Goal: Task Accomplishment & Management: Manage account settings

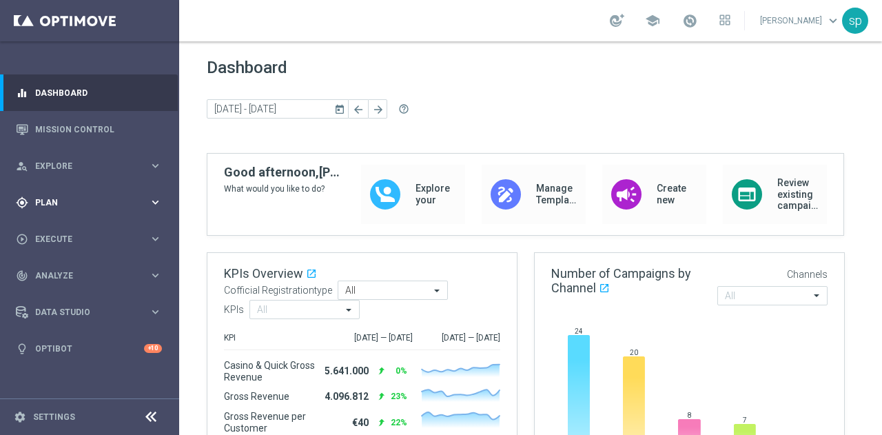
click at [54, 202] on span "Plan" at bounding box center [92, 202] width 114 height 8
click at [62, 273] on span "Templates" at bounding box center [86, 272] width 99 height 8
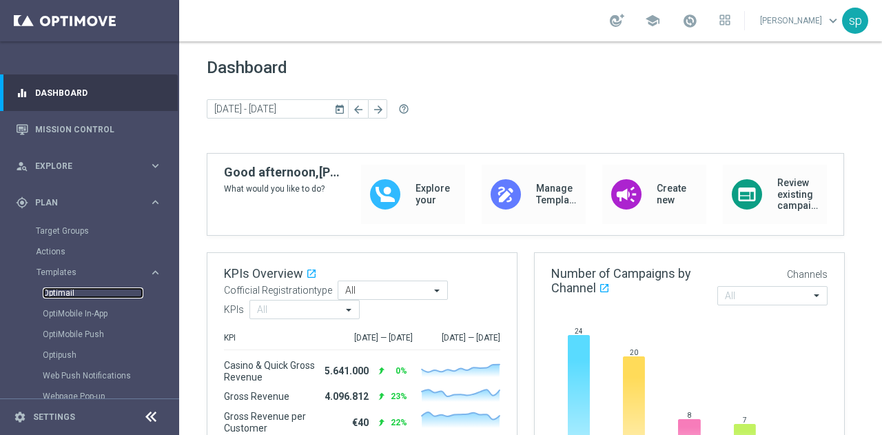
click at [62, 293] on link "Optimail" at bounding box center [93, 292] width 101 height 11
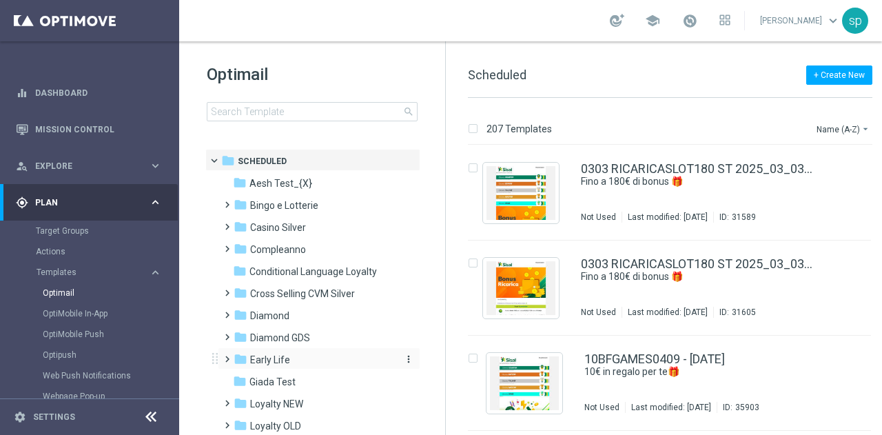
click at [270, 357] on span "Early Life" at bounding box center [270, 360] width 40 height 12
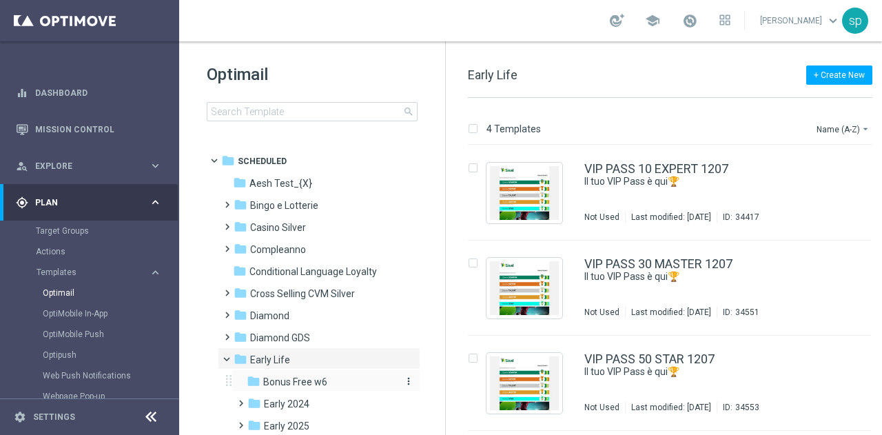
click at [300, 381] on span "Bonus Free w6" at bounding box center [295, 382] width 64 height 12
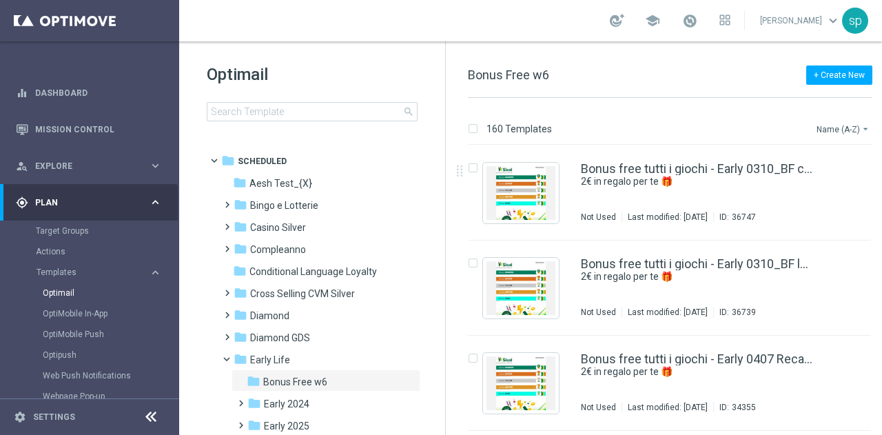
click at [837, 125] on button "Name (A-Z) arrow_drop_down" at bounding box center [843, 129] width 57 height 17
click at [850, 194] on span "Date Modified (Newest)" at bounding box center [819, 190] width 92 height 10
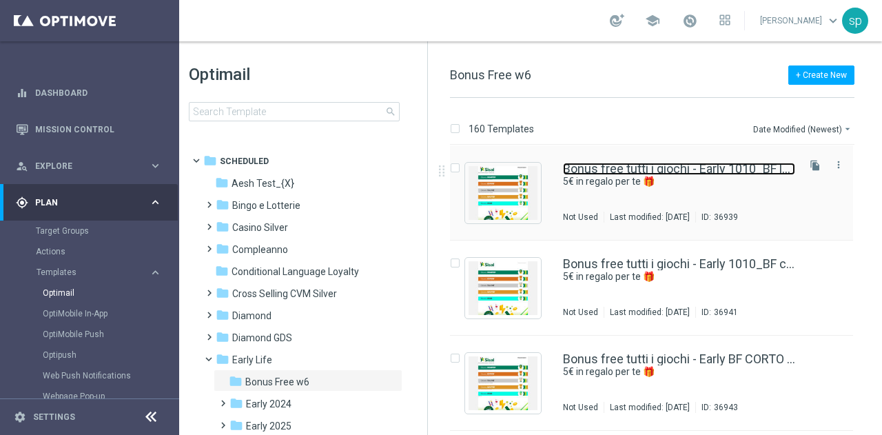
click at [691, 170] on link "Bonus free tutti i giochi - Early 1010_BF lungo" at bounding box center [679, 169] width 232 height 12
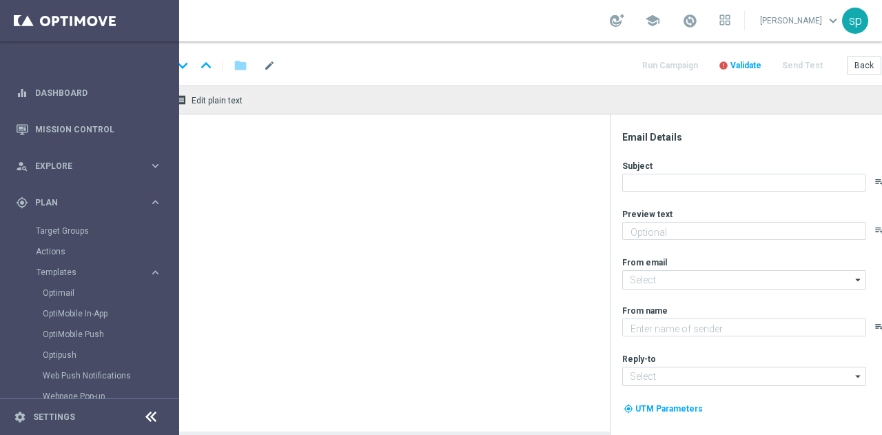
type textarea "5€ in regalo per te 🎁"
type input "newsletter@comunicazioni.sisal.it"
type textarea "Sisal"
type input "info@sisal.it"
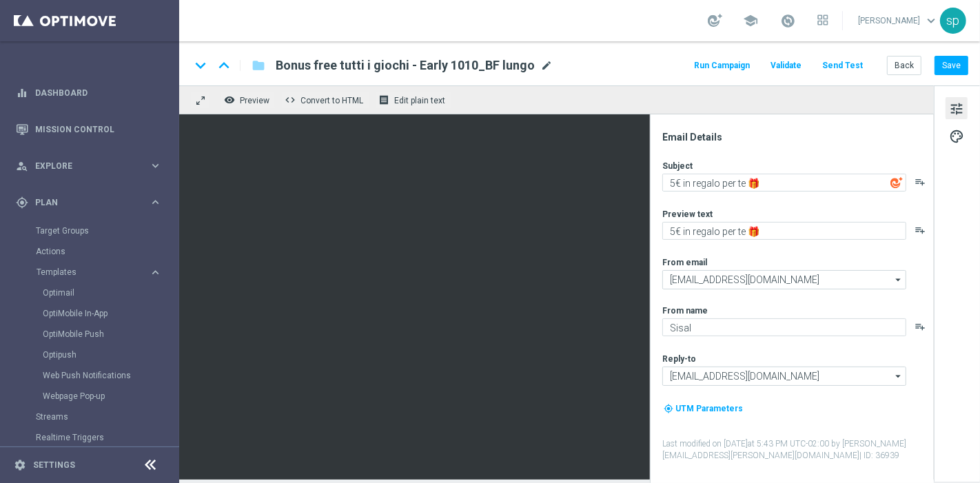
click at [546, 62] on span "mode_edit" at bounding box center [546, 65] width 12 height 12
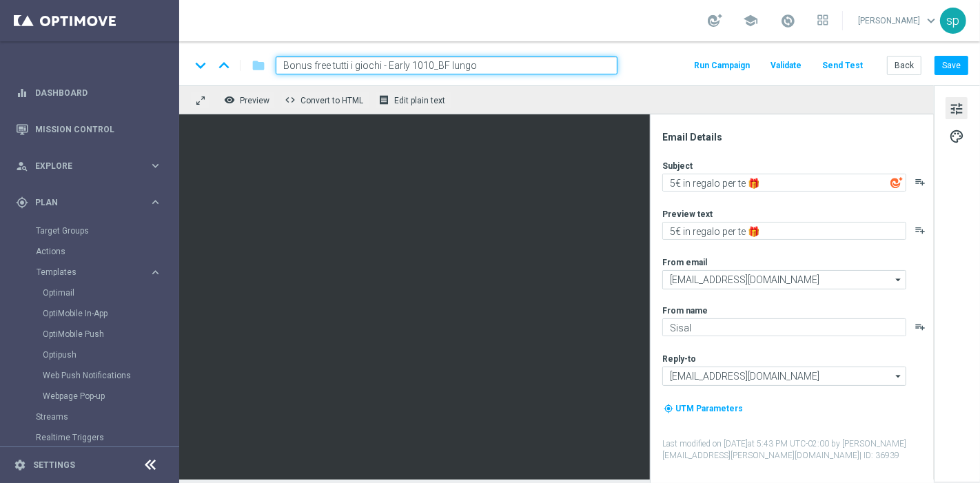
click at [546, 62] on input "Bonus free tutti i giochi - Early 1010_BF lungo" at bounding box center [447, 66] width 342 height 18
type input "Bonus free tutti i giochi - Early 1010_BF lungo reminder"
click at [649, 68] on div "keyboard_arrow_down keyboard_arrow_up folder Bonus free tutti i giochi - Early …" at bounding box center [579, 66] width 778 height 18
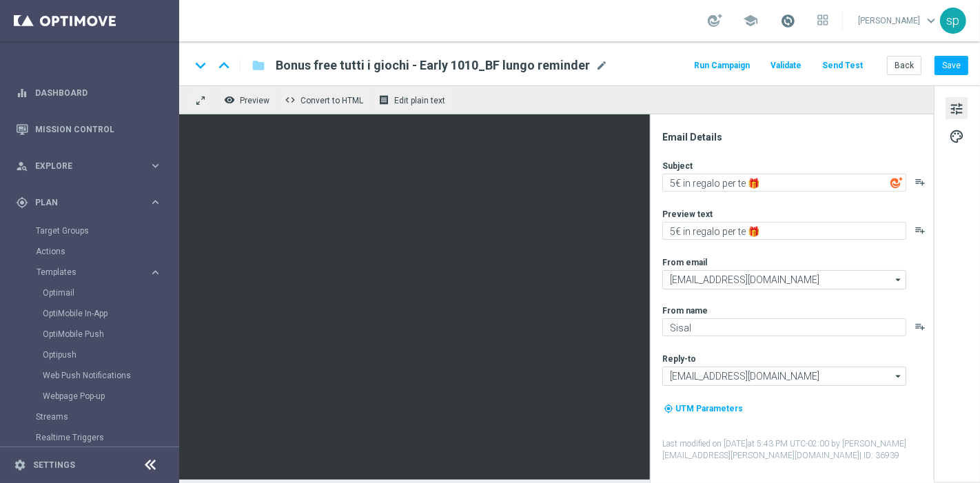
click at [795, 19] on span at bounding box center [787, 20] width 15 height 15
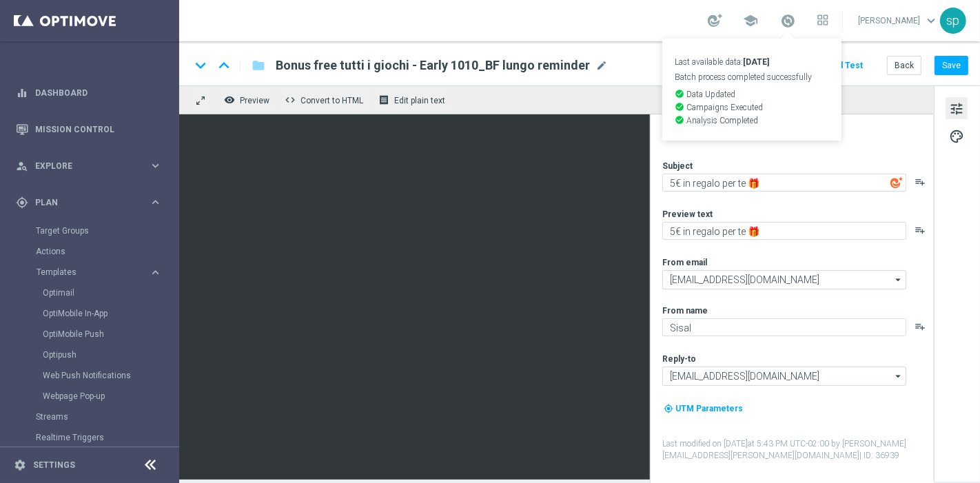
click at [653, 58] on div "keyboard_arrow_down keyboard_arrow_up folder Bonus free tutti i giochi - Early …" at bounding box center [579, 66] width 778 height 18
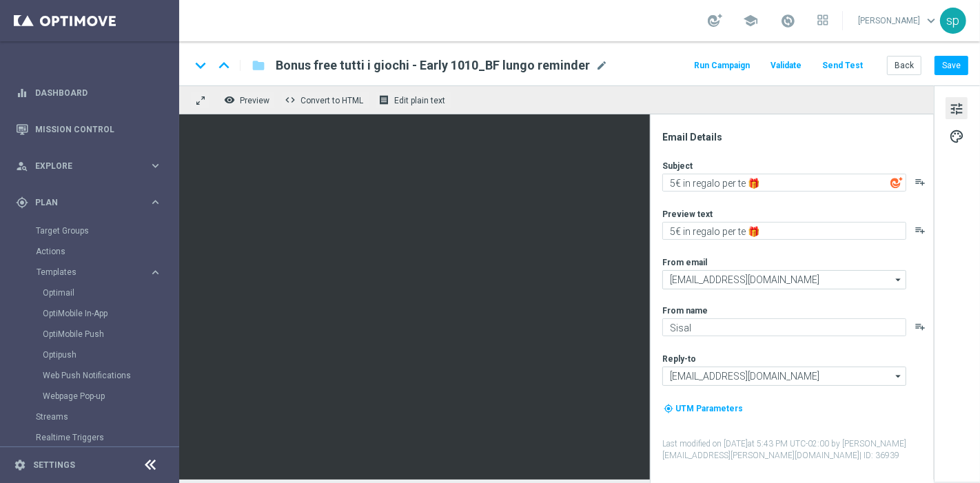
drag, startPoint x: 979, startPoint y: 292, endPoint x: 972, endPoint y: 371, distance: 79.6
click at [881, 371] on div "tune palette" at bounding box center [957, 283] width 46 height 396
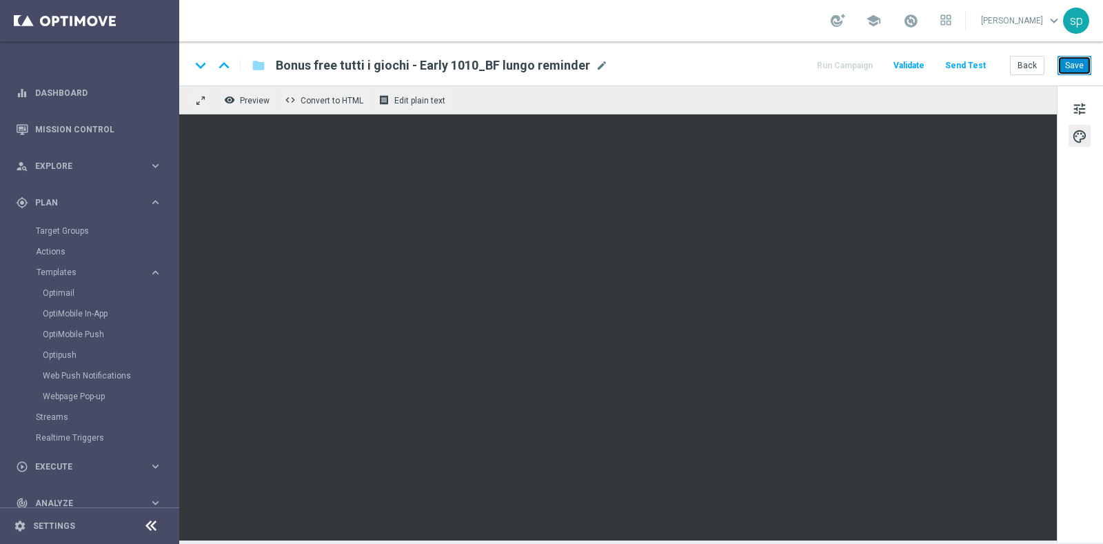
click at [881, 61] on button "Save" at bounding box center [1074, 65] width 34 height 19
click at [48, 219] on div "gps_fixed Plan keyboard_arrow_right" at bounding box center [89, 202] width 178 height 37
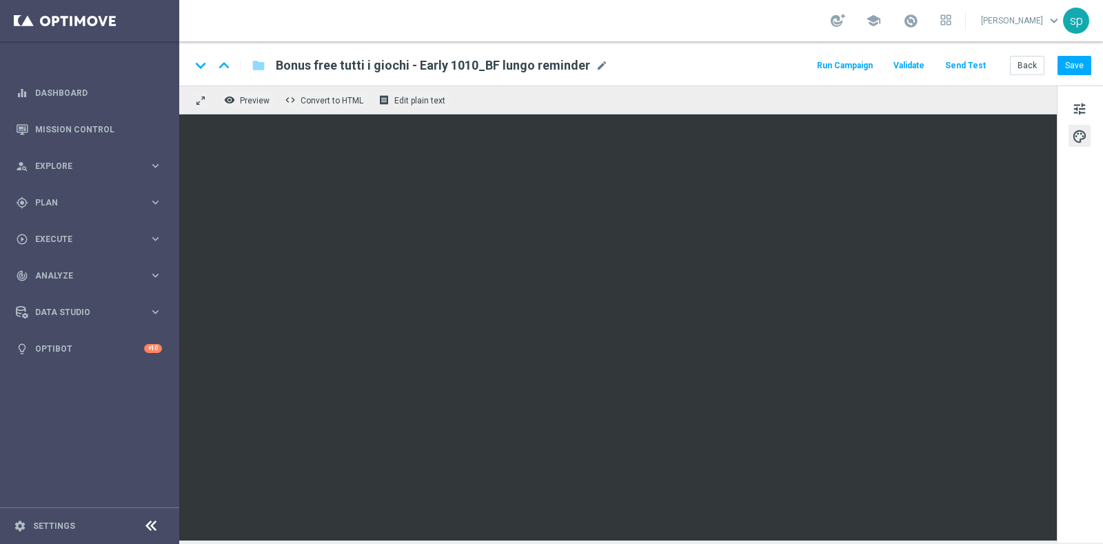
click at [56, 227] on div "play_circle_outline Execute keyboard_arrow_right" at bounding box center [89, 239] width 178 height 37
click at [46, 201] on span "Plan" at bounding box center [92, 202] width 114 height 8
click at [70, 231] on link "Target Groups" at bounding box center [90, 230] width 108 height 11
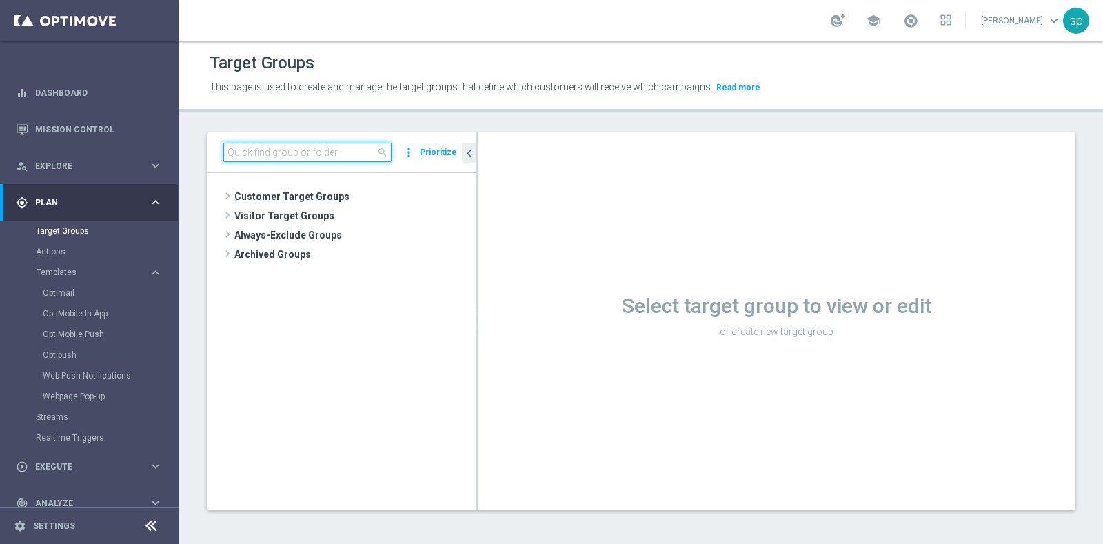
click at [331, 151] on input at bounding box center [307, 152] width 168 height 19
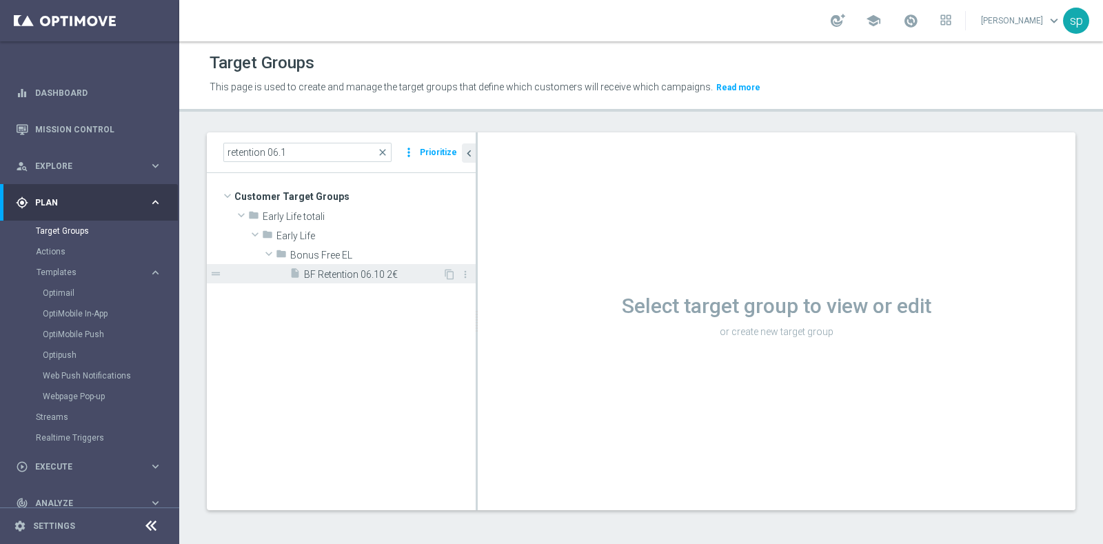
click at [399, 276] on span "BF Retention 06.10 2€" at bounding box center [373, 275] width 139 height 12
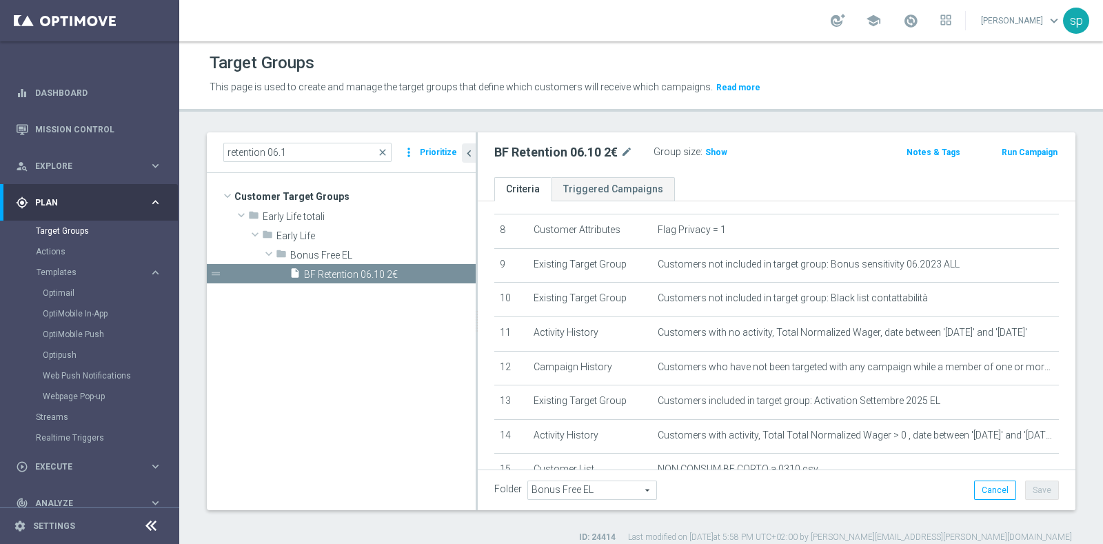
scroll to position [386, 0]
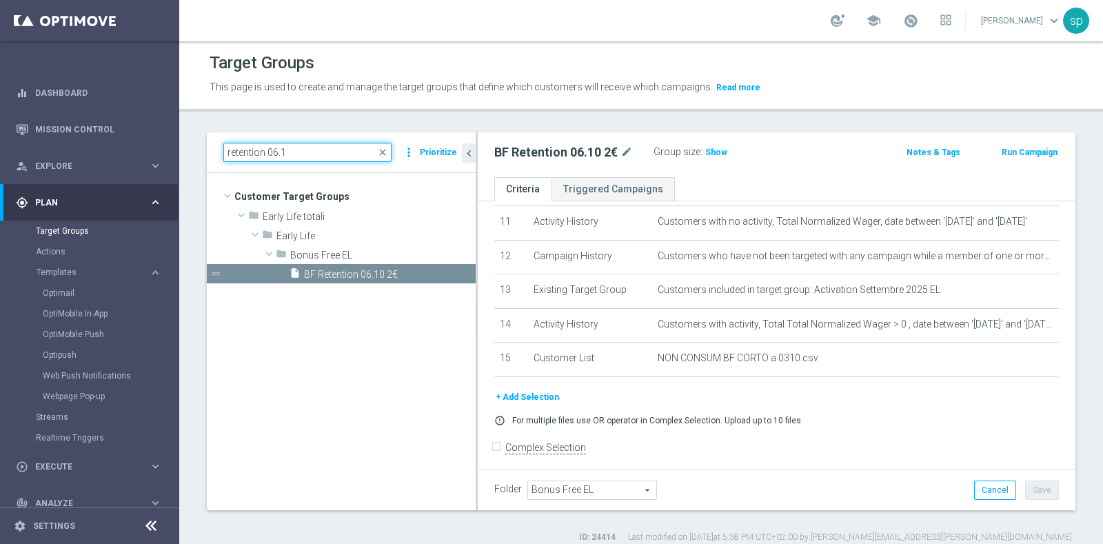
click at [277, 151] on input "retention 06.1" at bounding box center [307, 152] width 168 height 19
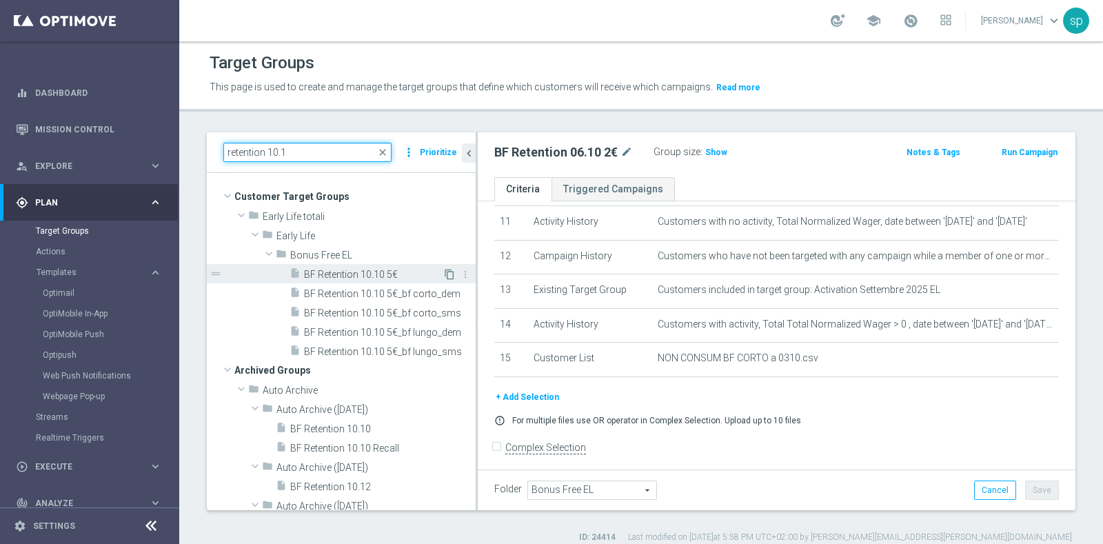
type input "retention 10.1"
click at [444, 276] on icon "content_copy" at bounding box center [449, 274] width 11 height 11
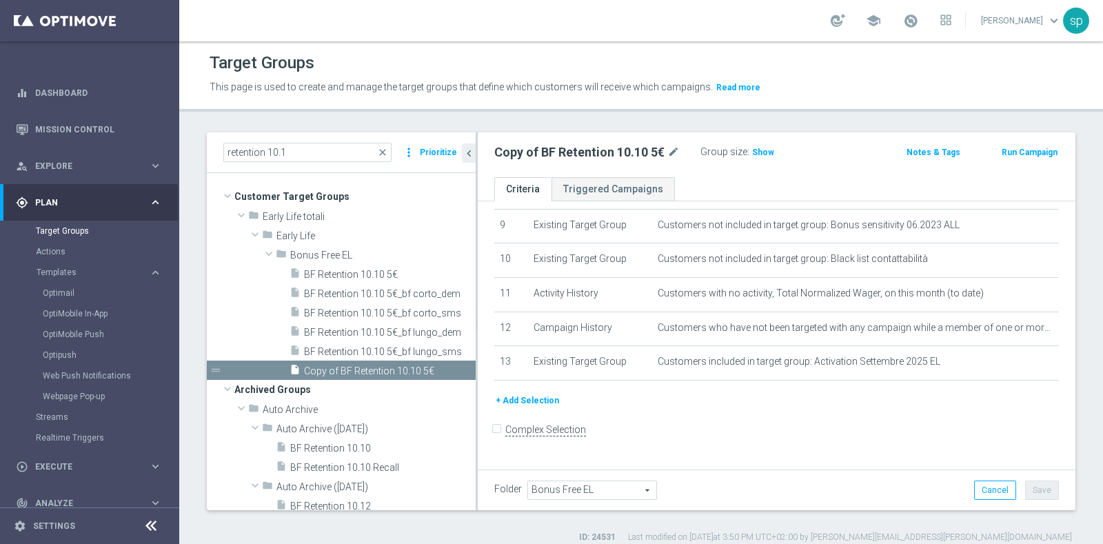
scroll to position [297, 0]
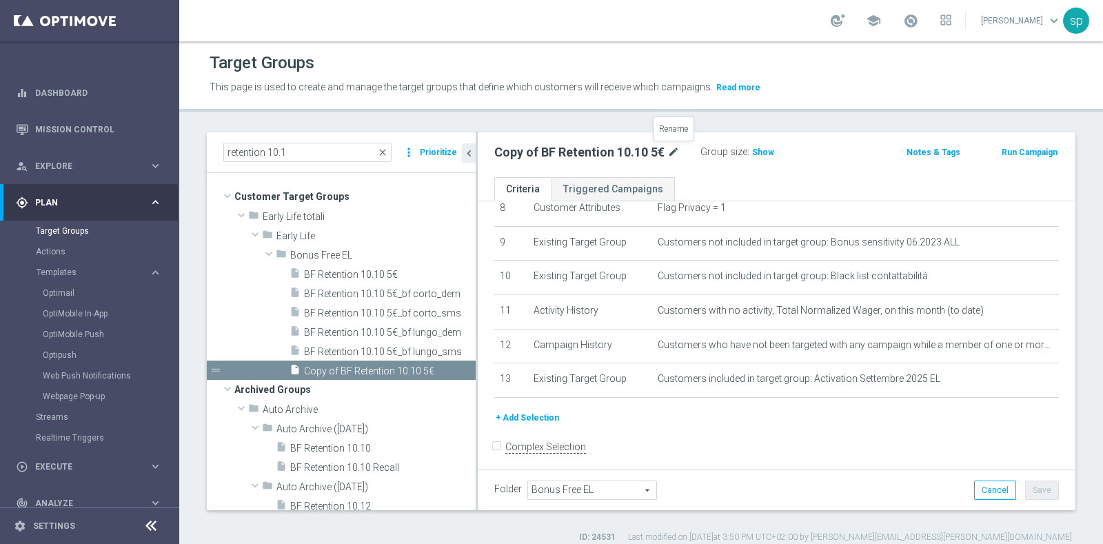
click at [673, 150] on icon "mode_edit" at bounding box center [673, 152] width 12 height 17
click at [600, 156] on input "Copy of BF Retention 10.10 5€" at bounding box center [587, 153] width 186 height 19
click at [533, 150] on input "Copy of BF Retention 12.10 5€" at bounding box center [587, 153] width 186 height 19
type input "BF Retention 12.10 5€"
click at [719, 163] on div "BF Retention 12.10 5€ Group size : Show Notes & Tags Run Campaign" at bounding box center [776, 154] width 597 height 45
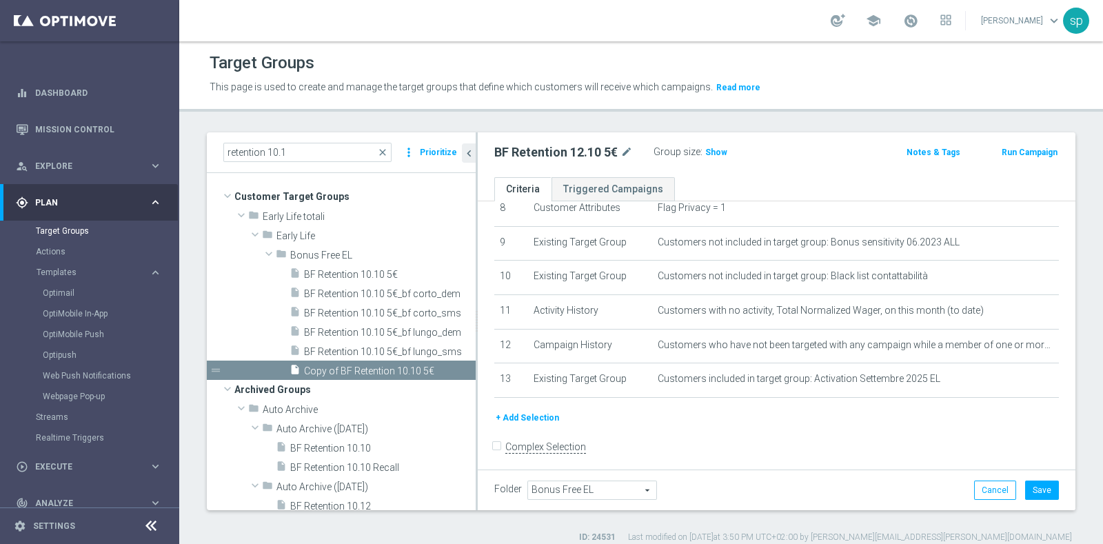
click at [538, 411] on button "+ Add Selection" at bounding box center [527, 417] width 66 height 15
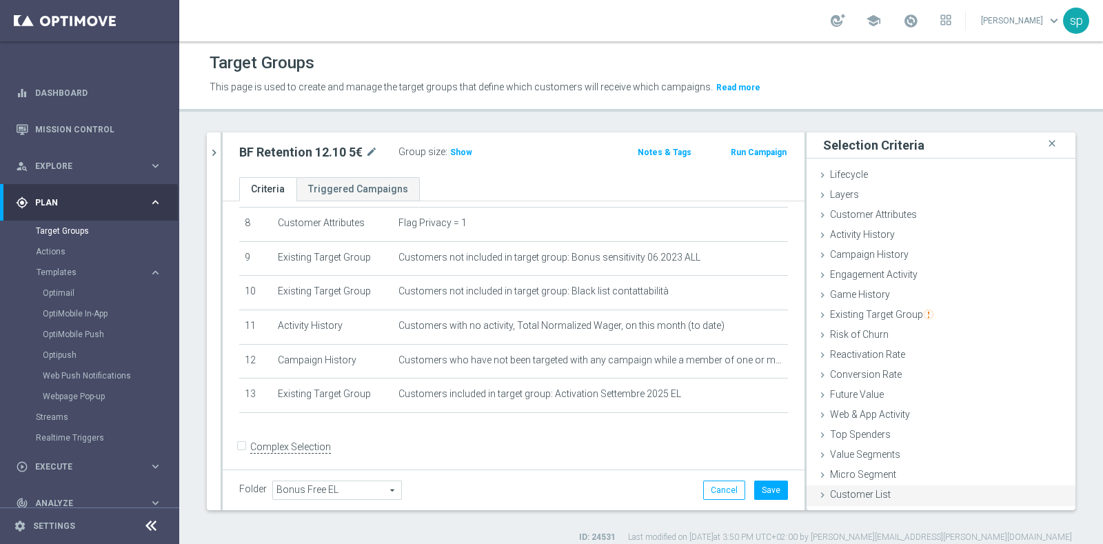
click at [863, 434] on div "Customer List done" at bounding box center [940, 495] width 269 height 21
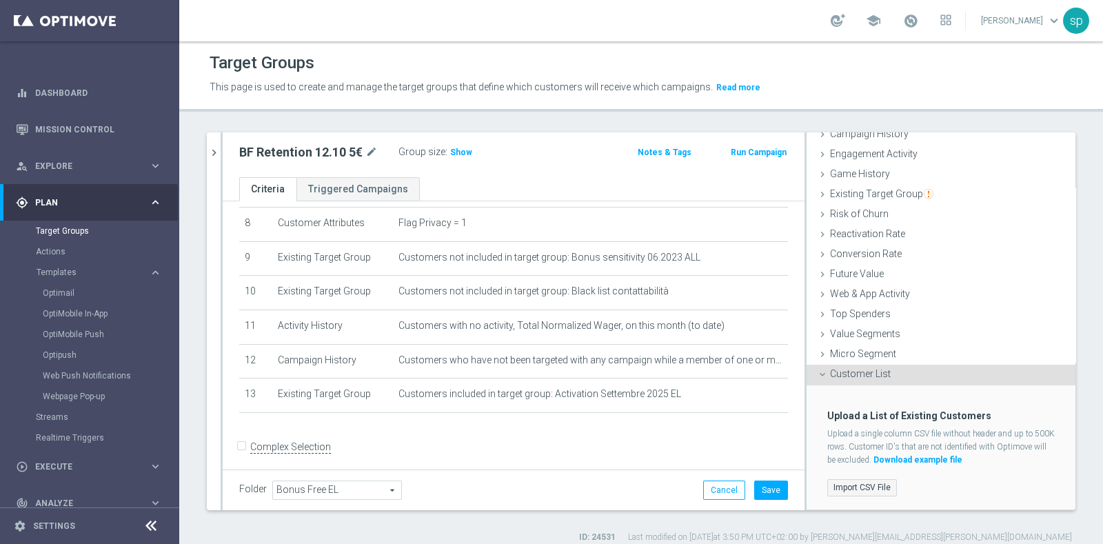
click at [852, 434] on label "Import CSV File" at bounding box center [862, 487] width 70 height 17
click at [0, 0] on input "Import CSV File" at bounding box center [0, 0] width 0 height 0
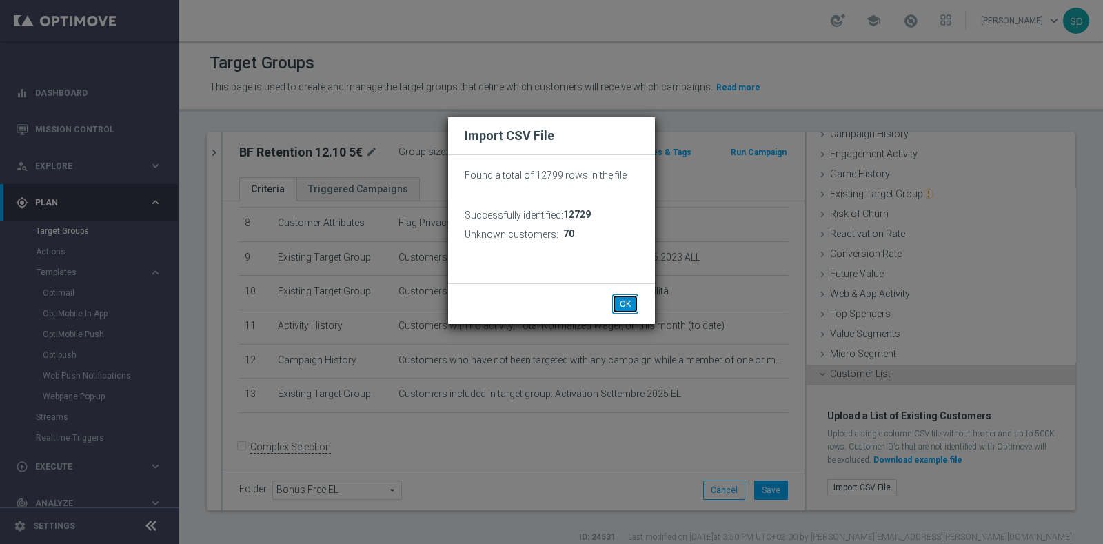
click at [626, 300] on button "OK" at bounding box center [625, 303] width 26 height 19
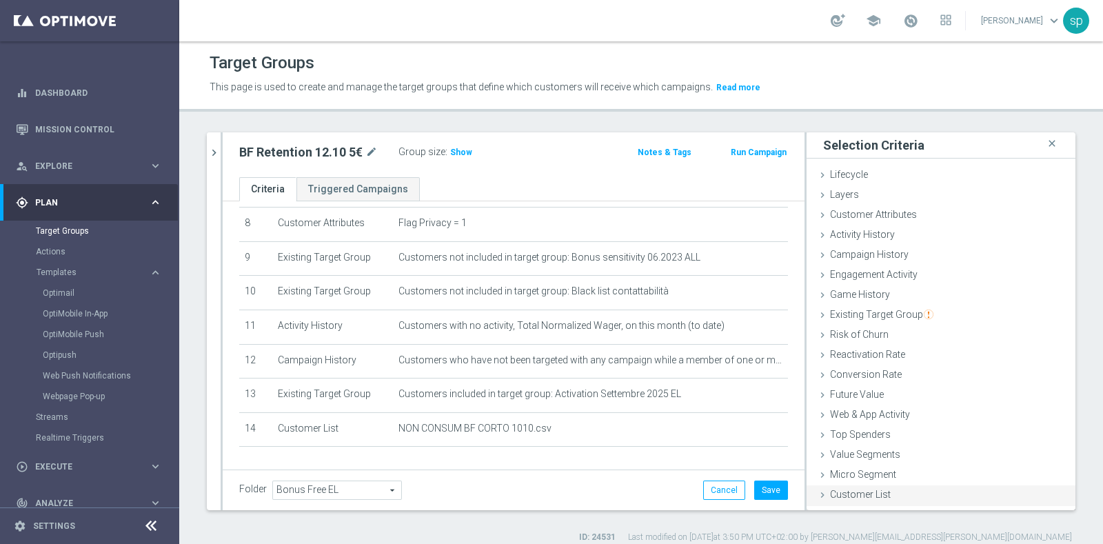
scroll to position [0, 0]
click at [768, 434] on button "Save" at bounding box center [771, 489] width 34 height 19
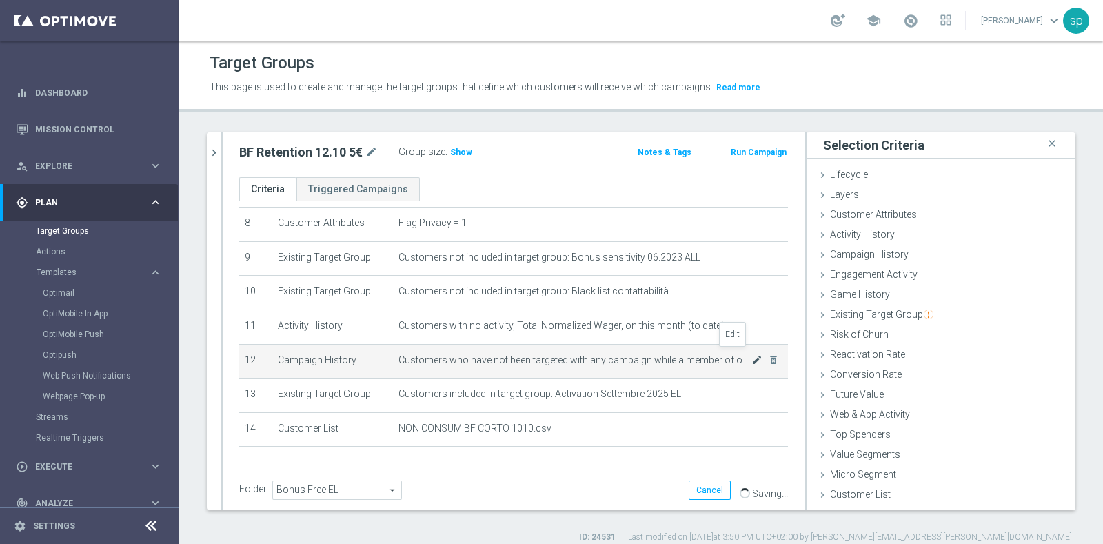
click at [751, 354] on icon "mode_edit" at bounding box center [756, 359] width 11 height 11
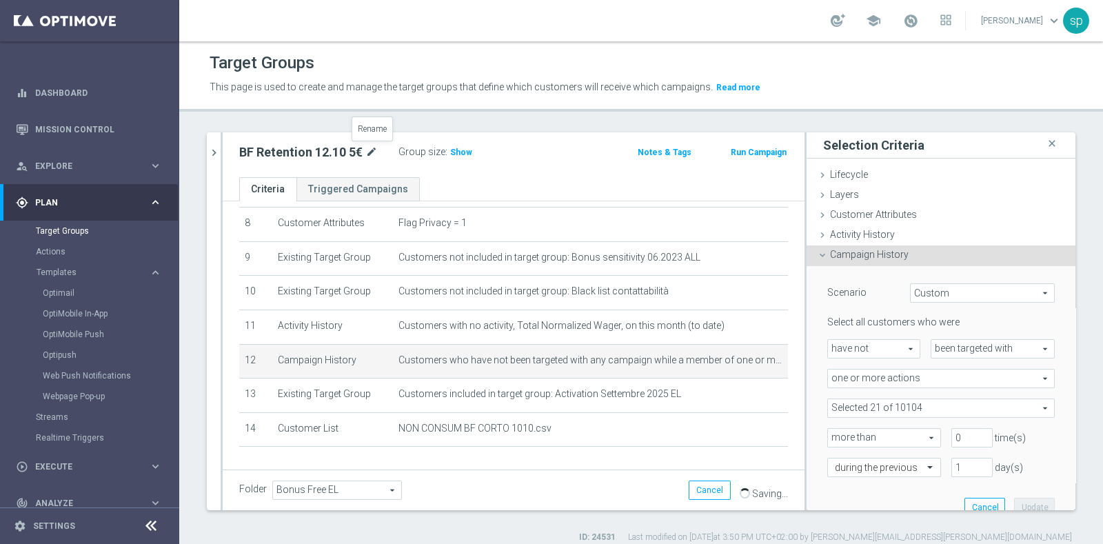
click at [369, 147] on icon "mode_edit" at bounding box center [371, 152] width 12 height 17
click at [309, 156] on input "BF Retention 12.10 5€" at bounding box center [332, 153] width 186 height 19
type input "BF Retention 13.10 5€"
click at [607, 170] on div "BF Retention 13.10 5€ Group size : Show Notes & Tags Run Campaign" at bounding box center [514, 154] width 582 height 45
click at [762, 434] on button "Save" at bounding box center [771, 489] width 34 height 19
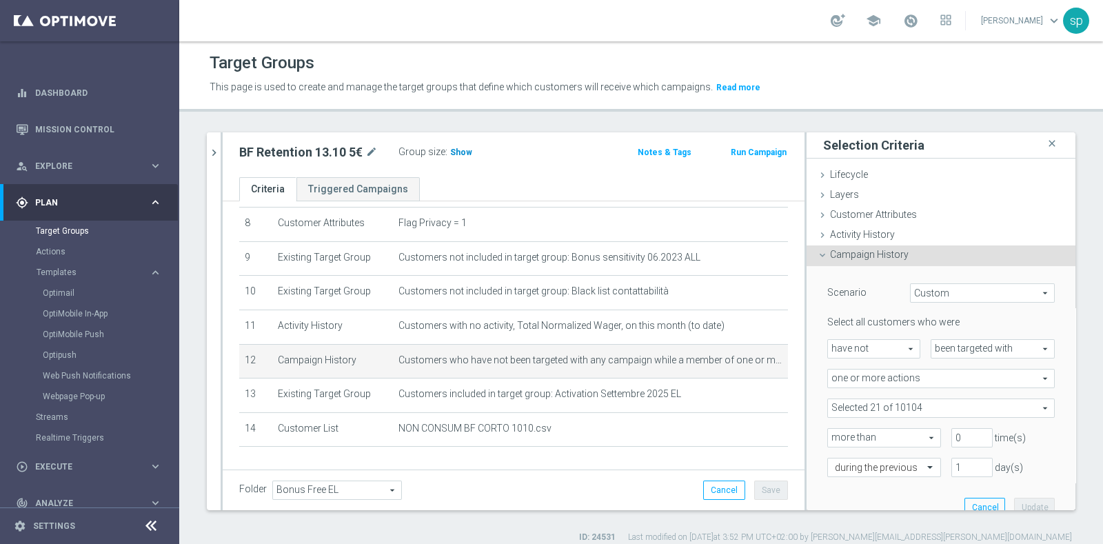
click at [458, 154] on span "Show" at bounding box center [461, 152] width 22 height 10
click at [881, 19] on span at bounding box center [910, 20] width 15 height 15
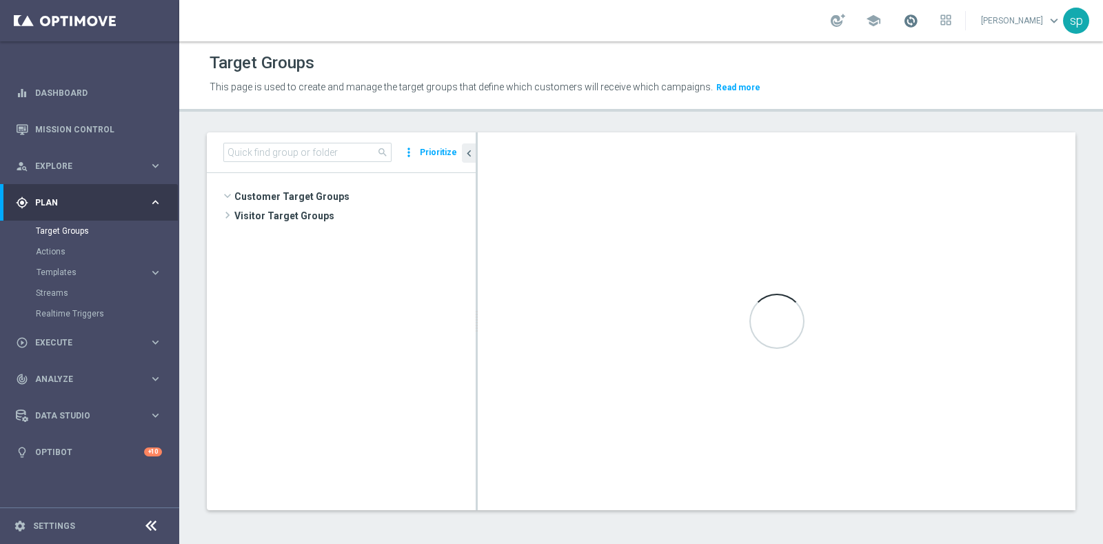
click at [918, 19] on span at bounding box center [910, 20] width 15 height 15
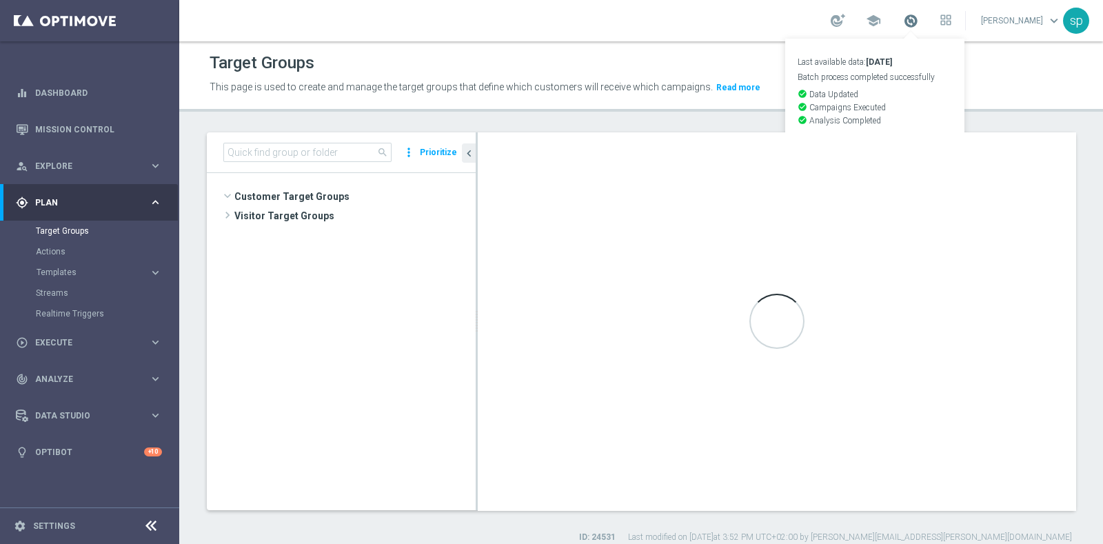
scroll to position [996, 0]
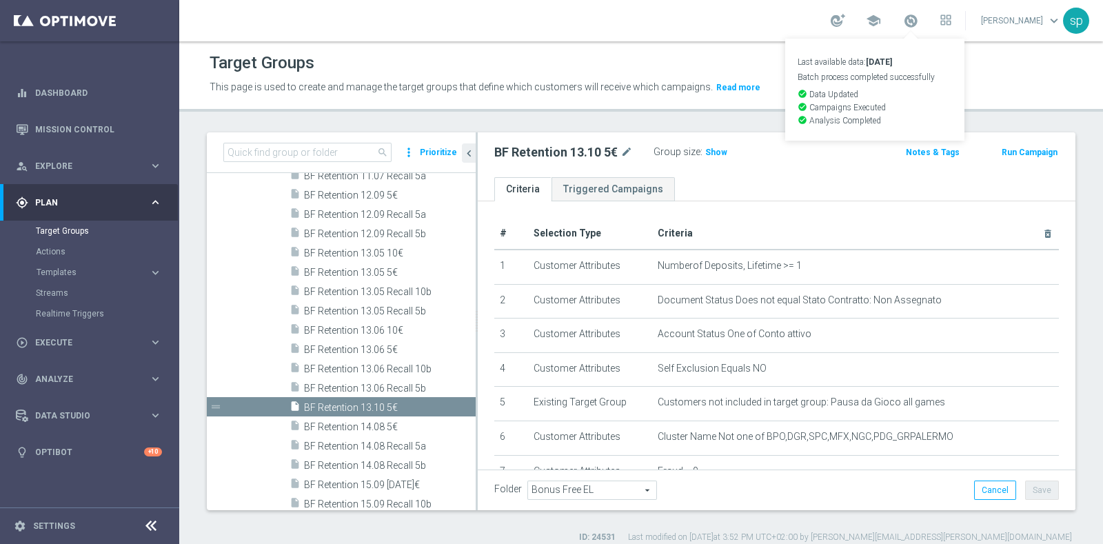
click at [1028, 152] on button "Run Campaign" at bounding box center [1029, 152] width 59 height 15
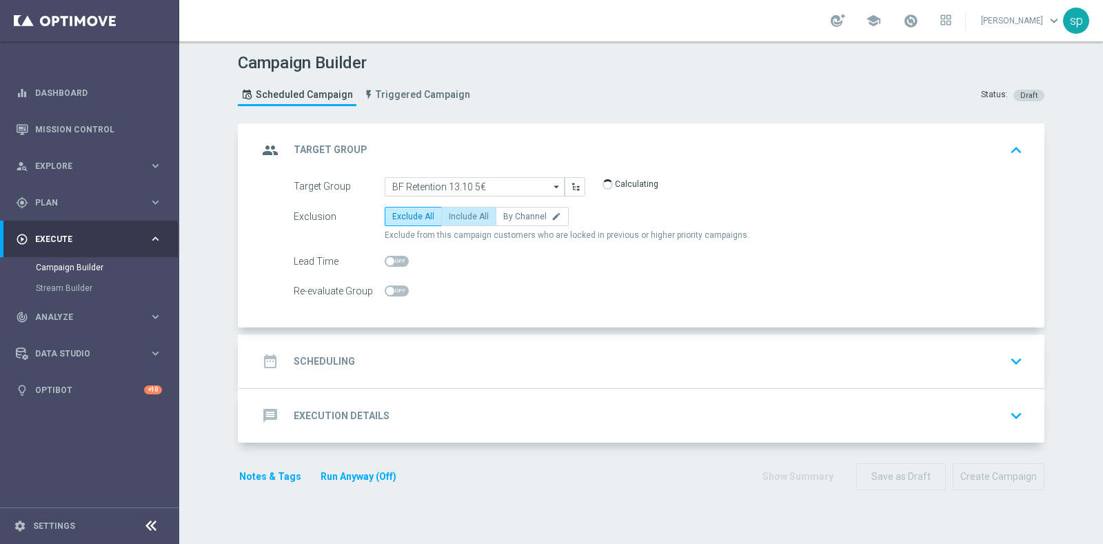
click at [454, 212] on span "Include All" at bounding box center [469, 217] width 40 height 10
click at [454, 214] on input "Include All" at bounding box center [453, 218] width 9 height 9
radio input "true"
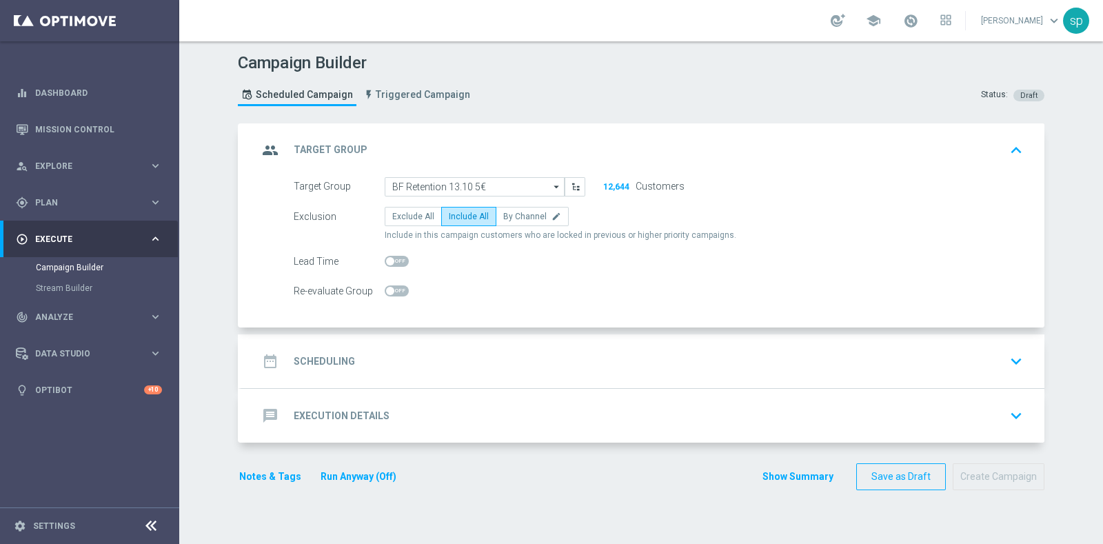
click at [309, 359] on h2 "Scheduling" at bounding box center [324, 361] width 61 height 13
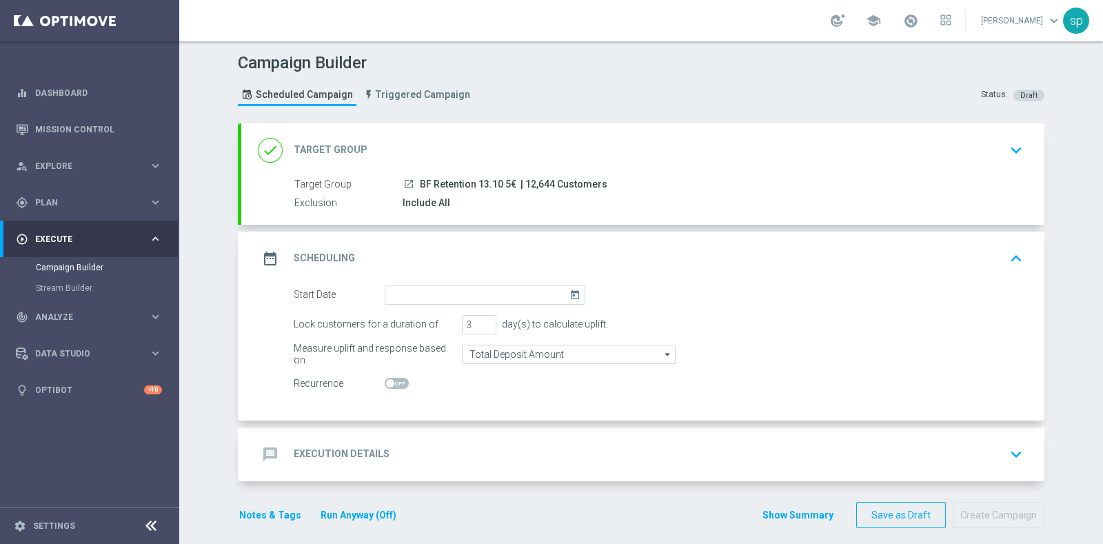
click at [569, 291] on icon "today" at bounding box center [577, 292] width 16 height 15
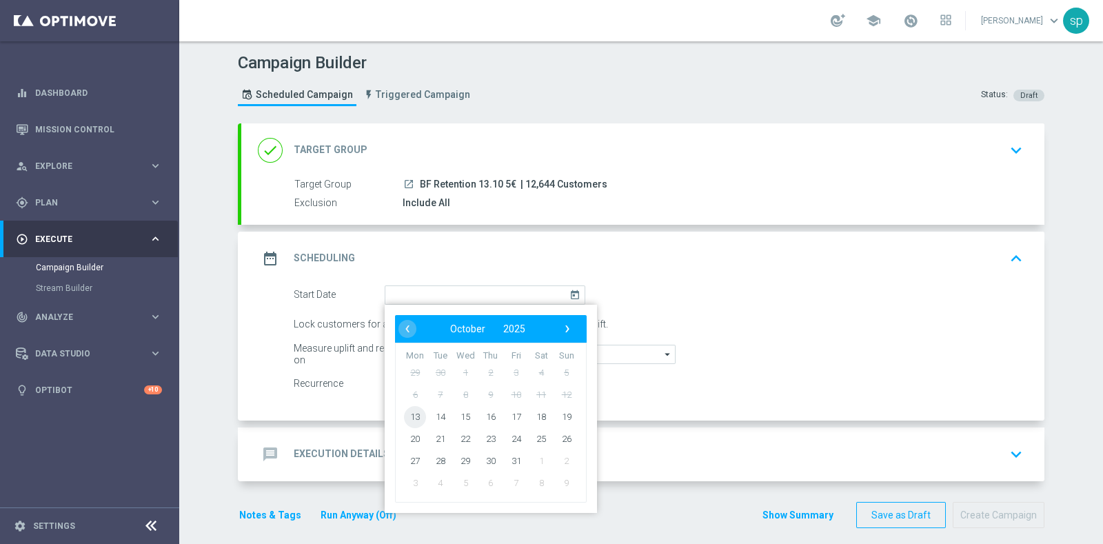
click at [406, 413] on span "13" at bounding box center [415, 416] width 22 height 22
type input "13 Oct 2025"
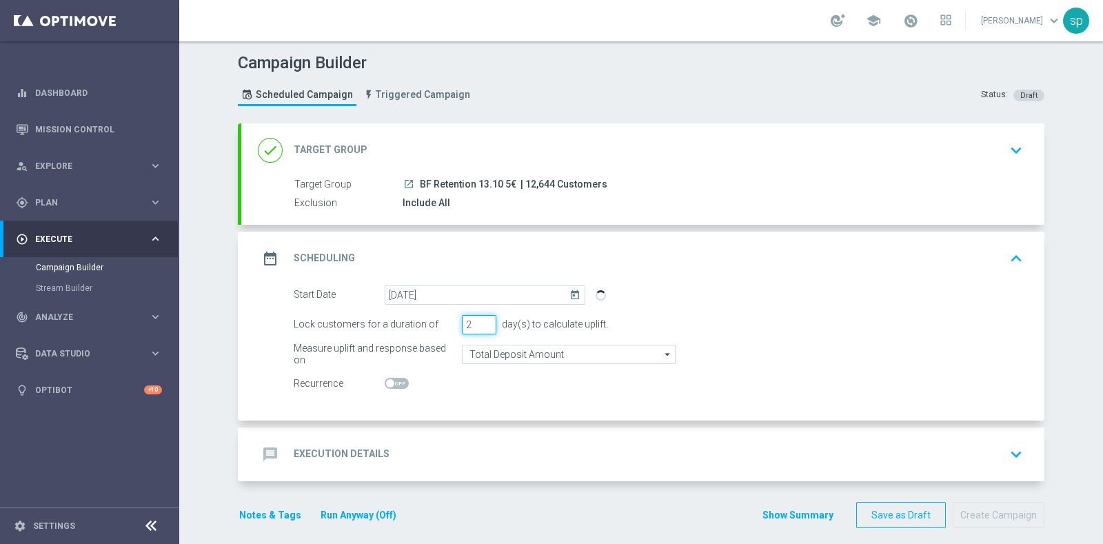
click at [482, 325] on input "2" at bounding box center [479, 324] width 34 height 19
type input "1"
click at [482, 325] on input "1" at bounding box center [479, 324] width 34 height 19
click at [355, 456] on h2 "Execution Details" at bounding box center [342, 453] width 96 height 13
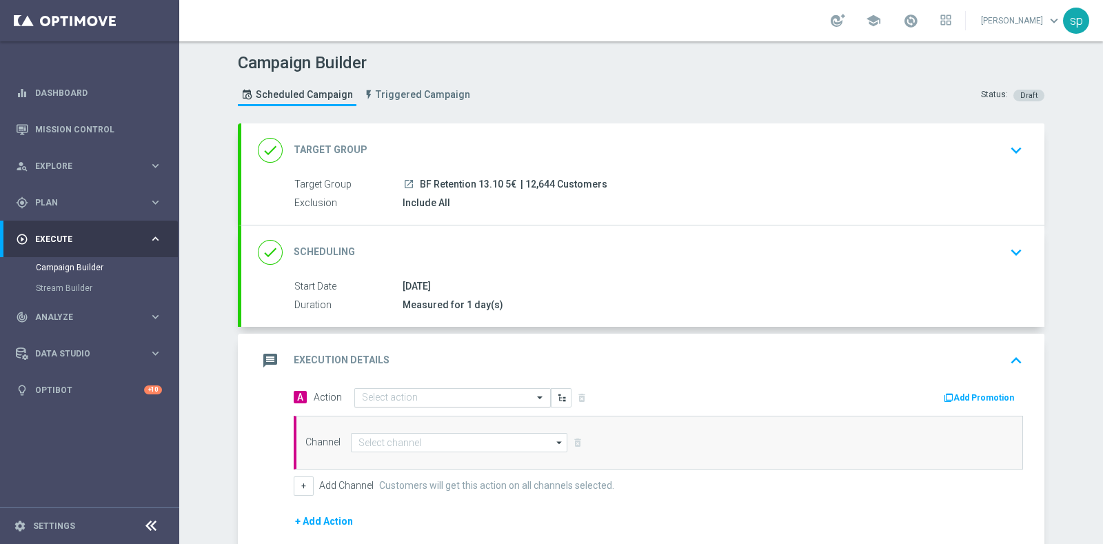
click at [464, 396] on input "text" at bounding box center [439, 398] width 154 height 12
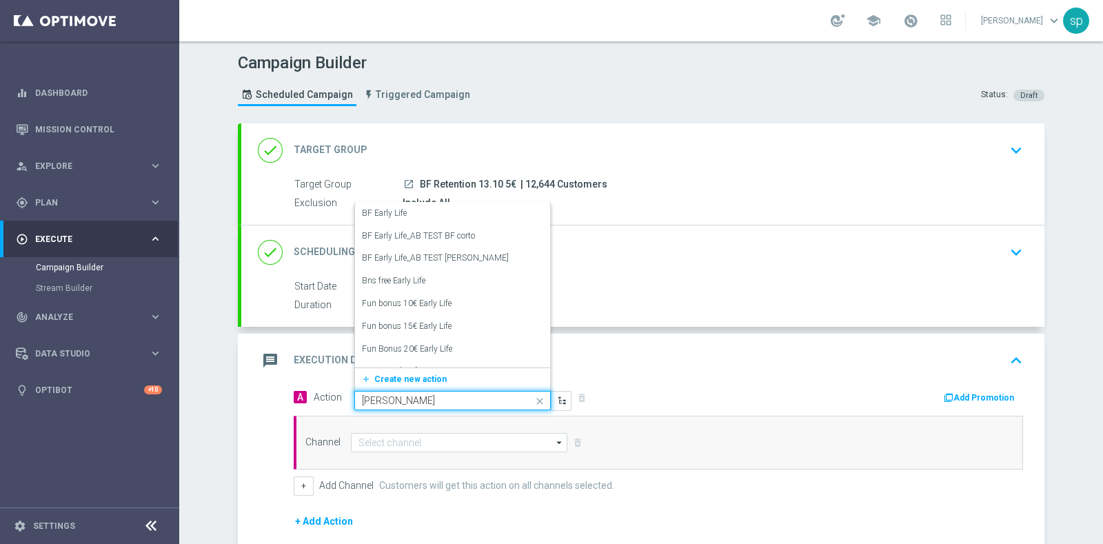
type input "early"
click at [475, 235] on div "BF Early Life_AB TEST BF corto edit" at bounding box center [452, 236] width 181 height 23
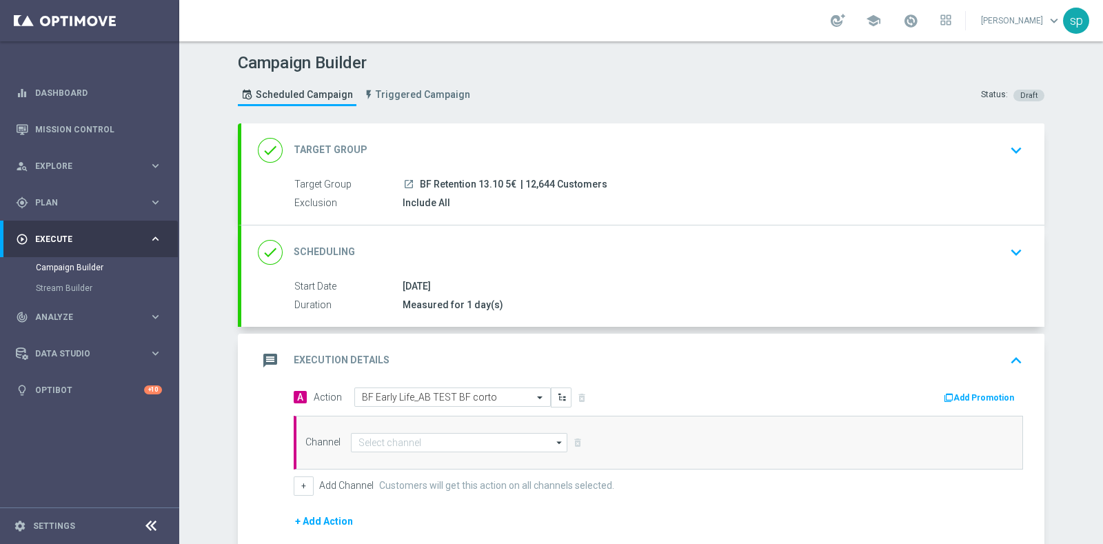
click at [961, 394] on button "Add Promotion" at bounding box center [980, 397] width 76 height 15
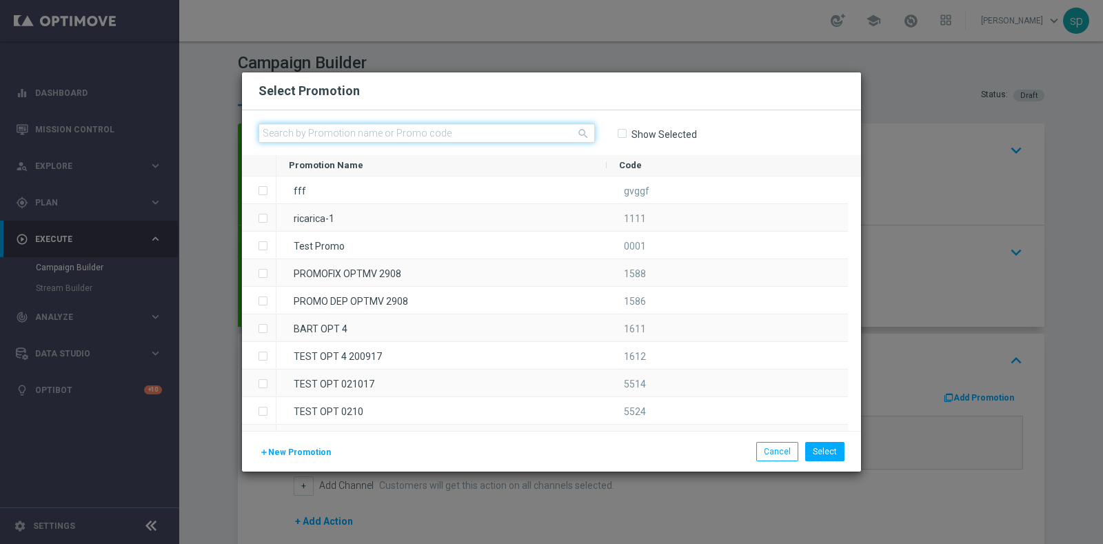
click at [471, 132] on input "text" at bounding box center [426, 132] width 336 height 19
paste input "241283"
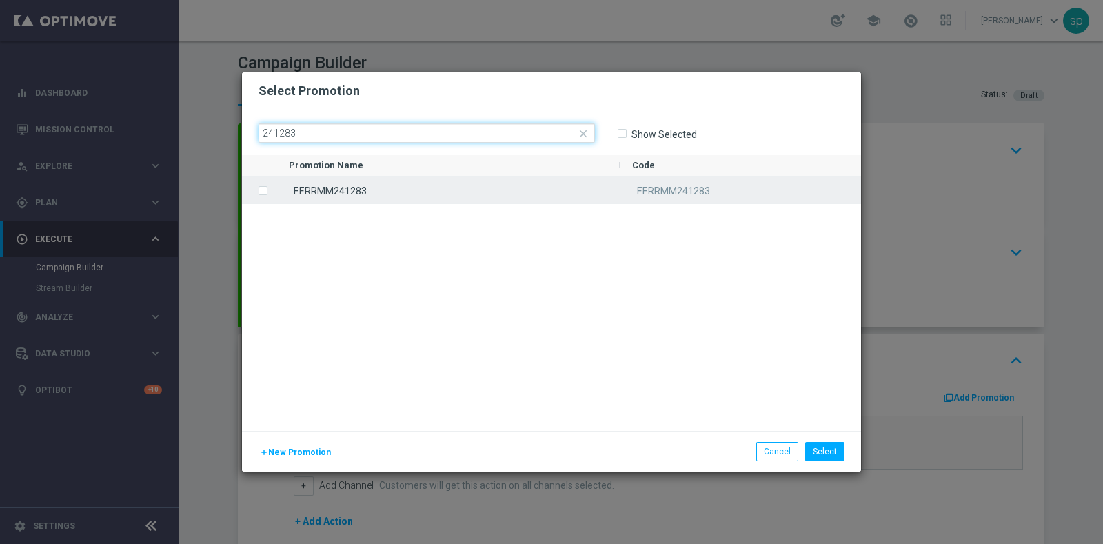
type input "241283"
click at [464, 191] on div "EERRMM241283" at bounding box center [447, 189] width 343 height 27
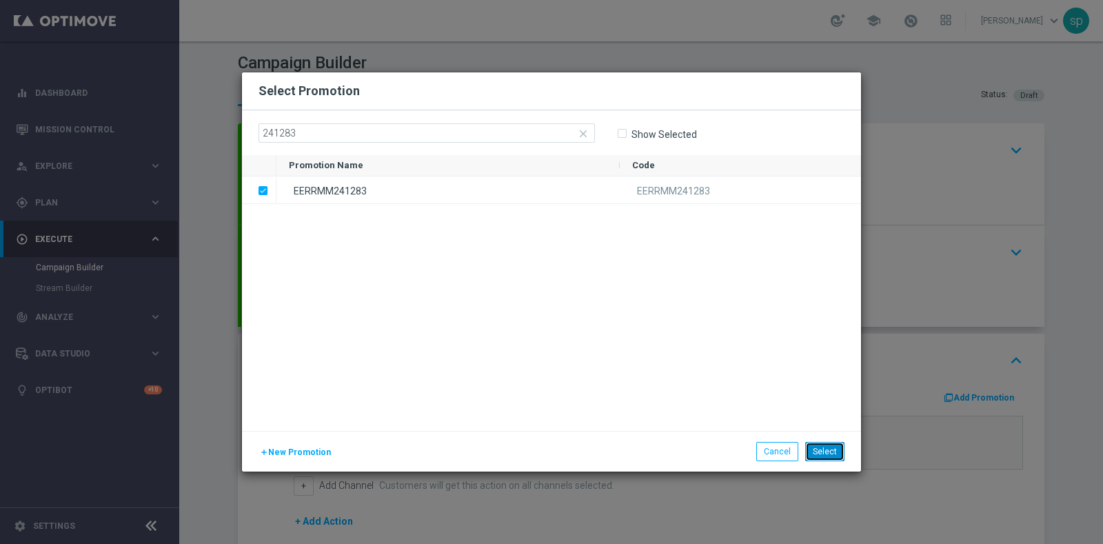
click at [833, 449] on button "Select" at bounding box center [824, 451] width 39 height 19
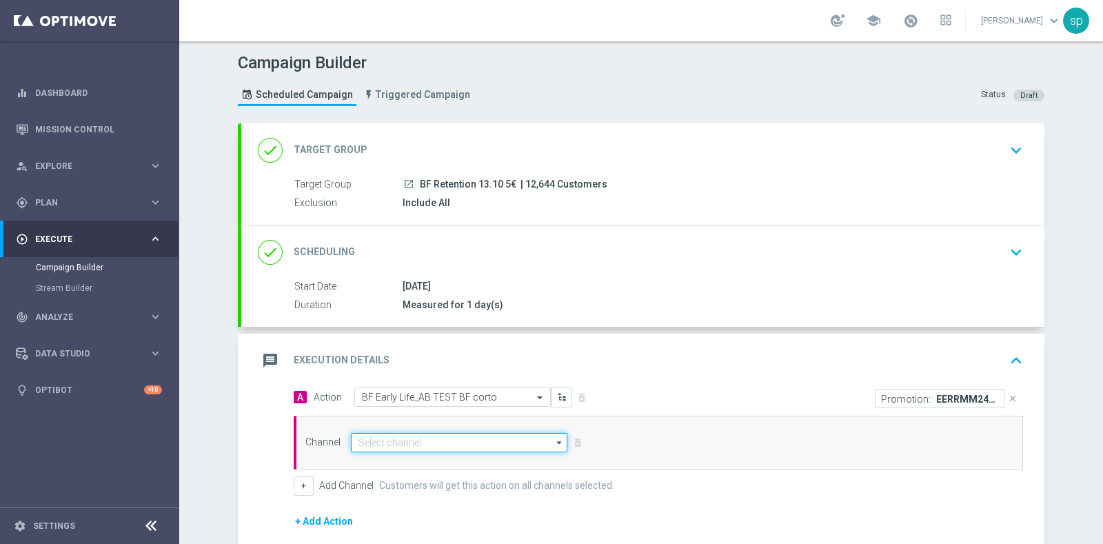
click at [434, 444] on input at bounding box center [459, 442] width 216 height 19
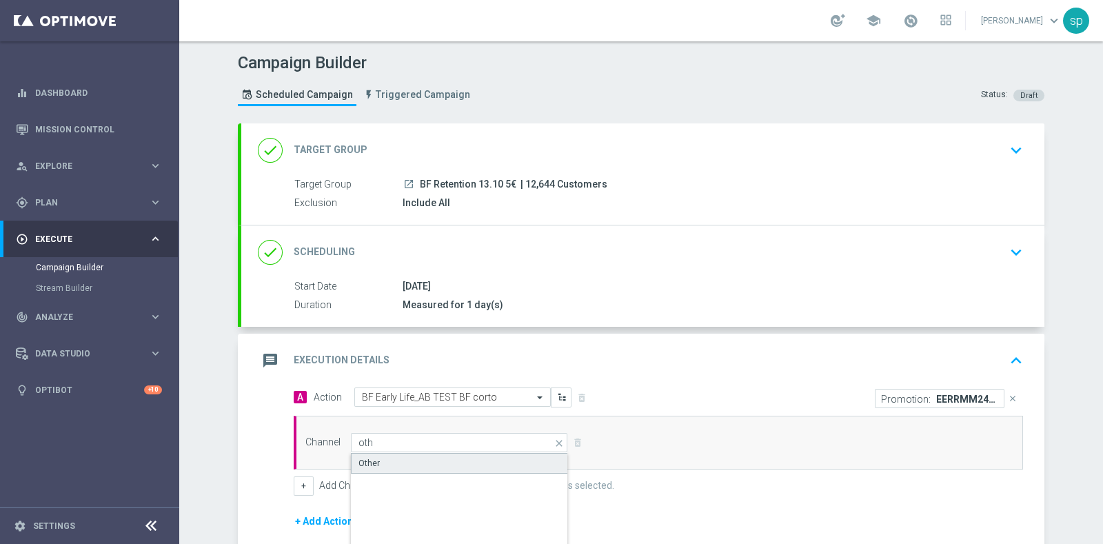
click at [444, 464] on div "Other" at bounding box center [459, 463] width 217 height 21
type input "Other"
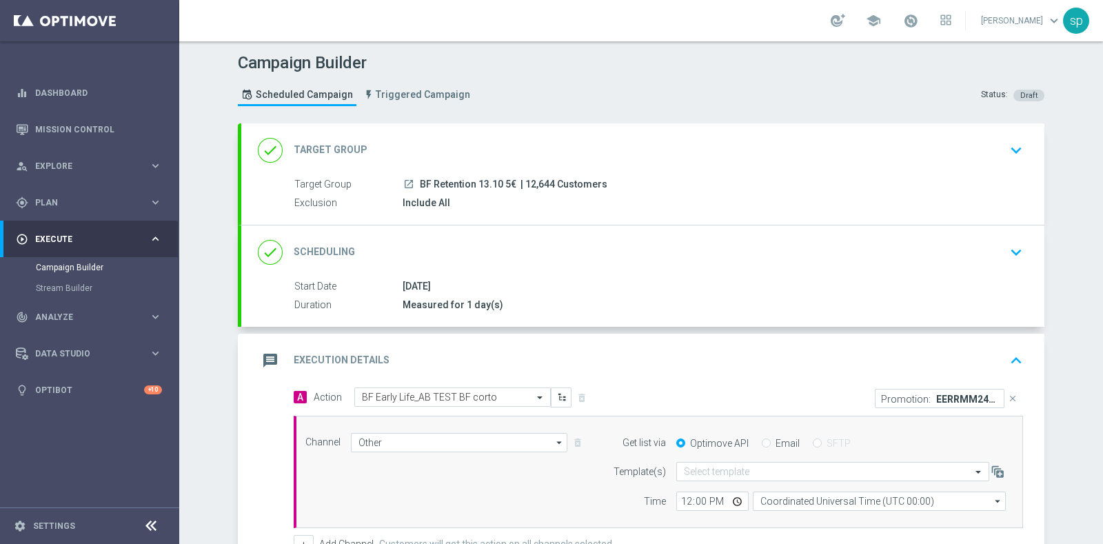
click at [782, 437] on label "Email" at bounding box center [787, 443] width 24 height 12
click at [770, 440] on input "Email" at bounding box center [766, 444] width 9 height 9
radio input "true"
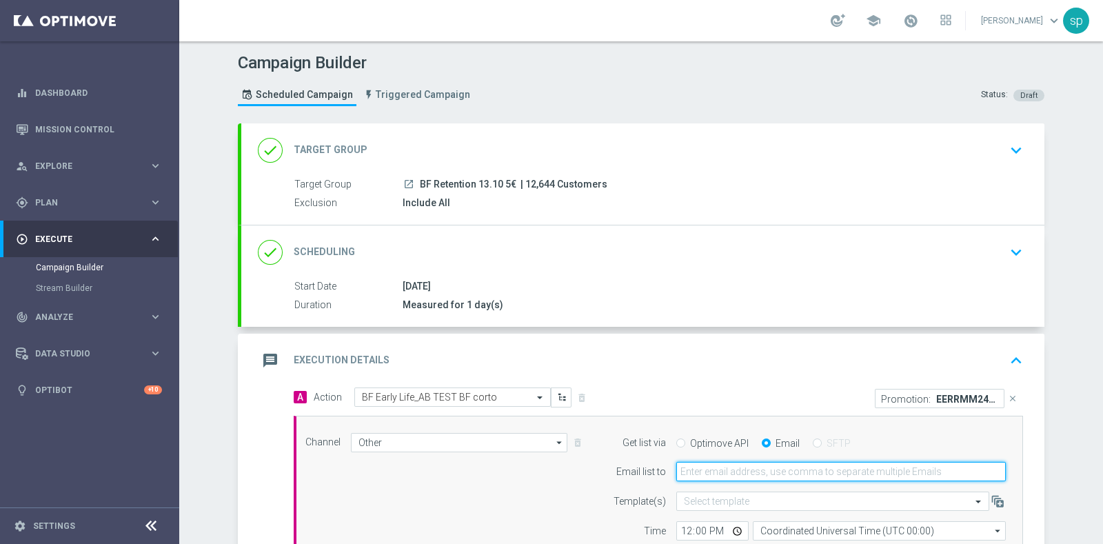
click at [762, 470] on input "email" at bounding box center [840, 471] width 329 height 19
type input "sara.parisi@sisal.it"
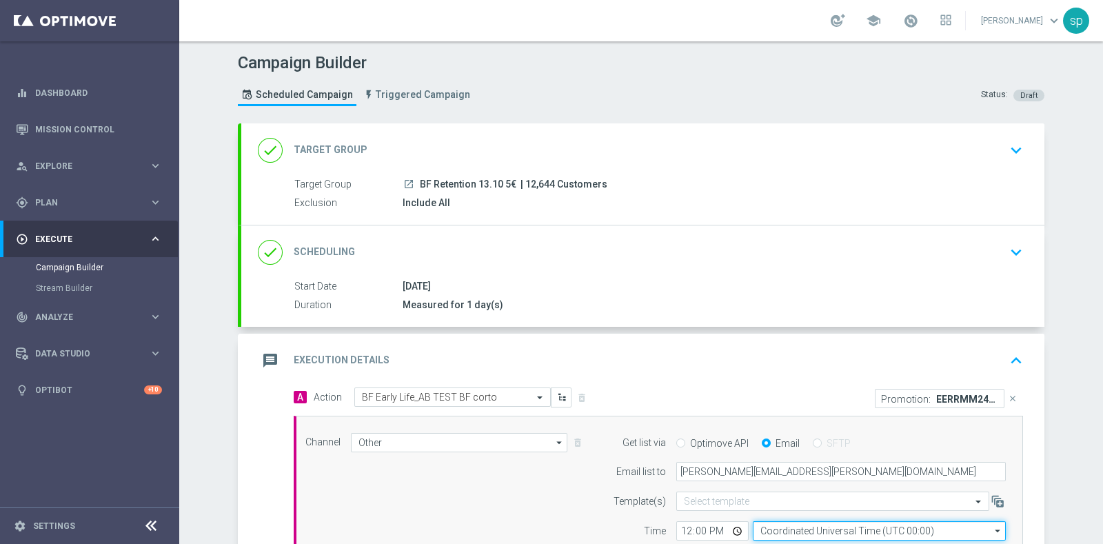
click at [860, 529] on input "Coordinated Universal Time (UTC 00:00)" at bounding box center [879, 530] width 253 height 19
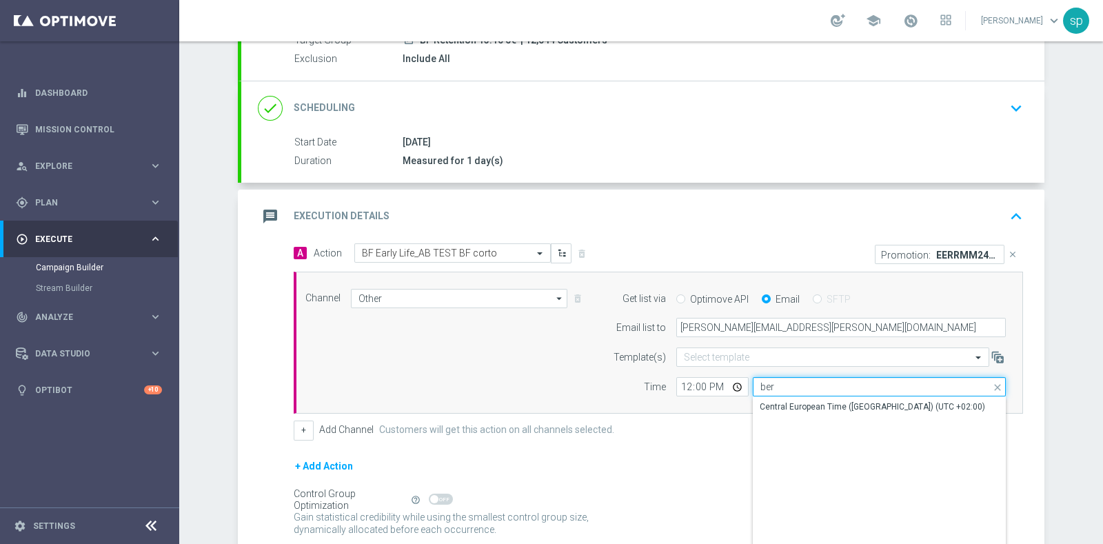
scroll to position [153, 0]
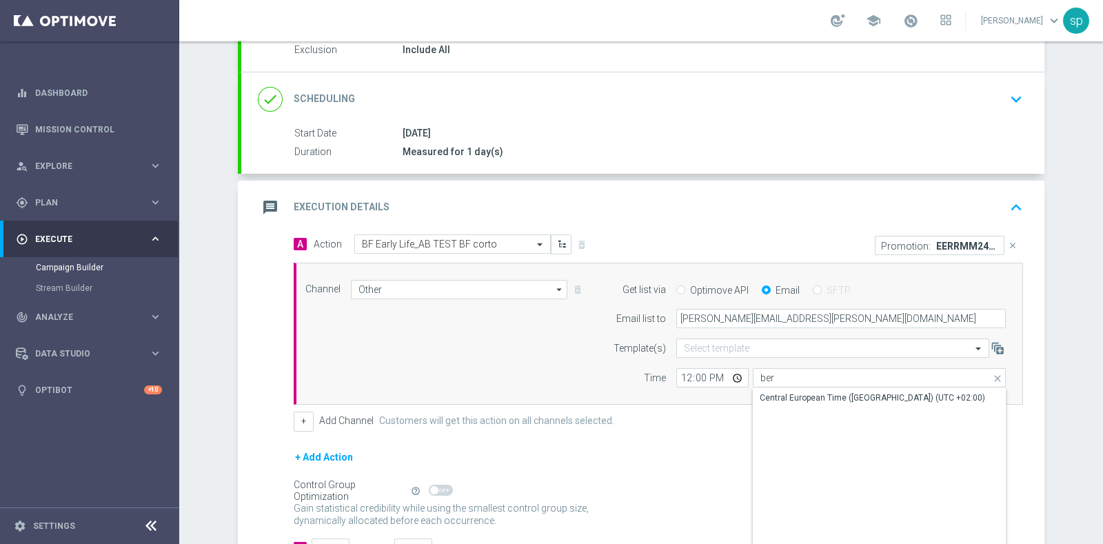
click at [810, 395] on div "Central European Time (Berlin) (UTC +02:00)" at bounding box center [871, 397] width 225 height 12
type input "Central European Time (Berlin) (UTC +02:00)"
click at [676, 372] on input "12:00" at bounding box center [712, 377] width 72 height 19
type input "16:00"
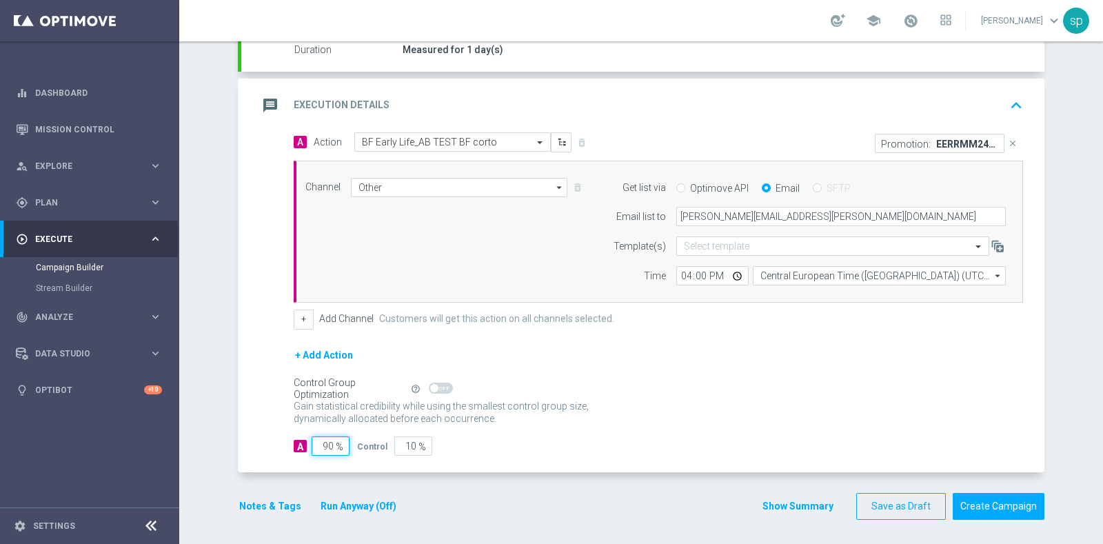
click at [324, 442] on input "90" at bounding box center [330, 445] width 38 height 19
type input "0"
type input "100"
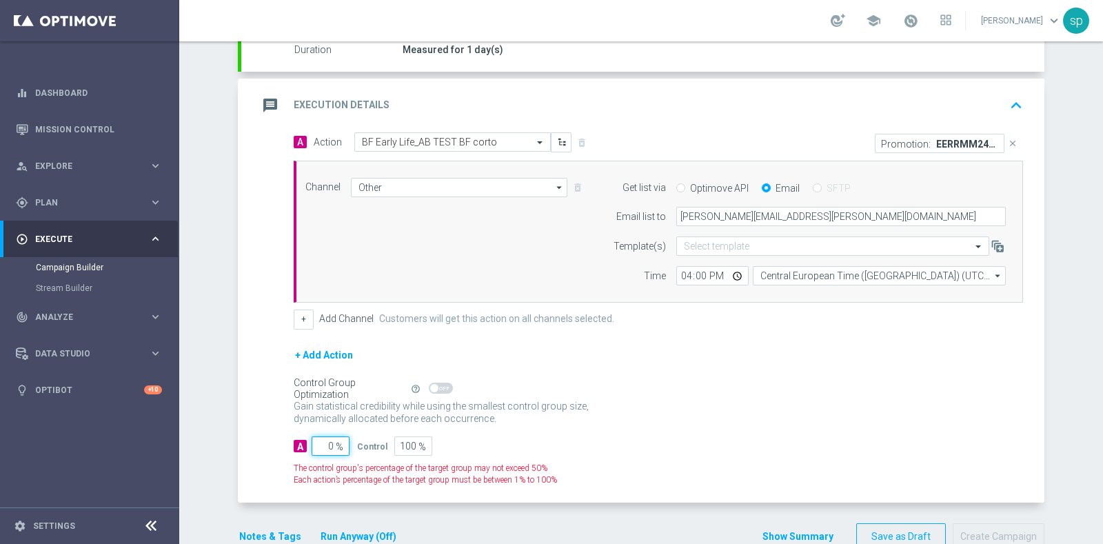
type input "10"
type input "90"
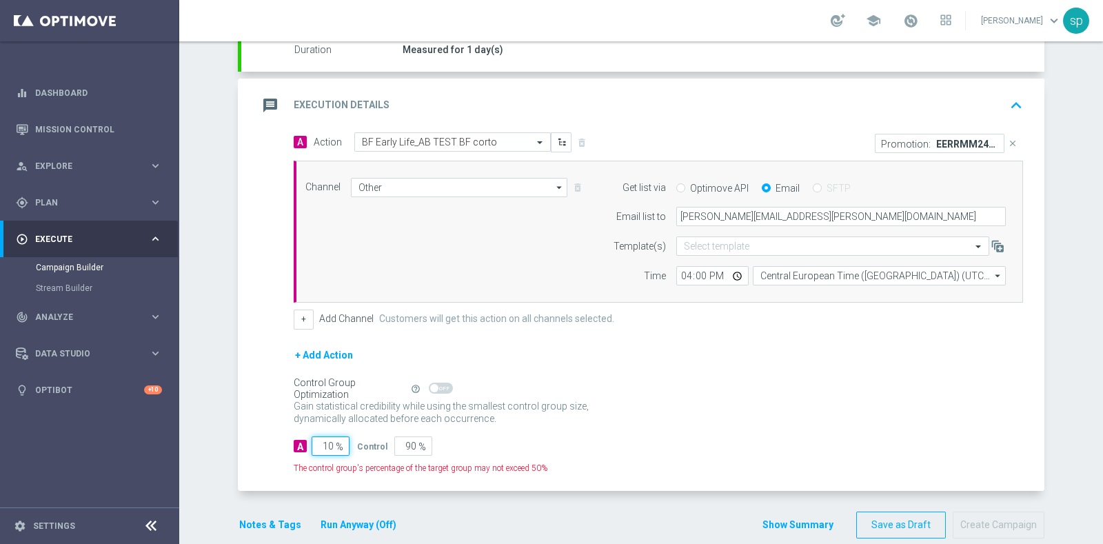
type input "100"
type input "0"
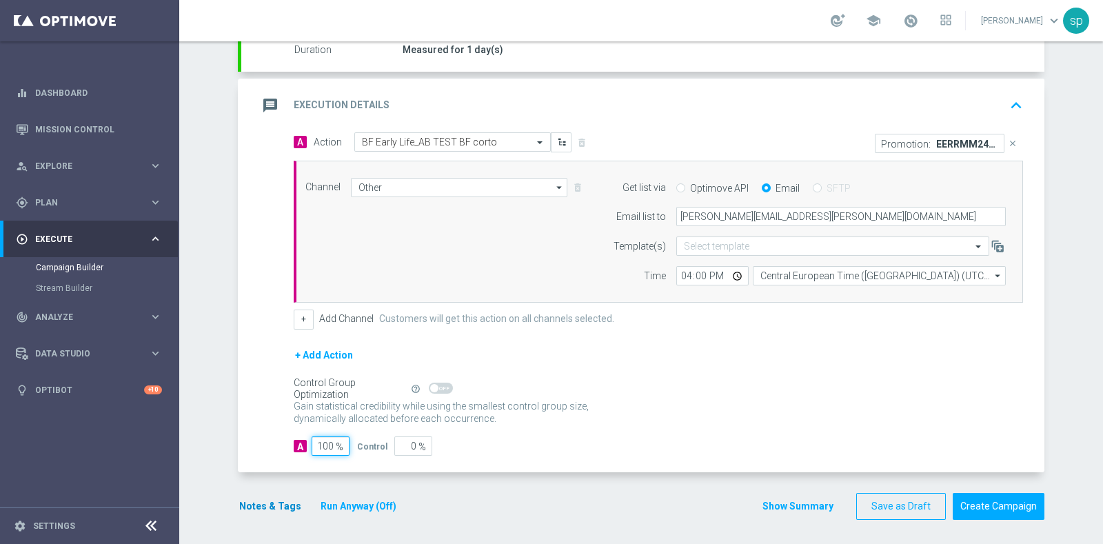
type input "100"
click at [257, 501] on button "Notes & Tags" at bounding box center [270, 506] width 65 height 17
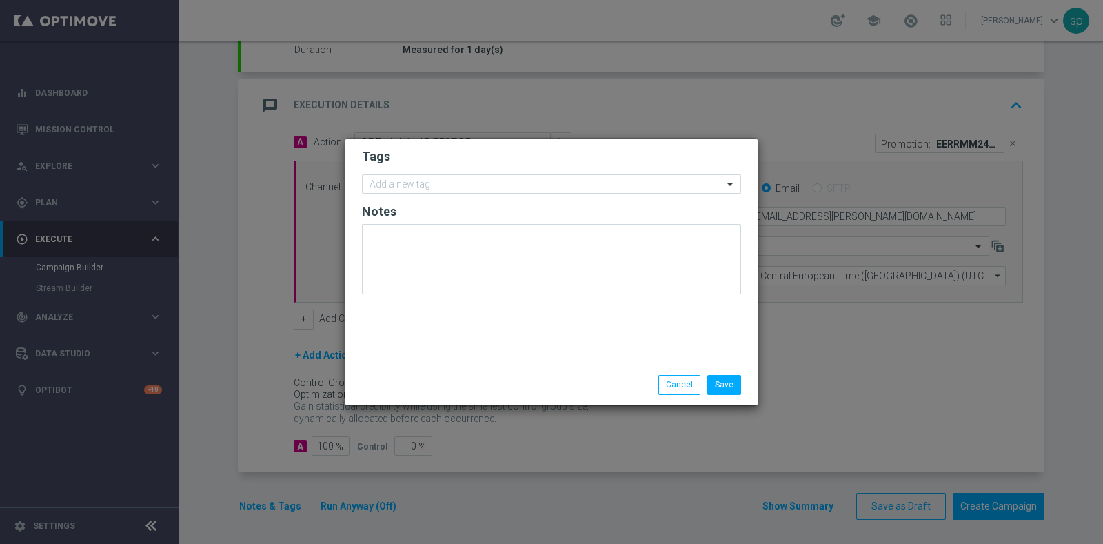
click at [520, 194] on form "Tags Add a new tag Notes" at bounding box center [551, 225] width 379 height 160
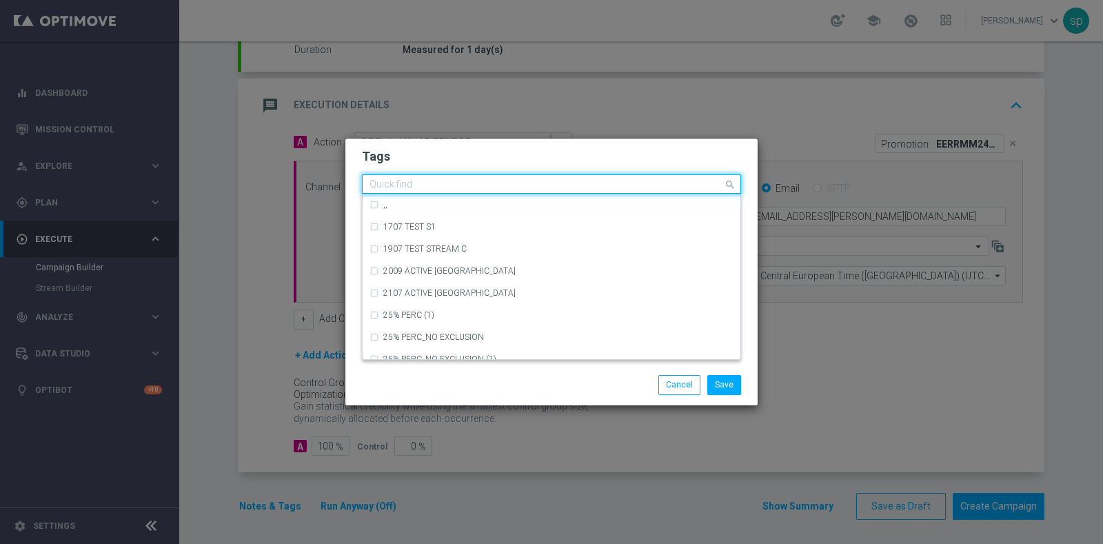
click at [520, 192] on div at bounding box center [545, 186] width 356 height 14
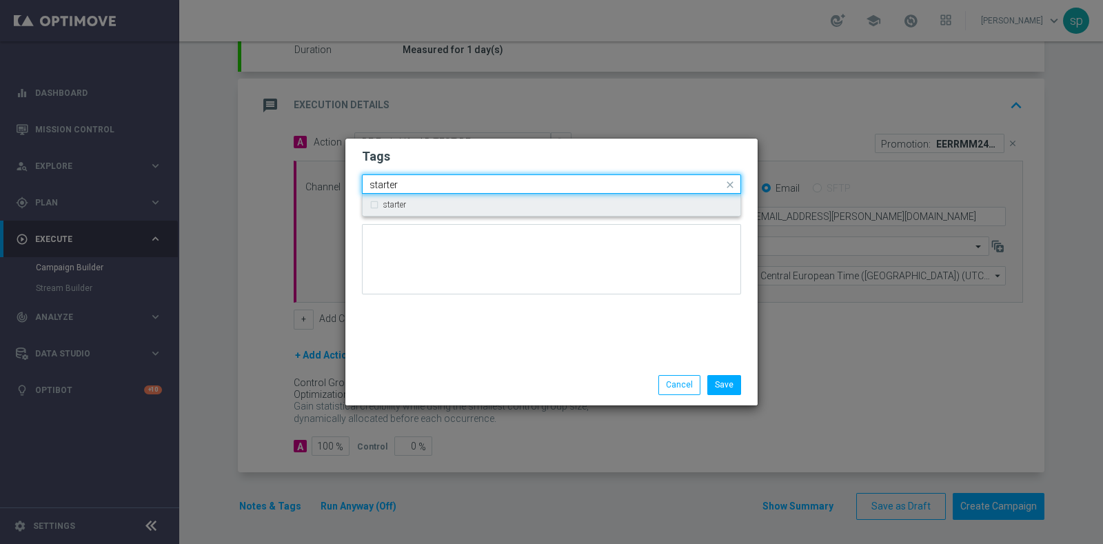
click at [520, 194] on div "starter" at bounding box center [551, 205] width 364 height 22
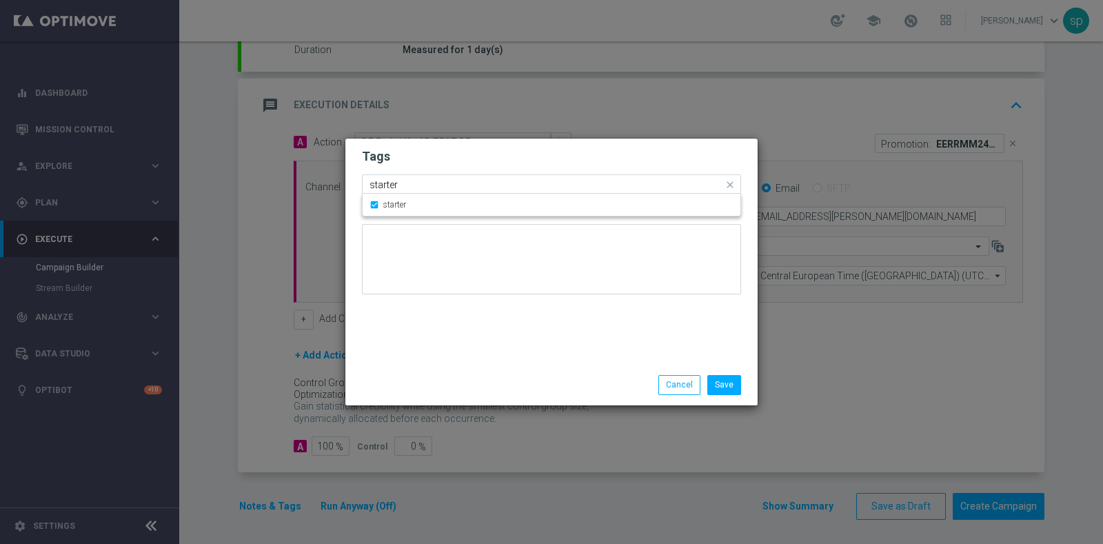
drag, startPoint x: 505, startPoint y: 181, endPoint x: 260, endPoint y: 140, distance: 248.8
click at [260, 140] on modal-container "Tags Quick find × starter starter starter Notes Save Cancel" at bounding box center [551, 272] width 1103 height 544
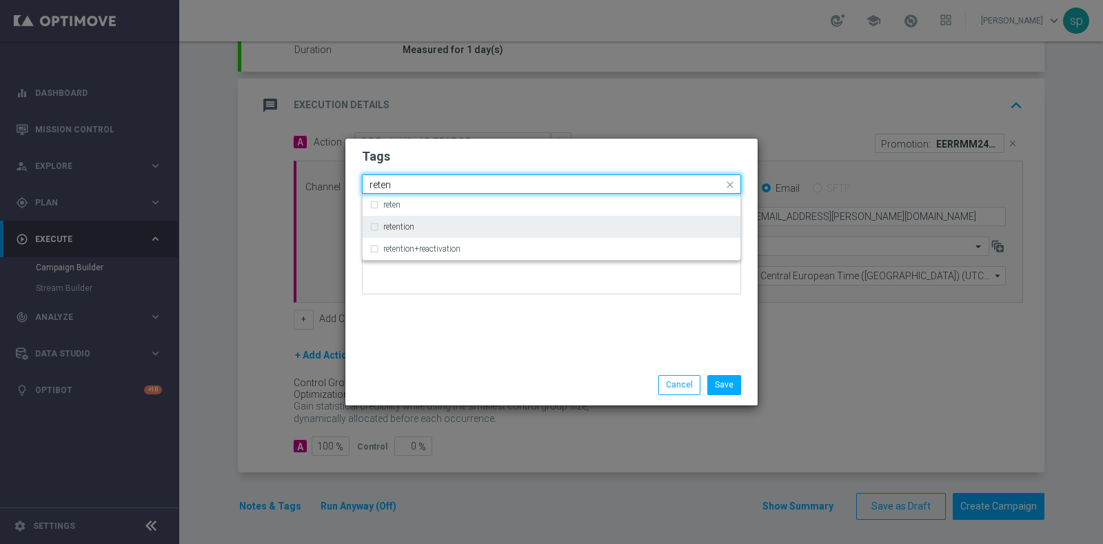
click at [389, 221] on div "retention" at bounding box center [551, 227] width 364 height 22
type input "reten"
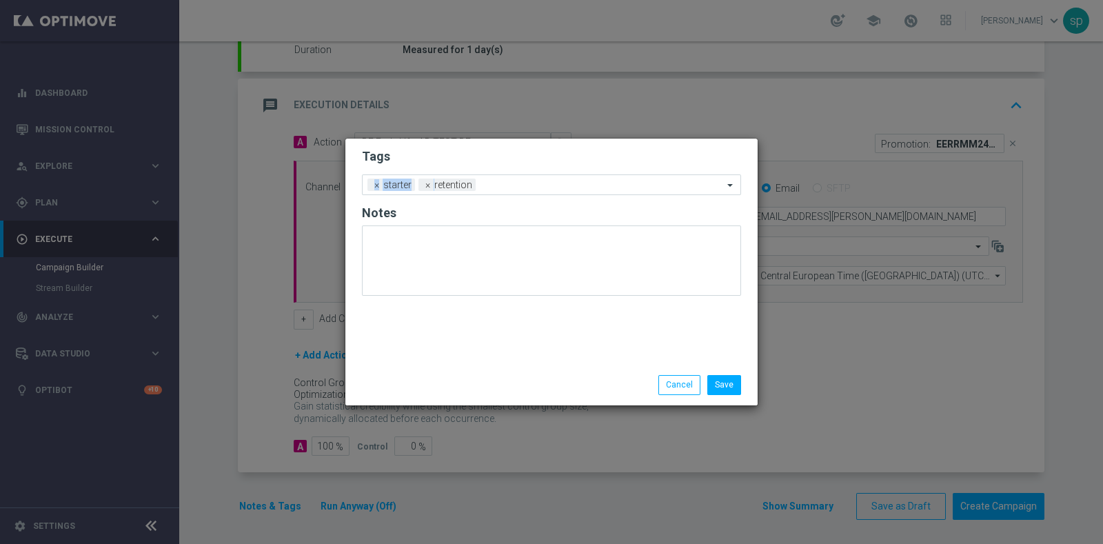
drag, startPoint x: 410, startPoint y: 172, endPoint x: 301, endPoint y: 175, distance: 108.9
click at [301, 175] on modal-container "Tags Add a new tag × starter × retention Notes Save Cancel" at bounding box center [551, 272] width 1103 height 544
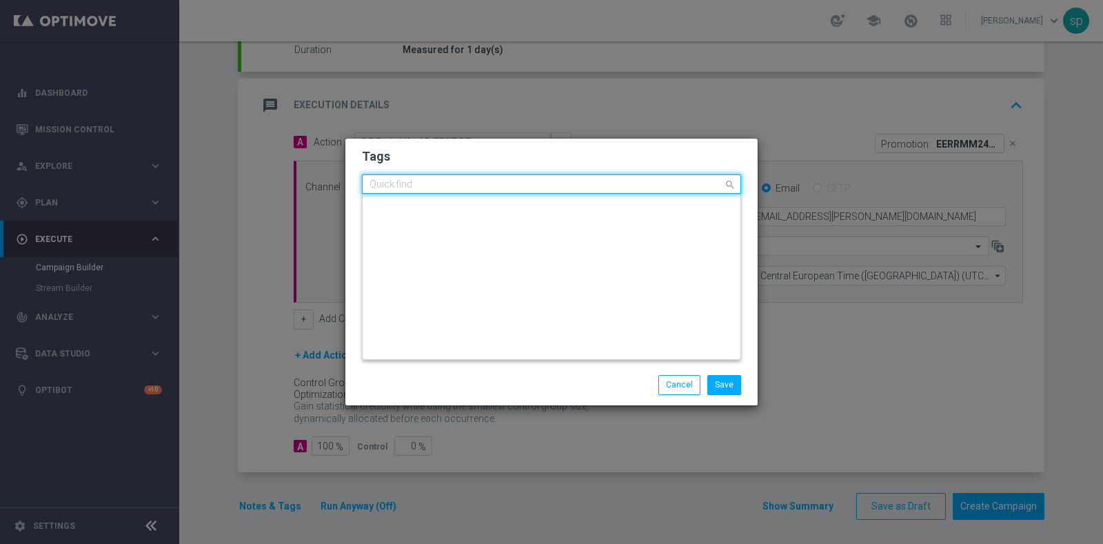
scroll to position [0, 0]
click at [582, 181] on input "text" at bounding box center [546, 185] width 354 height 12
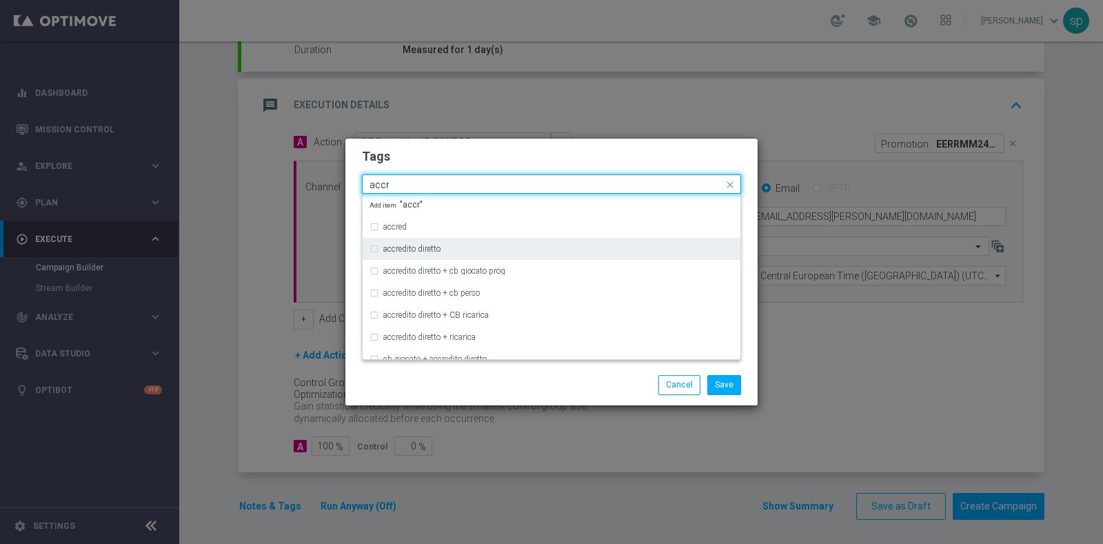
click at [533, 245] on div "accredito diretto" at bounding box center [558, 249] width 350 height 8
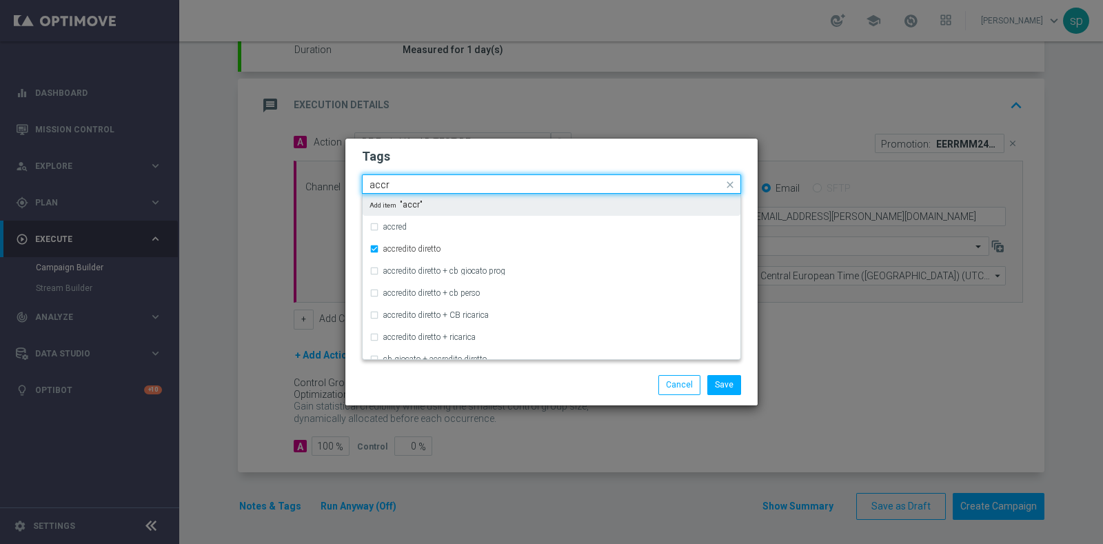
drag, startPoint x: 433, startPoint y: 187, endPoint x: 233, endPoint y: 196, distance: 200.1
click at [233, 196] on modal-container "Tags Quick find × starter × retention × accredito diretto accr accred accredito…" at bounding box center [551, 272] width 1103 height 544
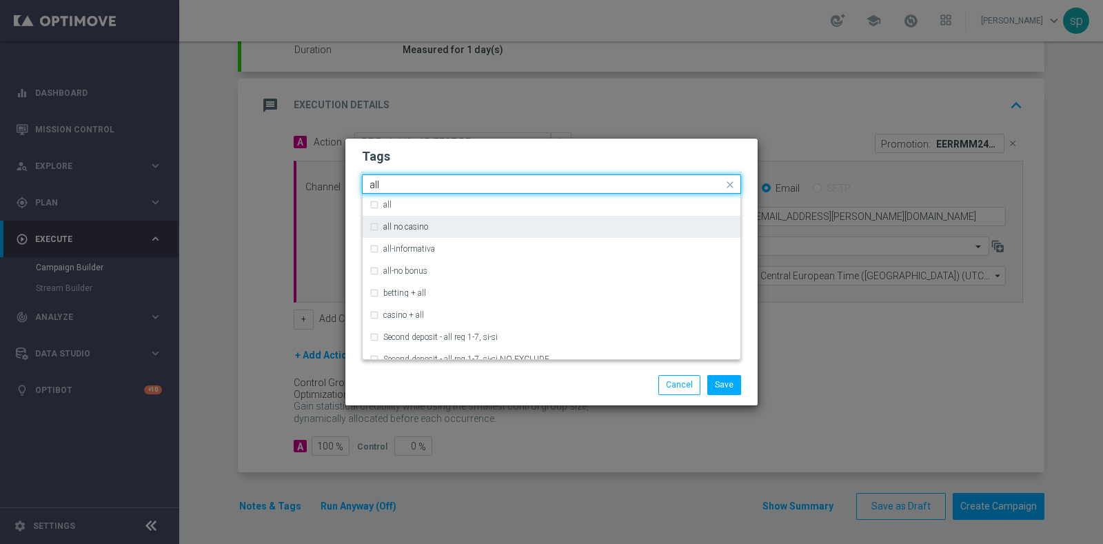
click at [398, 216] on div "all no casino" at bounding box center [551, 227] width 364 height 22
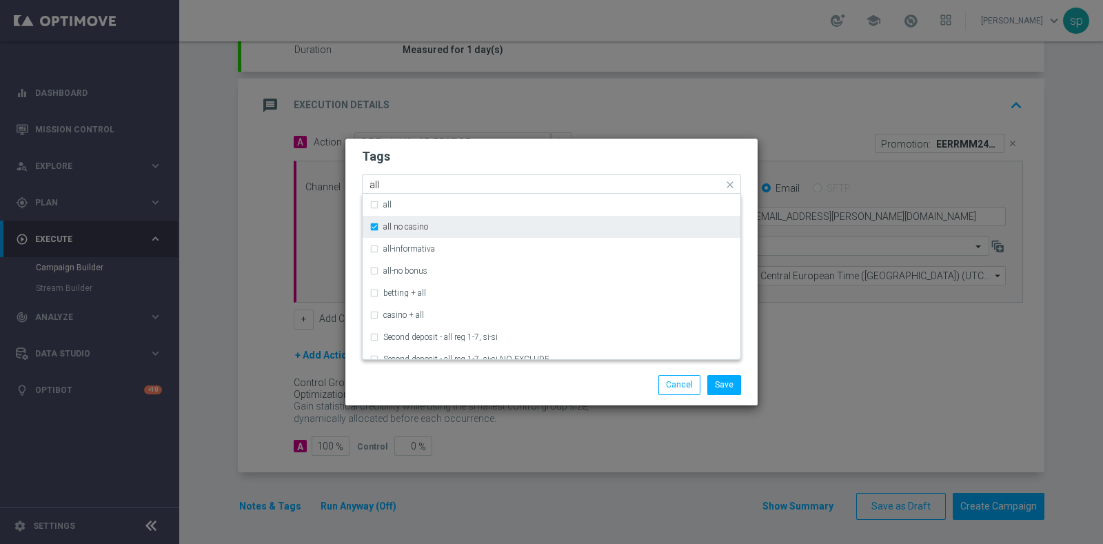
click at [398, 216] on div "all no casino" at bounding box center [551, 227] width 364 height 22
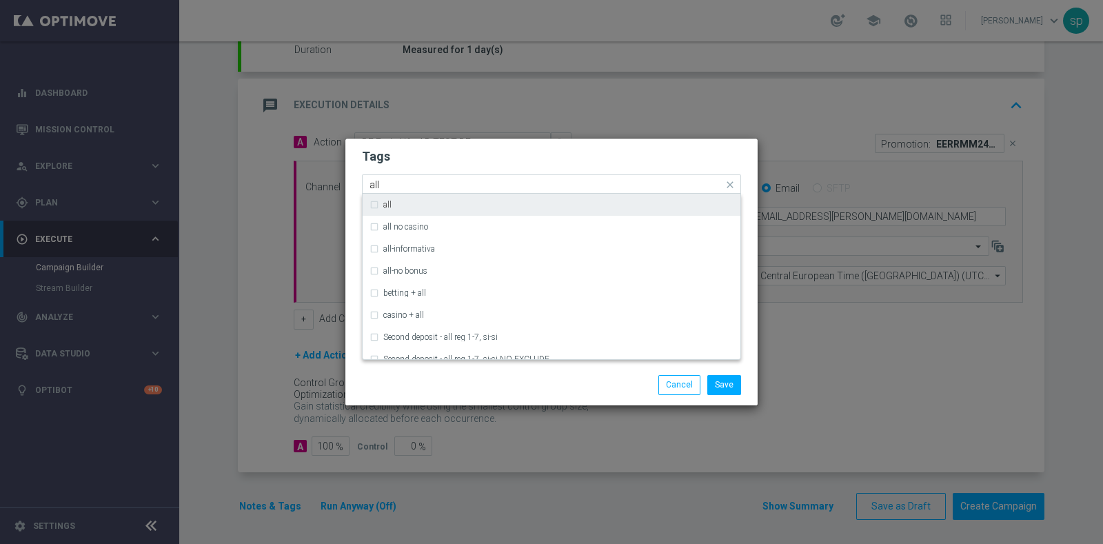
click at [391, 210] on div "all" at bounding box center [551, 205] width 364 height 22
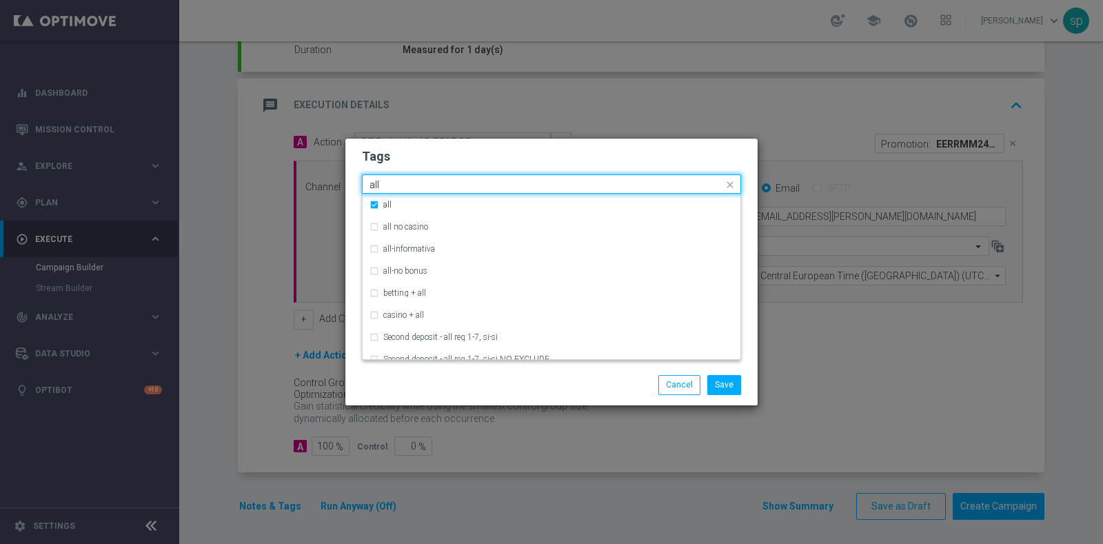
drag, startPoint x: 403, startPoint y: 177, endPoint x: 322, endPoint y: 176, distance: 81.3
click at [322, 176] on modal-container "Tags Quick find × starter × retention × accredito diretto × all all all all no …" at bounding box center [551, 272] width 1103 height 544
type input "a"
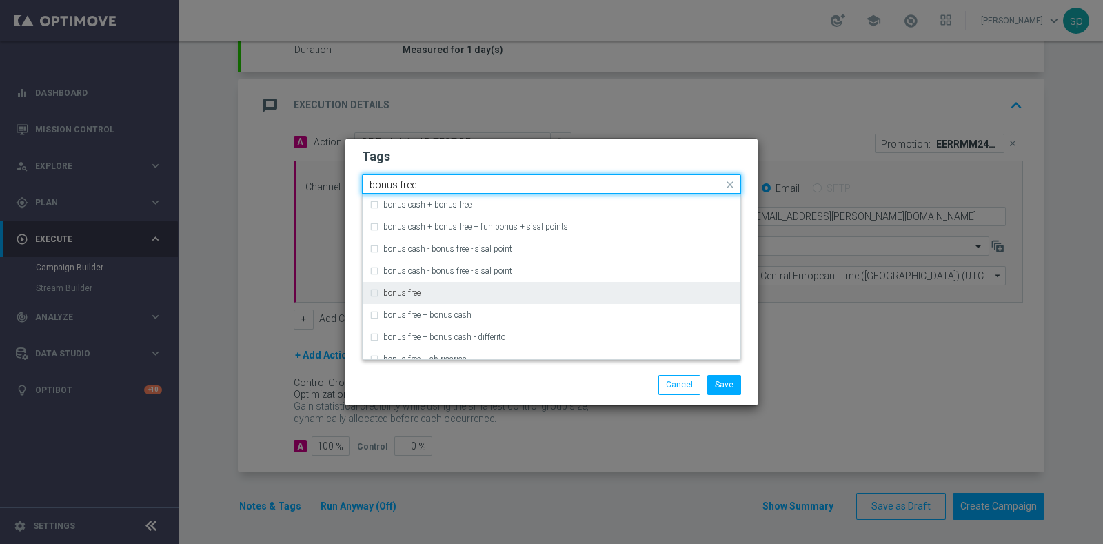
click at [481, 303] on div "bonus free" at bounding box center [551, 293] width 364 height 22
type input "bonus free"
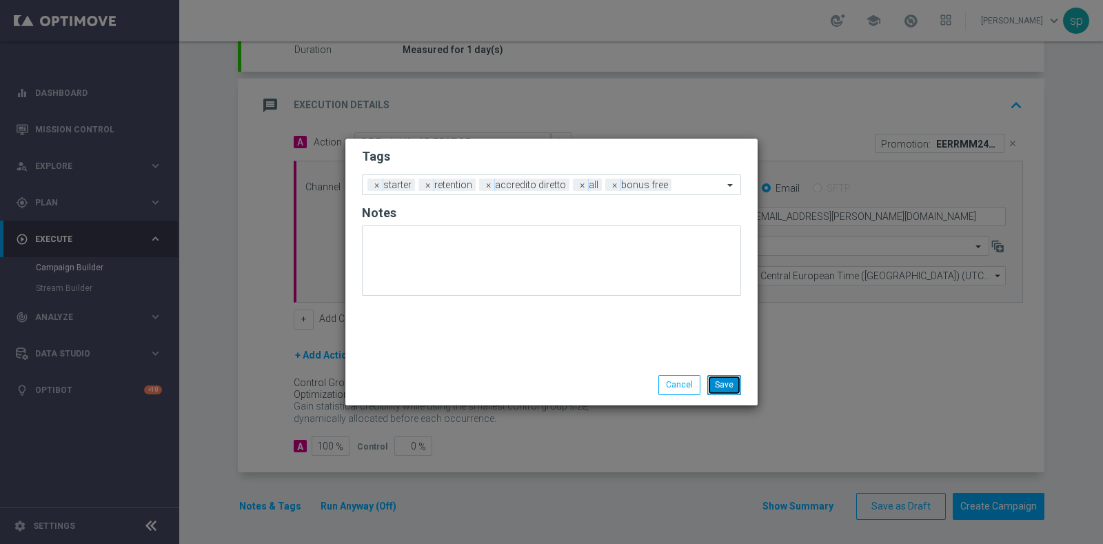
click at [728, 385] on button "Save" at bounding box center [724, 384] width 34 height 19
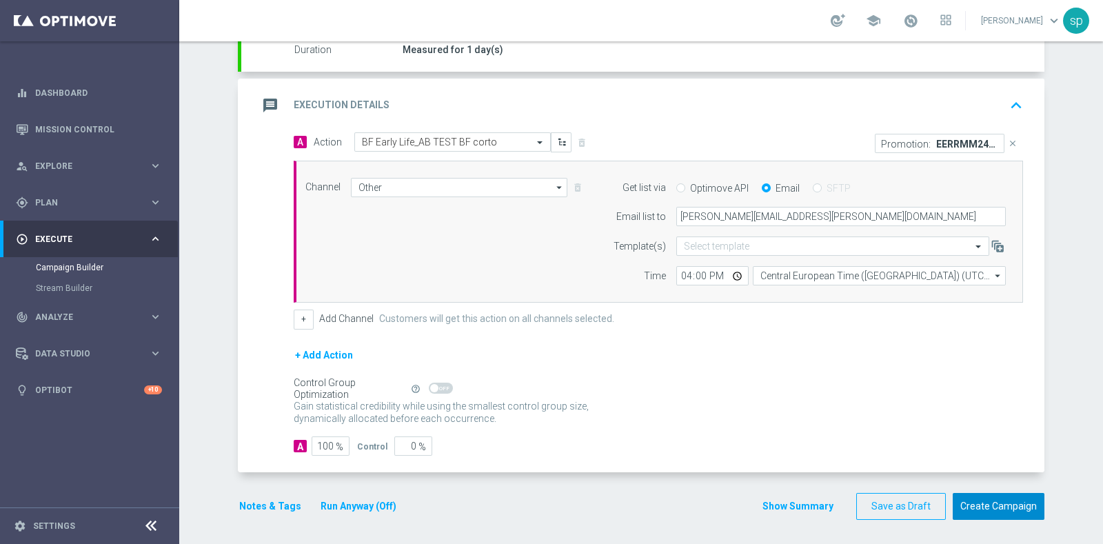
click at [1012, 500] on button "Create Campaign" at bounding box center [998, 506] width 92 height 27
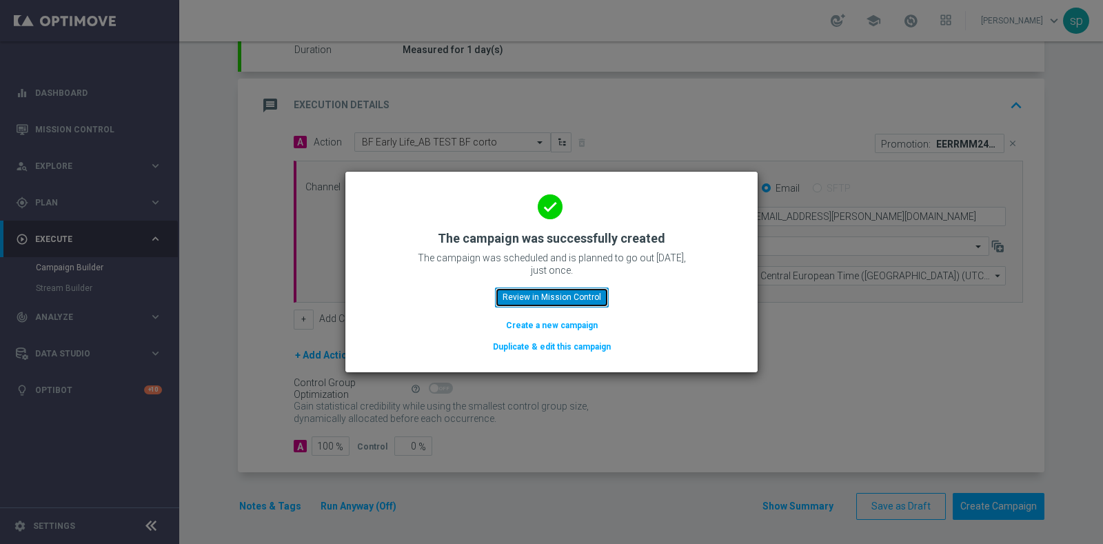
click at [585, 294] on button "Review in Mission Control" at bounding box center [552, 296] width 114 height 19
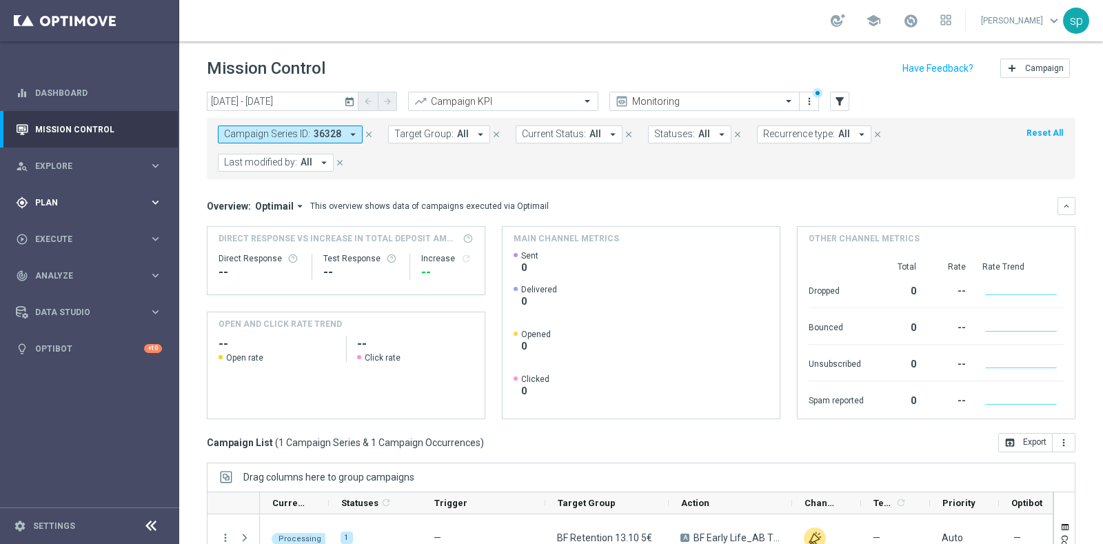
click at [52, 193] on div "gps_fixed Plan keyboard_arrow_right" at bounding box center [89, 202] width 178 height 37
click at [70, 225] on link "Target Groups" at bounding box center [90, 230] width 108 height 11
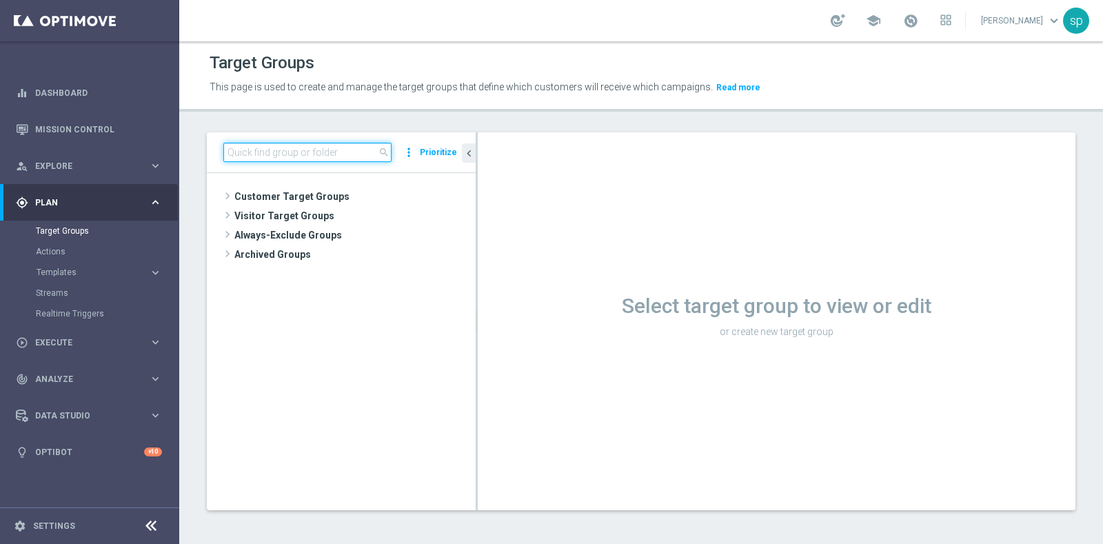
click at [278, 156] on input at bounding box center [307, 152] width 168 height 19
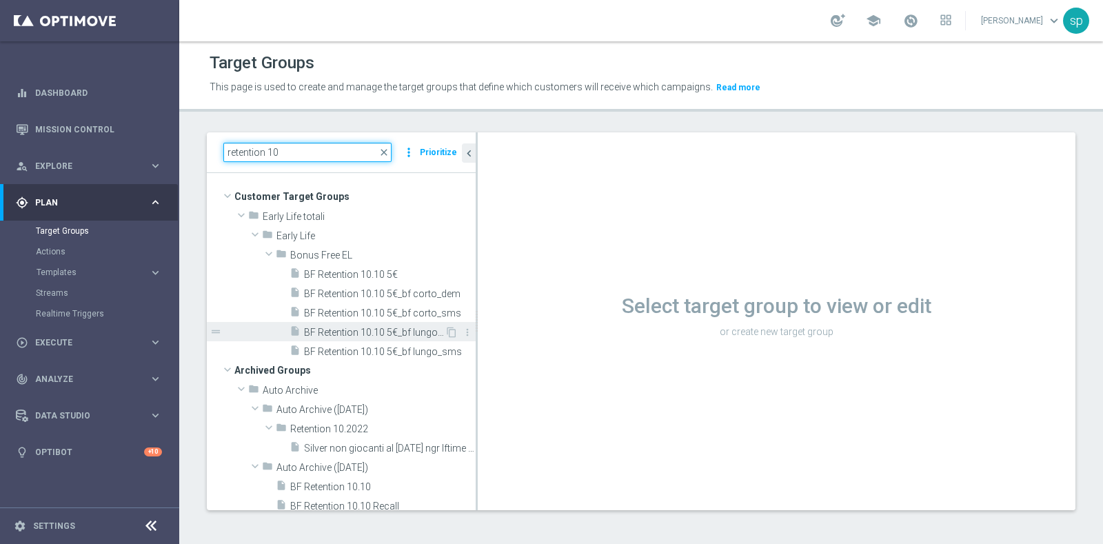
type input "retention 10"
click at [328, 332] on span "BF Retention 10.10 5€_bf lungo_dem" at bounding box center [374, 333] width 141 height 12
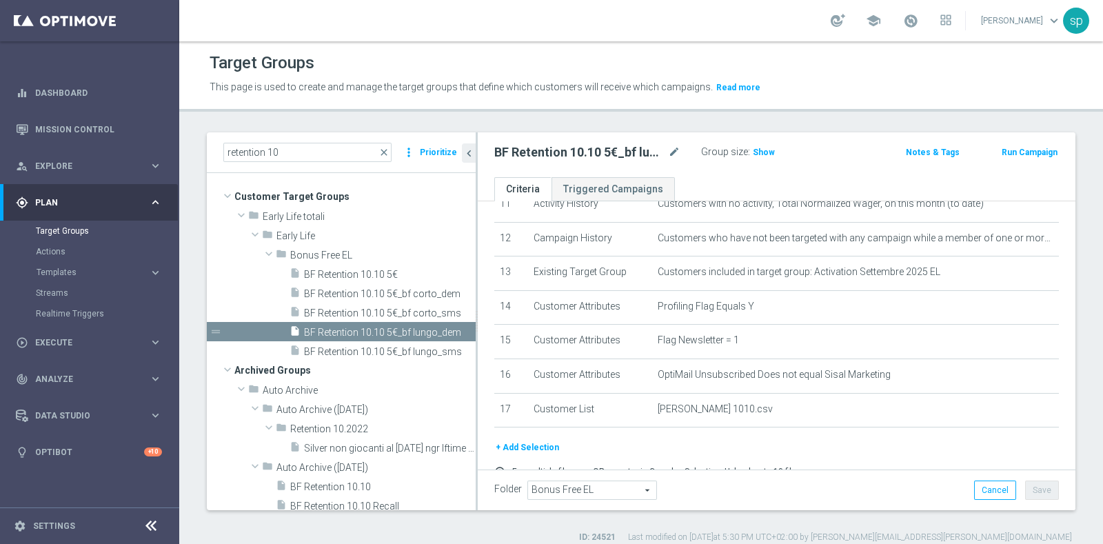
scroll to position [413, 0]
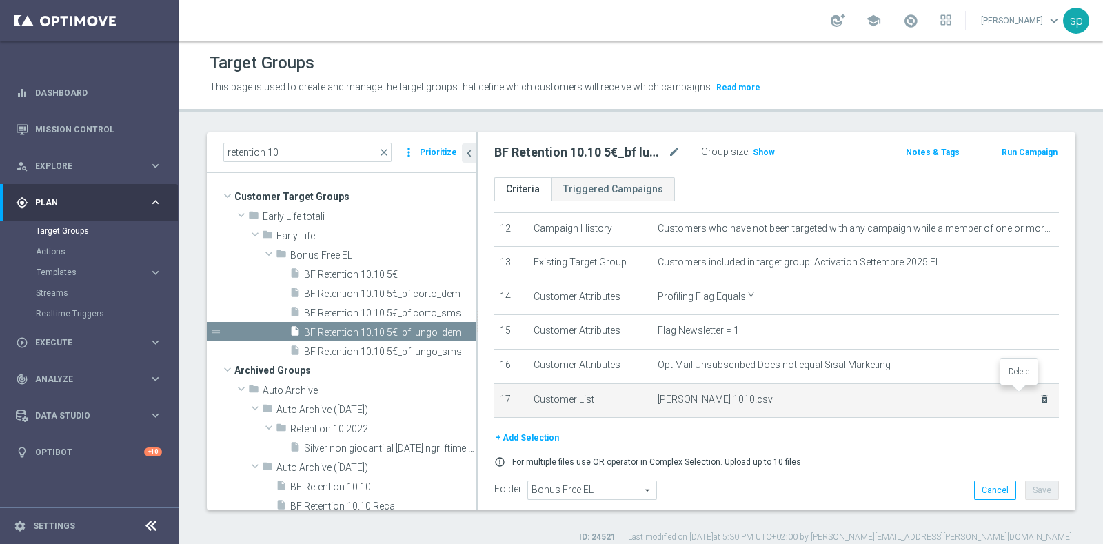
click at [1039, 394] on icon "delete_forever" at bounding box center [1044, 399] width 11 height 11
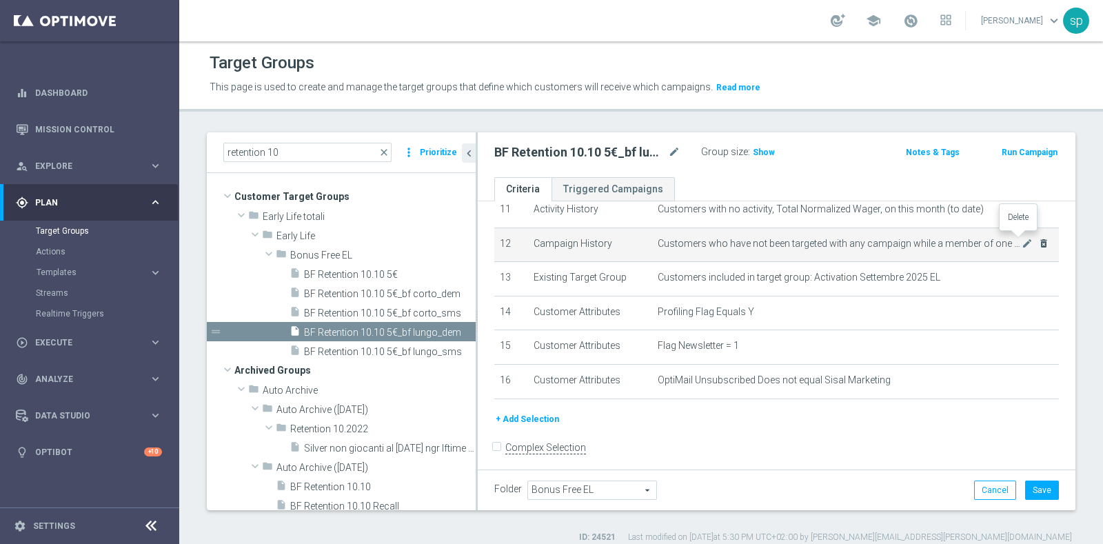
click at [1038, 239] on icon "delete_forever" at bounding box center [1043, 243] width 11 height 11
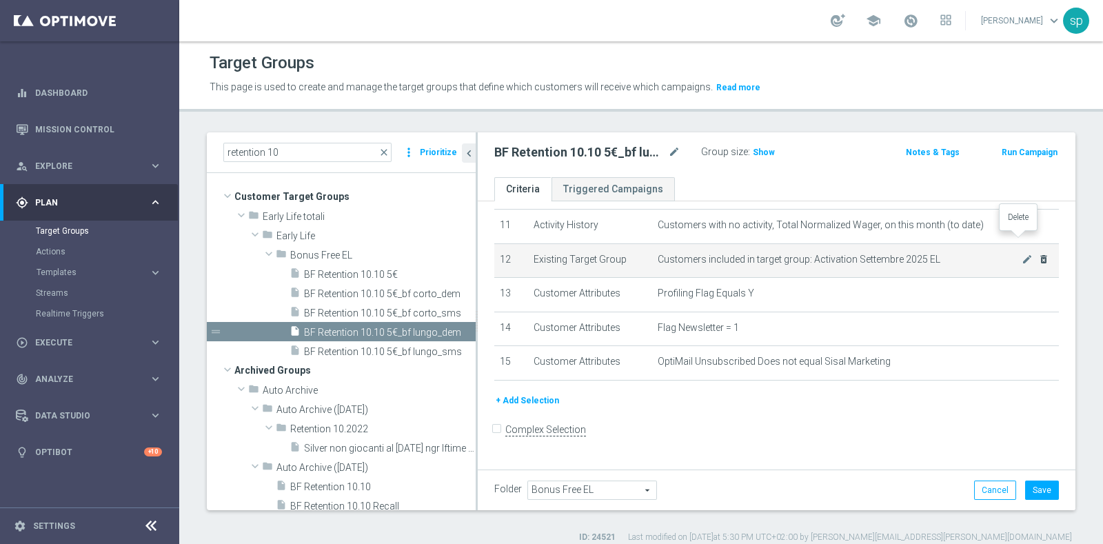
scroll to position [365, 0]
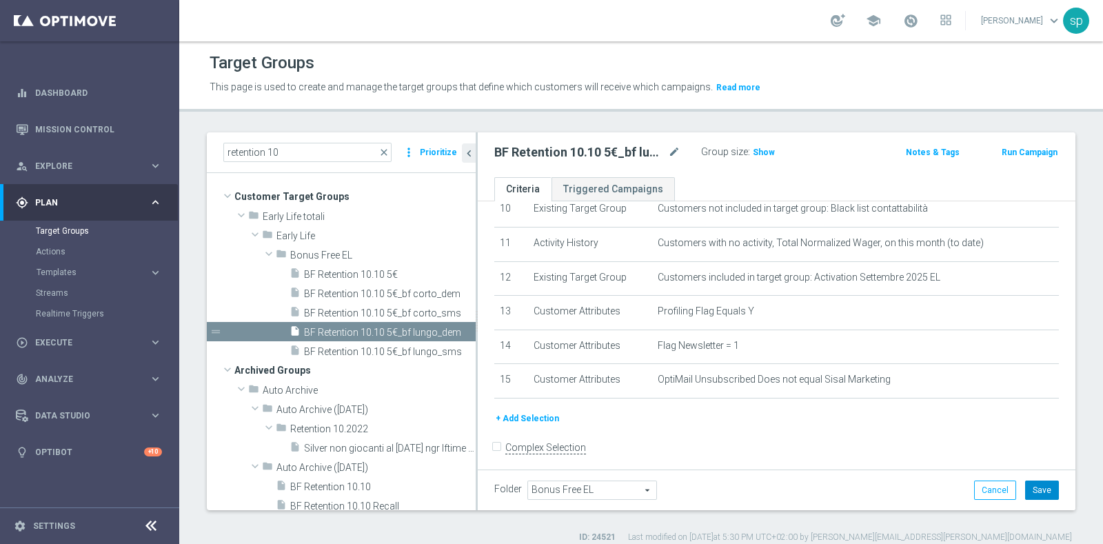
click at [1028, 484] on button "Save" at bounding box center [1042, 489] width 34 height 19
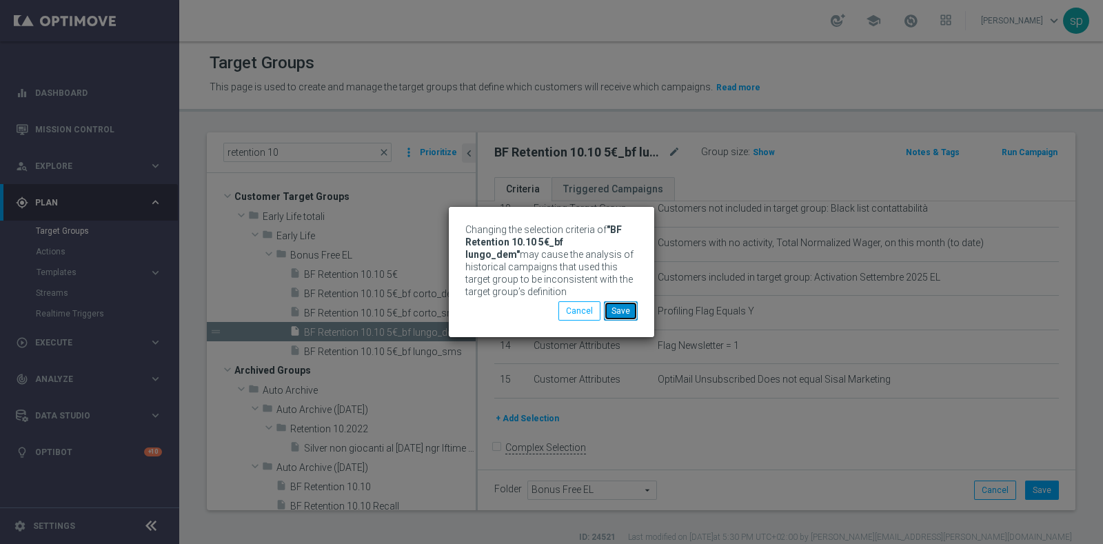
click at [624, 311] on button "Save" at bounding box center [621, 310] width 34 height 19
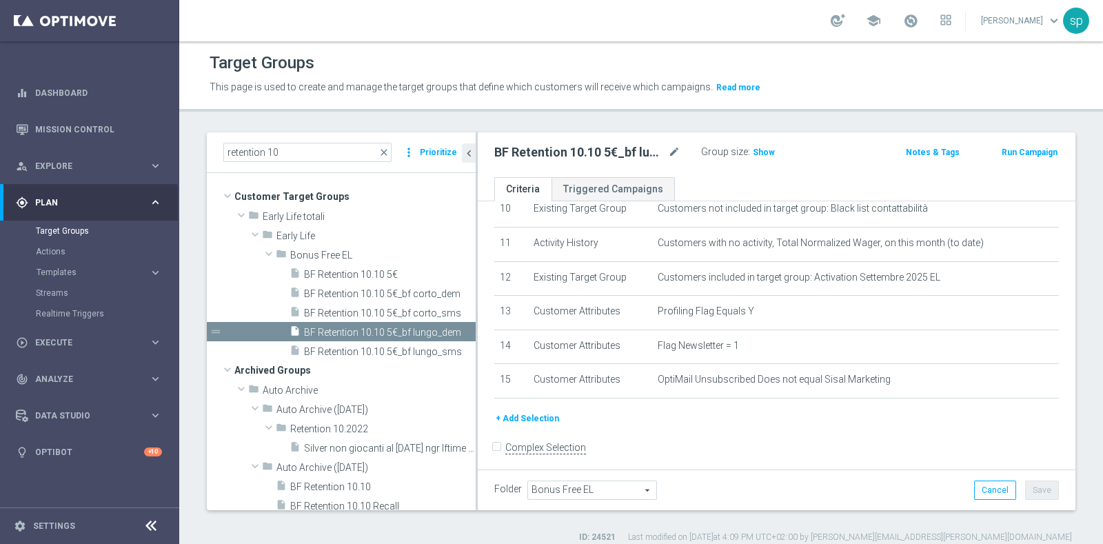
click at [524, 412] on button "+ Add Selection" at bounding box center [527, 418] width 66 height 15
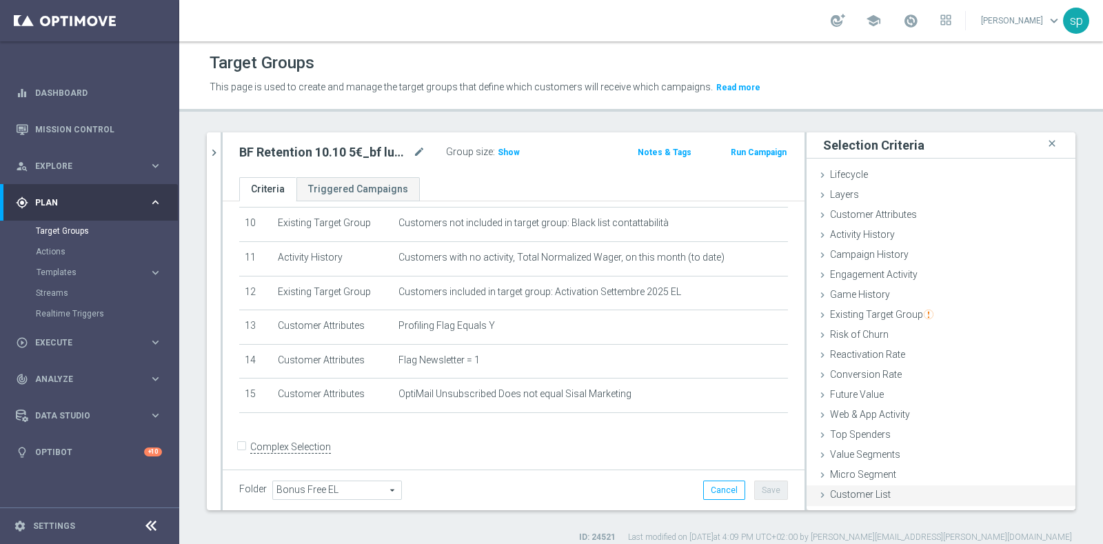
click at [872, 491] on span "Customer List" at bounding box center [860, 494] width 61 height 11
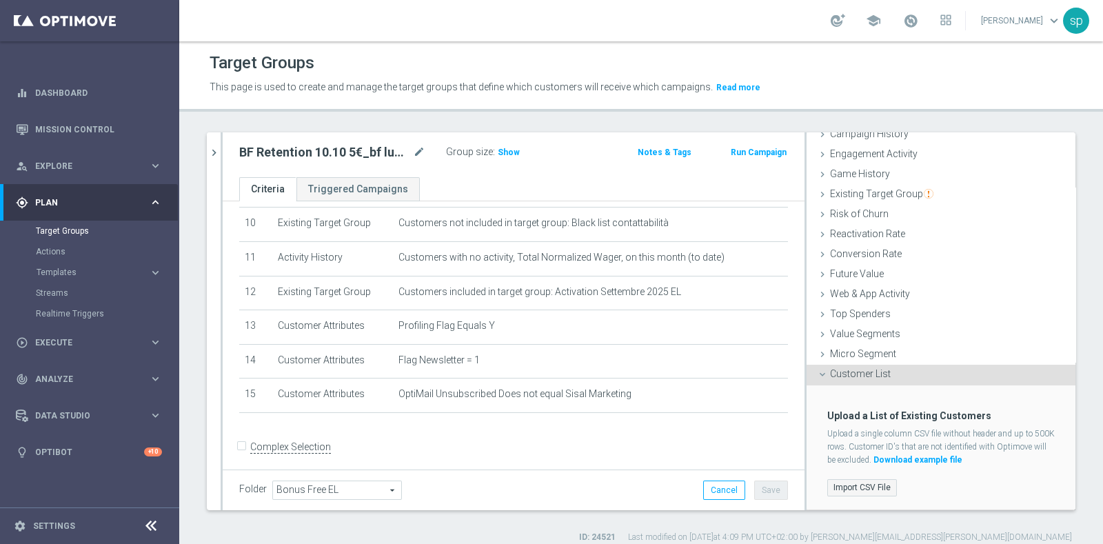
click at [863, 486] on label "Import CSV File" at bounding box center [862, 487] width 70 height 17
click at [0, 0] on input "Import CSV File" at bounding box center [0, 0] width 0 height 0
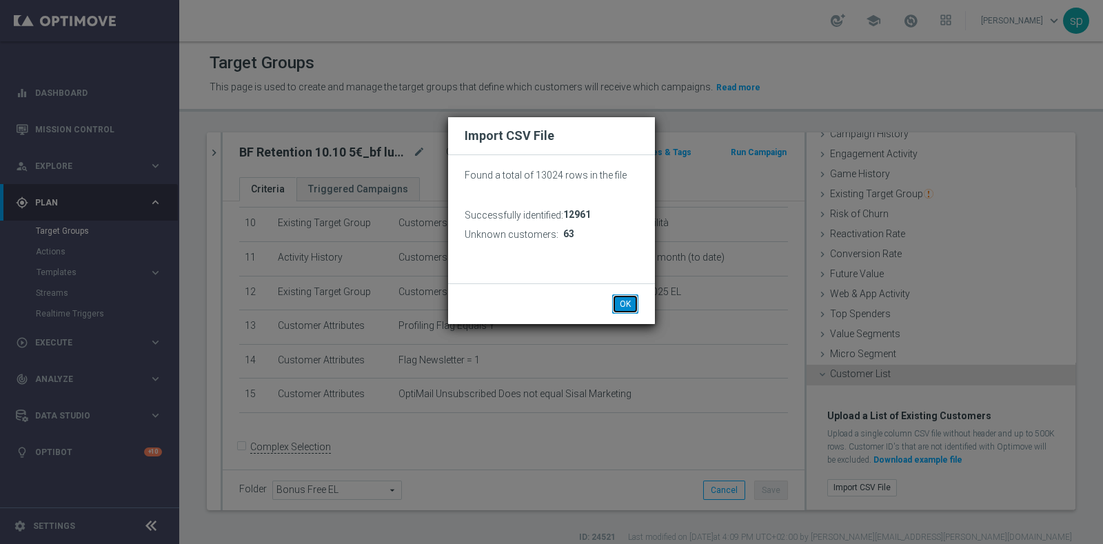
click at [626, 304] on button "OK" at bounding box center [625, 303] width 26 height 19
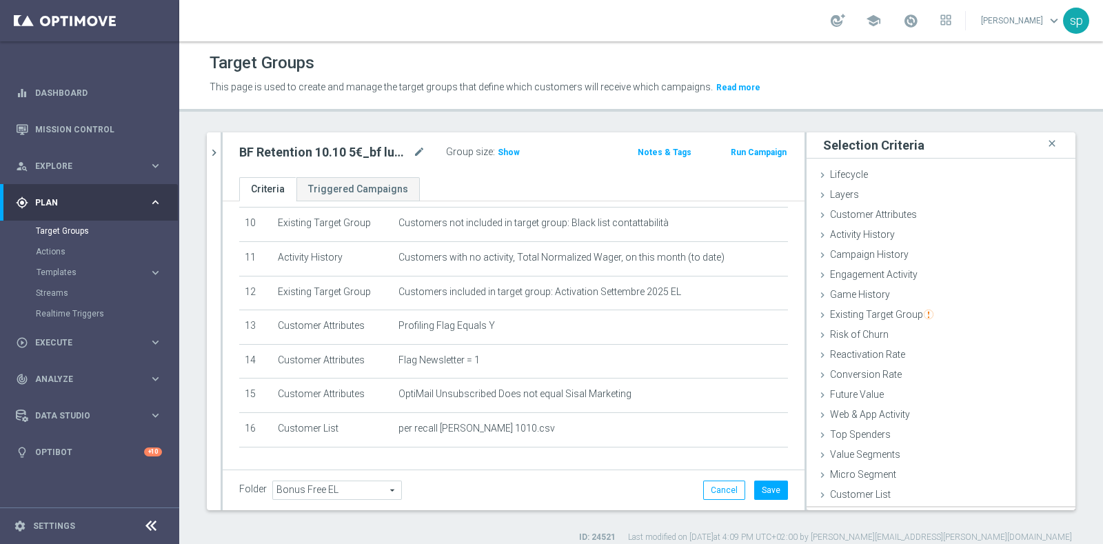
scroll to position [0, 0]
click at [760, 491] on button "Save" at bounding box center [771, 489] width 34 height 19
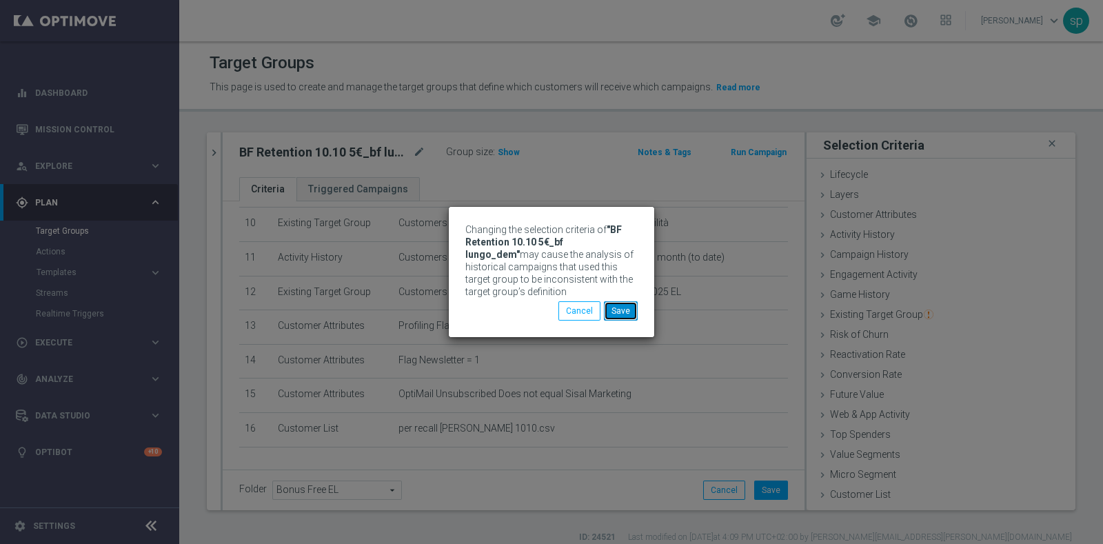
click at [618, 311] on button "Save" at bounding box center [621, 310] width 34 height 19
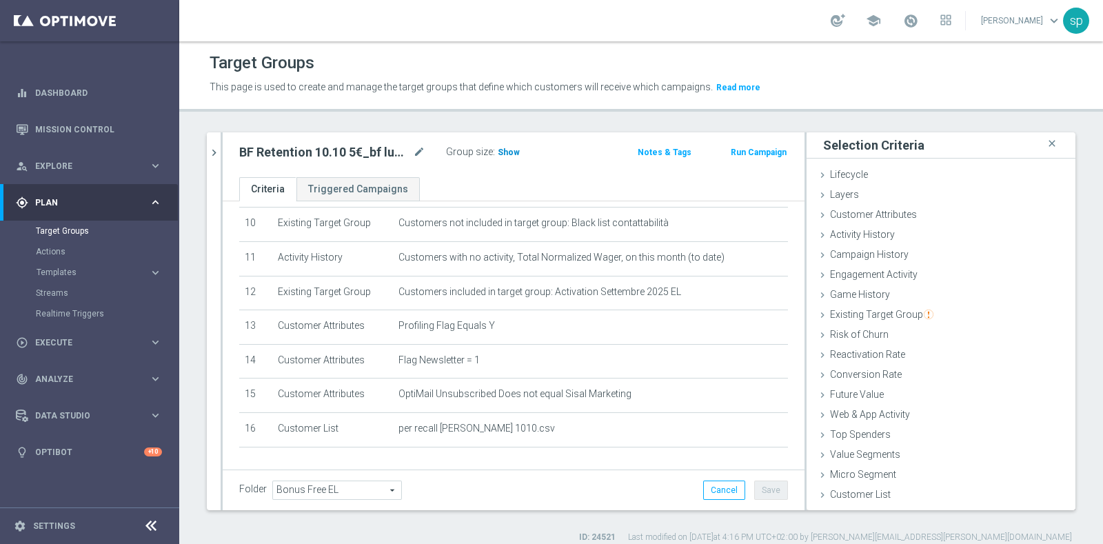
click at [510, 154] on span "Show" at bounding box center [509, 152] width 22 height 10
click at [417, 150] on icon "mode_edit" at bounding box center [419, 152] width 12 height 17
click at [72, 269] on span "Templates" at bounding box center [86, 272] width 99 height 8
click at [69, 289] on link "Optimail" at bounding box center [93, 292] width 101 height 11
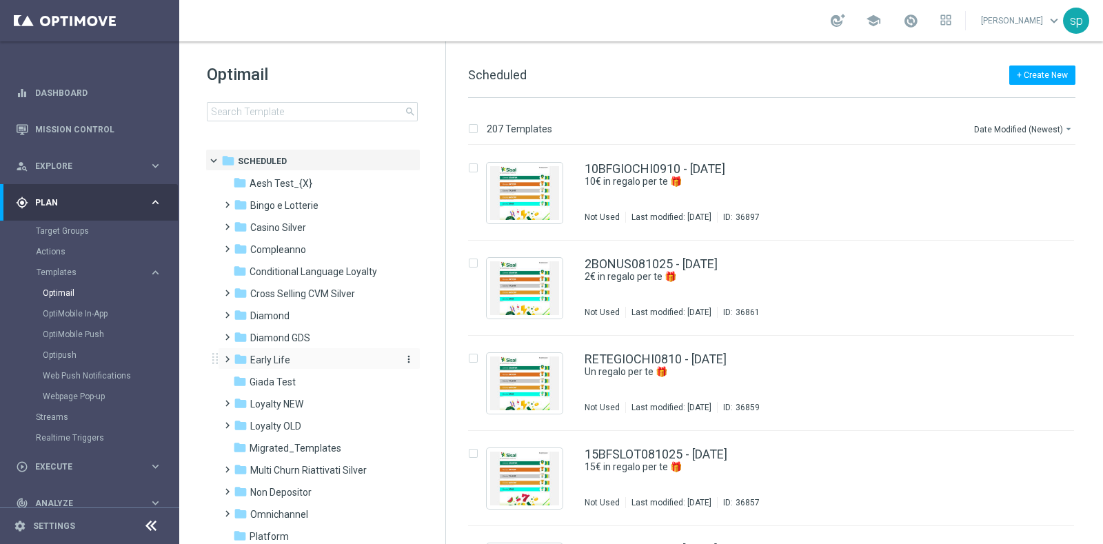
click at [277, 357] on span "Early Life" at bounding box center [270, 360] width 40 height 12
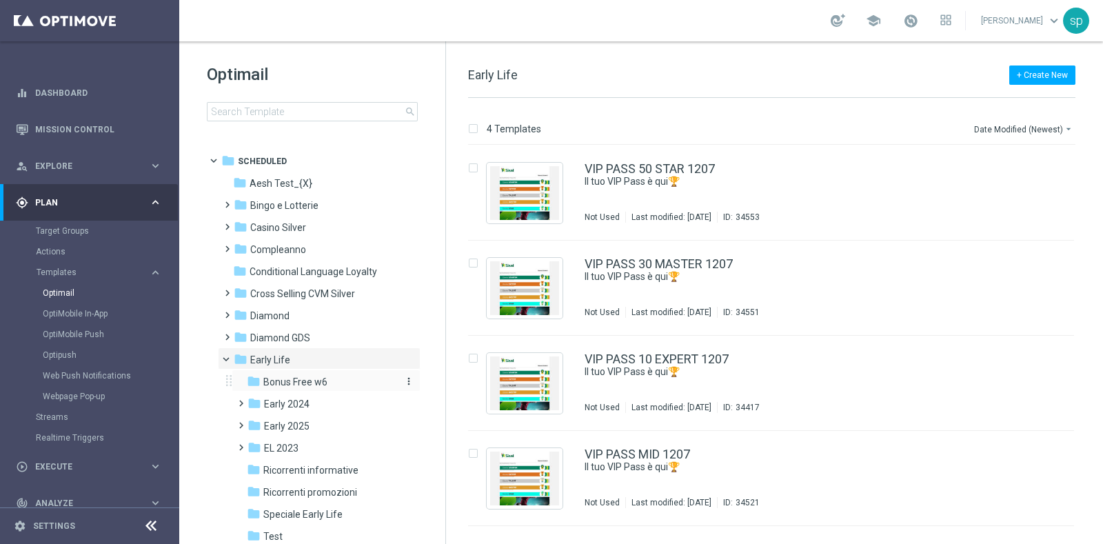
click at [290, 378] on span "Bonus Free w6" at bounding box center [295, 382] width 64 height 12
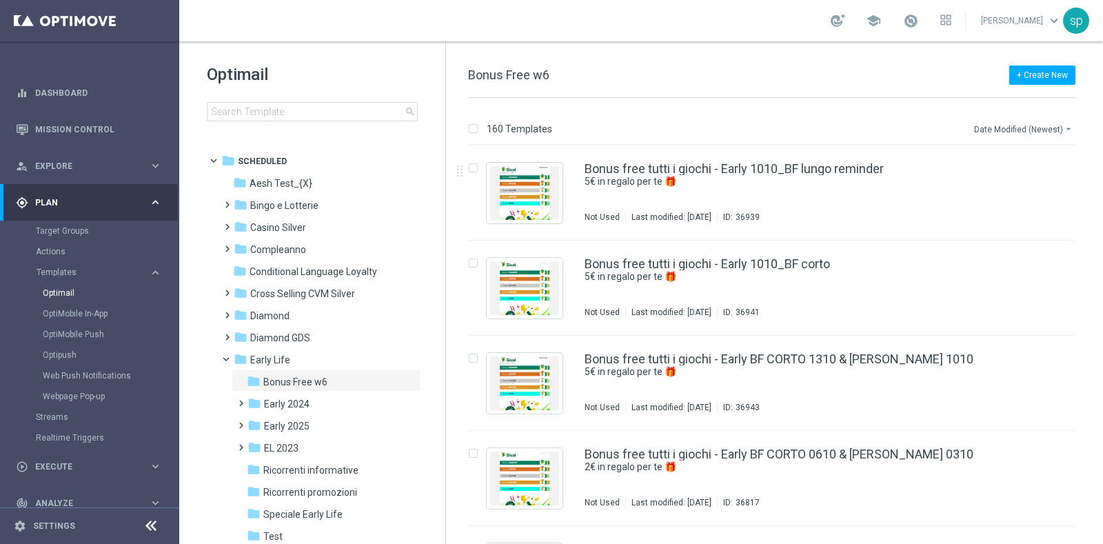
click at [1038, 125] on button "Date Modified (Newest) arrow_drop_down" at bounding box center [1023, 129] width 103 height 17
click at [1039, 192] on span "Date Modified (Newest)" at bounding box center [1022, 190] width 92 height 10
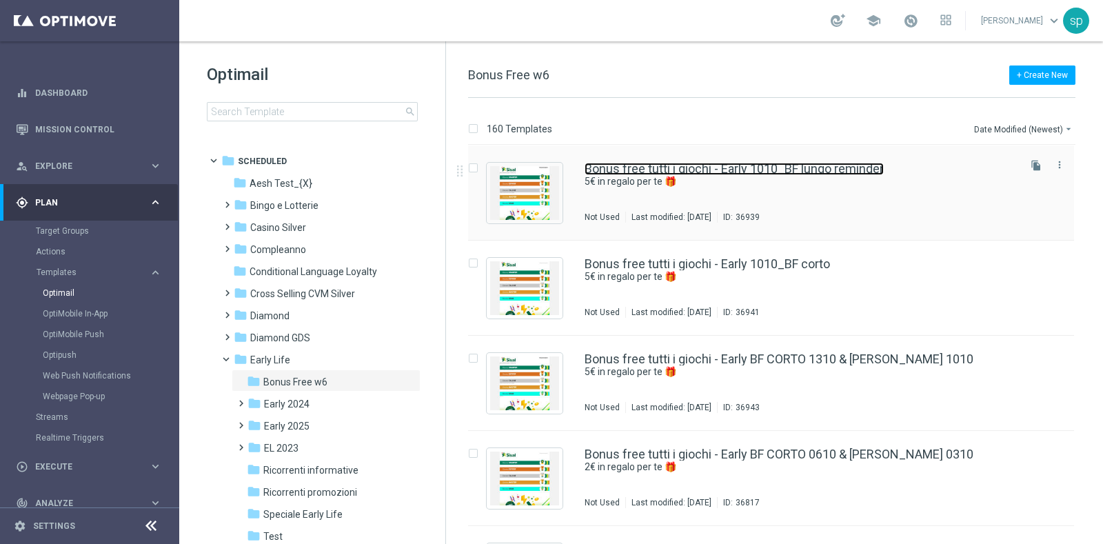
click at [817, 165] on link "Bonus free tutti i giochi - Early 1010_BF lungo reminder" at bounding box center [733, 169] width 299 height 12
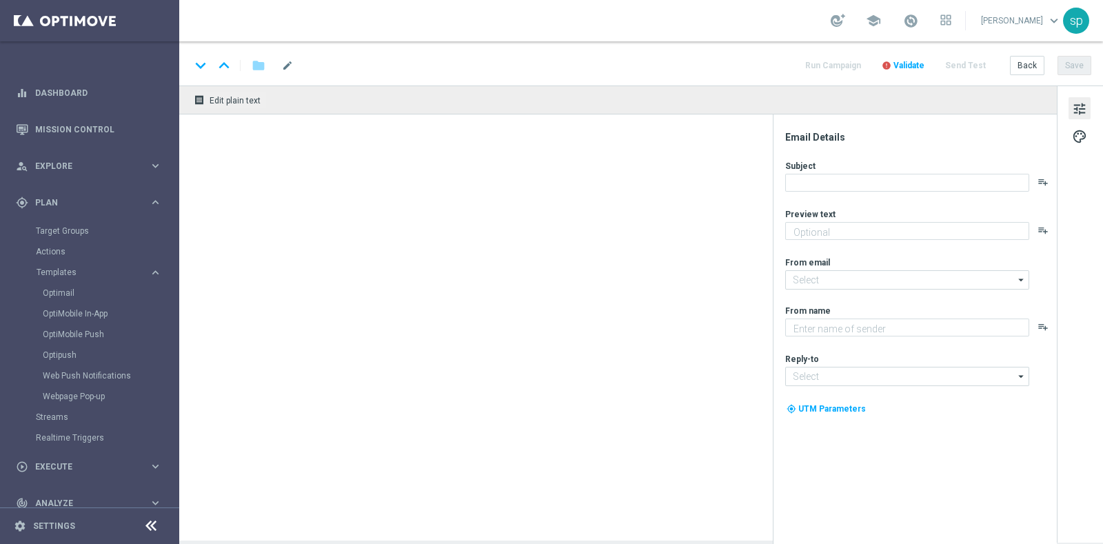
type textarea "5€ in regalo per te 🎁"
type input "newsletter@comunicazioni.sisal.it"
type textarea "Sisal"
type input "info@sisal.it"
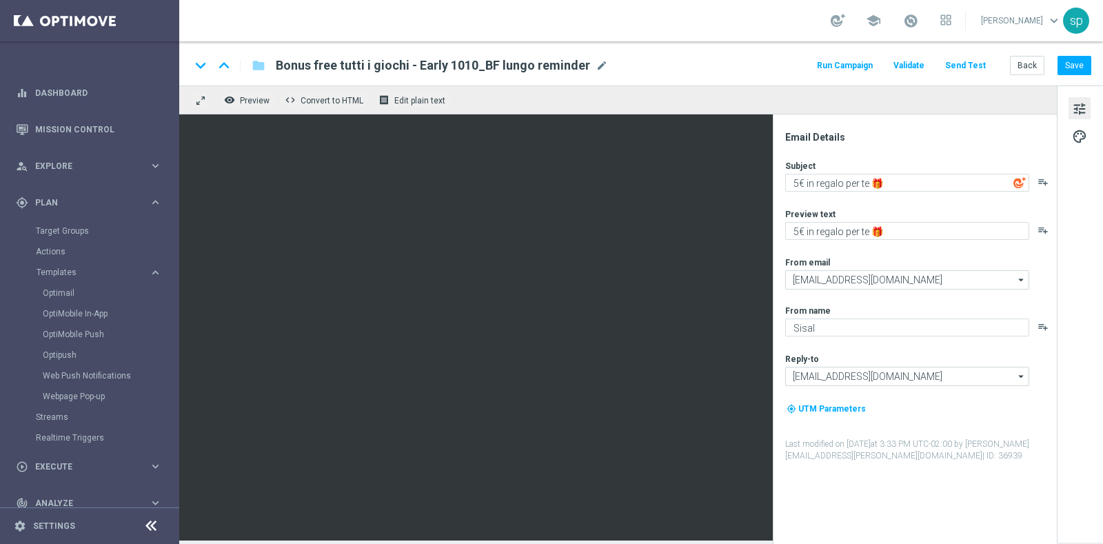
click at [869, 62] on button "Run Campaign" at bounding box center [845, 66] width 60 height 19
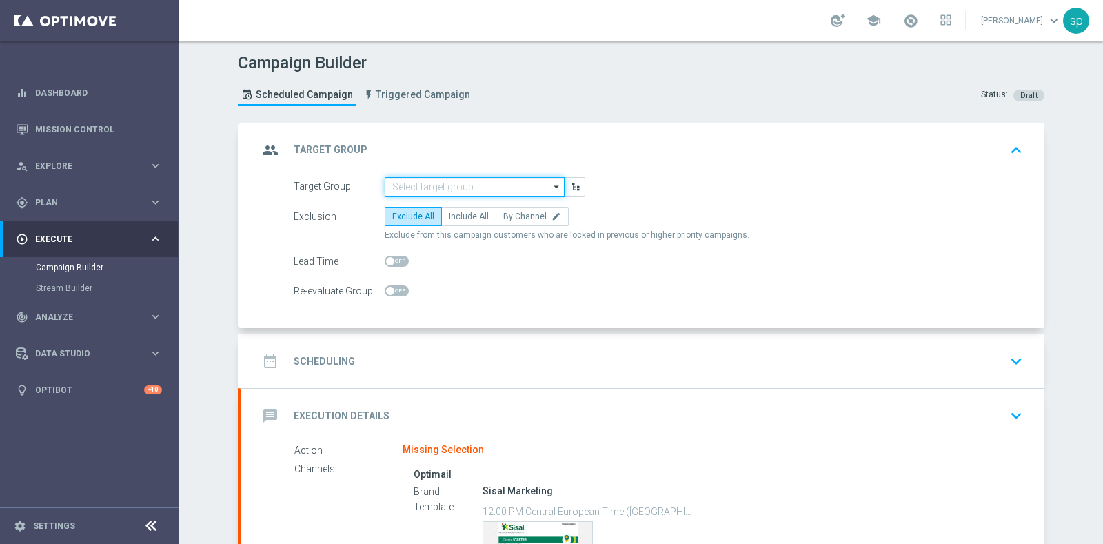
click at [464, 185] on input at bounding box center [475, 186] width 180 height 19
paste input "BF Retention 10.10 5€_bf lungo_dem"
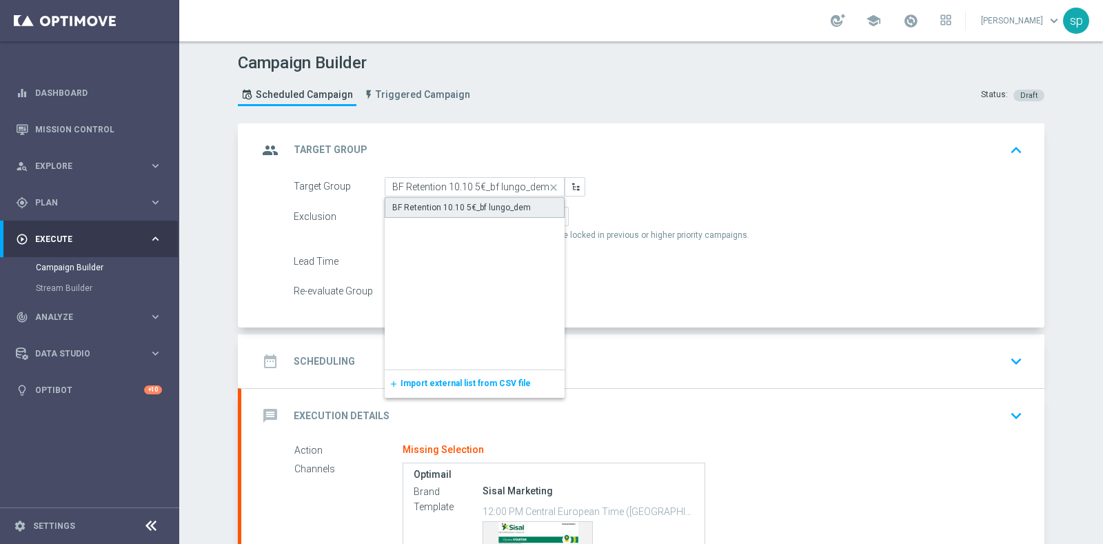
click at [476, 205] on div "BF Retention 10.10 5€_bf lungo_dem" at bounding box center [461, 207] width 139 height 12
type input "BF Retention 10.10 5€_bf lungo_dem"
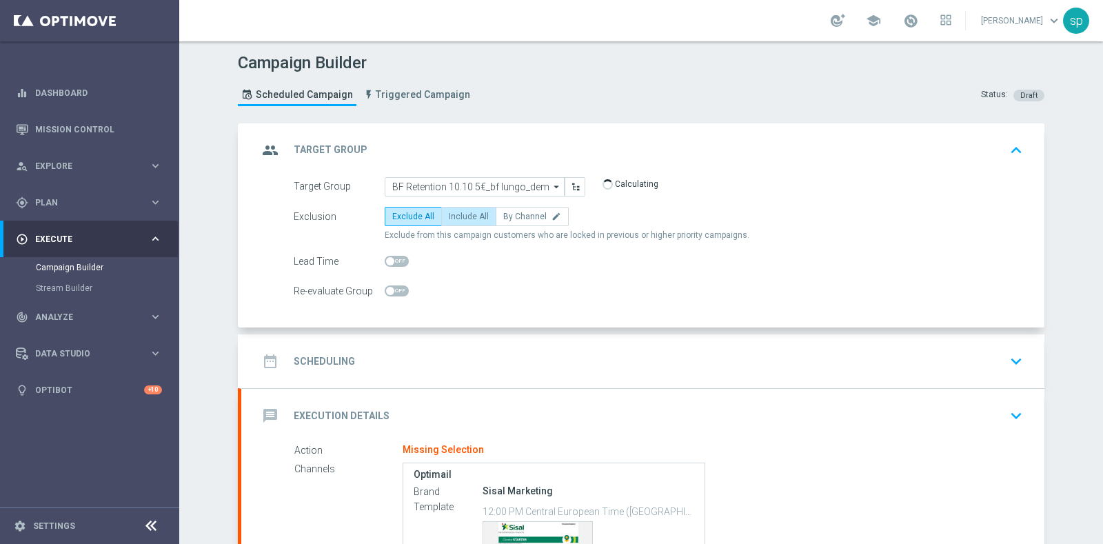
click at [467, 212] on span "Include All" at bounding box center [469, 217] width 40 height 10
click at [458, 214] on input "Include All" at bounding box center [453, 218] width 9 height 9
radio input "true"
click at [308, 355] on h2 "Scheduling" at bounding box center [324, 361] width 61 height 13
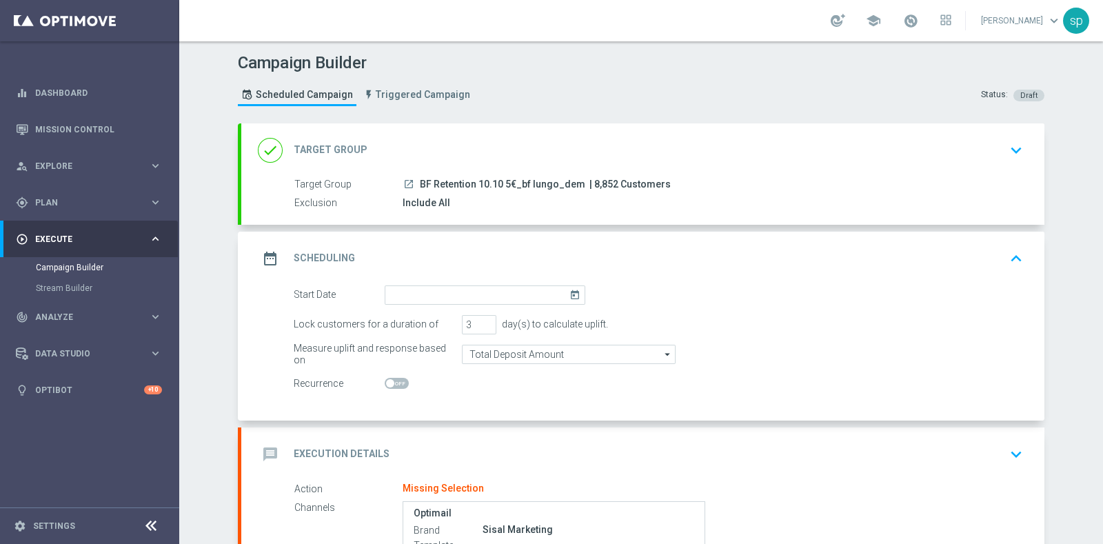
click at [569, 292] on icon "today" at bounding box center [577, 292] width 16 height 15
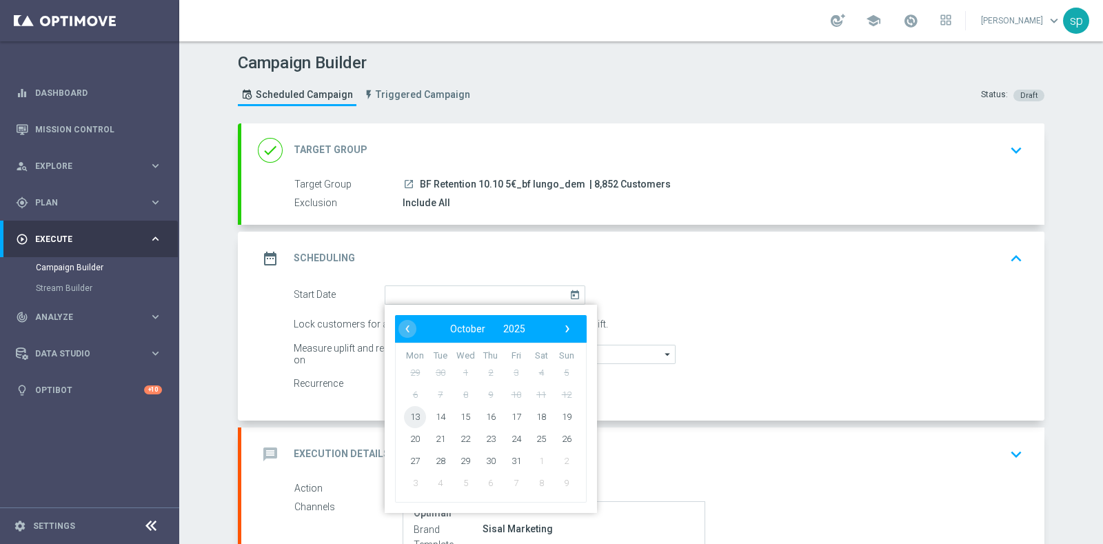
click at [404, 418] on span "13" at bounding box center [415, 416] width 22 height 22
type input "[DATE]"
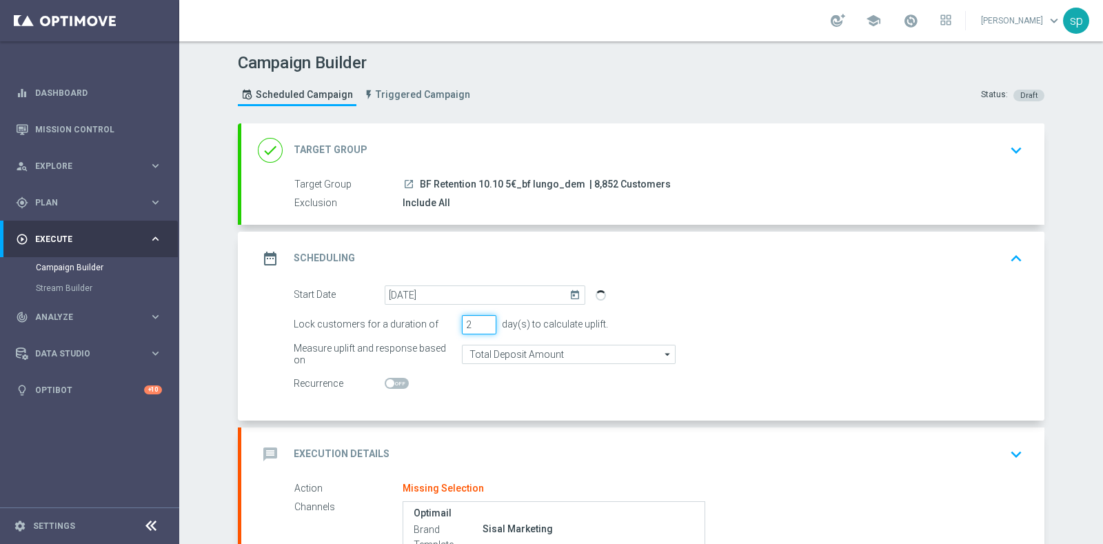
click at [480, 327] on input "2" at bounding box center [479, 324] width 34 height 19
type input "1"
click at [480, 327] on input "1" at bounding box center [479, 324] width 34 height 19
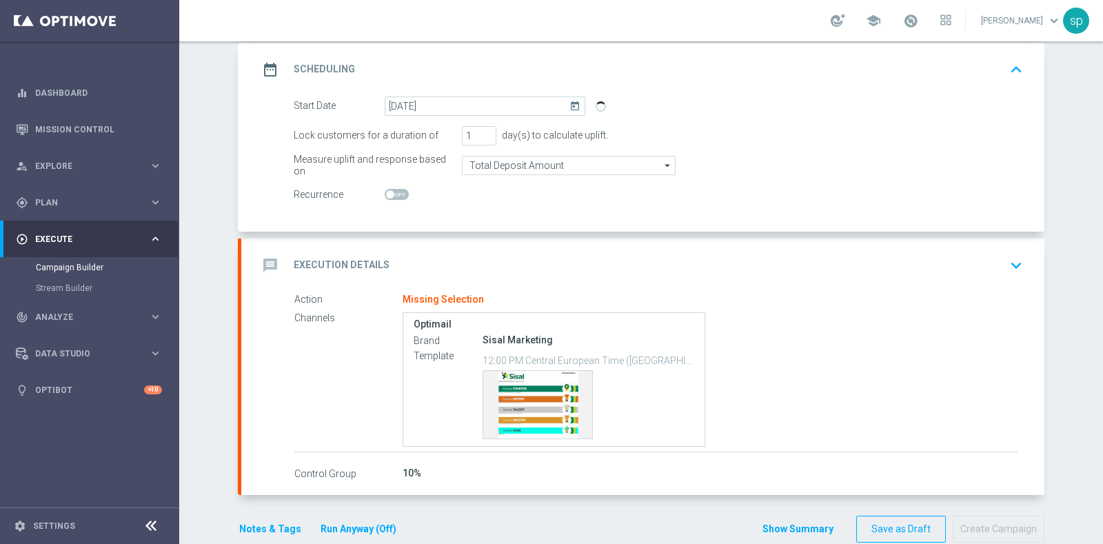
click at [1013, 259] on icon "keyboard_arrow_down" at bounding box center [1015, 265] width 21 height 21
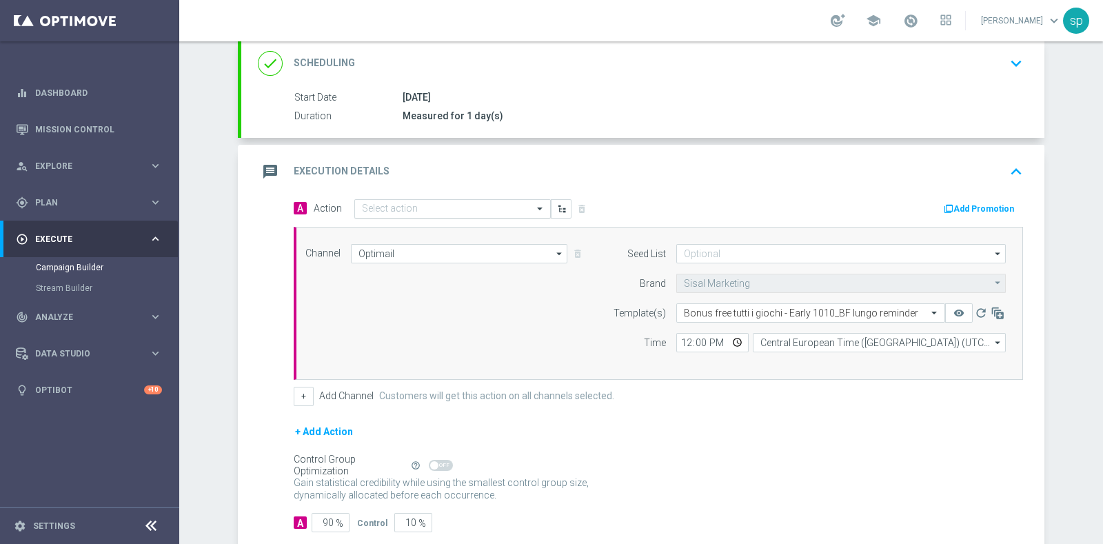
click at [391, 203] on input "text" at bounding box center [439, 209] width 154 height 12
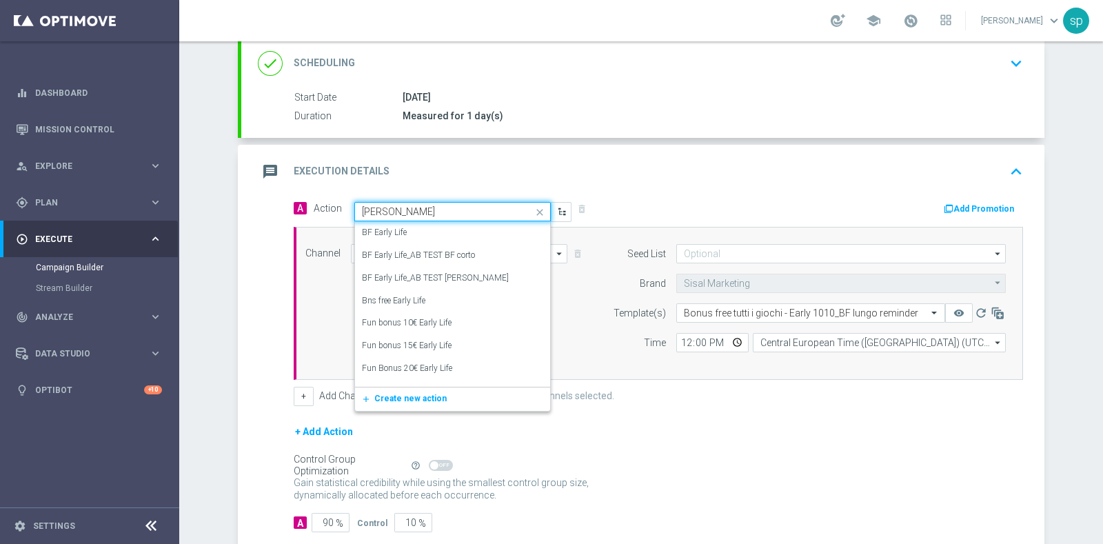
type input "early"
click at [476, 278] on div "BF Early Life_AB TEST BF lungo edit" at bounding box center [452, 278] width 181 height 23
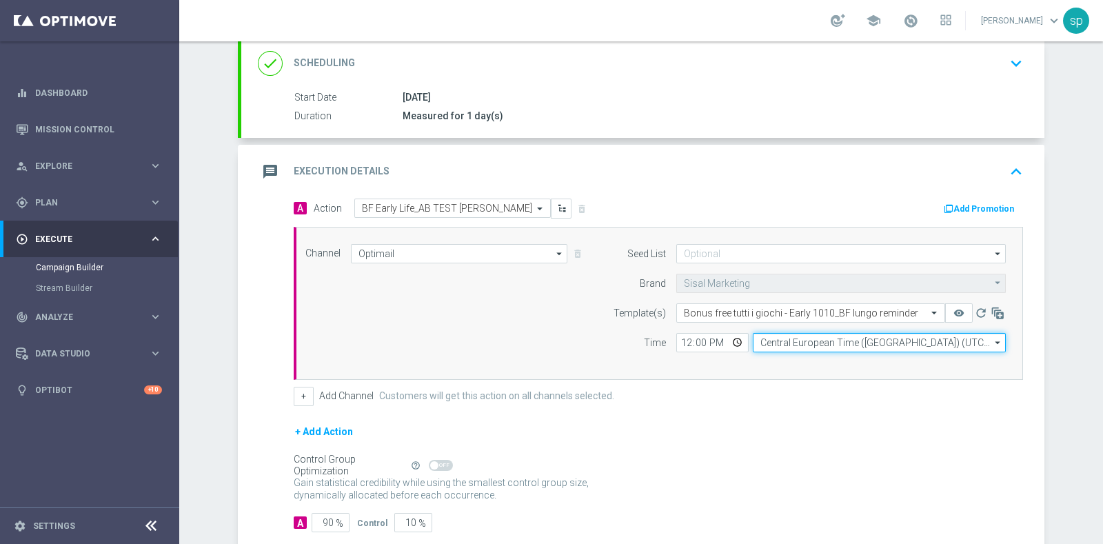
click at [806, 341] on input "Central European Time ([GEOGRAPHIC_DATA]) (UTC +02:00)" at bounding box center [879, 342] width 253 height 19
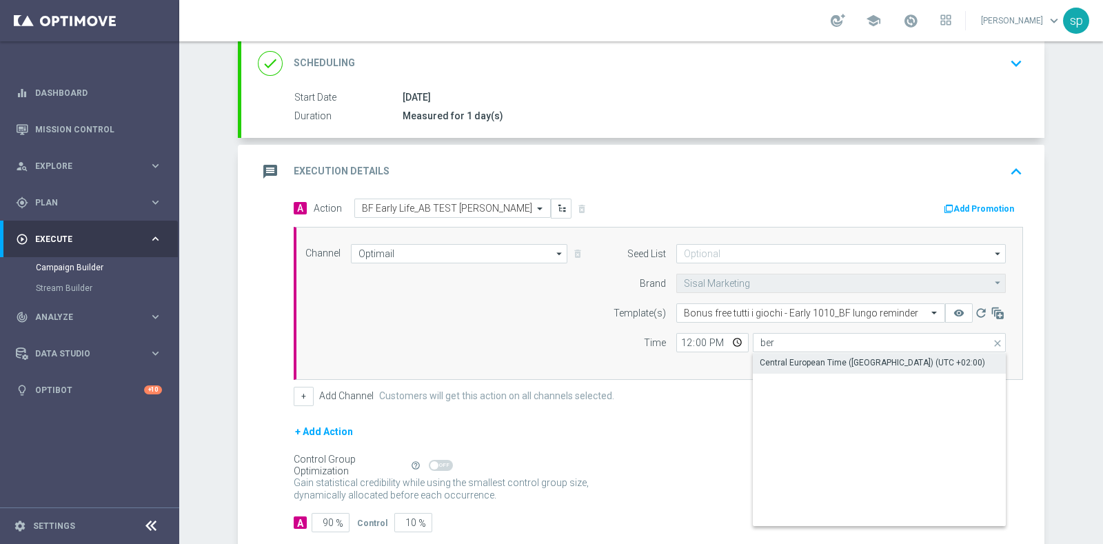
click at [827, 356] on div "Central European Time ([GEOGRAPHIC_DATA]) (UTC +02:00)" at bounding box center [871, 362] width 225 height 12
type input "Central European Time ([GEOGRAPHIC_DATA]) (UTC +02:00)"
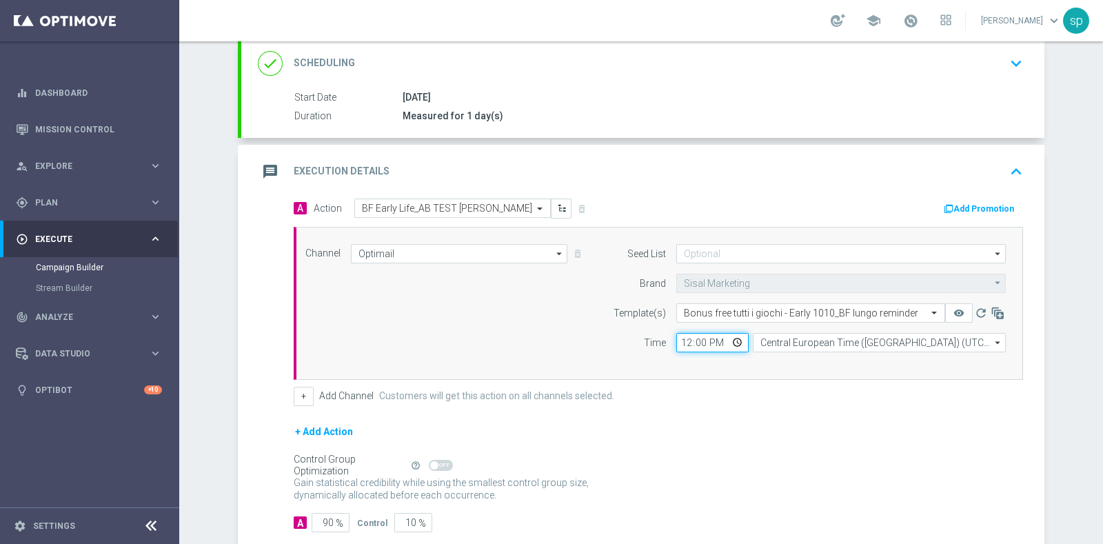
click at [681, 337] on input "12:00" at bounding box center [712, 342] width 72 height 19
type input "16:25"
click at [326, 518] on input "90" at bounding box center [330, 522] width 38 height 19
type input "9"
type input "91"
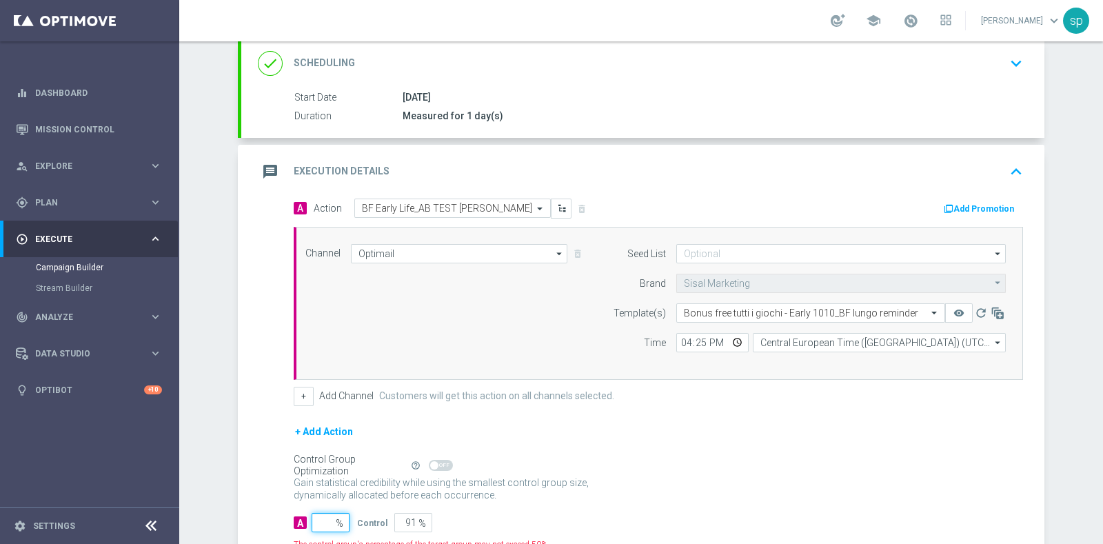
type input "100"
type input "10"
type input "90"
type input "100"
type input "0"
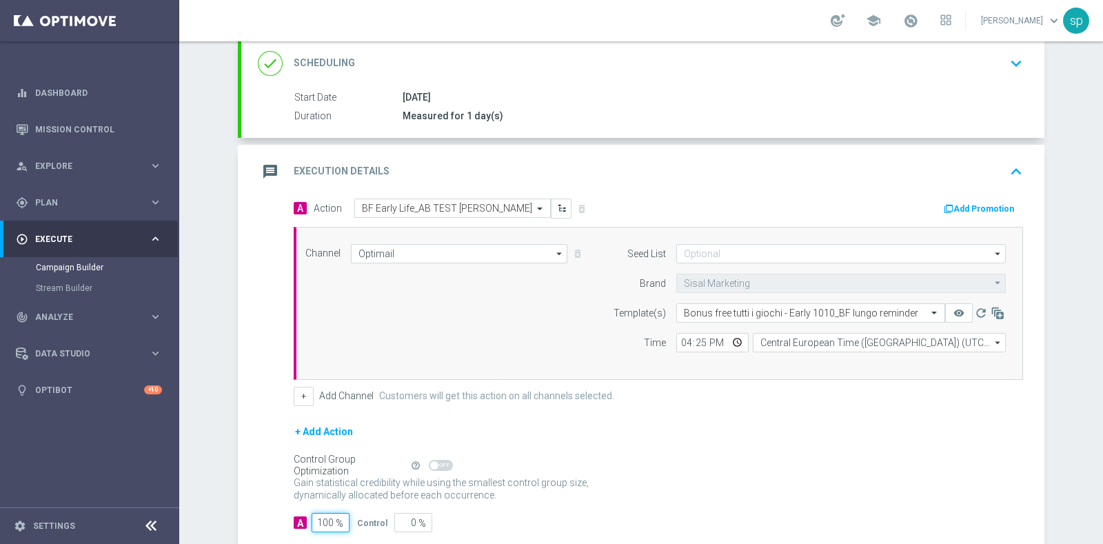
scroll to position [265, 0]
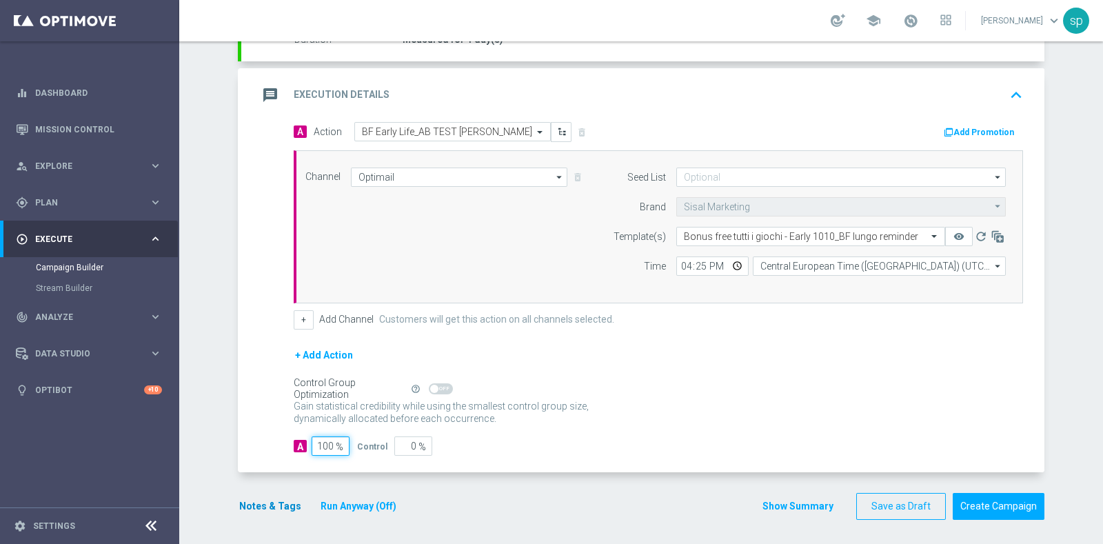
type input "100"
click at [266, 507] on button "Notes & Tags" at bounding box center [270, 506] width 65 height 17
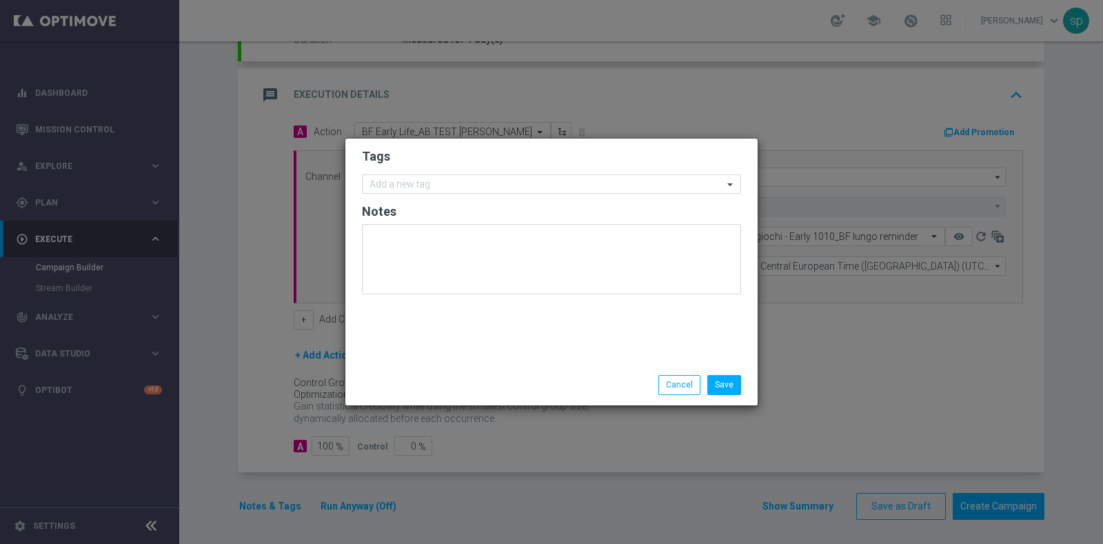
click at [562, 201] on form "Tags Add a new tag Notes" at bounding box center [551, 225] width 379 height 160
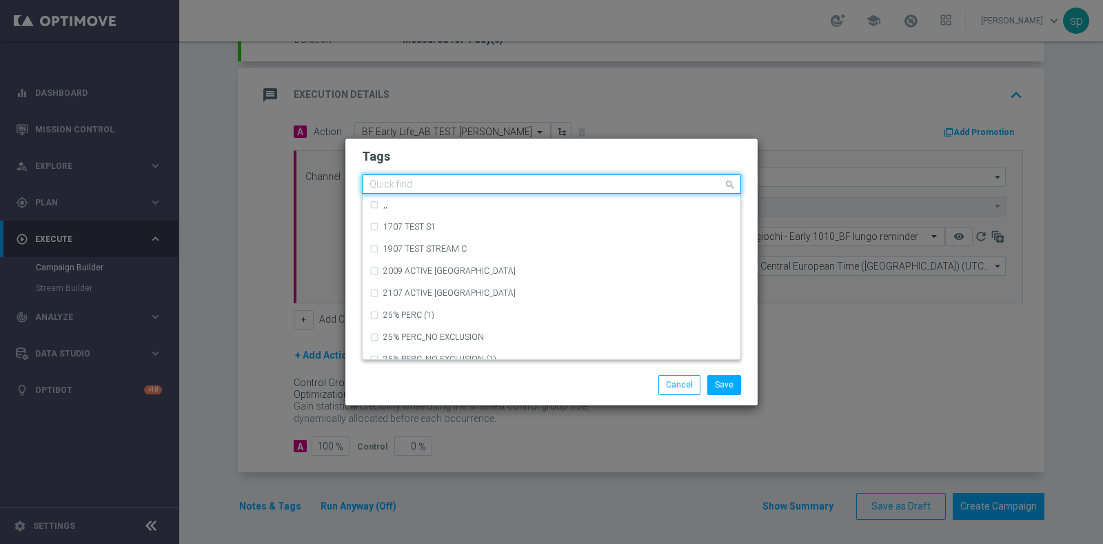
click at [550, 185] on input "text" at bounding box center [546, 185] width 354 height 12
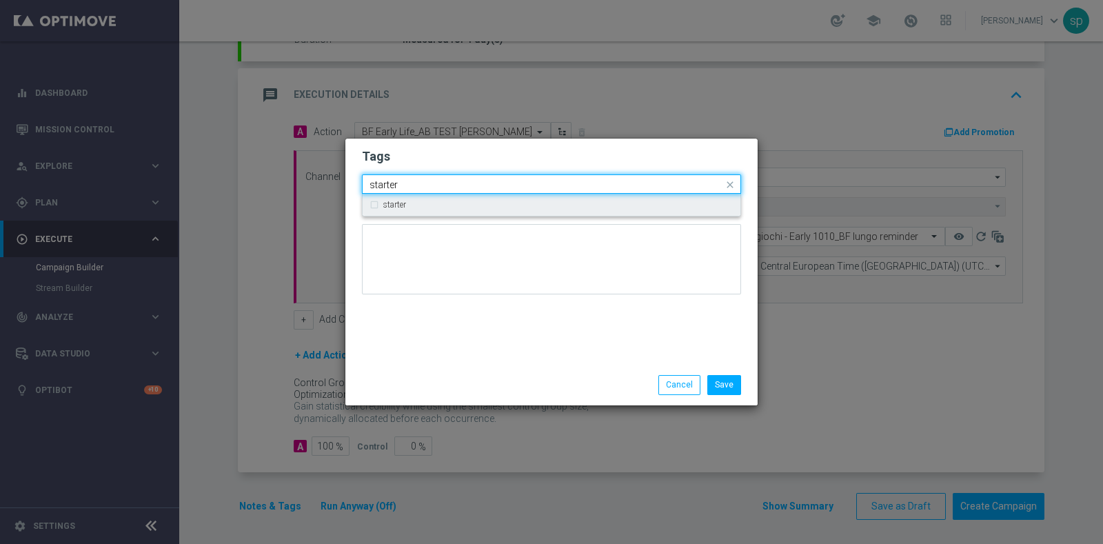
click at [551, 205] on div "starter" at bounding box center [558, 205] width 350 height 8
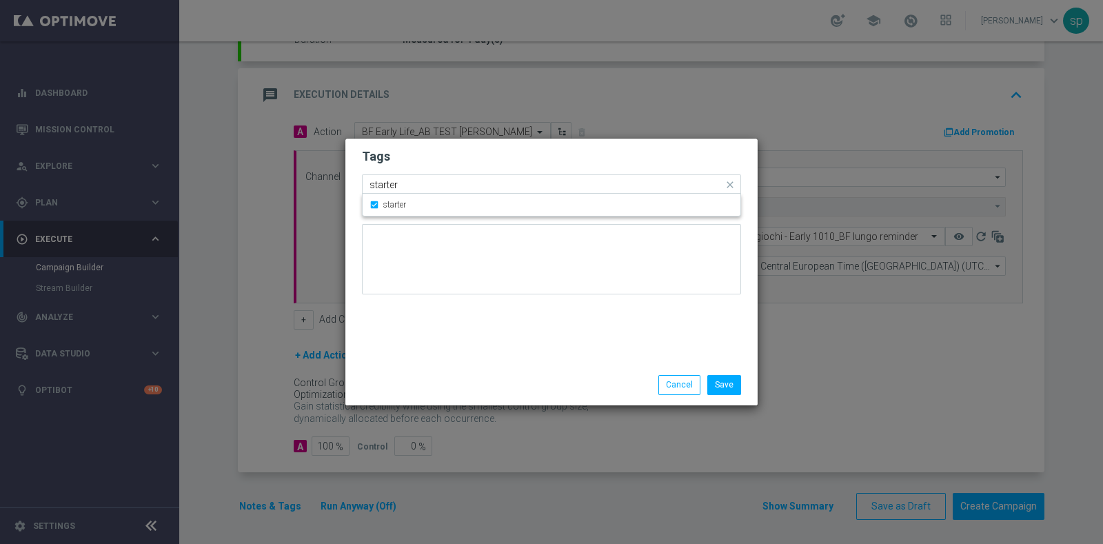
click at [441, 181] on input "starter" at bounding box center [546, 185] width 354 height 12
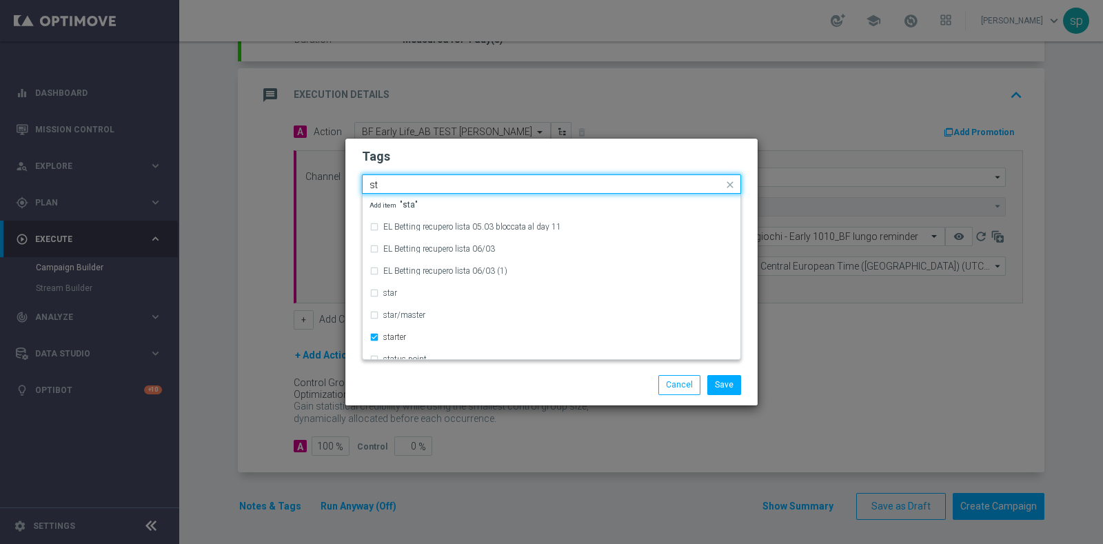
type input "s"
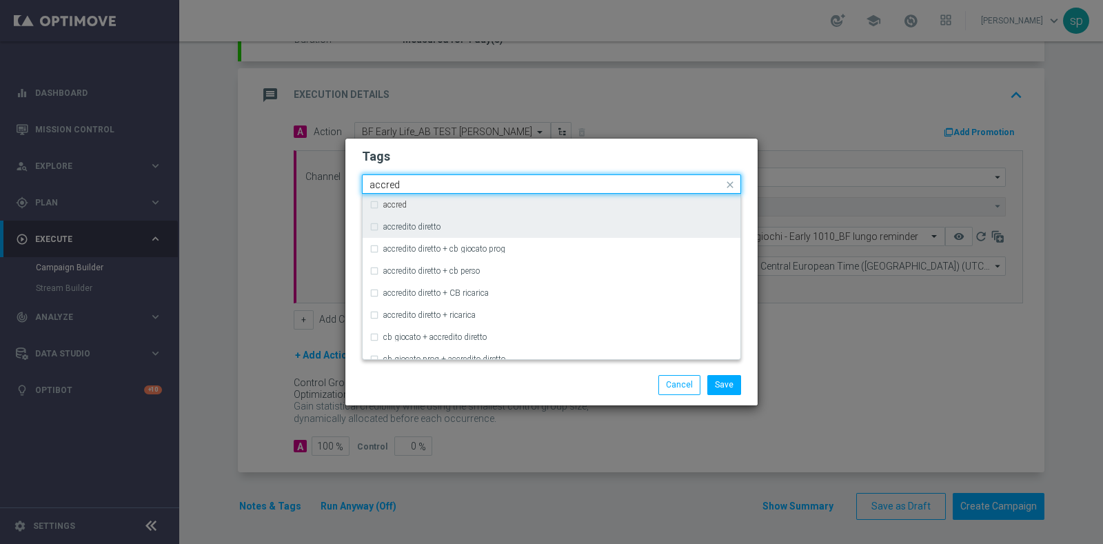
click at [456, 228] on div "accredito diretto" at bounding box center [558, 227] width 350 height 8
drag, startPoint x: 409, startPoint y: 178, endPoint x: 252, endPoint y: 199, distance: 159.2
click at [252, 199] on modal-container "Tags Quick find × starter × accredito diretto accred accred accredito diretto a…" at bounding box center [551, 272] width 1103 height 544
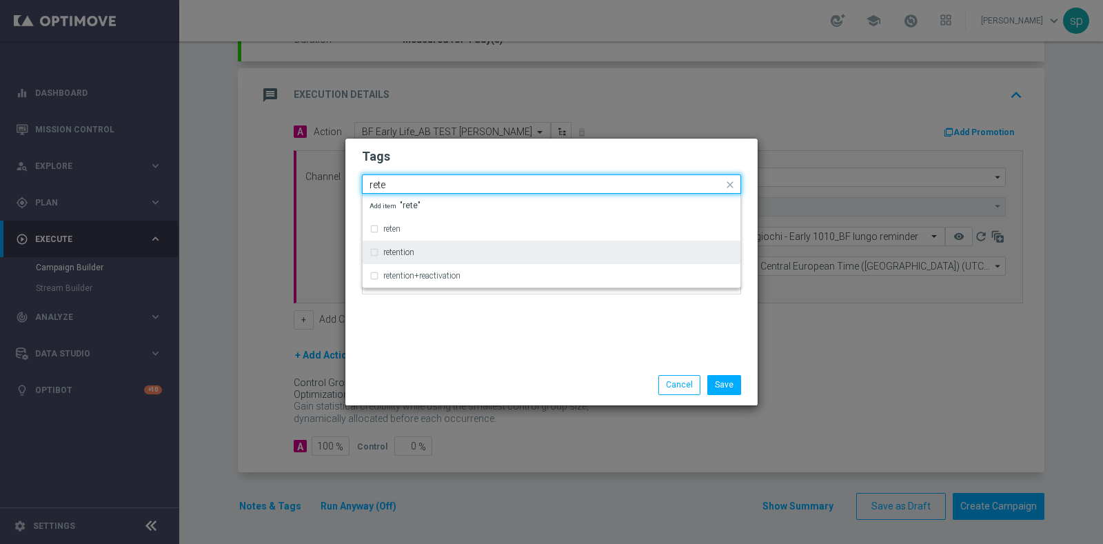
click at [440, 246] on div "retention" at bounding box center [551, 252] width 364 height 22
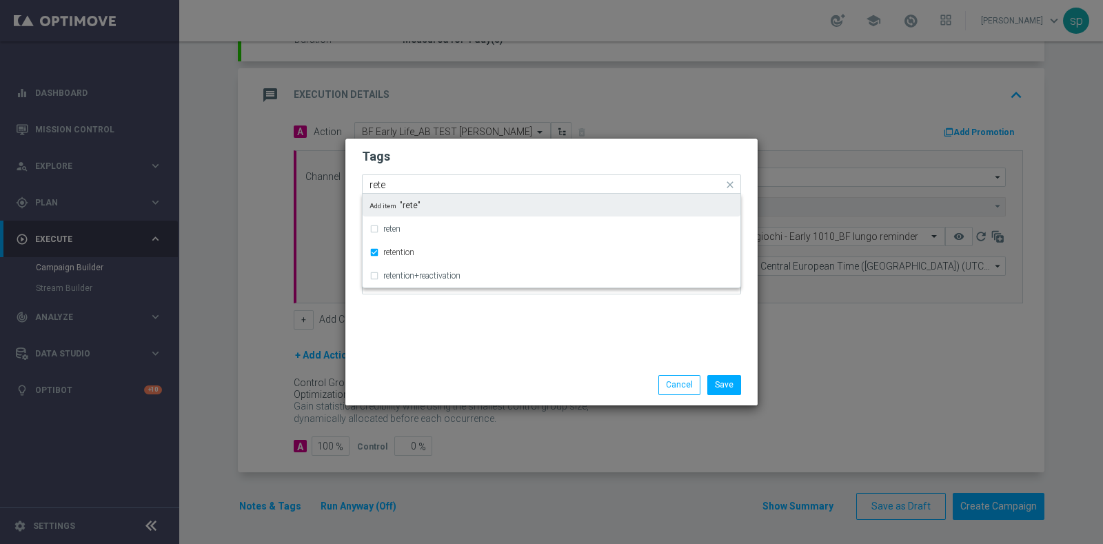
click at [411, 174] on div "Quick find × starter × accredito diretto × retention rete" at bounding box center [551, 183] width 379 height 19
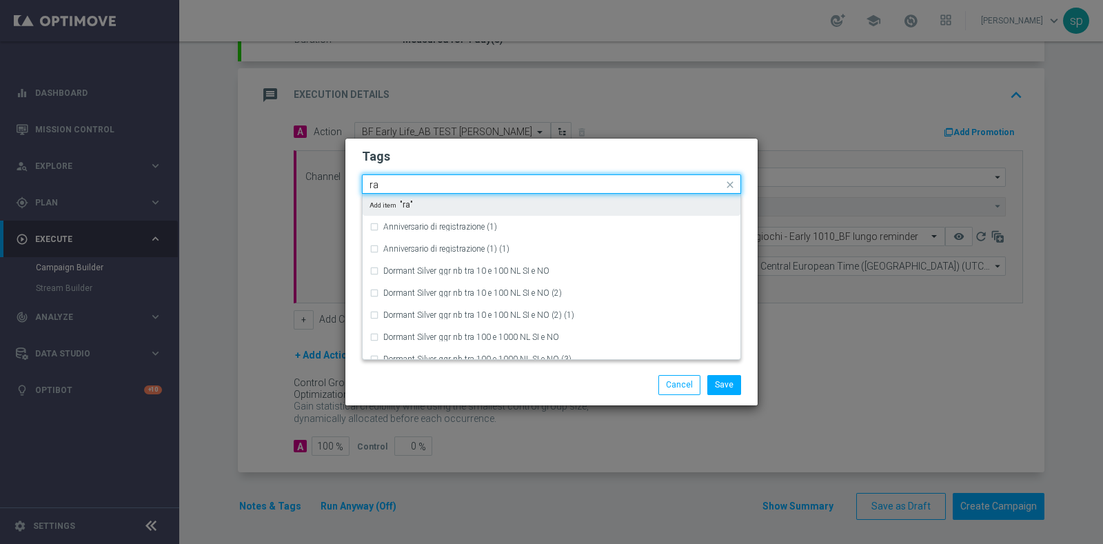
type input "r"
click at [420, 210] on div "all" at bounding box center [551, 205] width 364 height 22
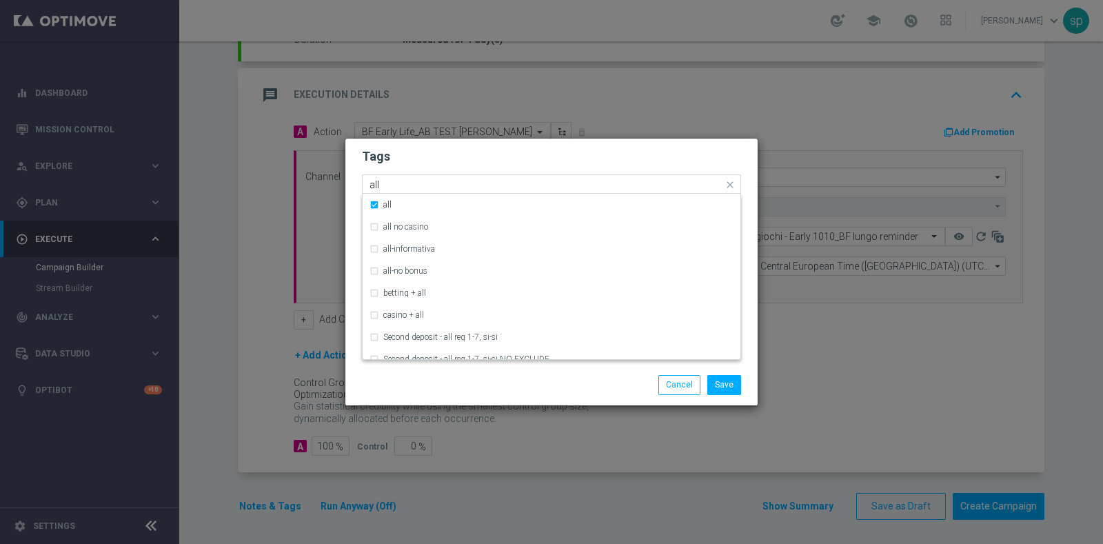
drag, startPoint x: 396, startPoint y: 182, endPoint x: 318, endPoint y: 187, distance: 78.1
click at [318, 187] on modal-container "Tags Quick find × starter × accredito diretto × retention × all all all all no …" at bounding box center [551, 272] width 1103 height 544
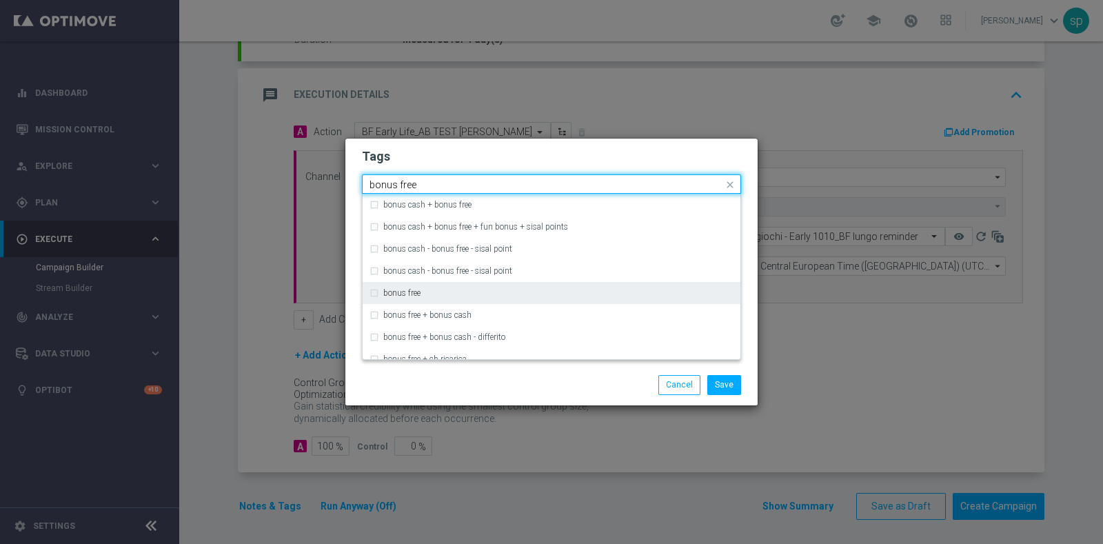
click at [429, 296] on div "bonus free" at bounding box center [558, 293] width 350 height 8
type input "bonus free"
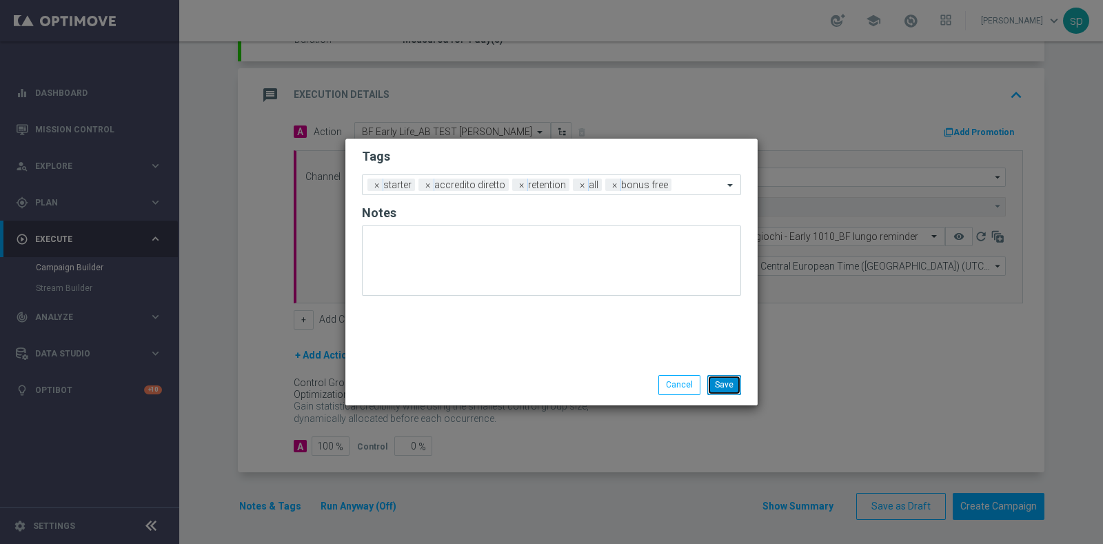
click at [720, 382] on button "Save" at bounding box center [724, 384] width 34 height 19
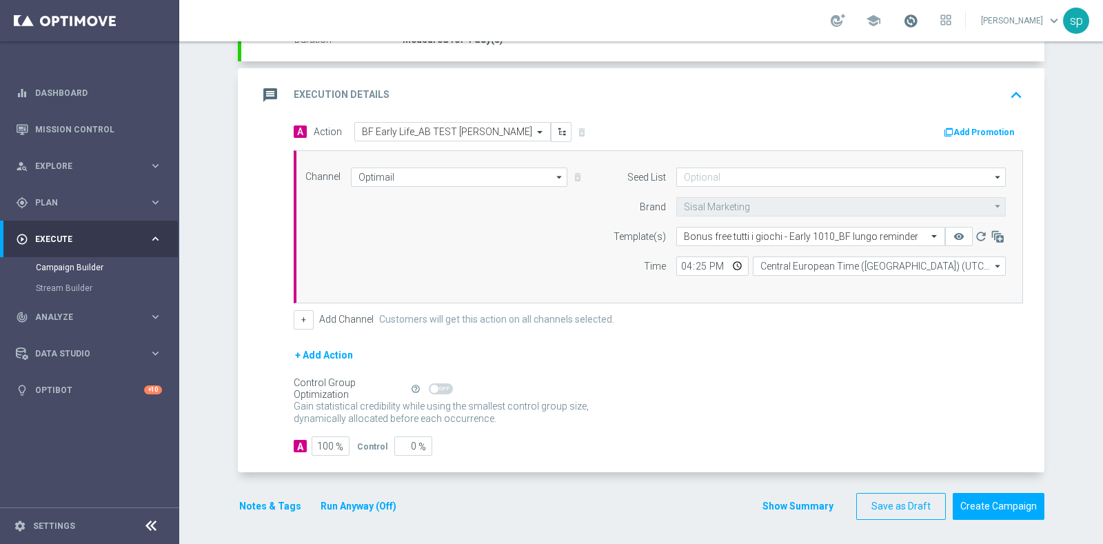
click at [918, 22] on span at bounding box center [910, 20] width 15 height 15
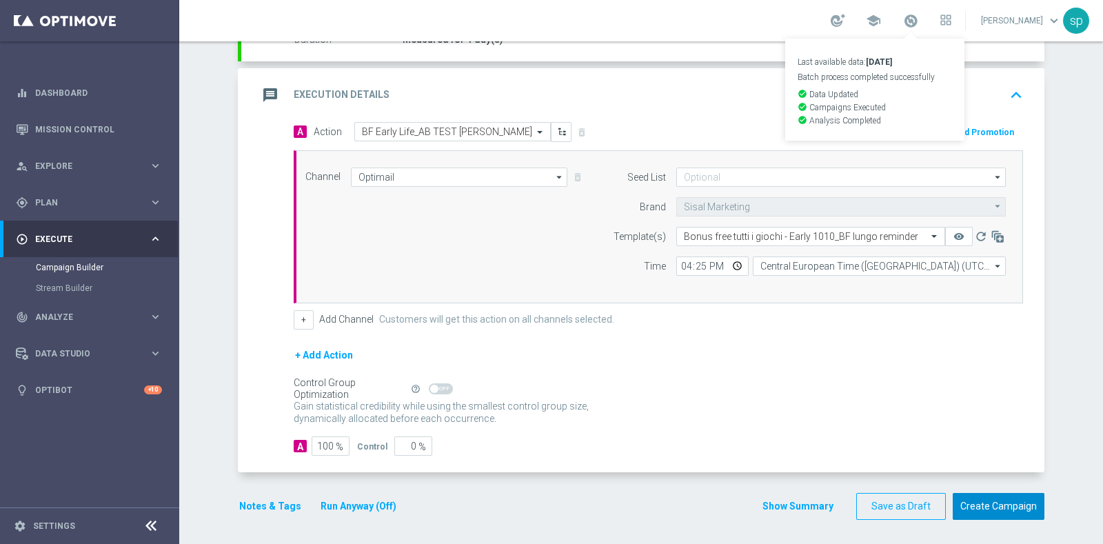
click at [1017, 502] on button "Create Campaign" at bounding box center [998, 506] width 92 height 27
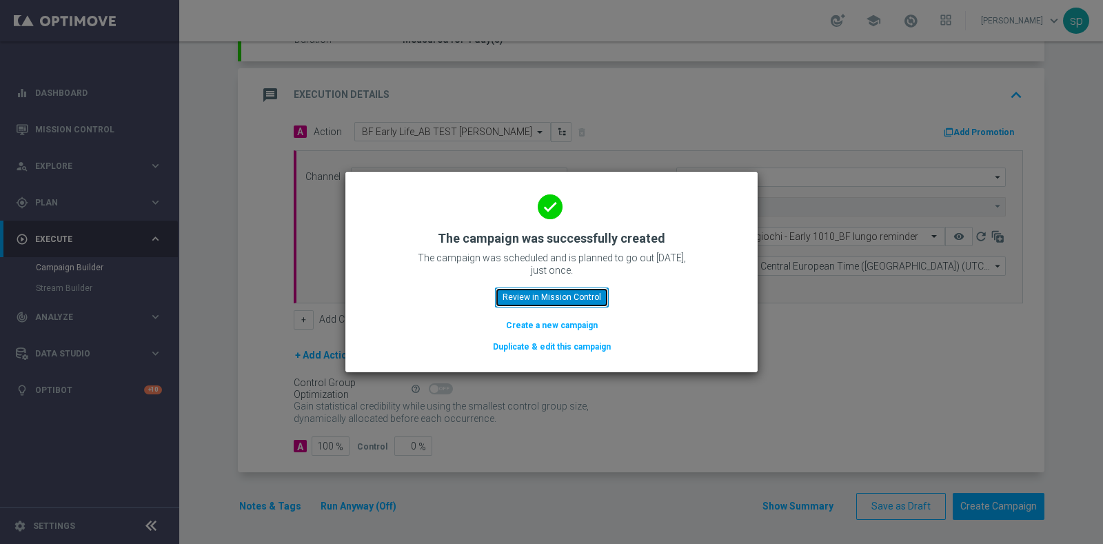
click at [590, 298] on button "Review in Mission Control" at bounding box center [552, 296] width 114 height 19
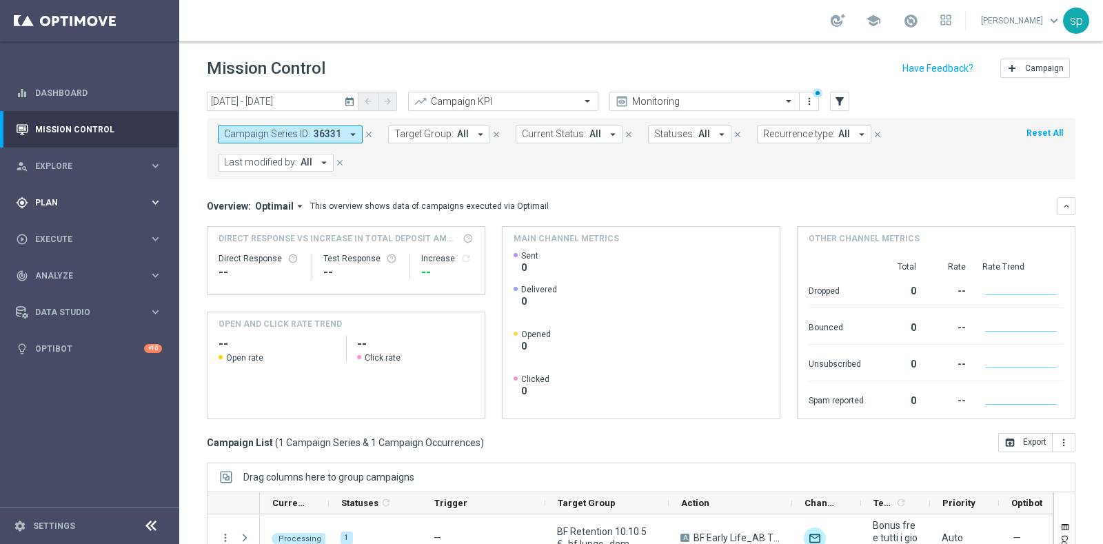
click at [43, 197] on div "gps_fixed Plan" at bounding box center [82, 202] width 133 height 12
click at [60, 294] on link "Optimail" at bounding box center [93, 292] width 101 height 11
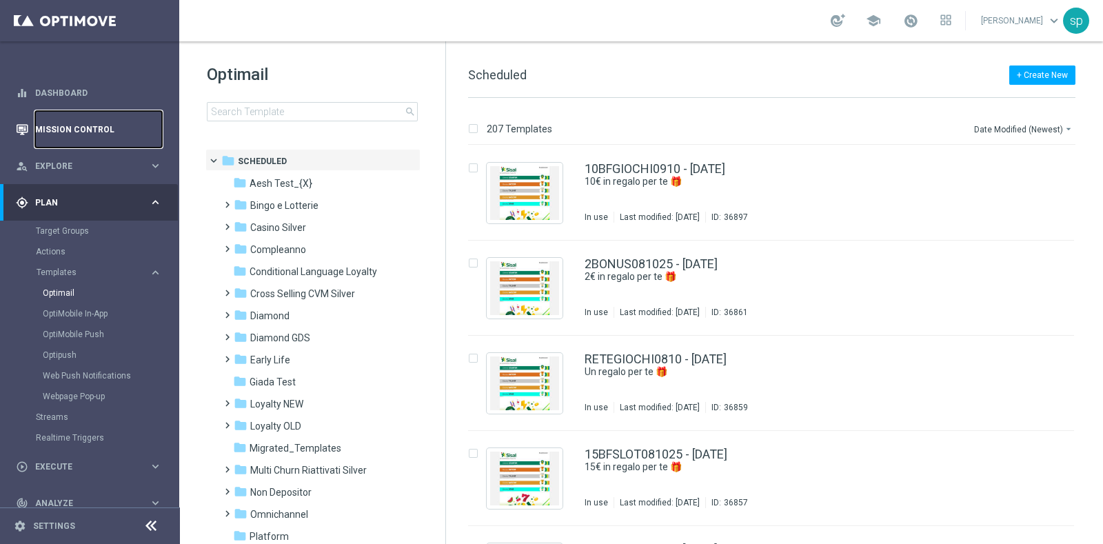
click at [91, 122] on link "Mission Control" at bounding box center [98, 129] width 127 height 37
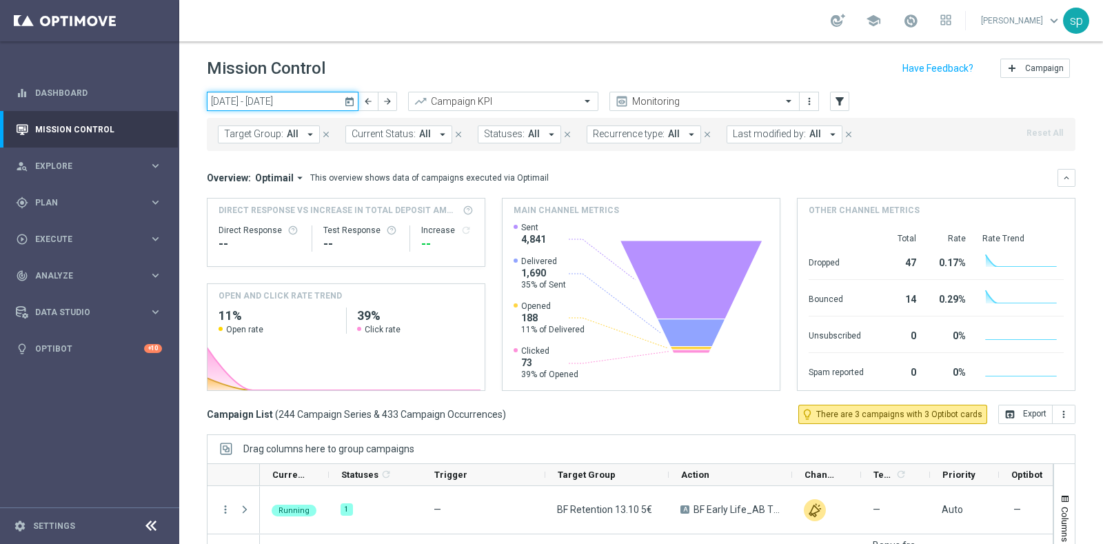
click at [259, 102] on input "13 Oct 2025 - 19 Oct 2025" at bounding box center [283, 101] width 152 height 19
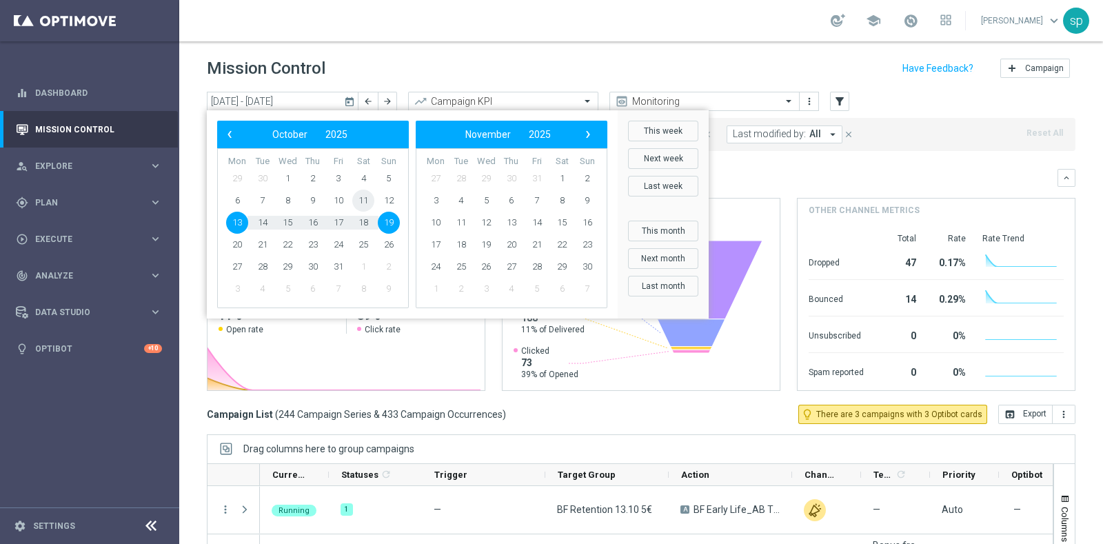
click at [365, 203] on span "11" at bounding box center [363, 201] width 22 height 22
type input "11 Oct 2025 - 11 Oct 2025"
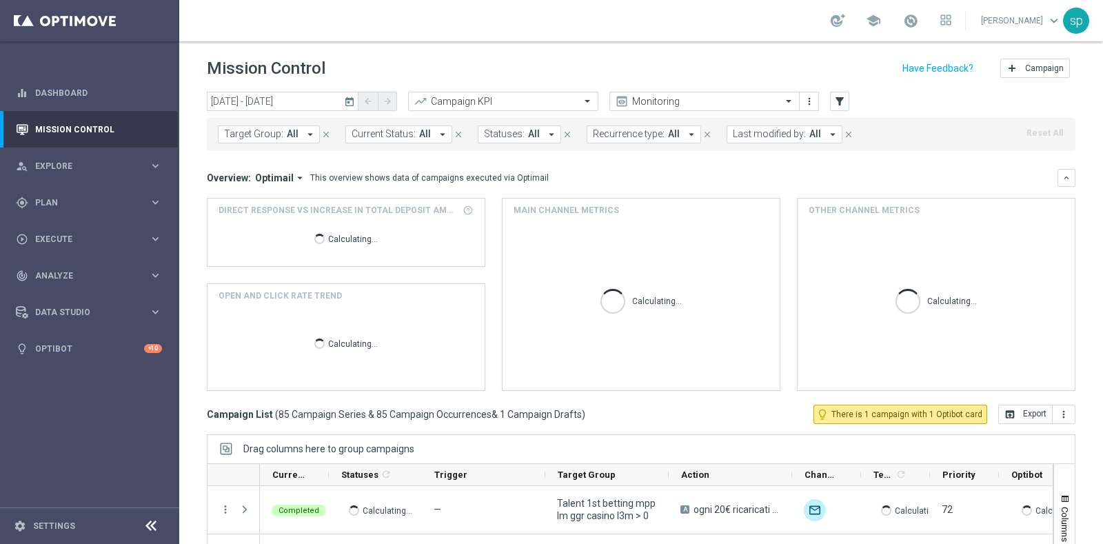
click at [759, 132] on span "Last modified by:" at bounding box center [769, 134] width 73 height 12
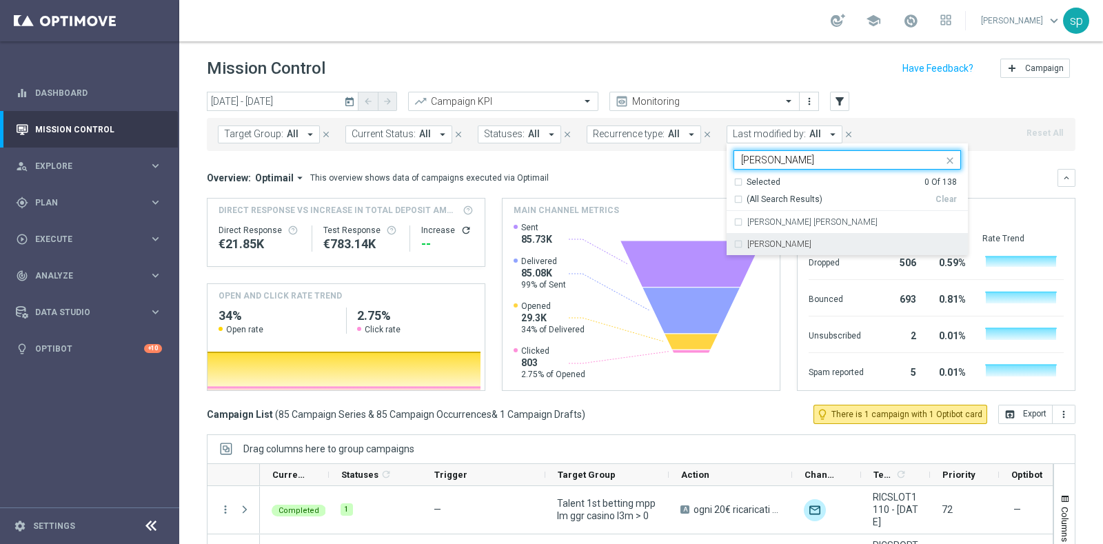
click at [774, 245] on label "[PERSON_NAME]" at bounding box center [779, 244] width 64 height 8
type input "sara"
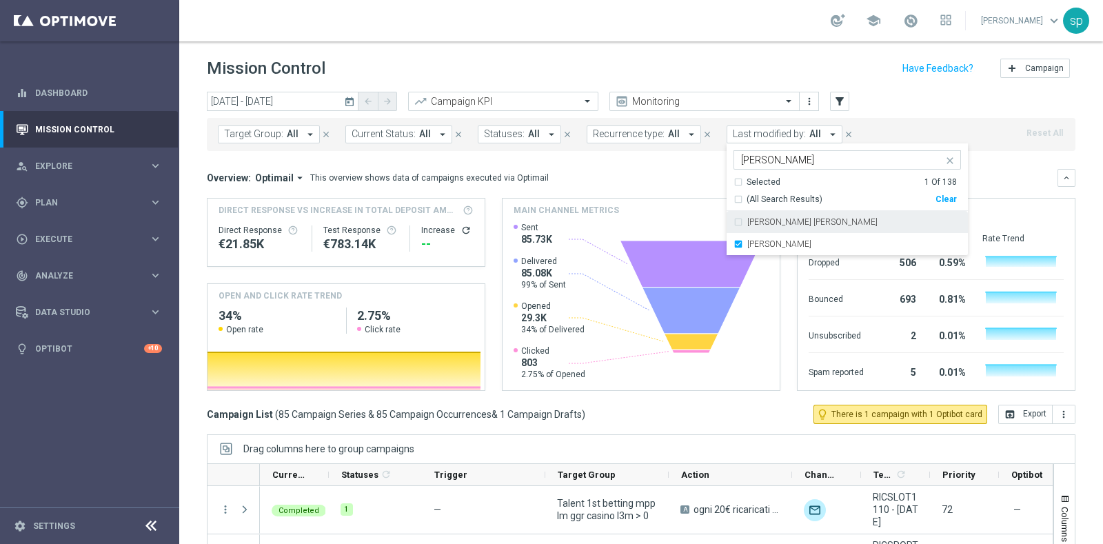
click at [1019, 166] on mini-dashboard "Overview: Optimail arrow_drop_down This overview shows data of campaigns execut…" at bounding box center [641, 278] width 868 height 254
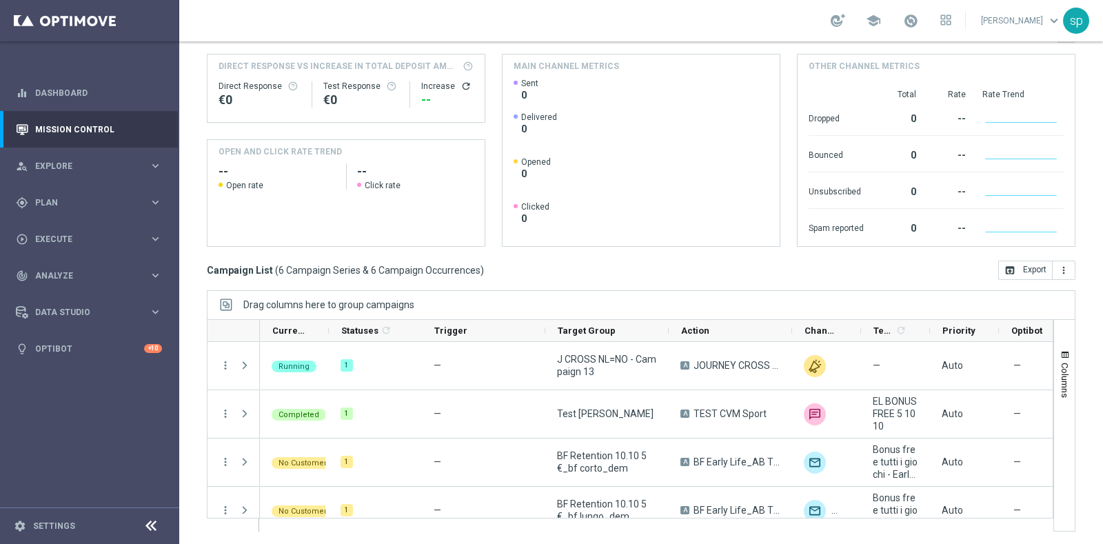
scroll to position [144, 0]
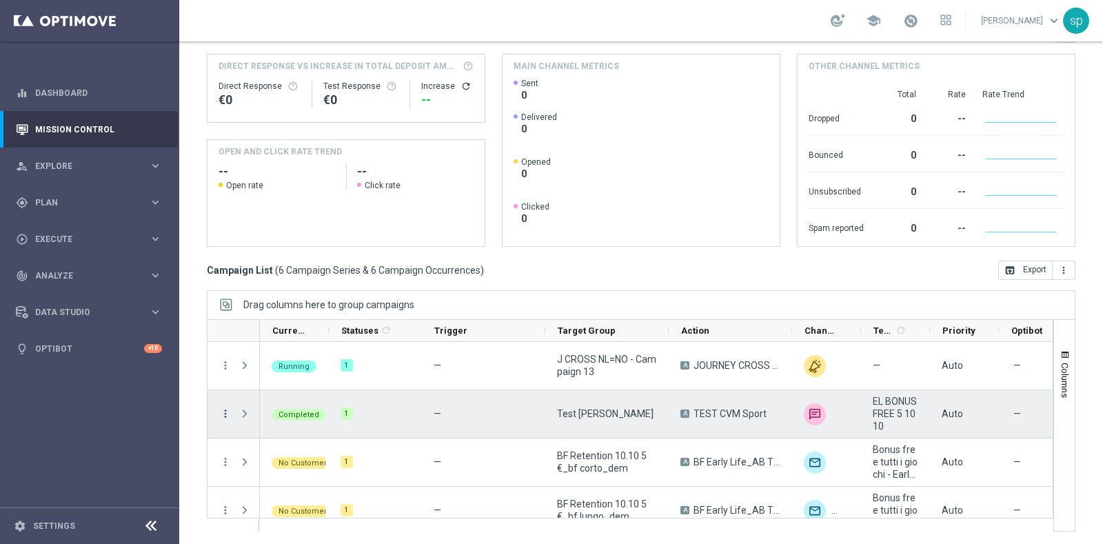
click at [227, 409] on icon "more_vert" at bounding box center [225, 413] width 12 height 12
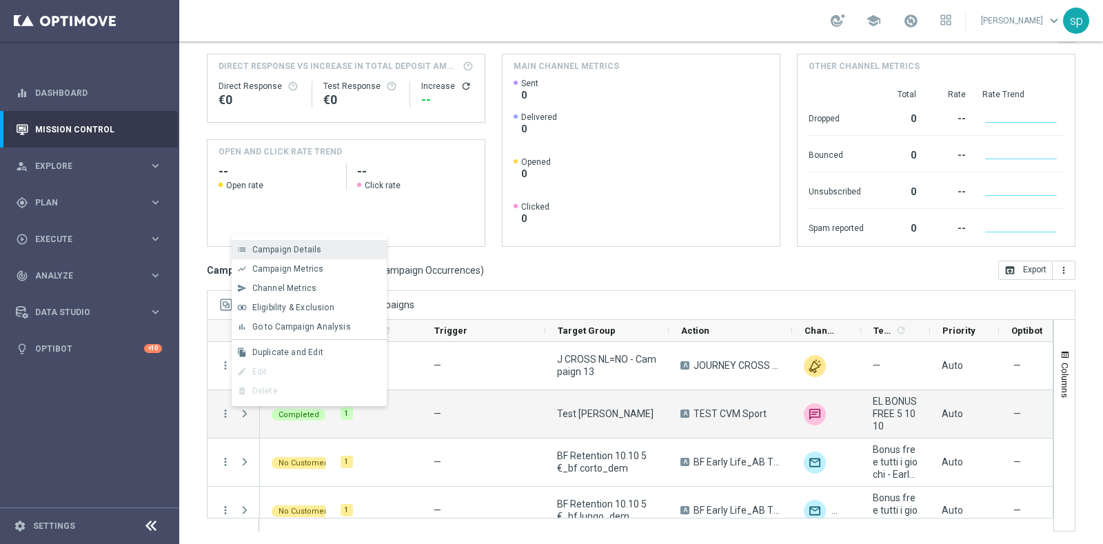
click at [291, 257] on div "list Campaign Details" at bounding box center [309, 249] width 155 height 19
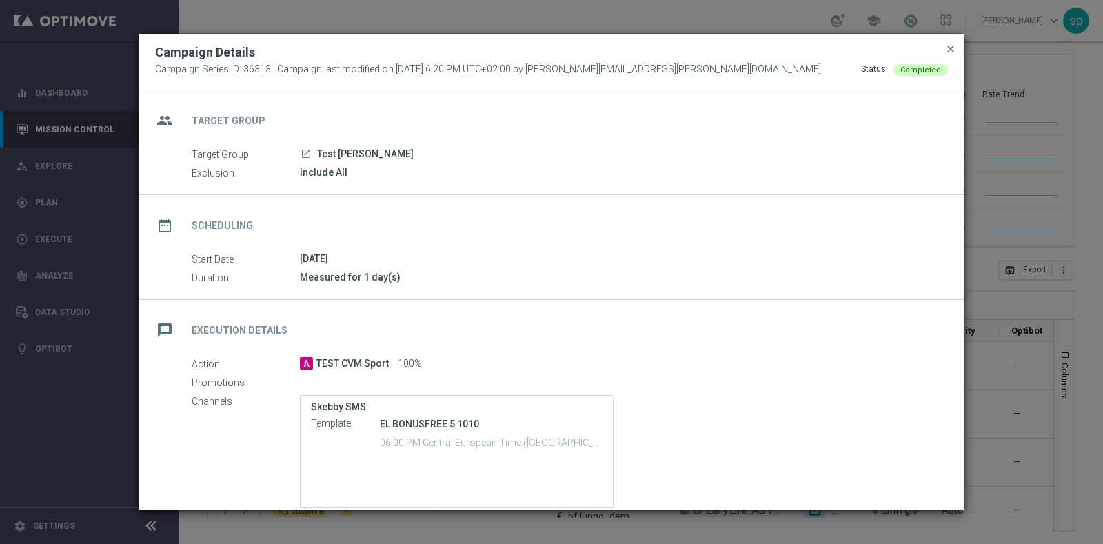
click at [948, 49] on span "close" at bounding box center [950, 48] width 11 height 11
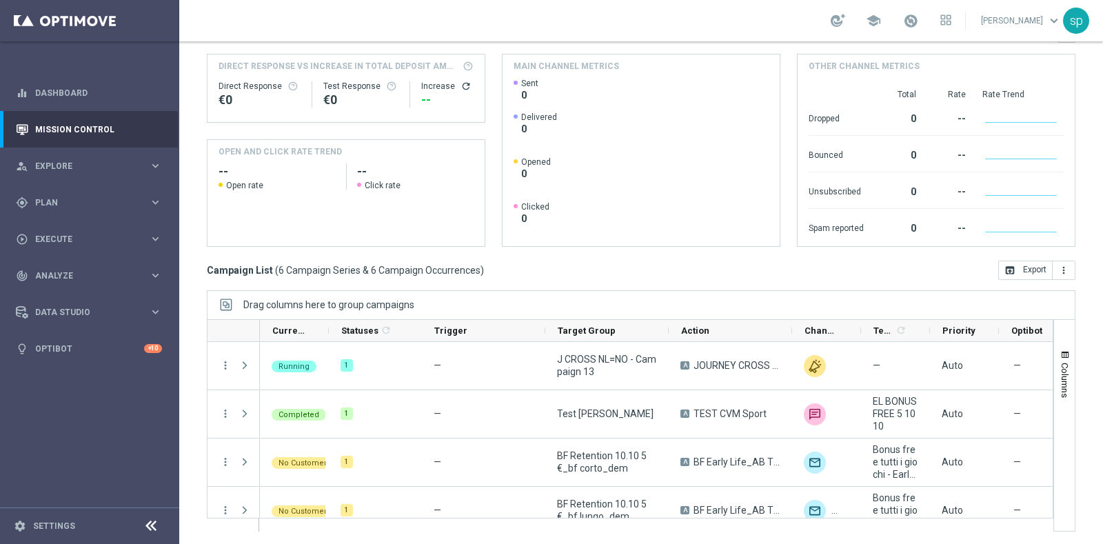
click at [948, 49] on div "Overview: Optimail arrow_drop_down This overview shows data of campaigns execut…" at bounding box center [641, 136] width 868 height 222
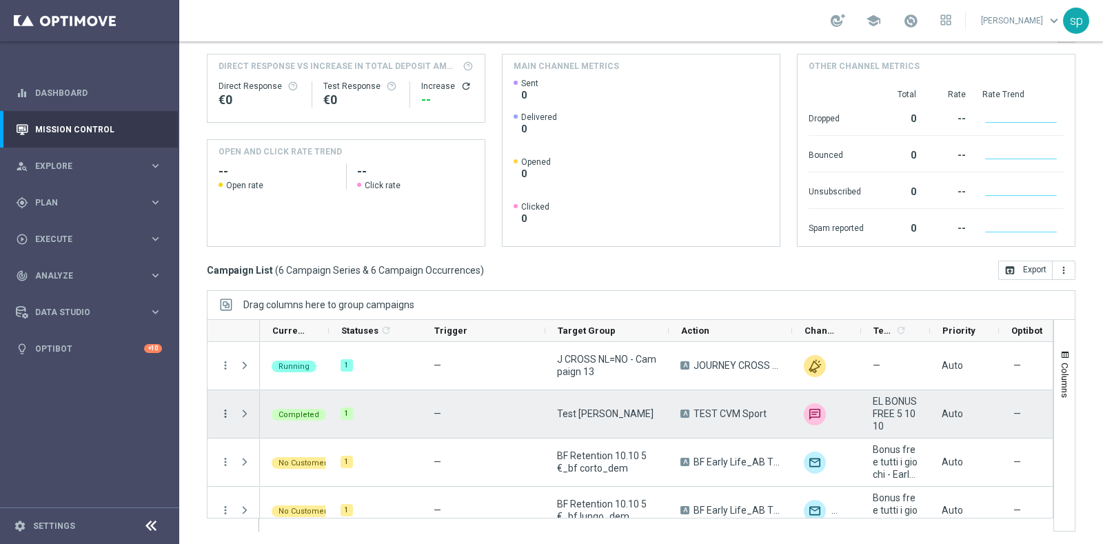
click at [221, 411] on icon "more_vert" at bounding box center [225, 413] width 12 height 12
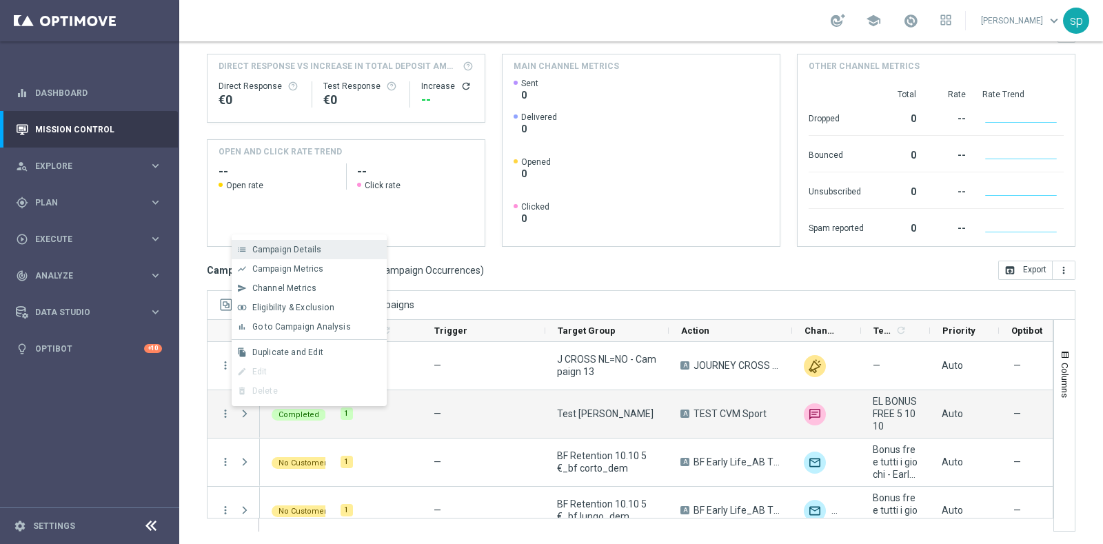
click at [284, 246] on span "Campaign Details" at bounding box center [287, 250] width 70 height 10
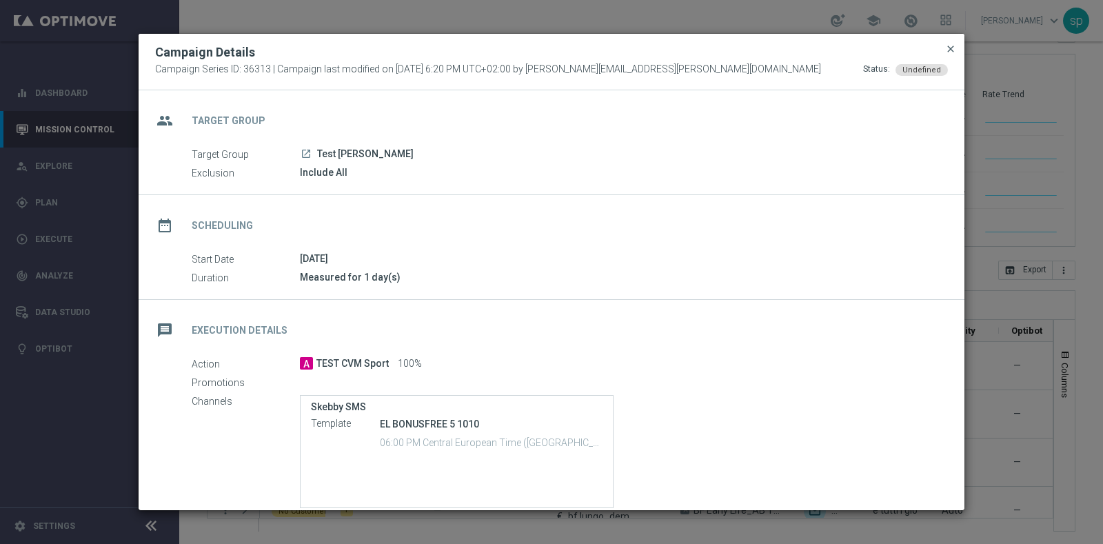
click at [950, 47] on span "close" at bounding box center [950, 48] width 11 height 11
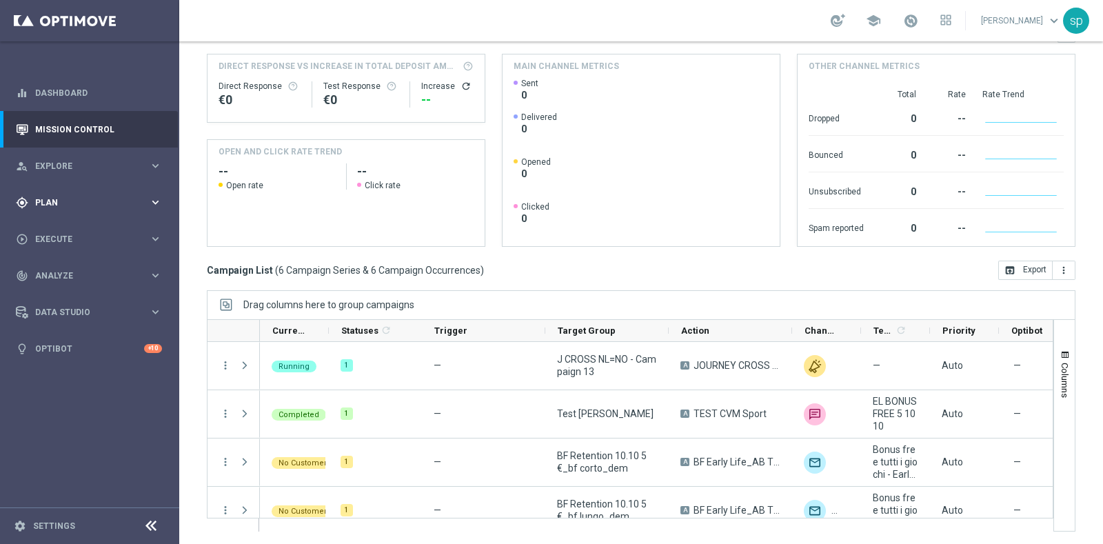
click at [46, 203] on span "Plan" at bounding box center [92, 202] width 114 height 8
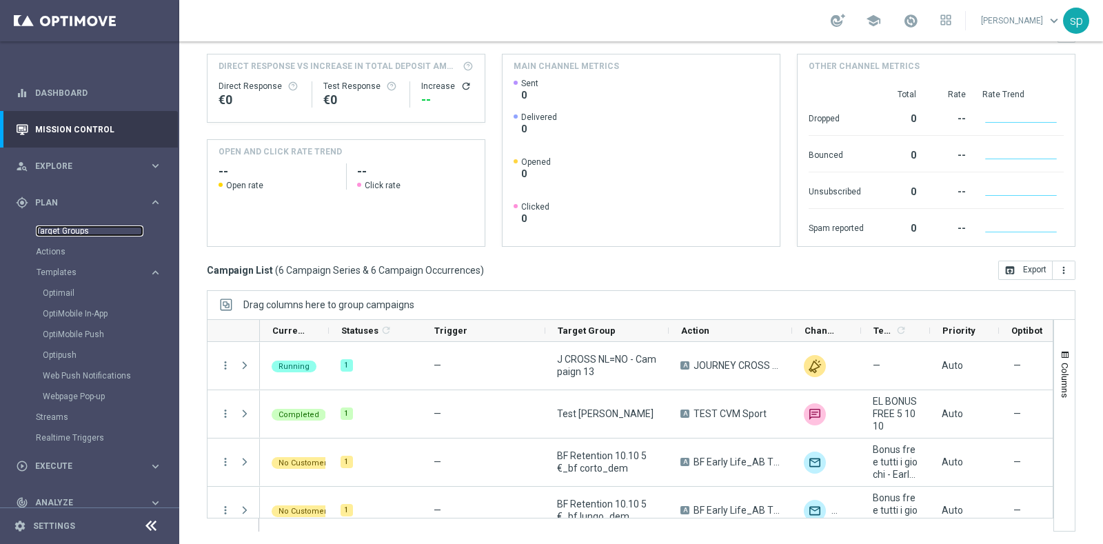
click at [61, 229] on link "Target Groups" at bounding box center [90, 230] width 108 height 11
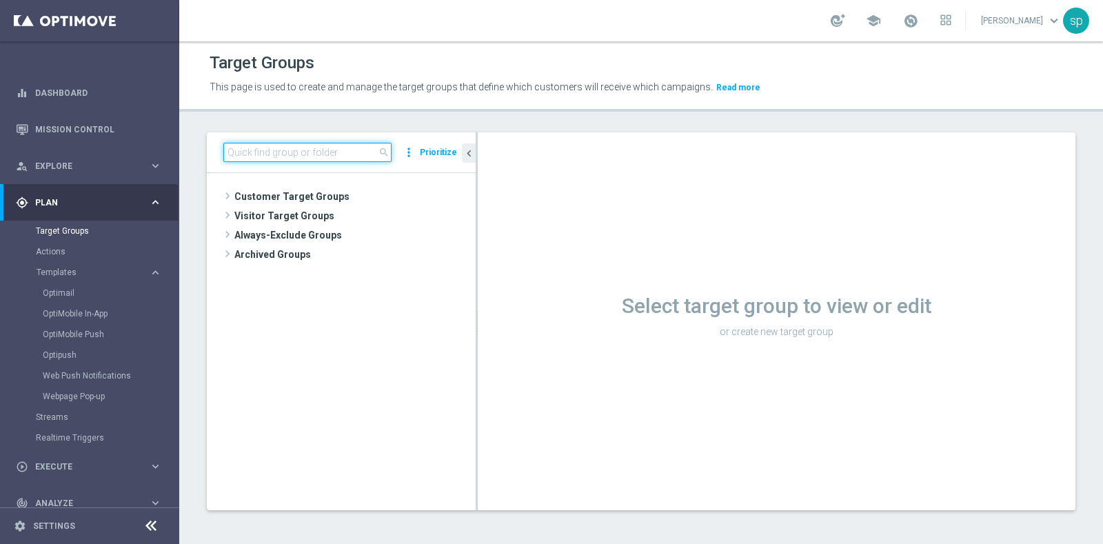
click at [343, 153] on input at bounding box center [307, 152] width 168 height 19
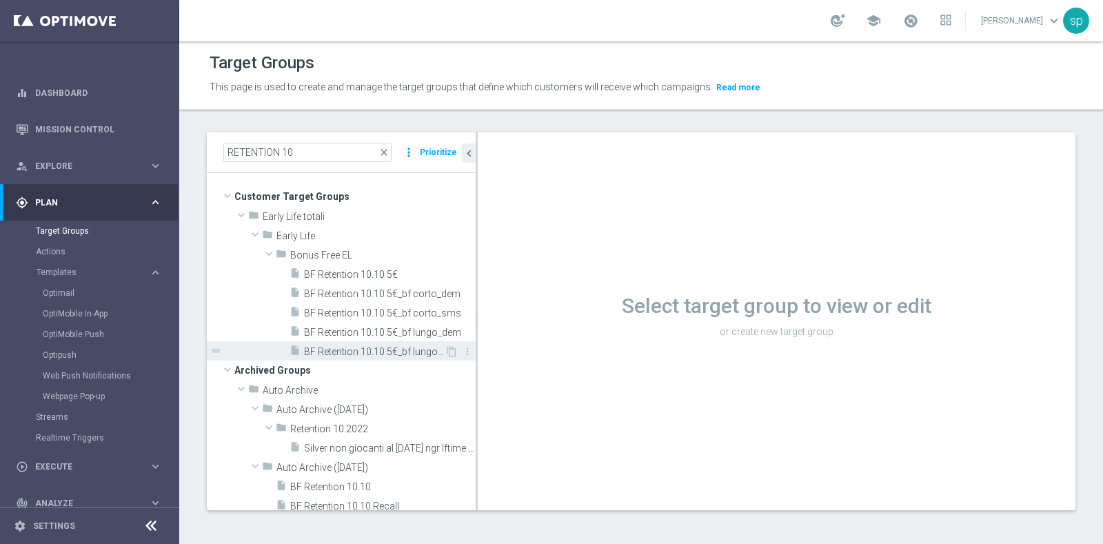
click at [338, 346] on span "BF Retention 10.10 5€_bf lungo_sms" at bounding box center [374, 352] width 141 height 12
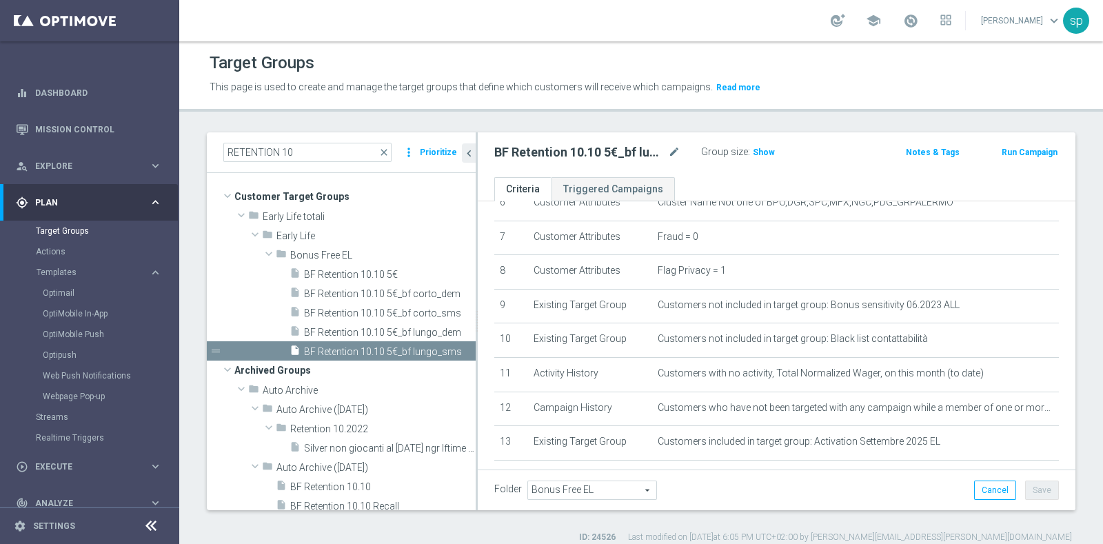
scroll to position [420, 0]
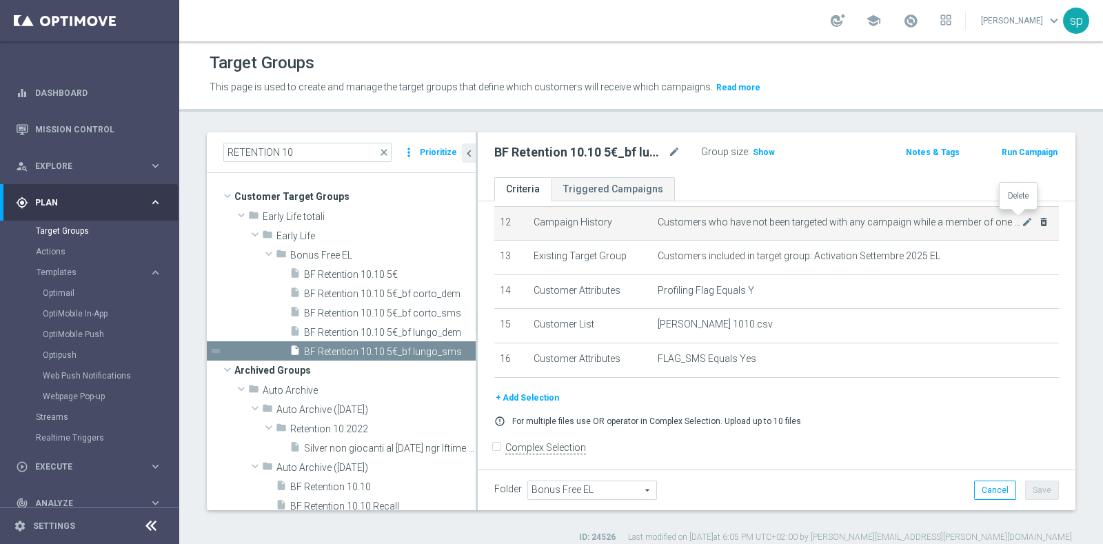
click at [1038, 216] on icon "delete_forever" at bounding box center [1043, 221] width 11 height 11
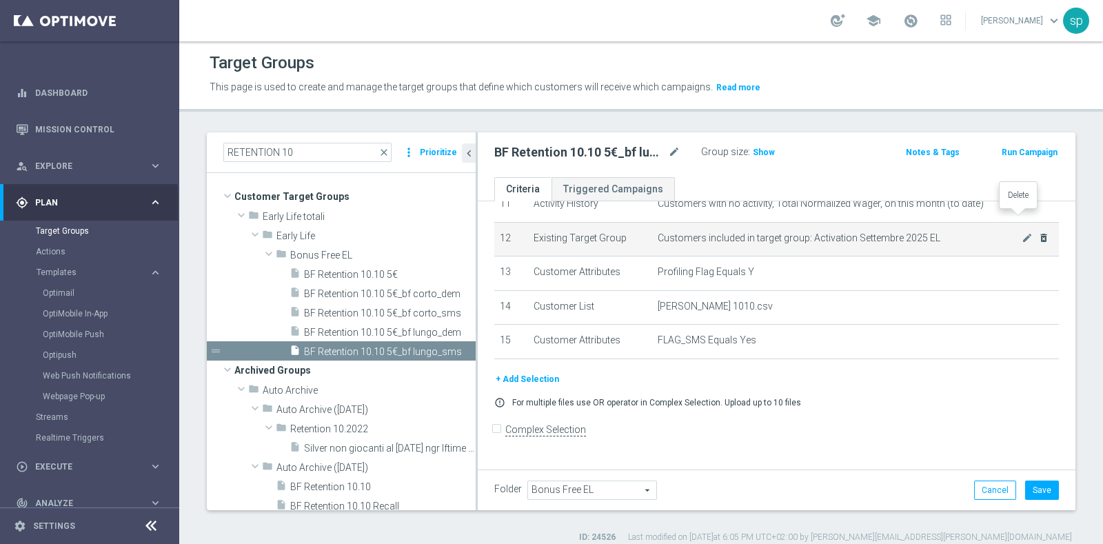
scroll to position [386, 0]
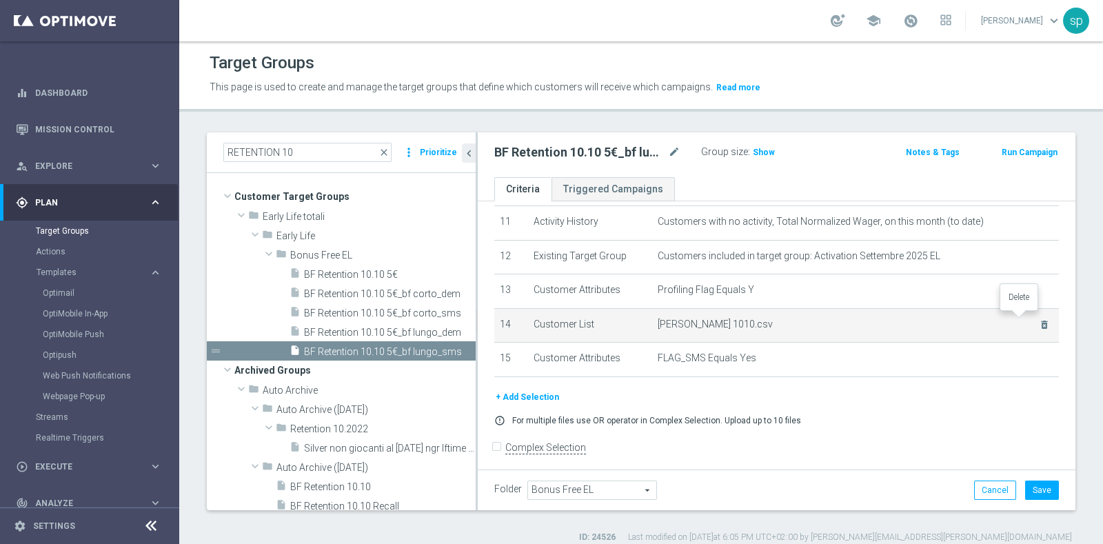
click at [1039, 319] on icon "delete_forever" at bounding box center [1044, 324] width 11 height 11
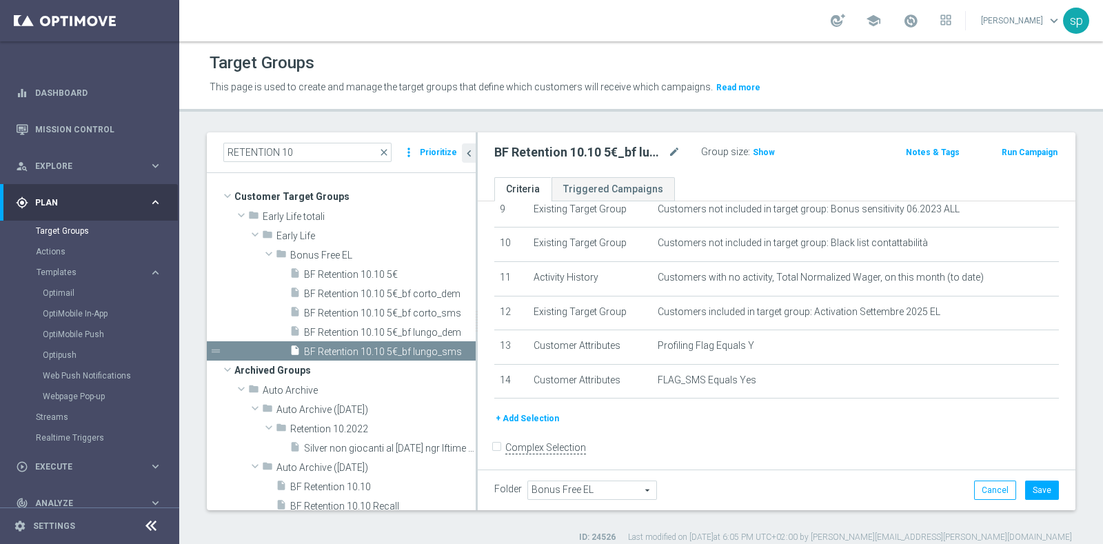
click at [538, 413] on button "+ Add Selection" at bounding box center [527, 418] width 66 height 15
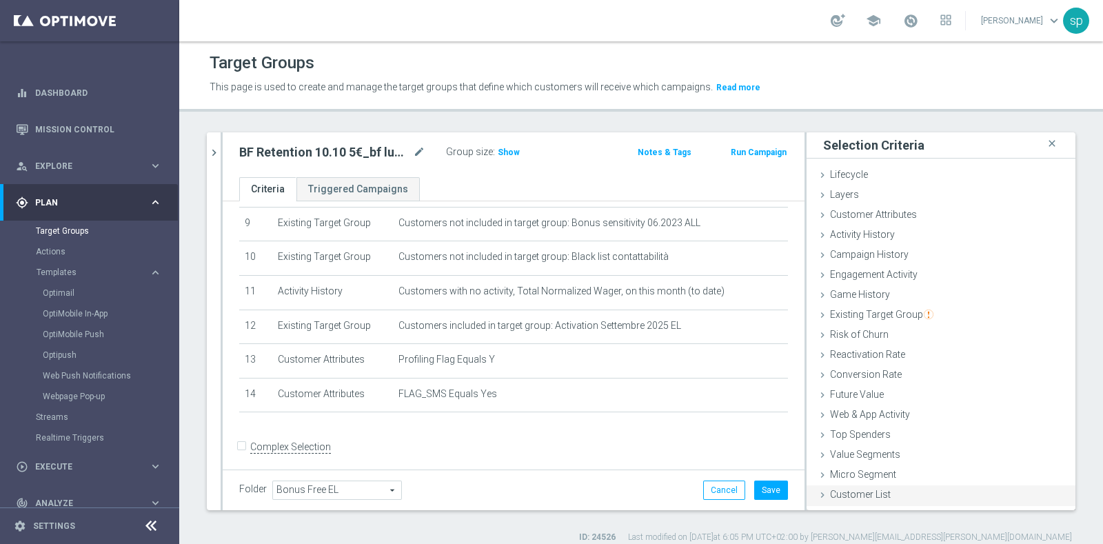
click at [848, 502] on div "Customer List done" at bounding box center [940, 495] width 269 height 21
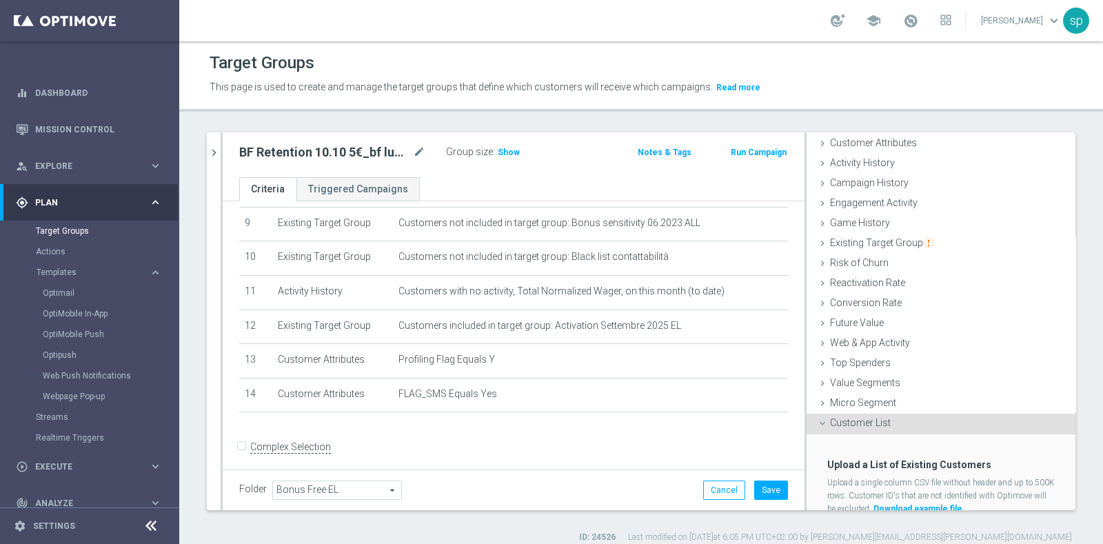
scroll to position [103, 0]
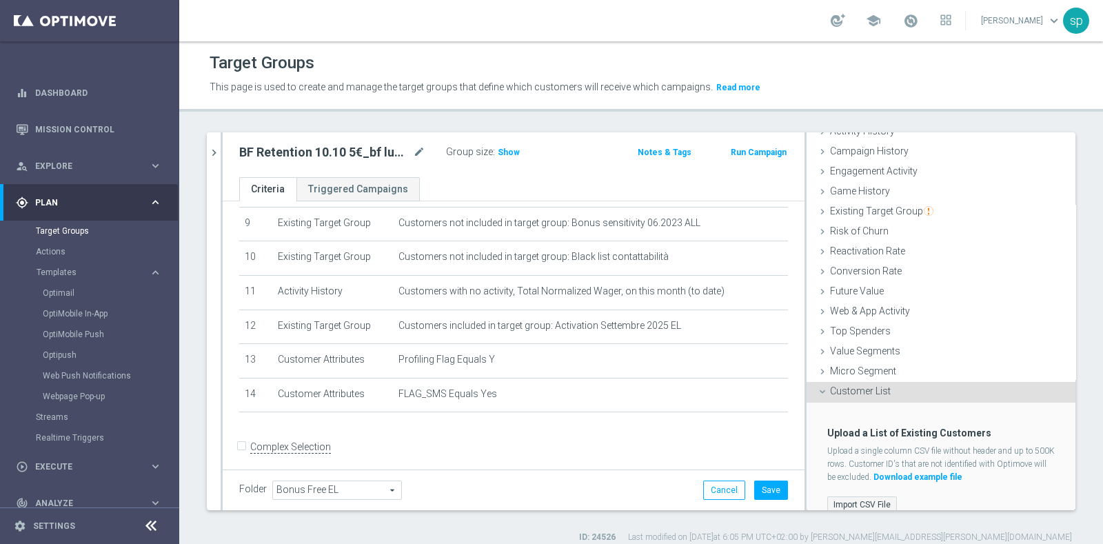
click at [837, 500] on label "Import CSV File" at bounding box center [862, 504] width 70 height 17
click at [0, 0] on input "Import CSV File" at bounding box center [0, 0] width 0 height 0
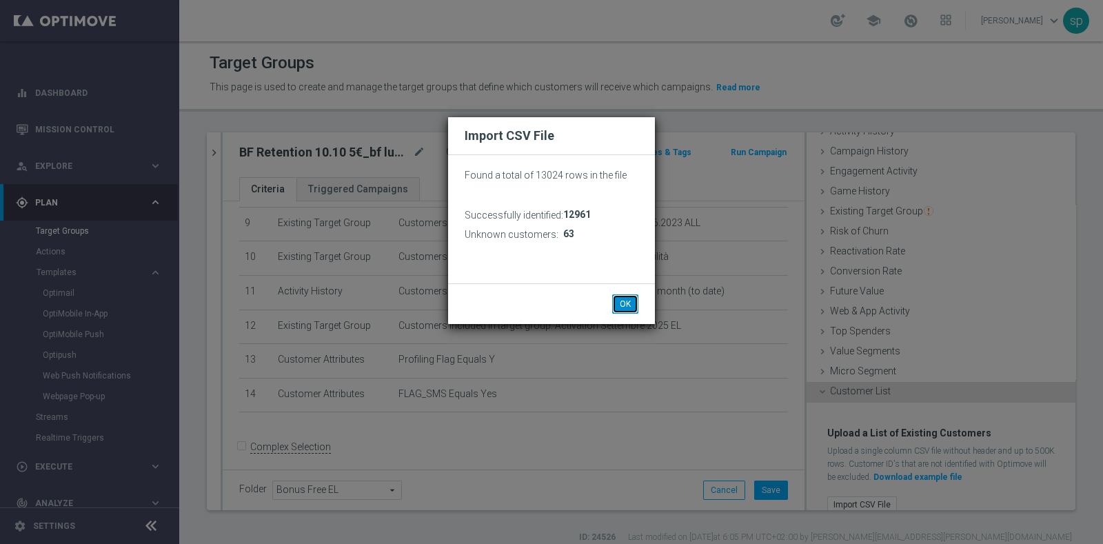
click at [630, 303] on button "OK" at bounding box center [625, 303] width 26 height 19
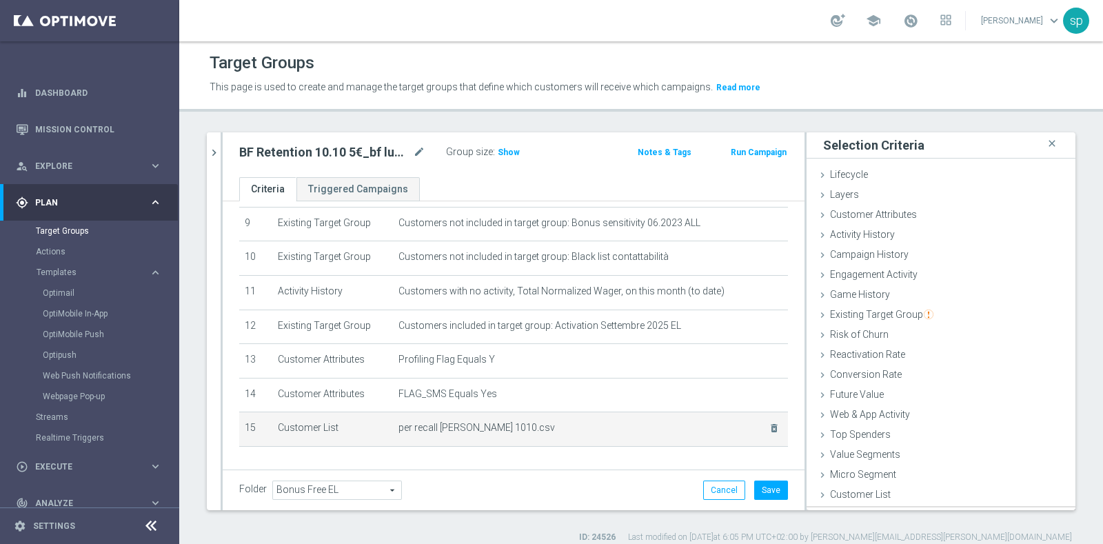
scroll to position [0, 0]
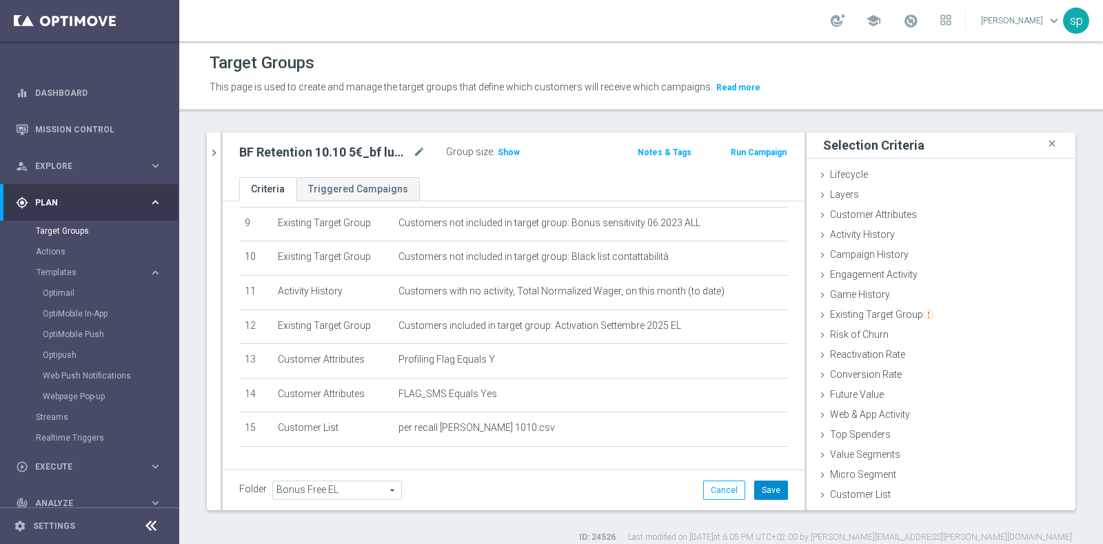
click at [766, 487] on button "Save" at bounding box center [771, 489] width 34 height 19
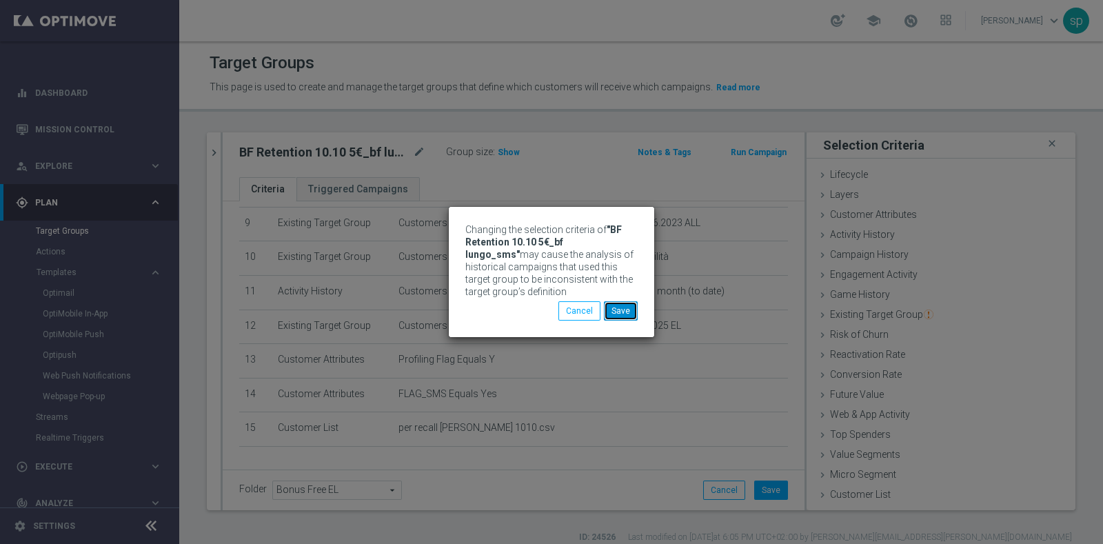
click at [624, 308] on button "Save" at bounding box center [621, 310] width 34 height 19
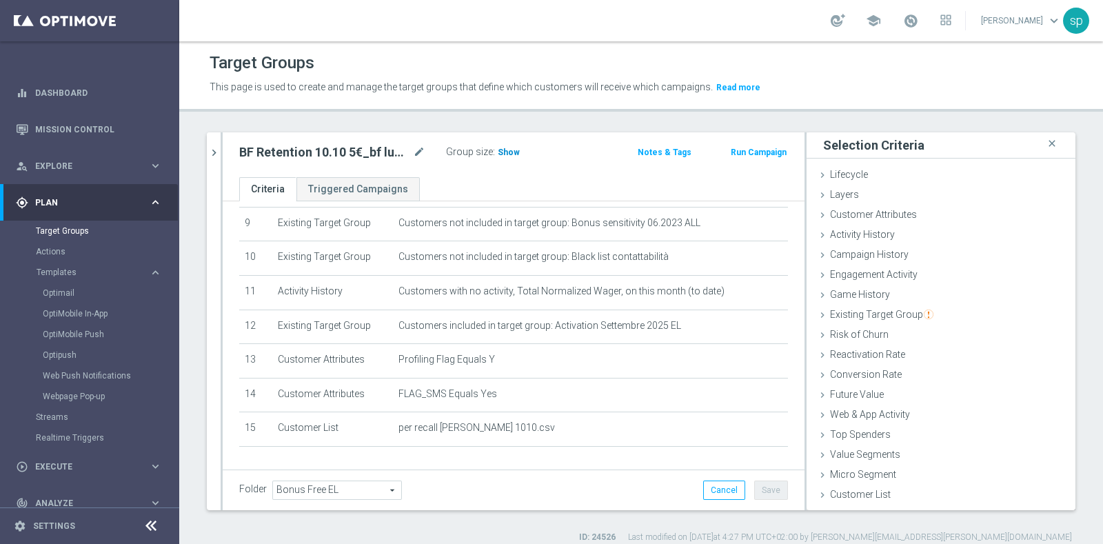
click at [503, 152] on span "Show" at bounding box center [509, 152] width 22 height 10
click at [515, 150] on span "7,391" at bounding box center [510, 153] width 24 height 13
click at [212, 152] on icon "chevron_right" at bounding box center [213, 152] width 13 height 13
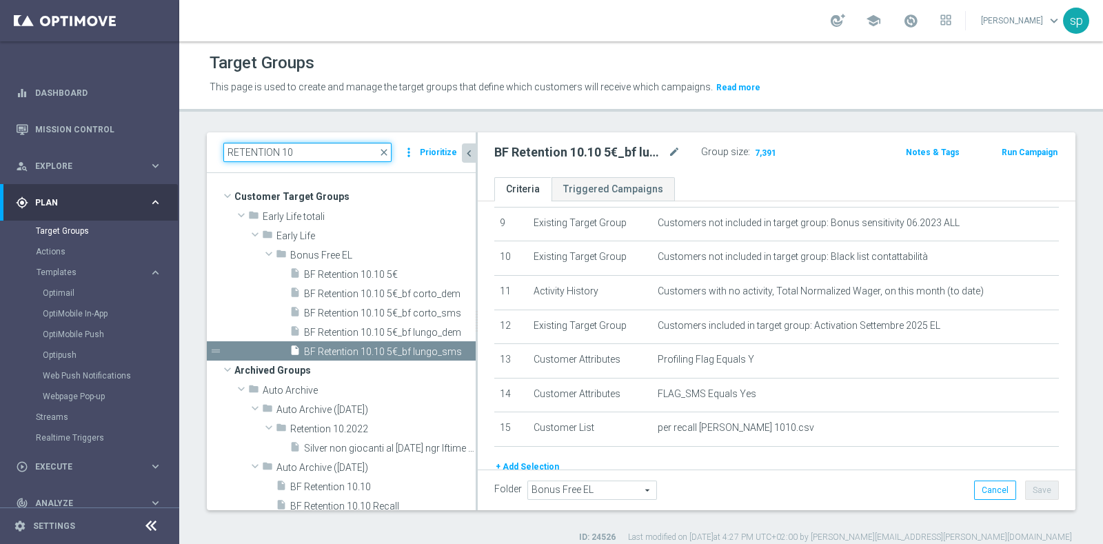
click at [296, 154] on input "RETENTION 10" at bounding box center [307, 152] width 168 height 19
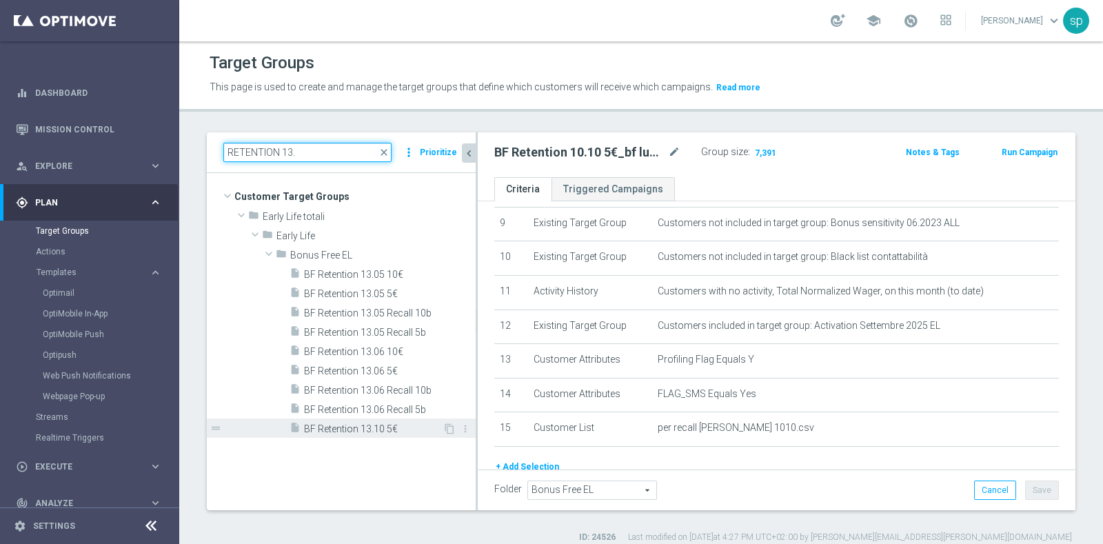
type input "RETENTION 13."
click at [398, 431] on span "BF Retention 13.10 5€" at bounding box center [373, 429] width 139 height 12
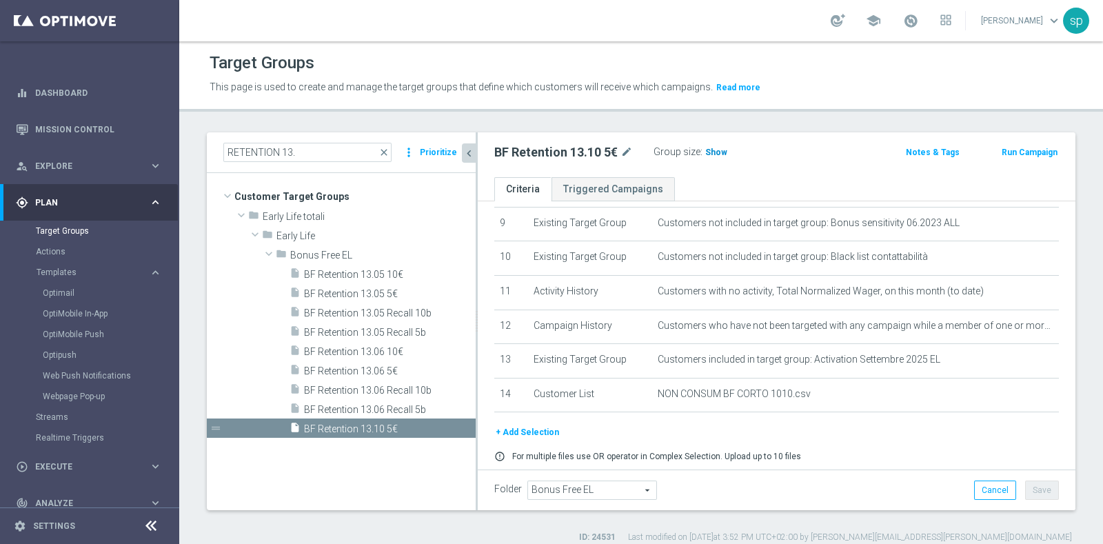
click at [715, 147] on span "Show" at bounding box center [716, 152] width 22 height 10
click at [721, 149] on span "12,644" at bounding box center [720, 153] width 29 height 13
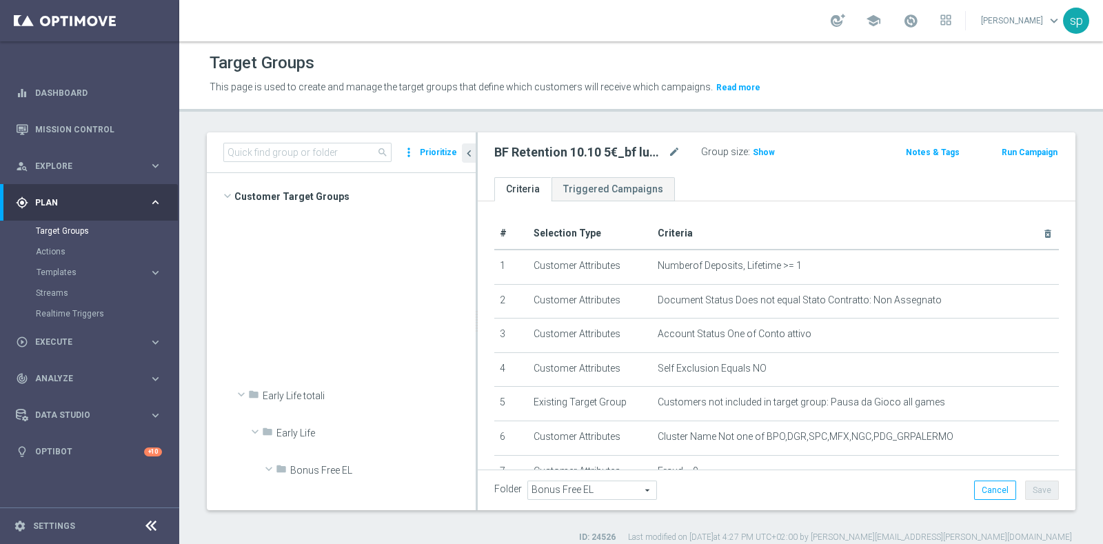
scroll to position [710, 0]
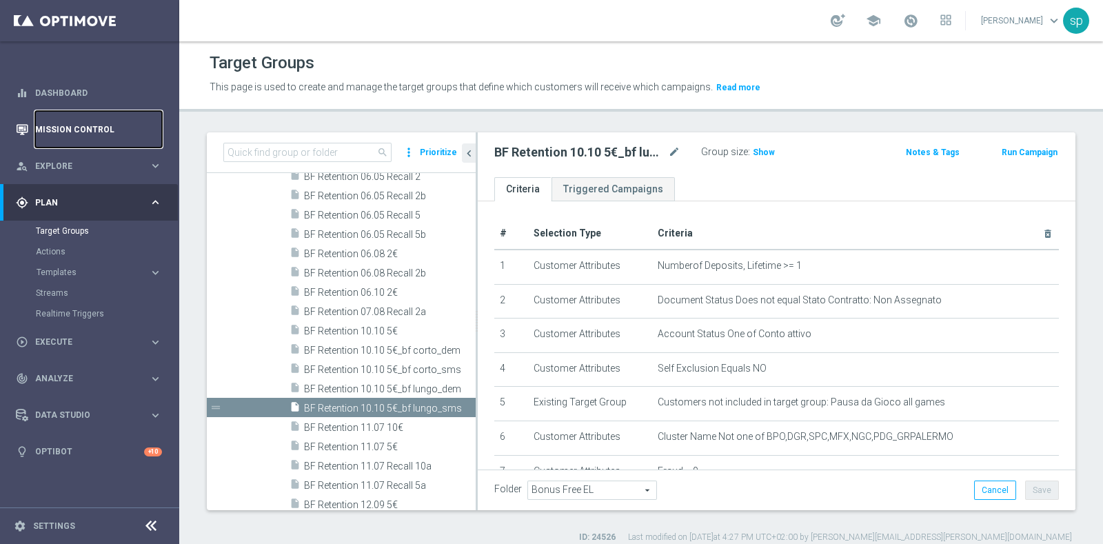
click at [93, 125] on link "Mission Control" at bounding box center [98, 129] width 127 height 37
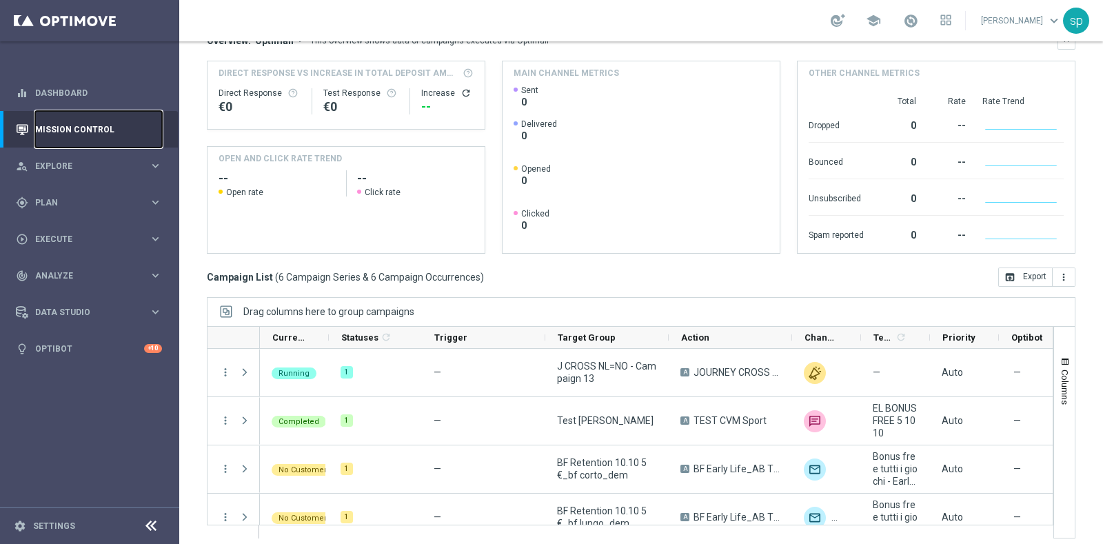
scroll to position [144, 0]
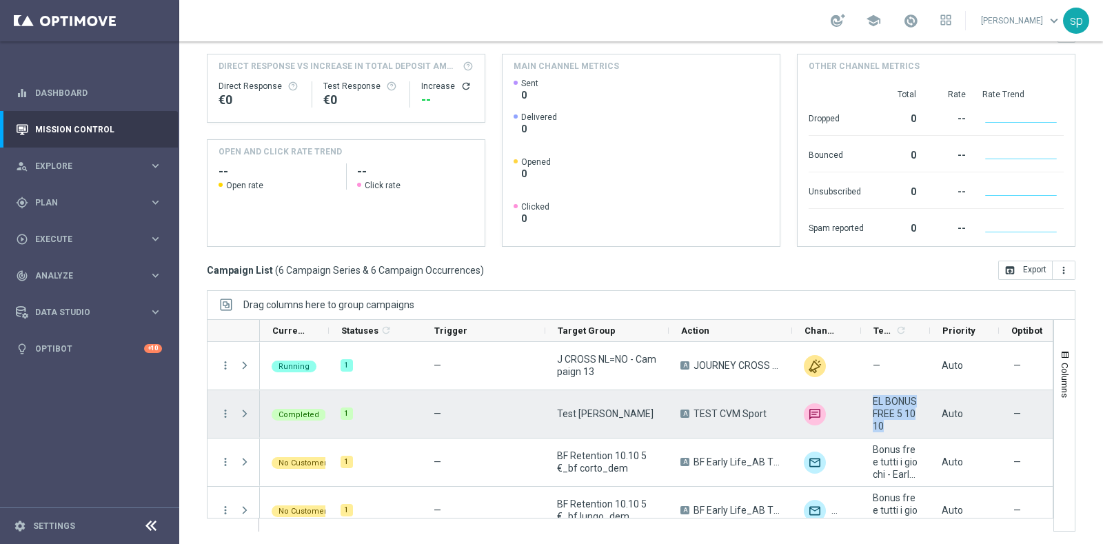
drag, startPoint x: 901, startPoint y: 422, endPoint x: 870, endPoint y: 398, distance: 39.2
click at [870, 398] on div "EL BONUSFREE 5 1010" at bounding box center [895, 414] width 69 height 48
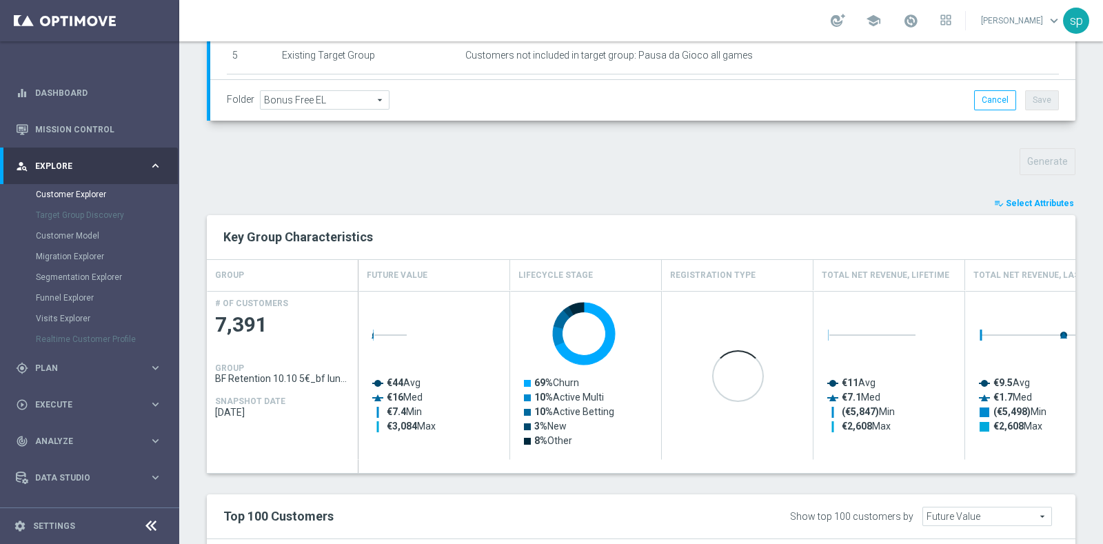
scroll to position [393, 0]
click at [1032, 200] on span "Select Attributes" at bounding box center [1039, 203] width 68 height 10
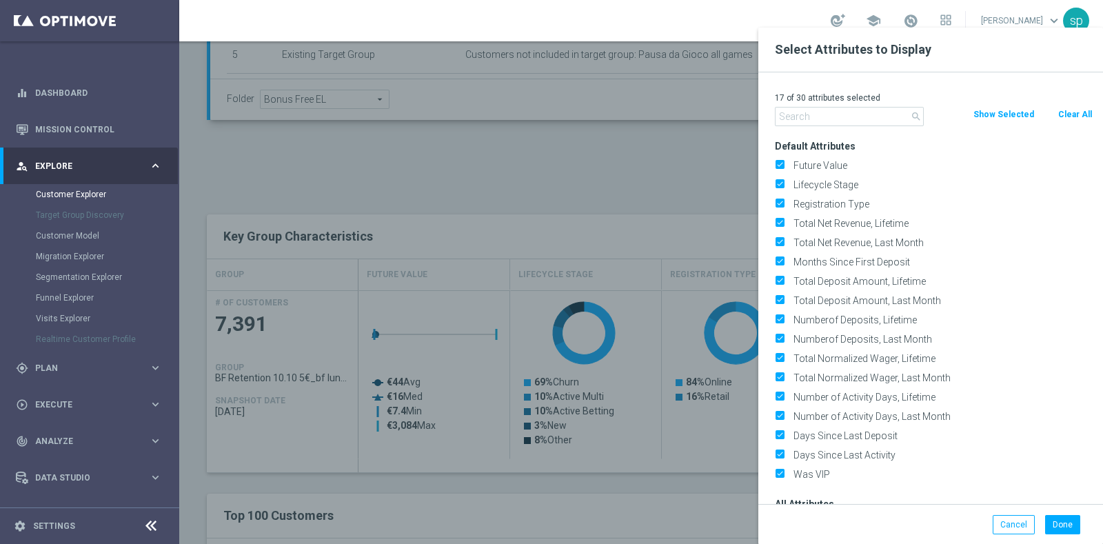
click at [1079, 116] on button "Clear All" at bounding box center [1074, 114] width 37 height 15
checkbox input "false"
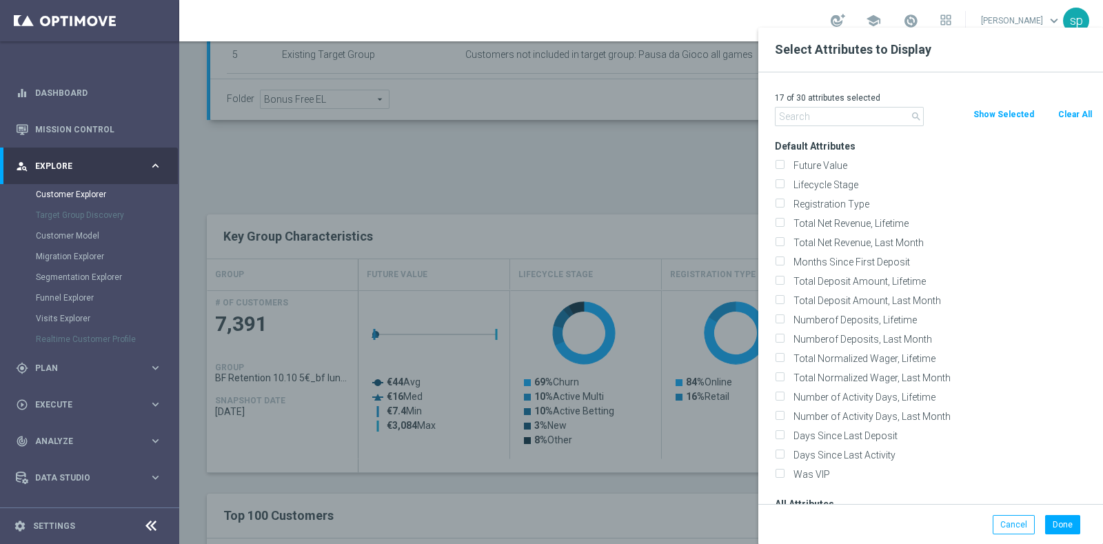
checkbox input "false"
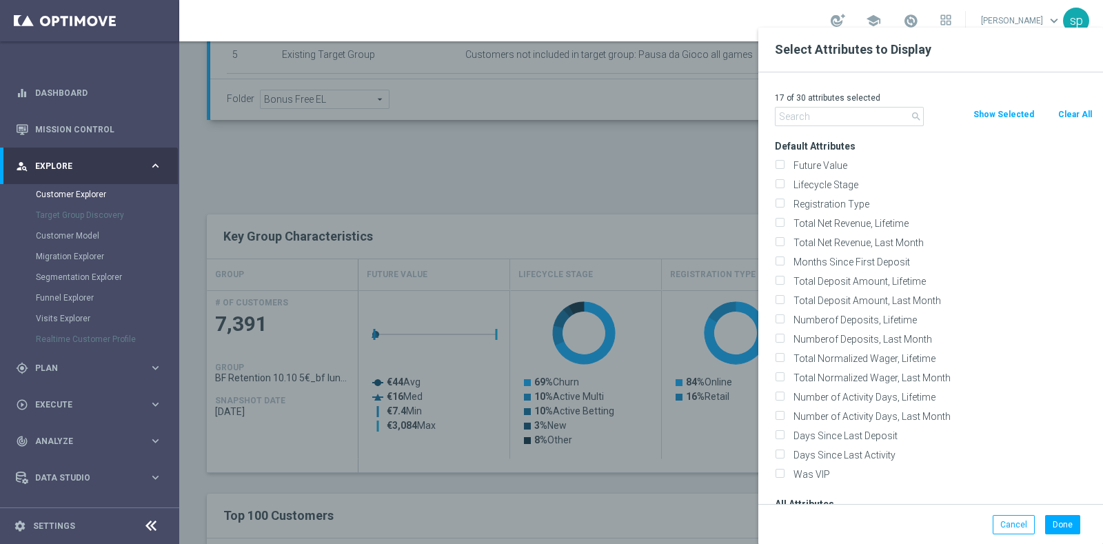
checkbox input "false"
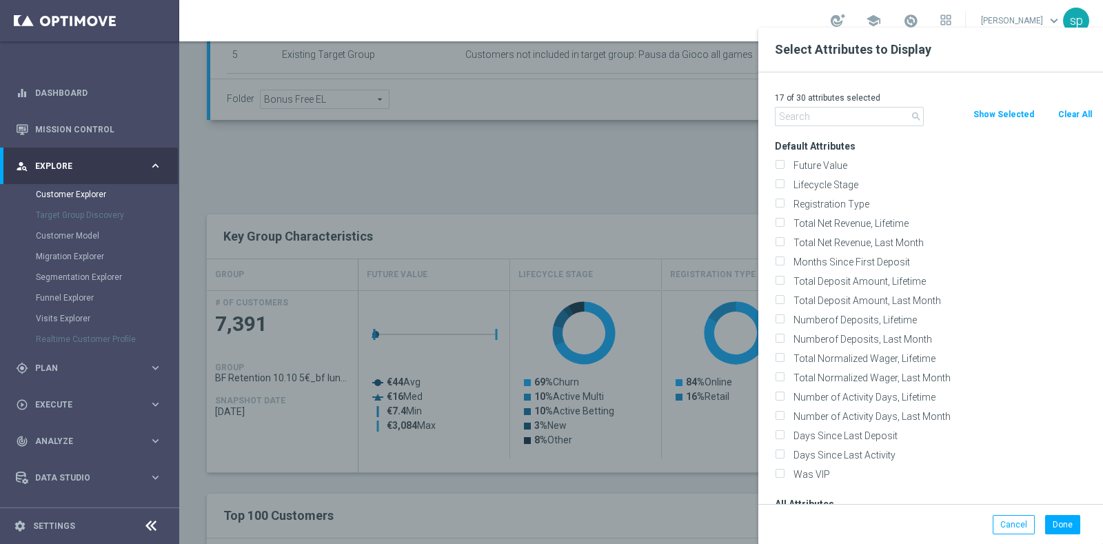
checkbox input "false"
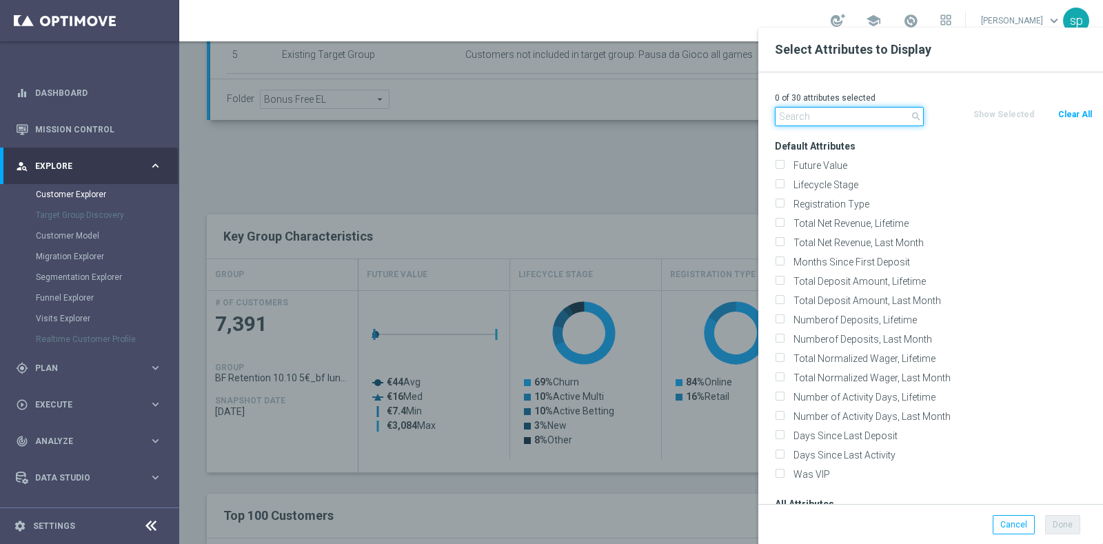
click at [810, 113] on input "text" at bounding box center [849, 116] width 149 height 19
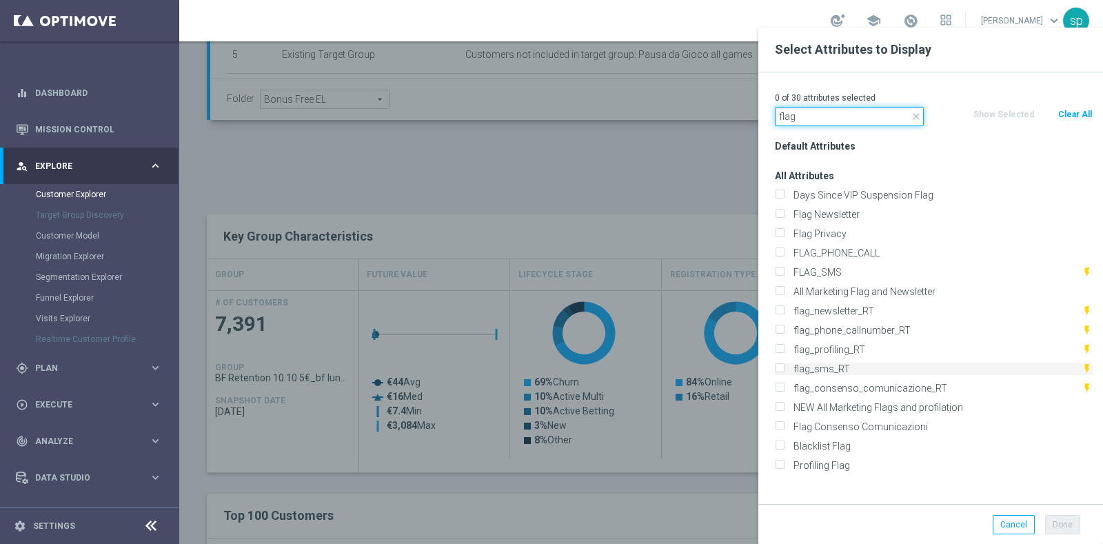
type input "flag"
click at [841, 471] on div "Profiling Flag" at bounding box center [933, 465] width 338 height 19
click at [839, 466] on label "Profiling Flag" at bounding box center [940, 465] width 304 height 12
click at [784, 466] on input "Profiling Flag" at bounding box center [779, 466] width 9 height 9
checkbox input "true"
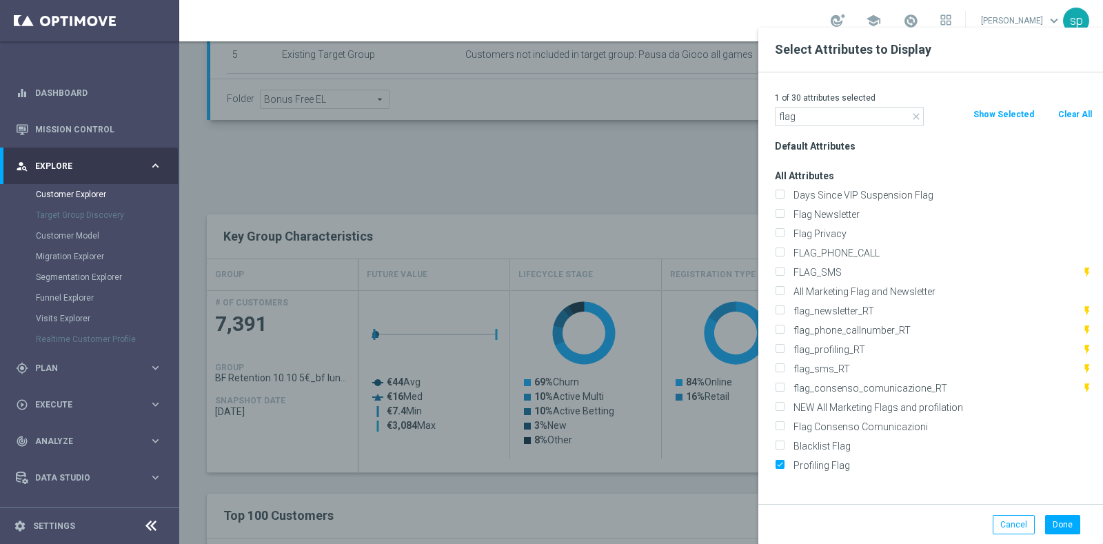
click at [835, 263] on div "FLAG_SMS flash_on" at bounding box center [933, 272] width 338 height 19
click at [835, 265] on div "FLAG_SMS flash_on" at bounding box center [933, 272] width 338 height 19
click at [835, 272] on label "FLAG_SMS" at bounding box center [934, 272] width 293 height 12
click at [784, 272] on input "FLAG_SMS" at bounding box center [779, 273] width 9 height 9
checkbox input "true"
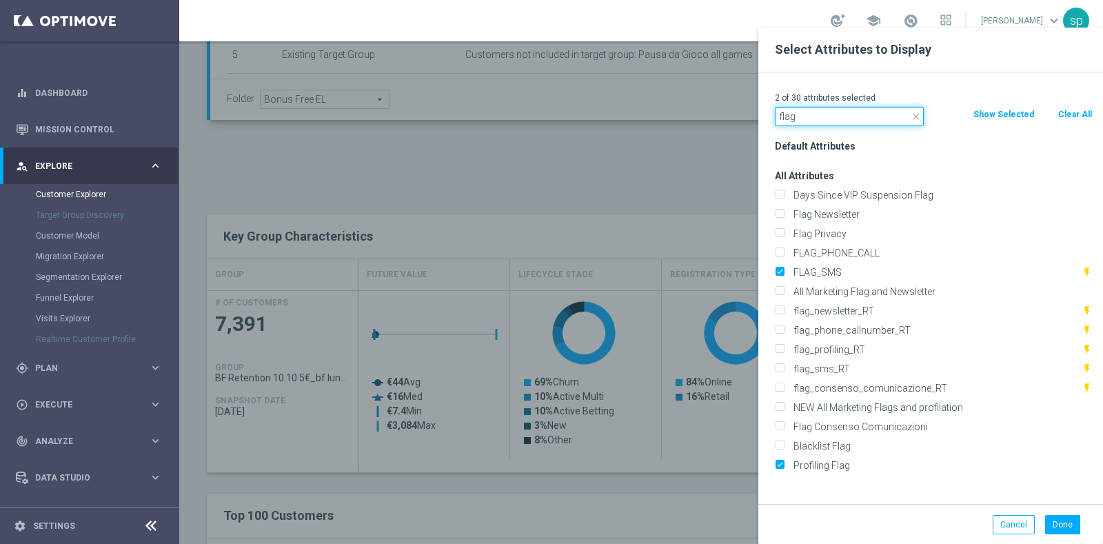
click at [832, 117] on input "flag" at bounding box center [849, 116] width 149 height 19
type input "f"
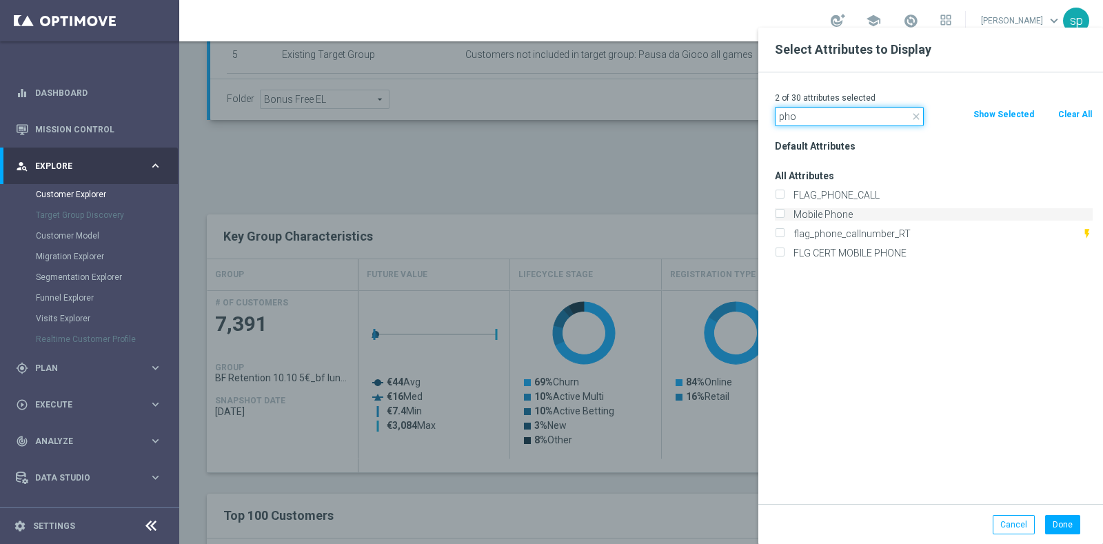
type input "pho"
click at [836, 219] on label "Mobile Phone" at bounding box center [940, 214] width 304 height 12
click at [784, 219] on input "Mobile Phone" at bounding box center [779, 216] width 9 height 9
checkbox input "true"
click at [1063, 525] on button "Done" at bounding box center [1062, 524] width 35 height 19
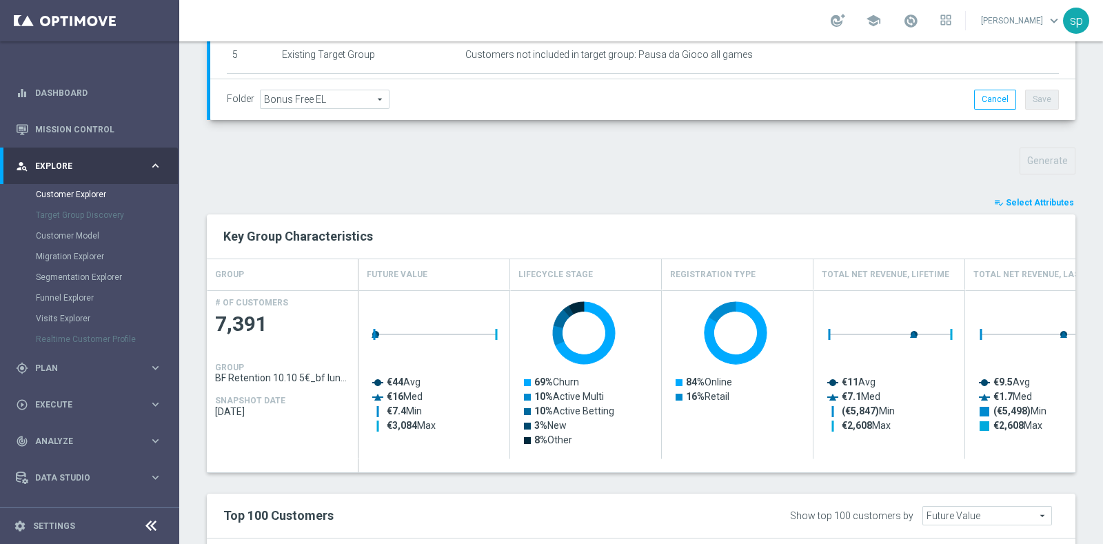
type input "Search"
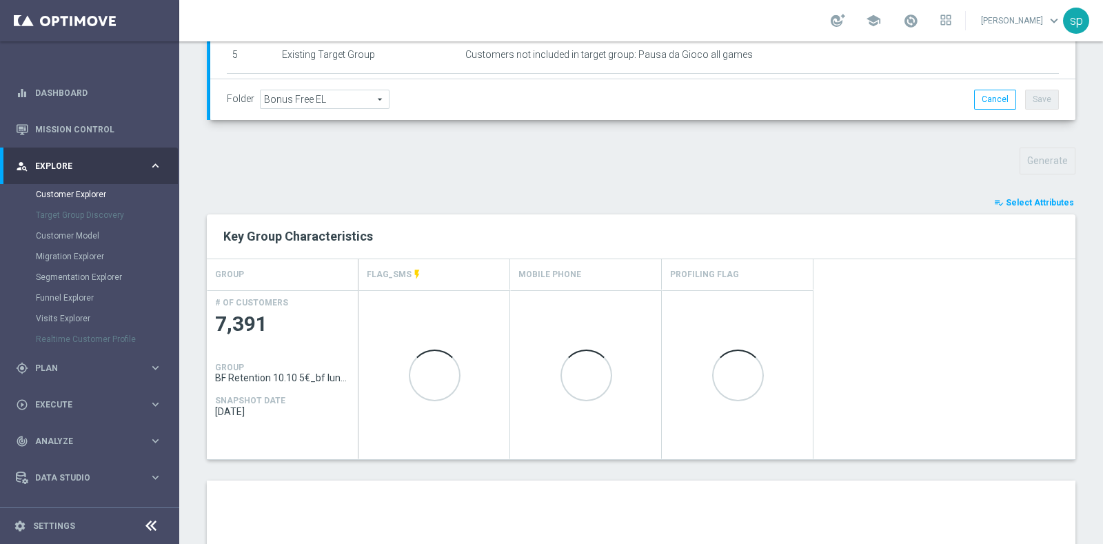
click at [1102, 469] on div "Customer Explorer Explore Group Compare Groups Group Migrations TARGET GROUP BF…" at bounding box center [640, 292] width 923 height 502
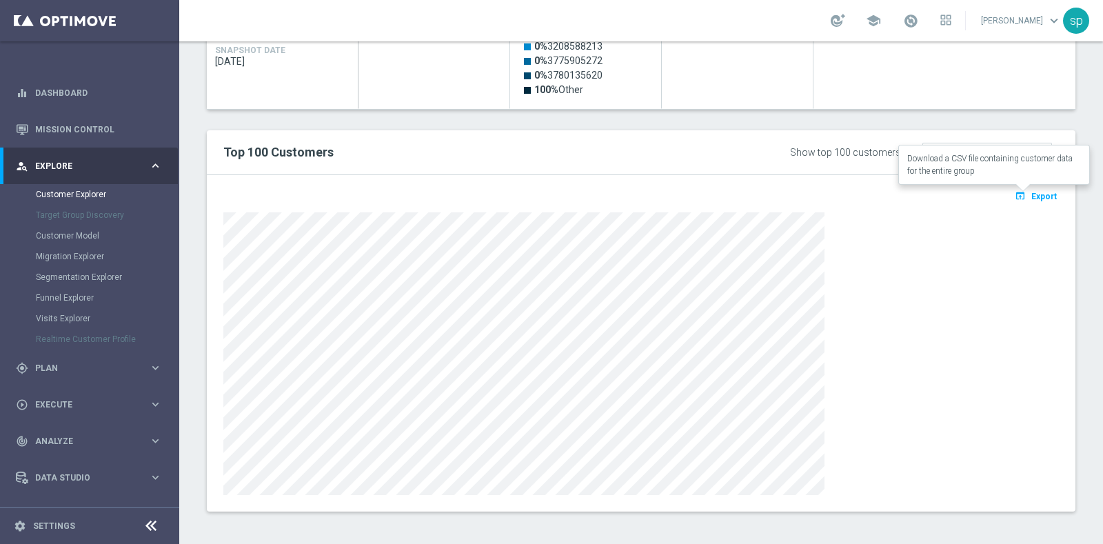
click at [1036, 192] on span "Export" at bounding box center [1043, 197] width 25 height 10
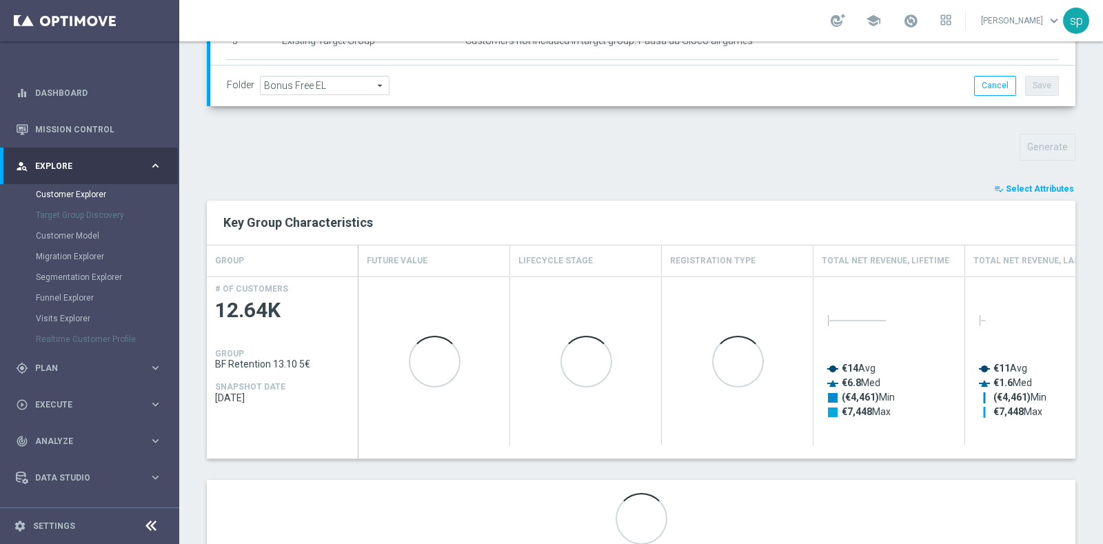
scroll to position [453, 0]
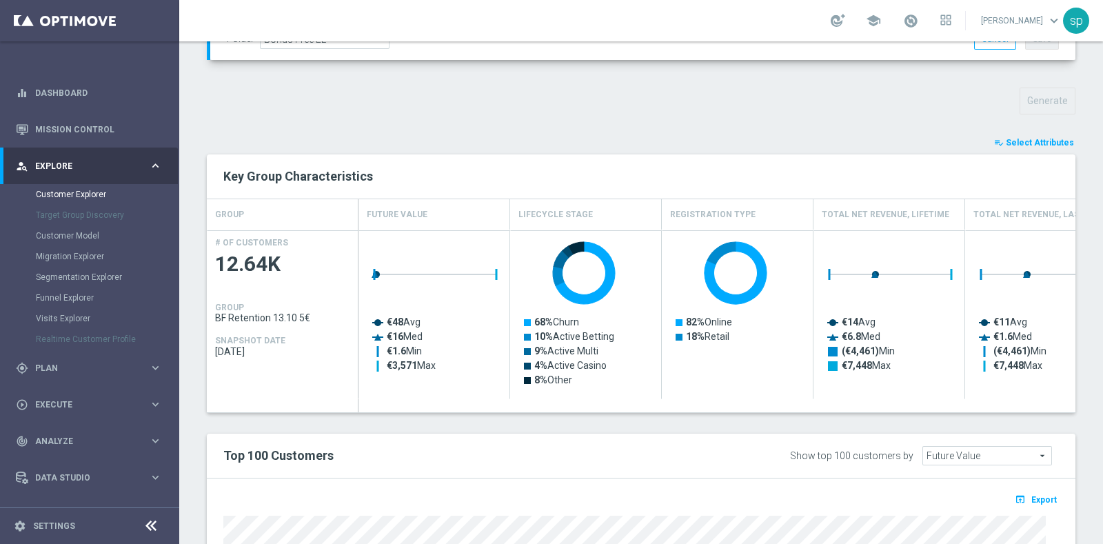
click at [1032, 138] on span "Select Attributes" at bounding box center [1039, 143] width 68 height 10
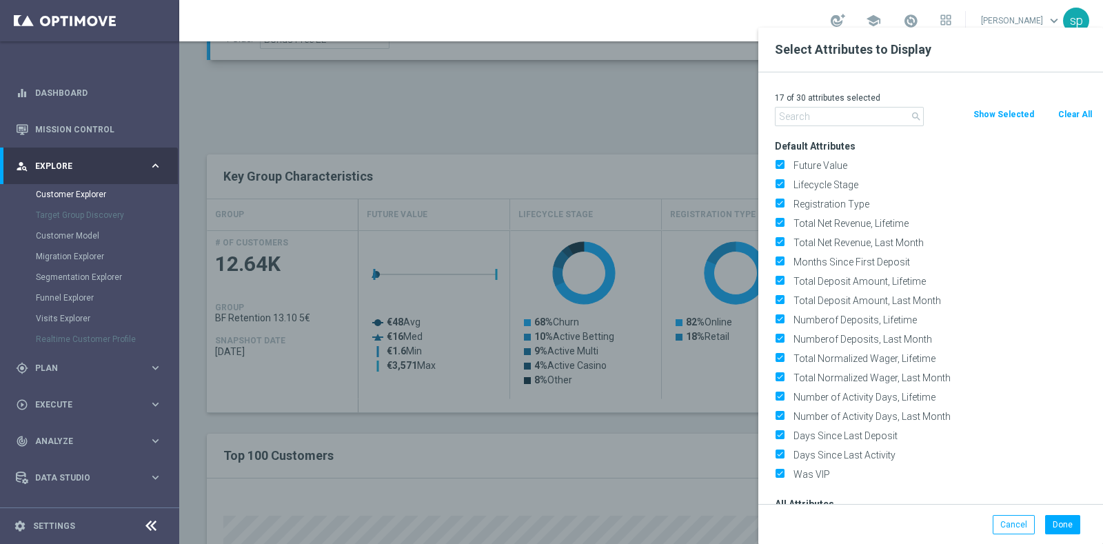
click at [1076, 110] on button "Clear All" at bounding box center [1074, 114] width 37 height 15
checkbox input "false"
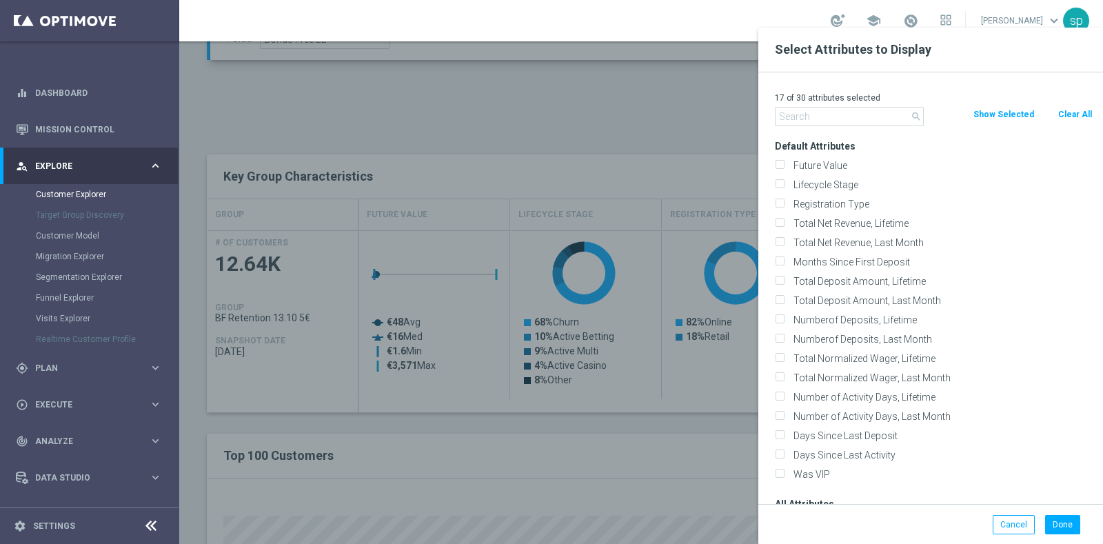
checkbox input "false"
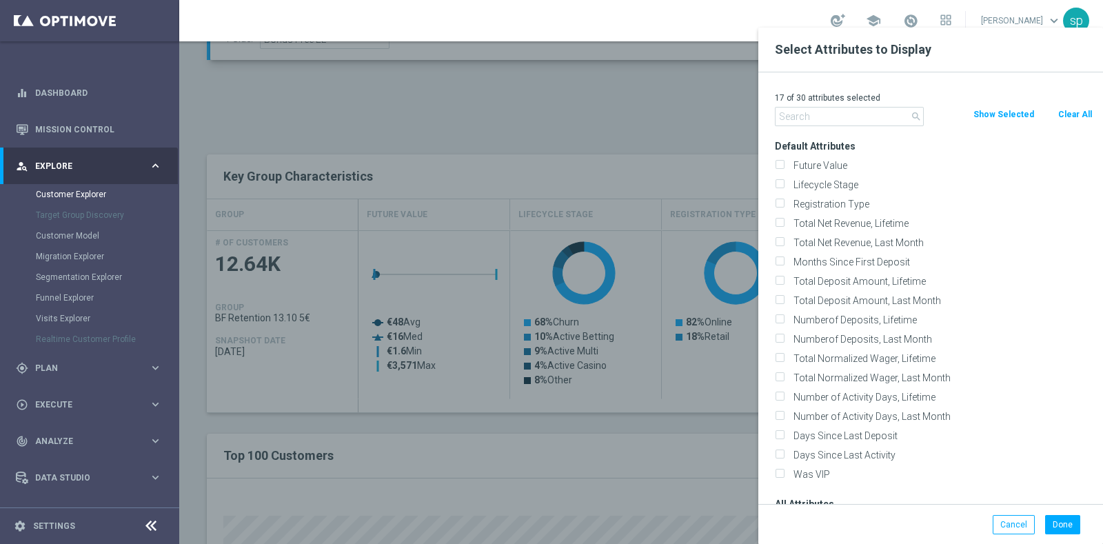
checkbox input "false"
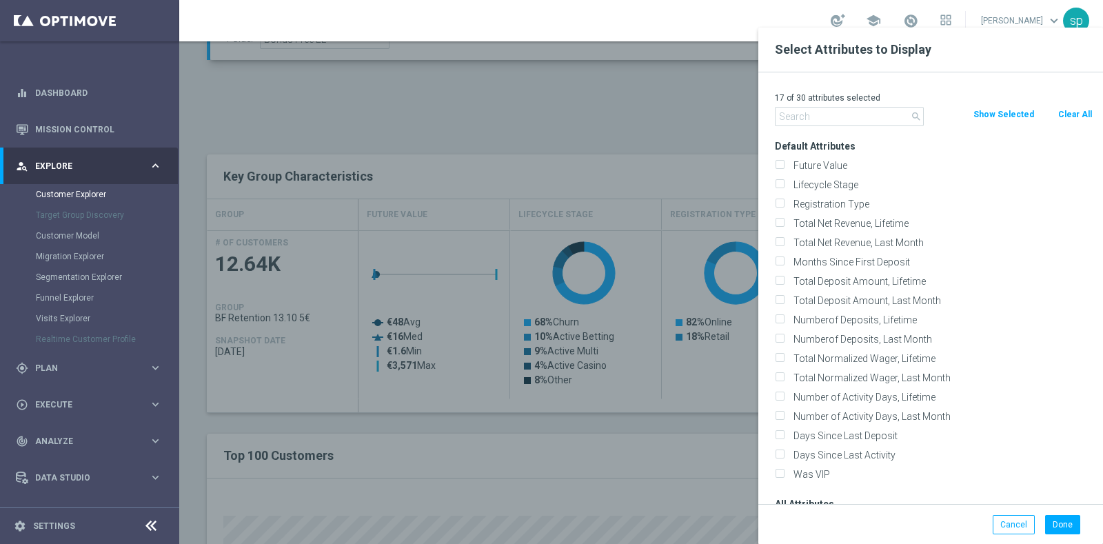
checkbox input "false"
click at [844, 103] on p "0 of 30 attributes selected" at bounding box center [934, 97] width 318 height 11
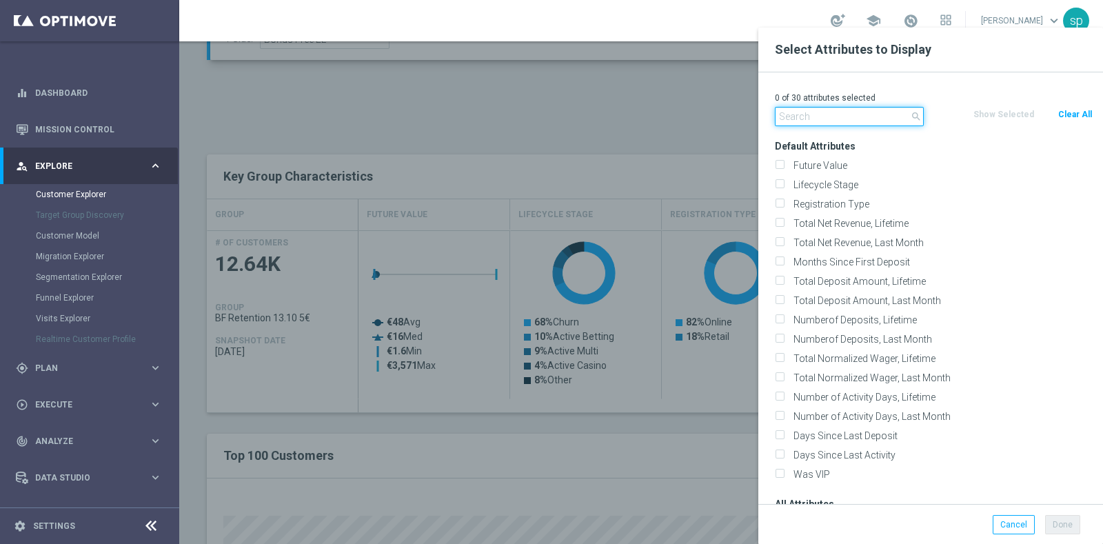
click at [845, 112] on input "text" at bounding box center [849, 116] width 149 height 19
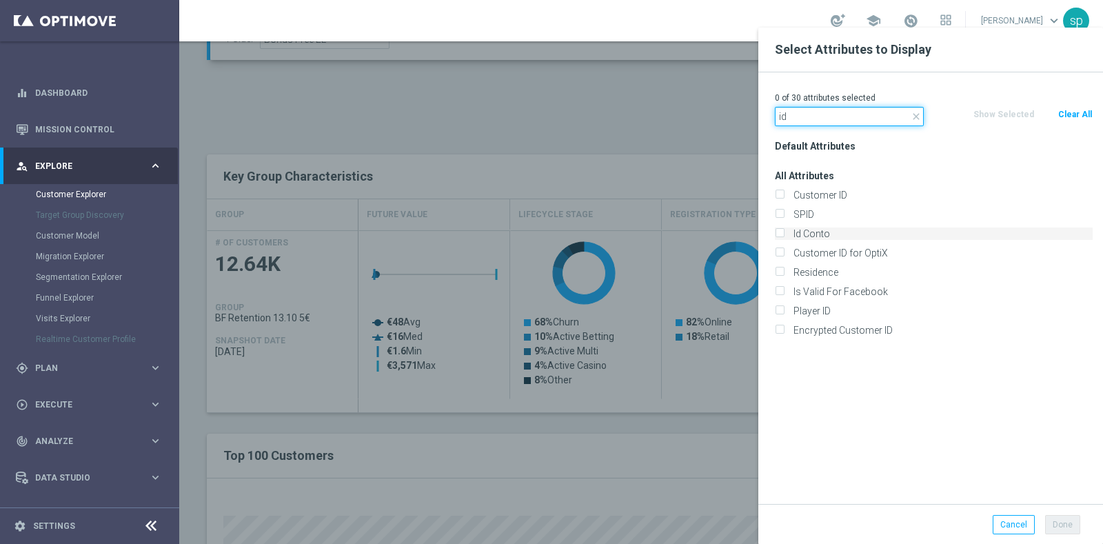
type input "id"
click at [839, 231] on label "Id Conto" at bounding box center [940, 233] width 304 height 12
click at [784, 231] on input "Id Conto" at bounding box center [779, 235] width 9 height 9
checkbox input "true"
click at [827, 115] on input "id" at bounding box center [849, 116] width 149 height 19
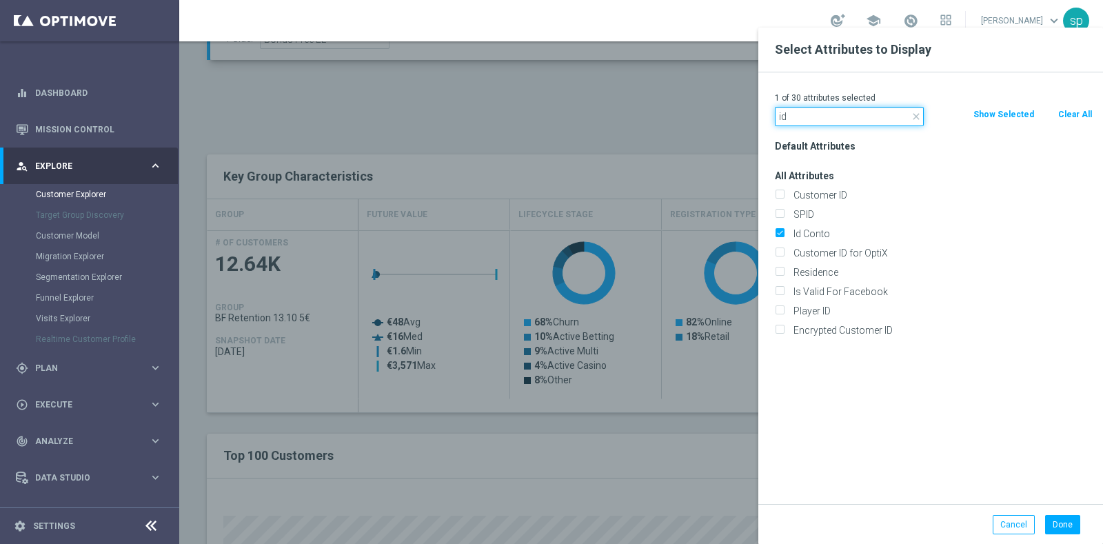
type input "i"
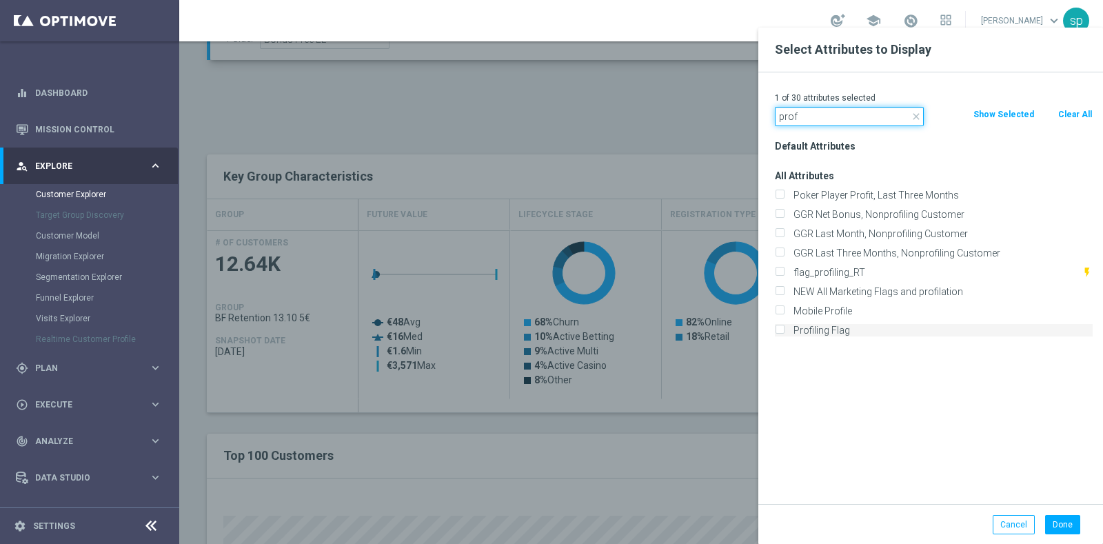
type input "prof"
click at [846, 328] on label "Profiling Flag" at bounding box center [940, 330] width 304 height 12
click at [784, 328] on input "Profiling Flag" at bounding box center [779, 331] width 9 height 9
checkbox input "true"
click at [813, 125] on input "prof" at bounding box center [849, 116] width 149 height 19
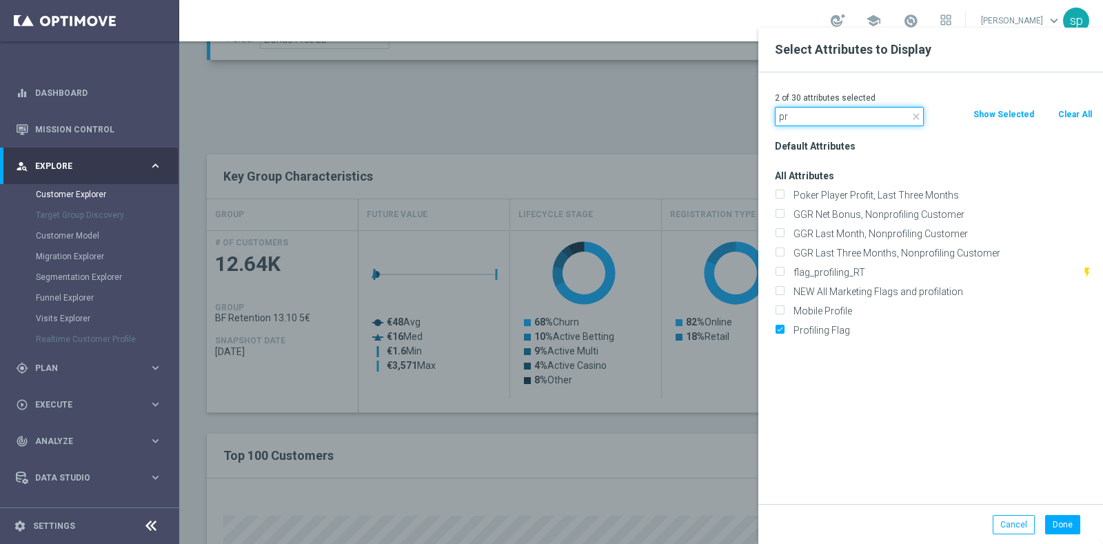
type input "p"
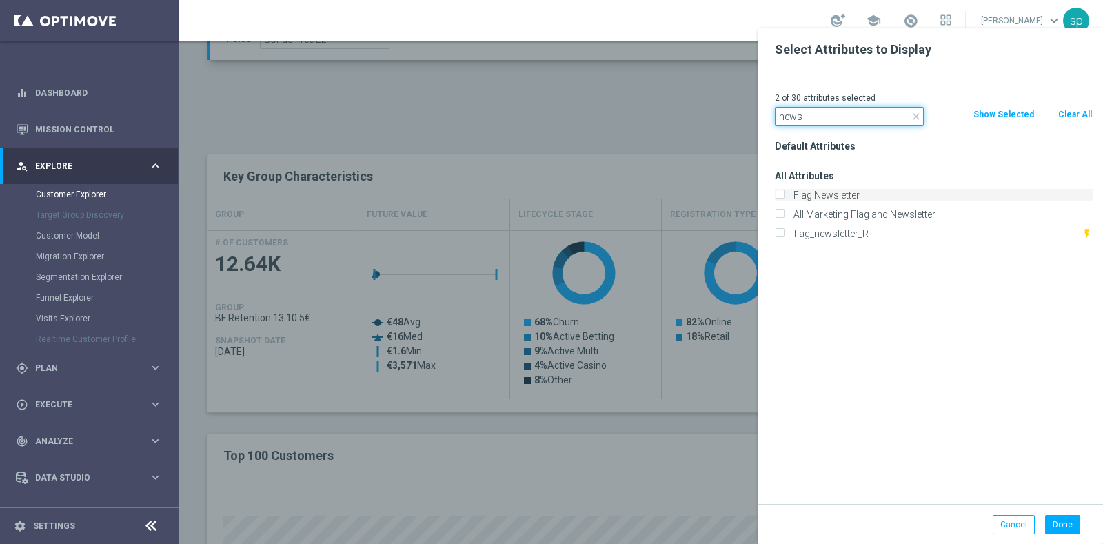
type input "news"
click at [850, 195] on label "Flag Newsletter" at bounding box center [940, 195] width 304 height 12
click at [784, 195] on input "Flag Newsletter" at bounding box center [779, 196] width 9 height 9
checkbox input "true"
click at [822, 115] on input "news" at bounding box center [849, 116] width 149 height 19
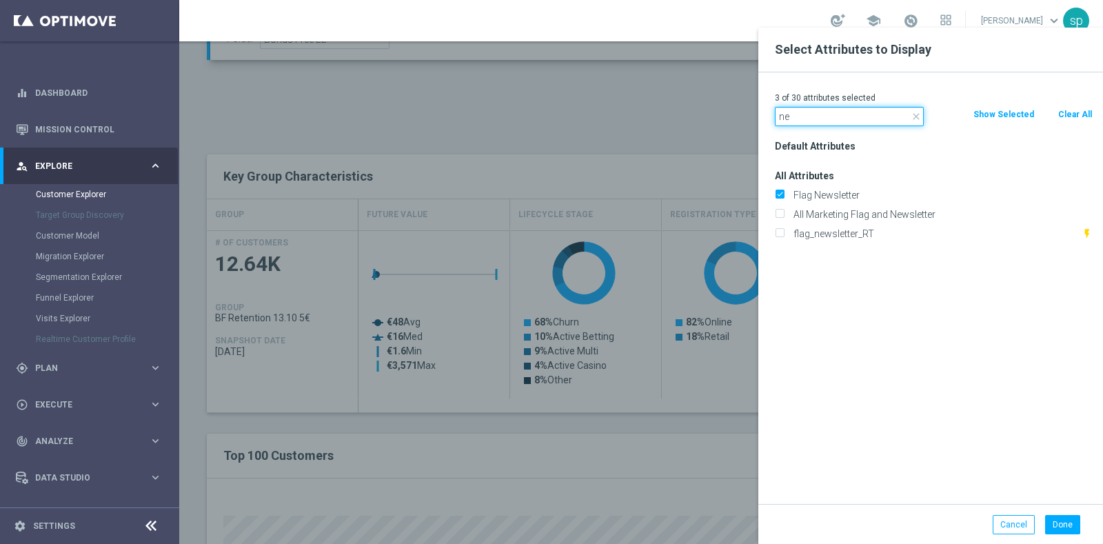
type input "n"
type input "sms"
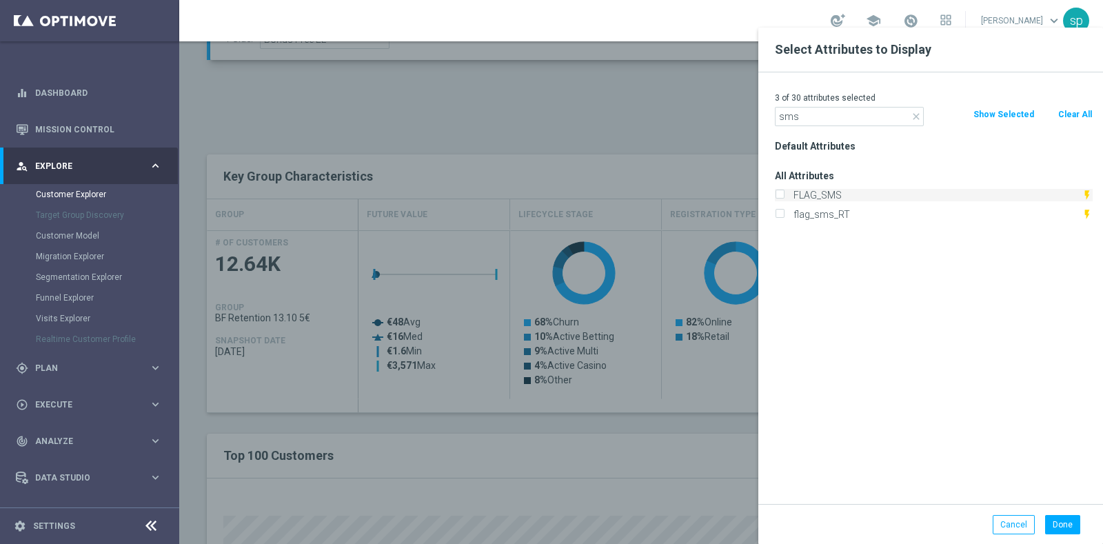
click at [828, 190] on label "FLAG_SMS" at bounding box center [934, 195] width 293 height 12
click at [784, 192] on input "FLAG_SMS" at bounding box center [779, 196] width 9 height 9
checkbox input "true"
click at [1064, 522] on button "Done" at bounding box center [1062, 524] width 35 height 19
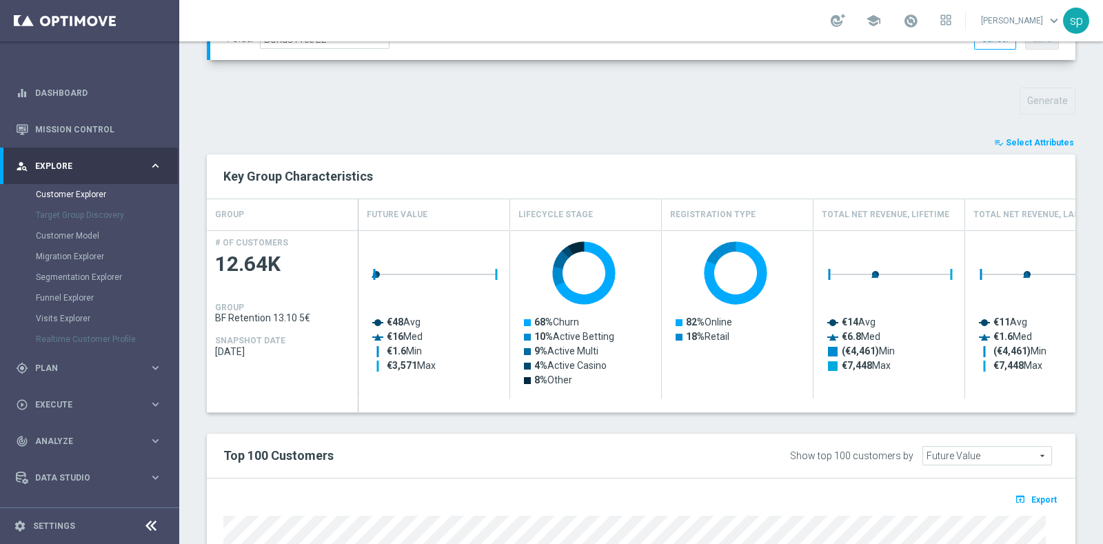
type input "Search"
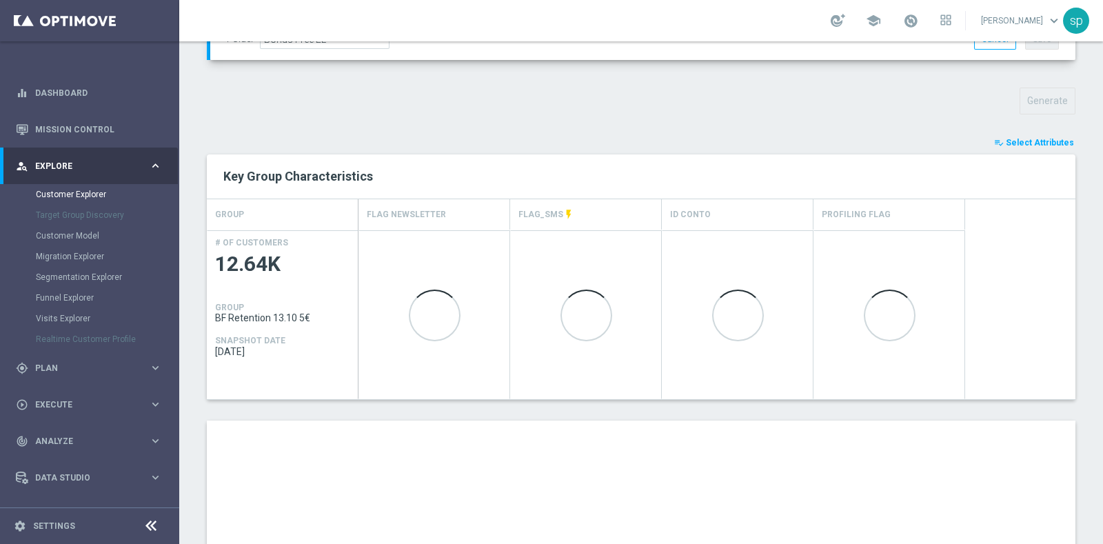
scroll to position [743, 0]
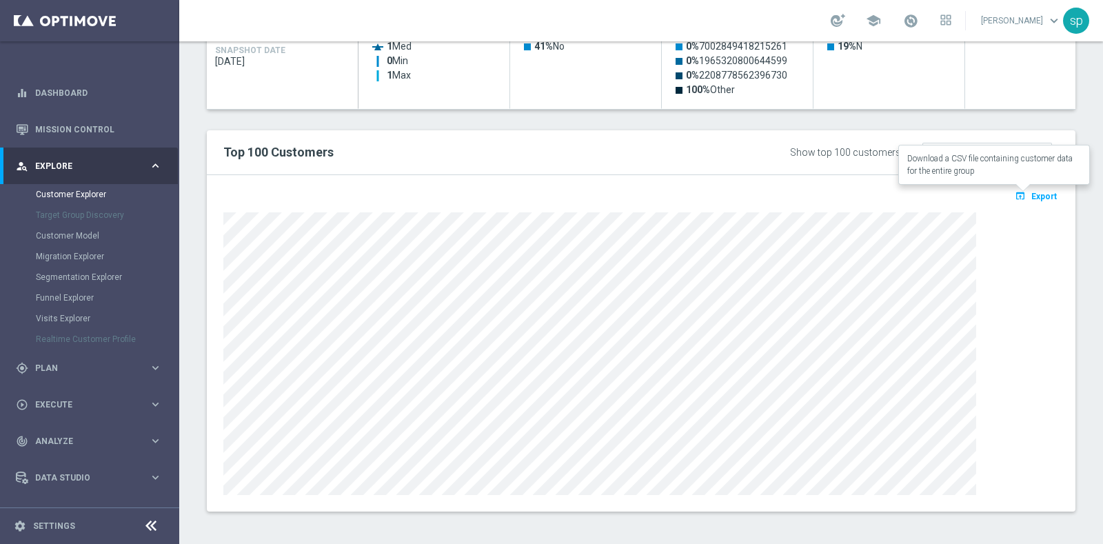
click at [1030, 187] on button "open_in_browser Export" at bounding box center [1035, 196] width 46 height 18
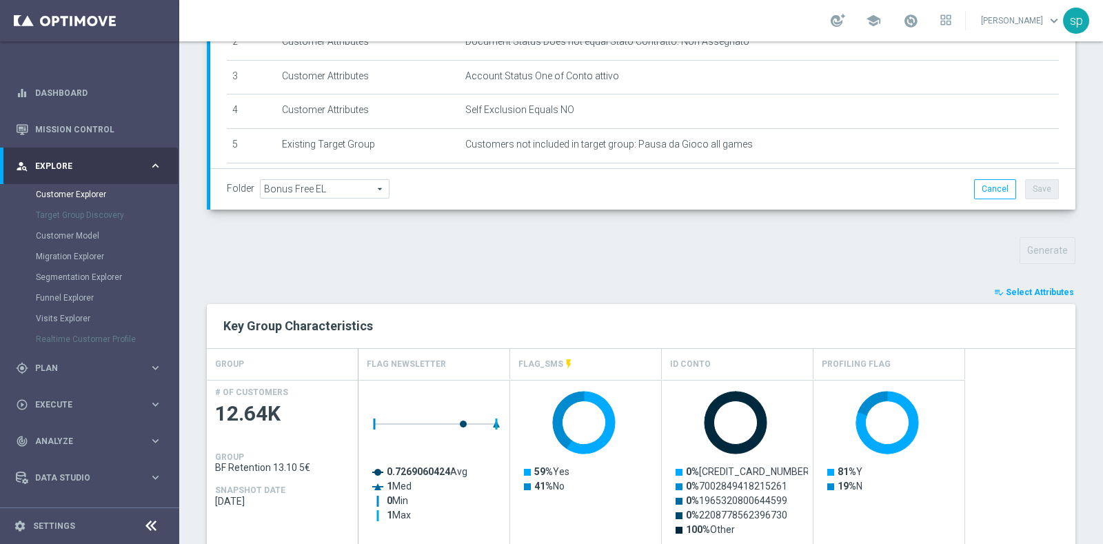
click at [1022, 287] on span "Select Attributes" at bounding box center [1039, 292] width 68 height 10
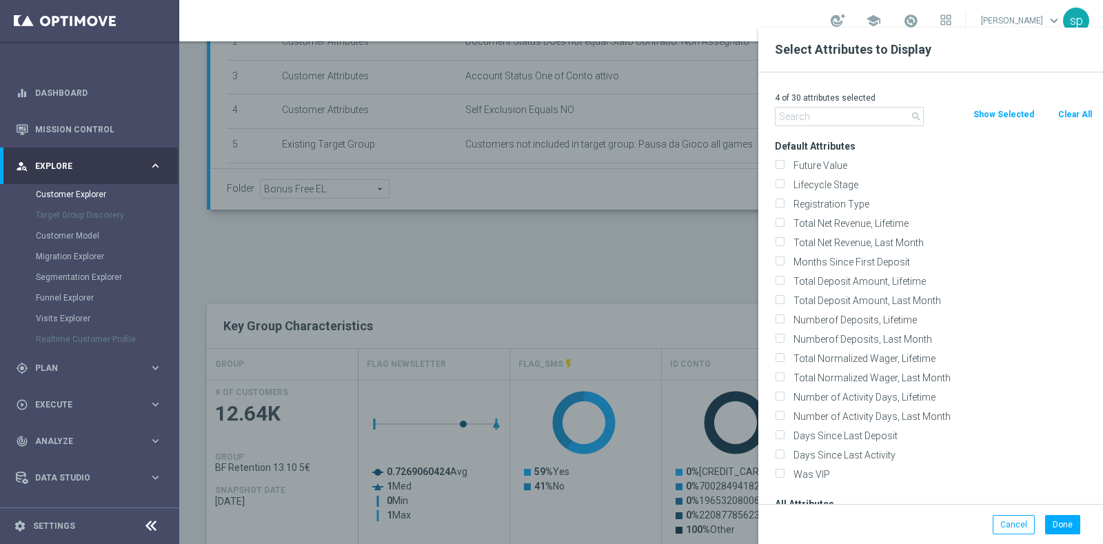
click at [886, 105] on div "4 of 30 attributes selected" at bounding box center [933, 98] width 338 height 18
click at [875, 122] on input "text" at bounding box center [849, 116] width 149 height 19
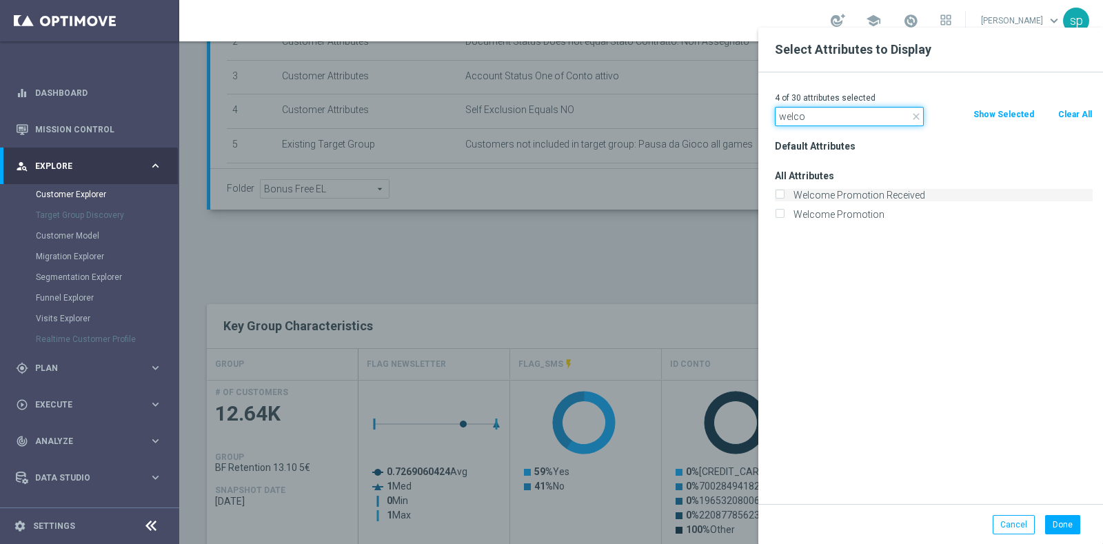
type input "welco"
click at [861, 191] on label "Welcome Promotion Received" at bounding box center [940, 195] width 304 height 12
click at [784, 192] on input "Welcome Promotion Received" at bounding box center [779, 196] width 9 height 9
checkbox input "true"
click at [859, 214] on label "Welcome Promotion" at bounding box center [940, 214] width 304 height 12
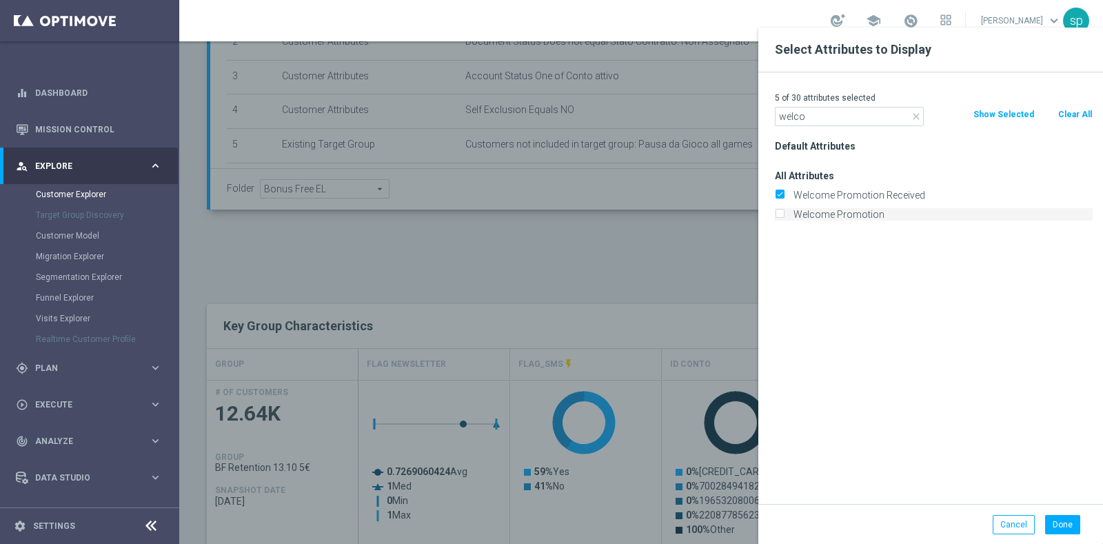
click at [784, 214] on input "Welcome Promotion" at bounding box center [779, 216] width 9 height 9
checkbox input "true"
click at [1059, 522] on button "Done" at bounding box center [1062, 524] width 35 height 19
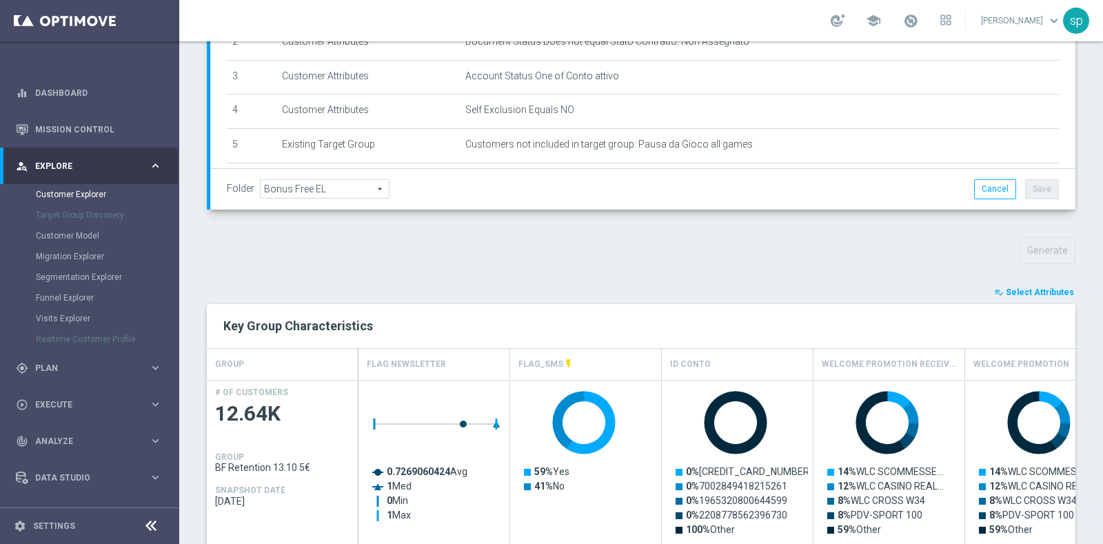
scroll to position [743, 0]
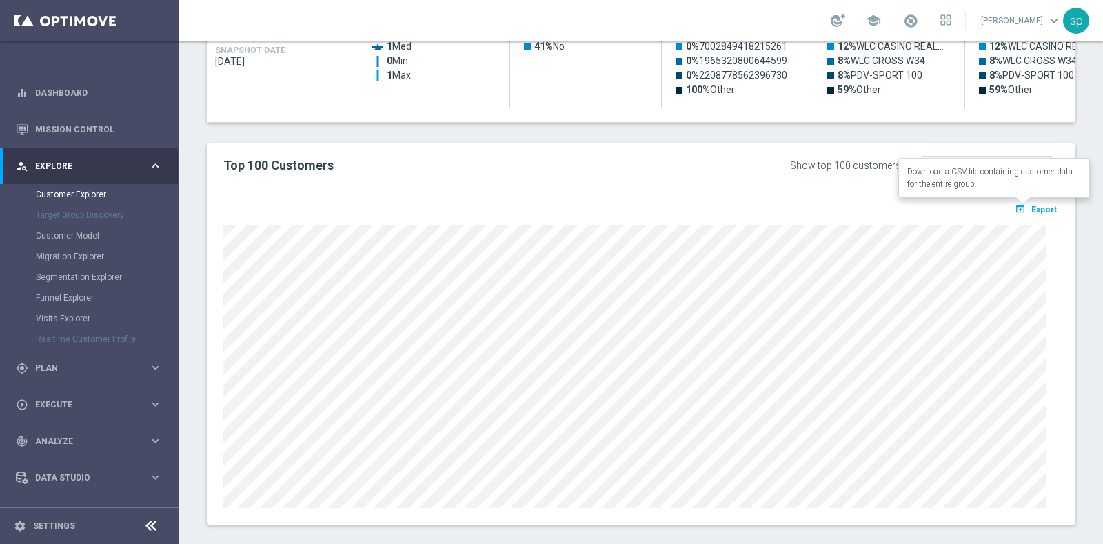
click at [1016, 203] on icon "open_in_browser" at bounding box center [1021, 208] width 14 height 11
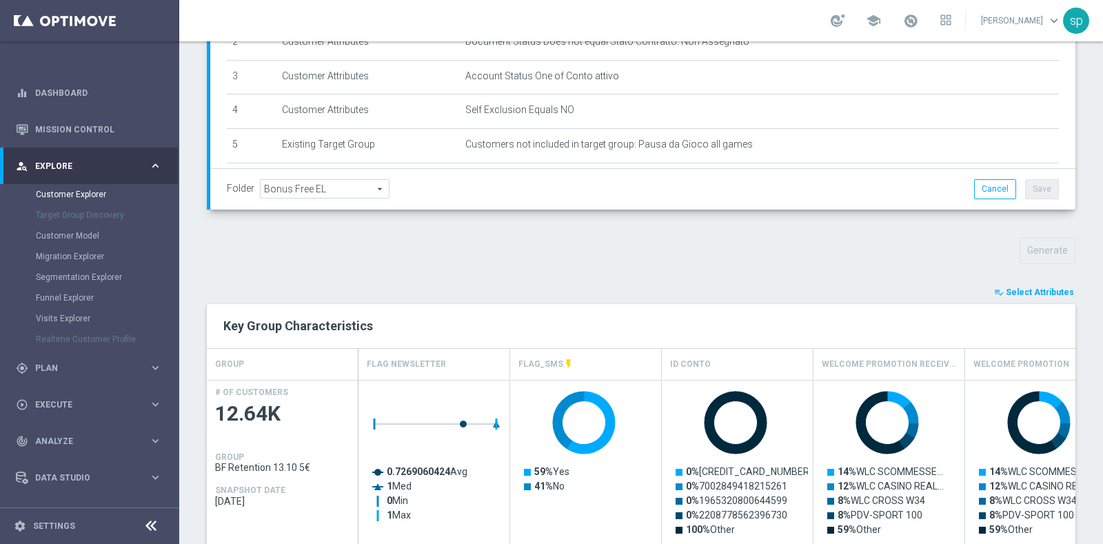
click at [1037, 287] on span "Select Attributes" at bounding box center [1039, 292] width 68 height 10
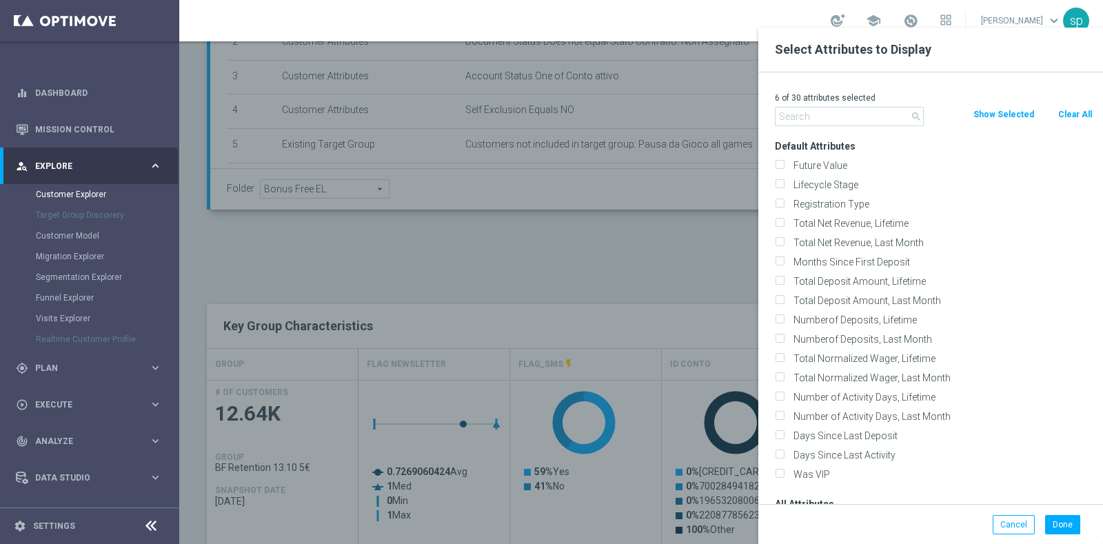
click at [1070, 115] on button "Clear All" at bounding box center [1074, 114] width 37 height 15
checkbox input "false"
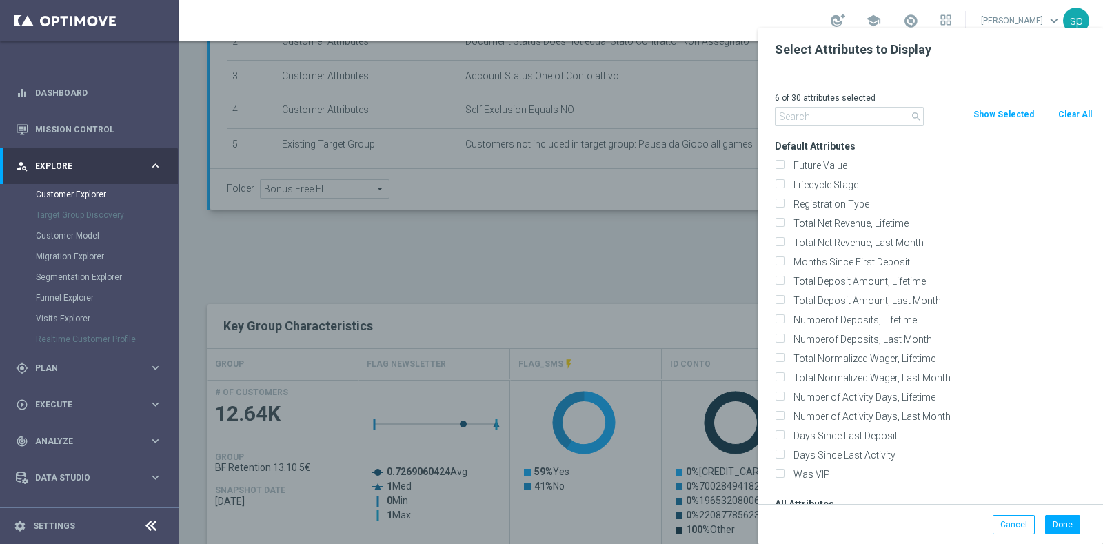
checkbox input "false"
click at [857, 115] on input "text" at bounding box center [849, 116] width 149 height 19
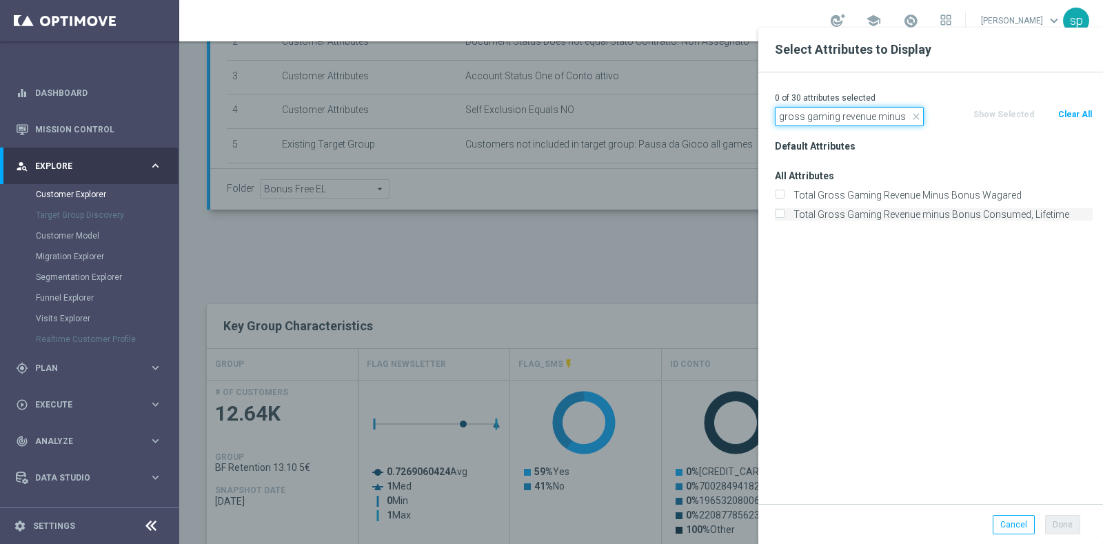
type input "gross gaming revenue minus"
click at [988, 216] on label "Total Gross Gaming Revenue minus Bonus Consumed, Lifetime" at bounding box center [940, 214] width 304 height 12
click at [784, 216] on input "Total Gross Gaming Revenue minus Bonus Consumed, Lifetime" at bounding box center [779, 216] width 9 height 9
checkbox input "true"
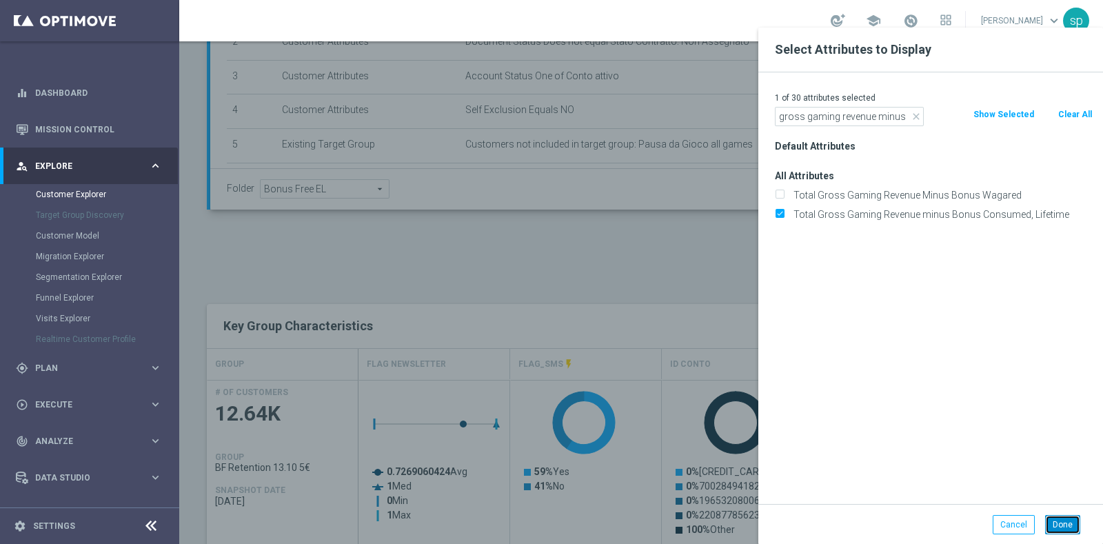
click at [1070, 524] on button "Done" at bounding box center [1062, 524] width 35 height 19
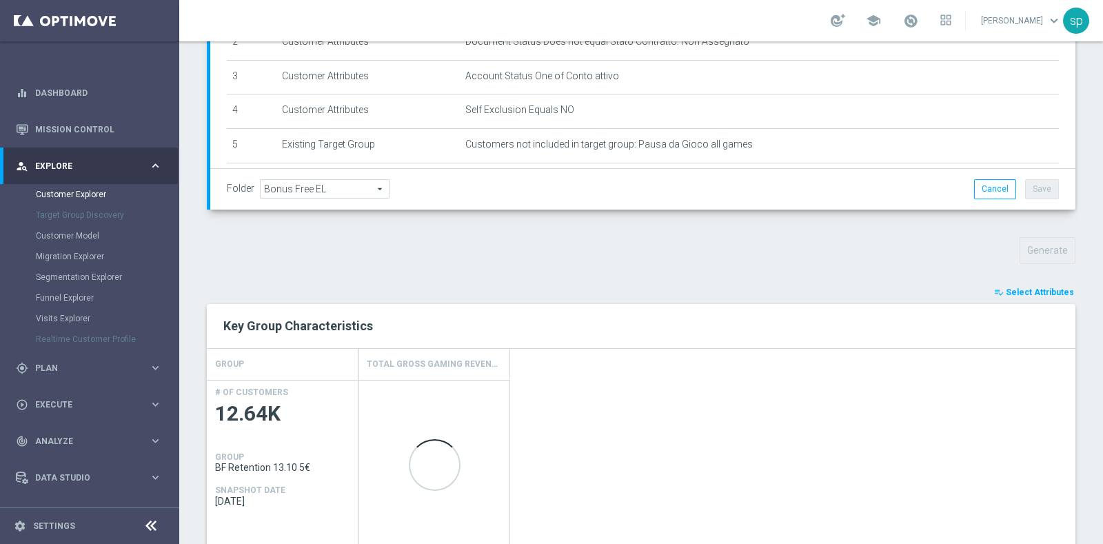
scroll to position [743, 0]
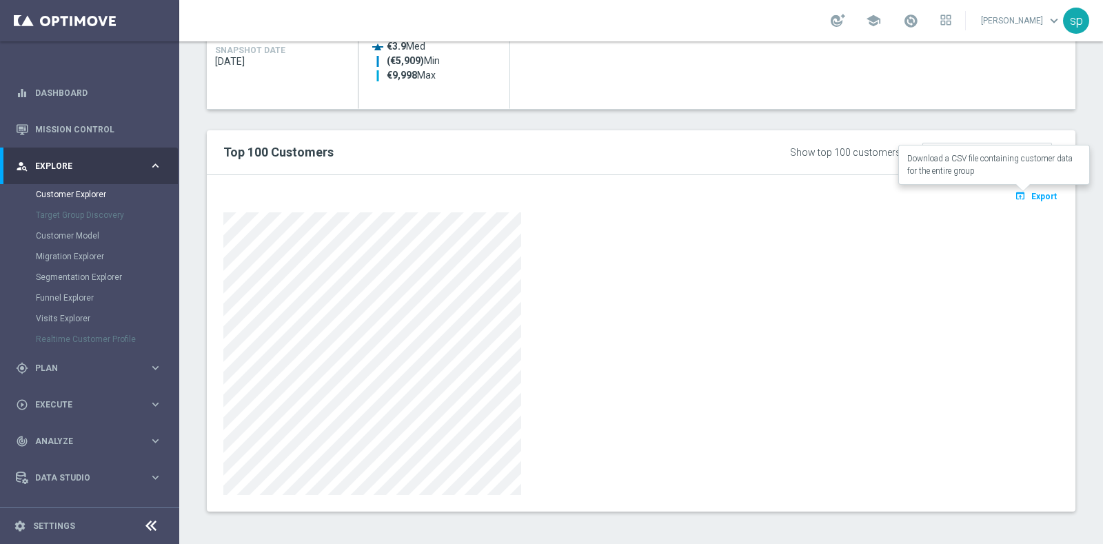
click at [1040, 196] on span "Export" at bounding box center [1043, 197] width 25 height 10
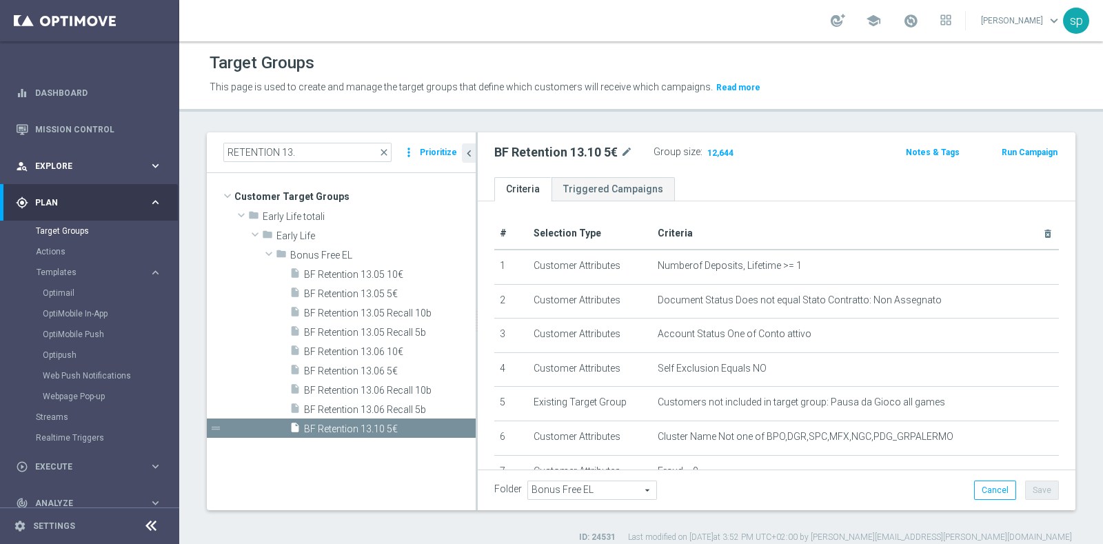
scroll to position [316, 0]
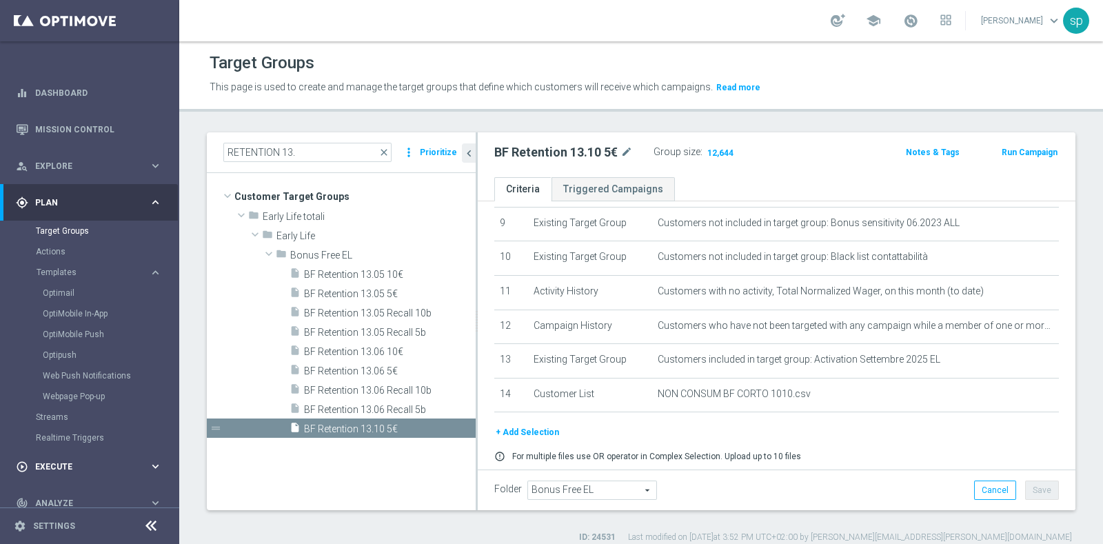
click at [59, 464] on span "Execute" at bounding box center [92, 466] width 114 height 8
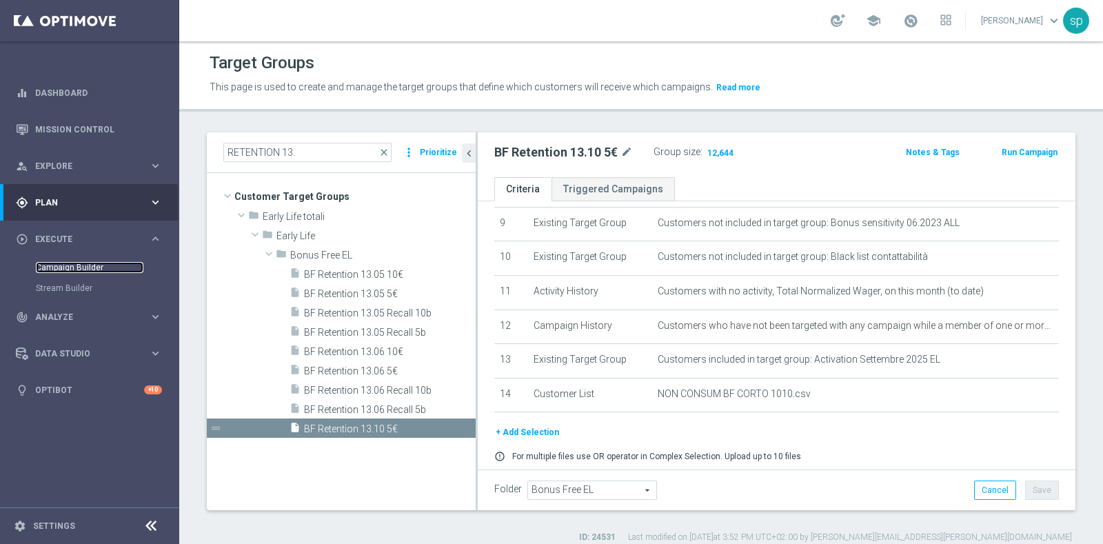
click at [62, 270] on link "Campaign Builder" at bounding box center [90, 267] width 108 height 11
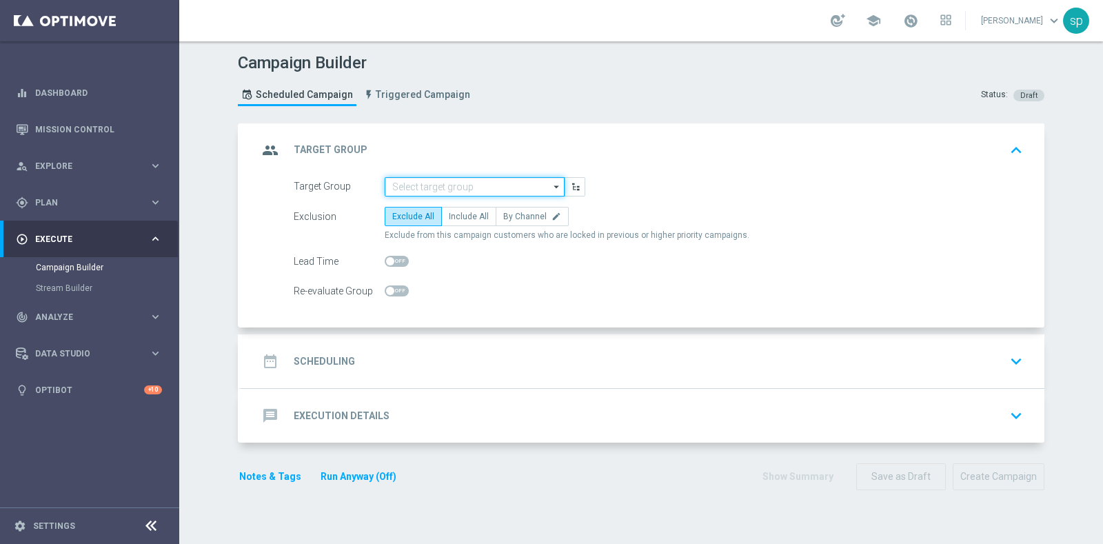
click at [437, 189] on input at bounding box center [475, 186] width 180 height 19
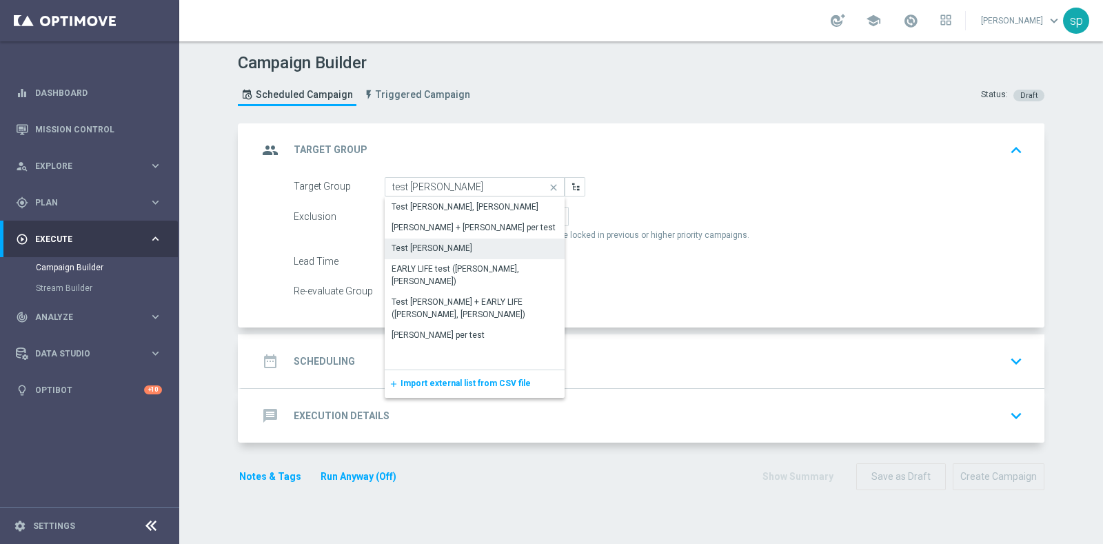
click at [465, 245] on div "Test [PERSON_NAME]" at bounding box center [475, 247] width 180 height 19
type input "Test [PERSON_NAME]"
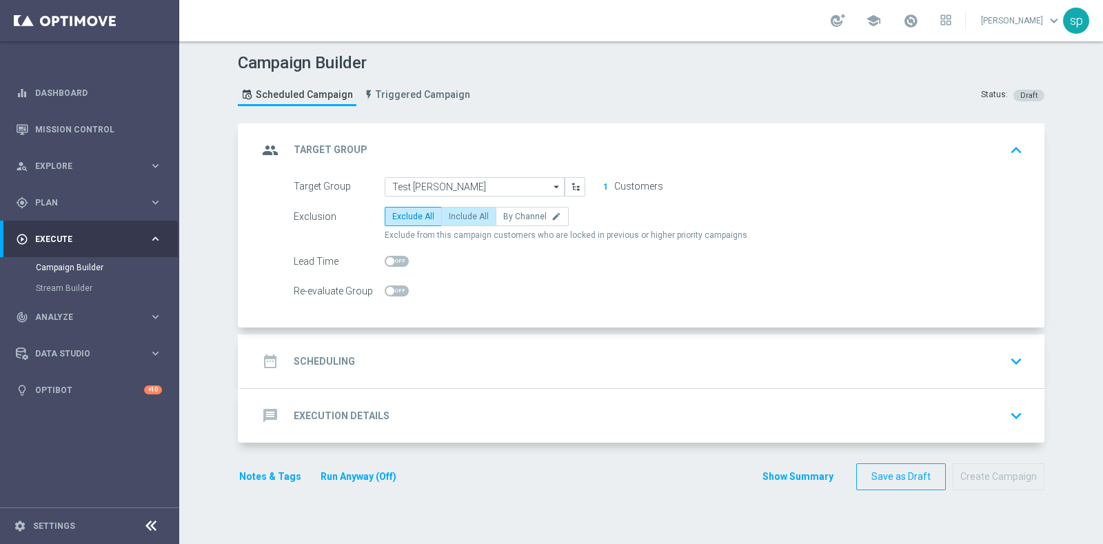
click at [465, 218] on span "Include All" at bounding box center [469, 217] width 40 height 10
click at [458, 218] on input "Include All" at bounding box center [453, 218] width 9 height 9
radio input "true"
click at [329, 365] on h2 "Scheduling" at bounding box center [324, 361] width 61 height 13
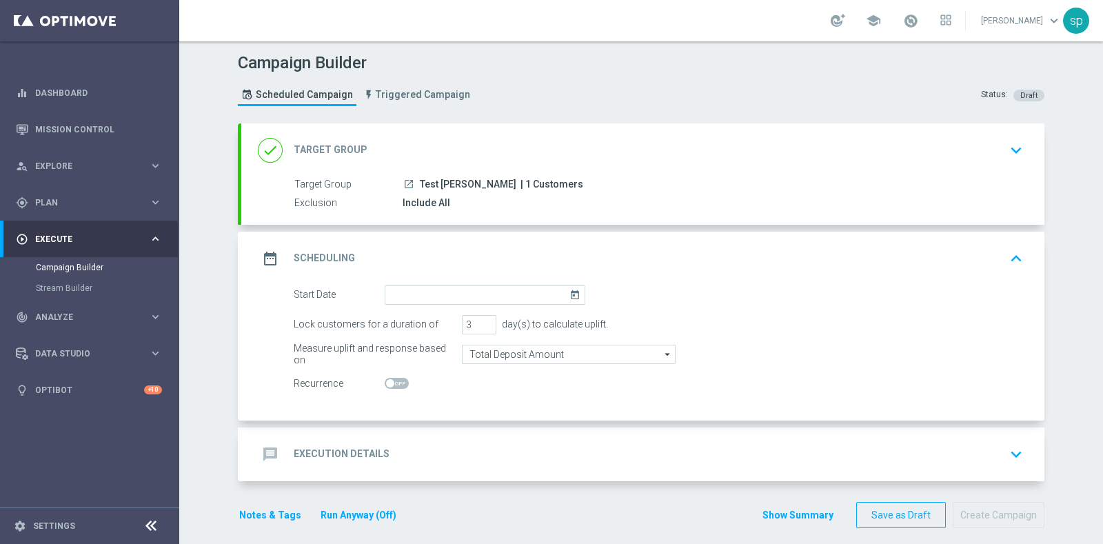
click at [569, 295] on icon "today" at bounding box center [577, 292] width 16 height 15
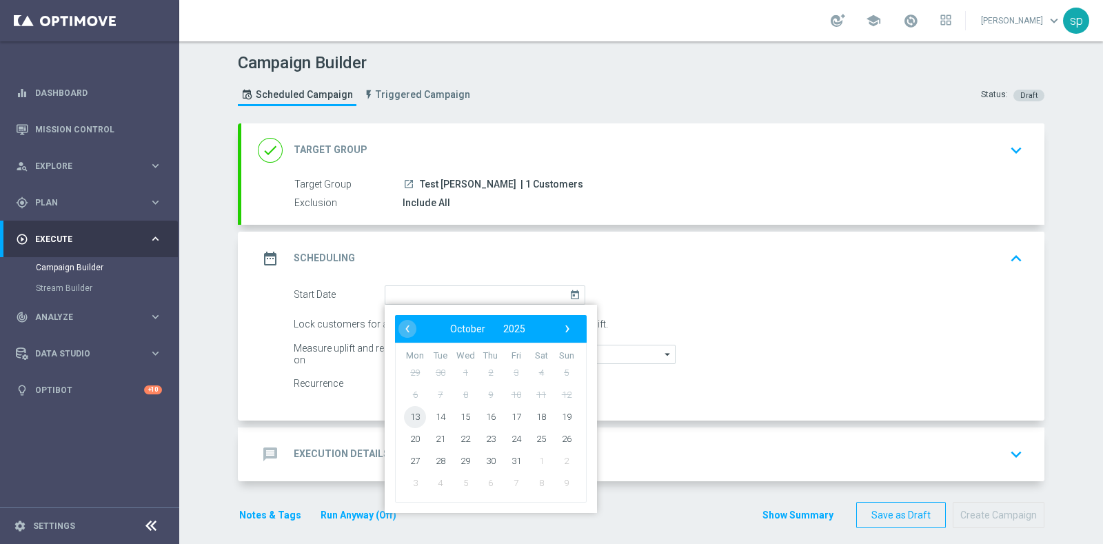
click at [411, 418] on span "13" at bounding box center [415, 416] width 22 height 22
type input "[DATE]"
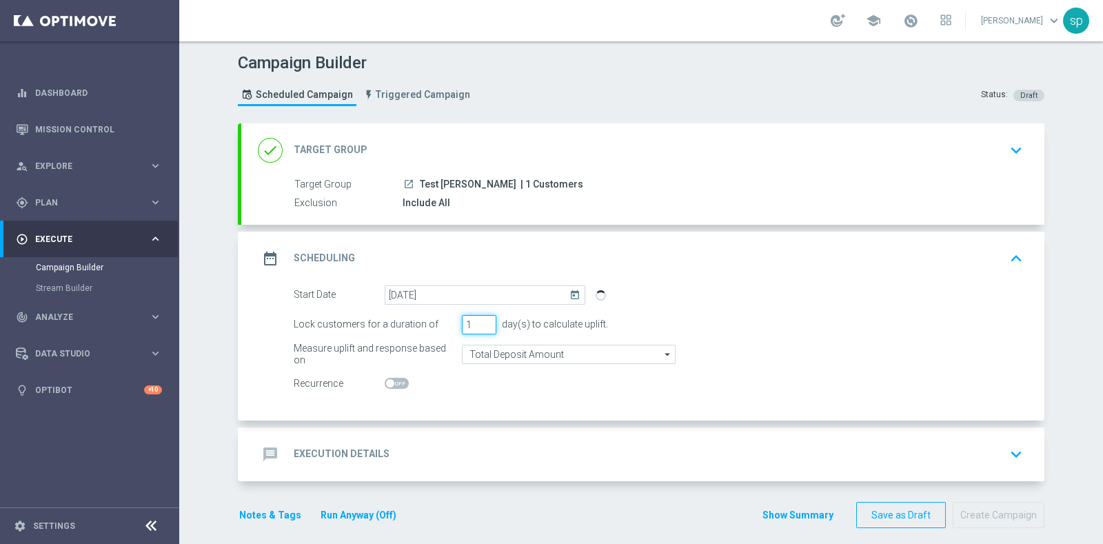
click at [478, 327] on input "1" at bounding box center [479, 324] width 34 height 19
click at [478, 327] on input "0" at bounding box center [479, 324] width 34 height 19
type input "1"
click at [481, 317] on input "1" at bounding box center [479, 324] width 34 height 19
click at [373, 453] on h2 "Execution Details" at bounding box center [342, 453] width 96 height 13
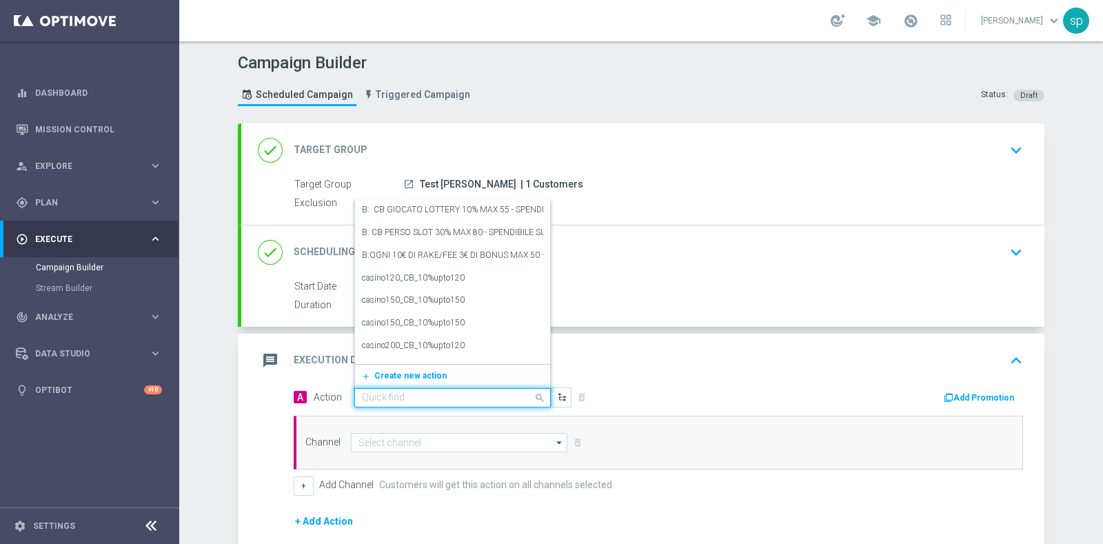
click at [389, 394] on input "text" at bounding box center [439, 398] width 154 height 12
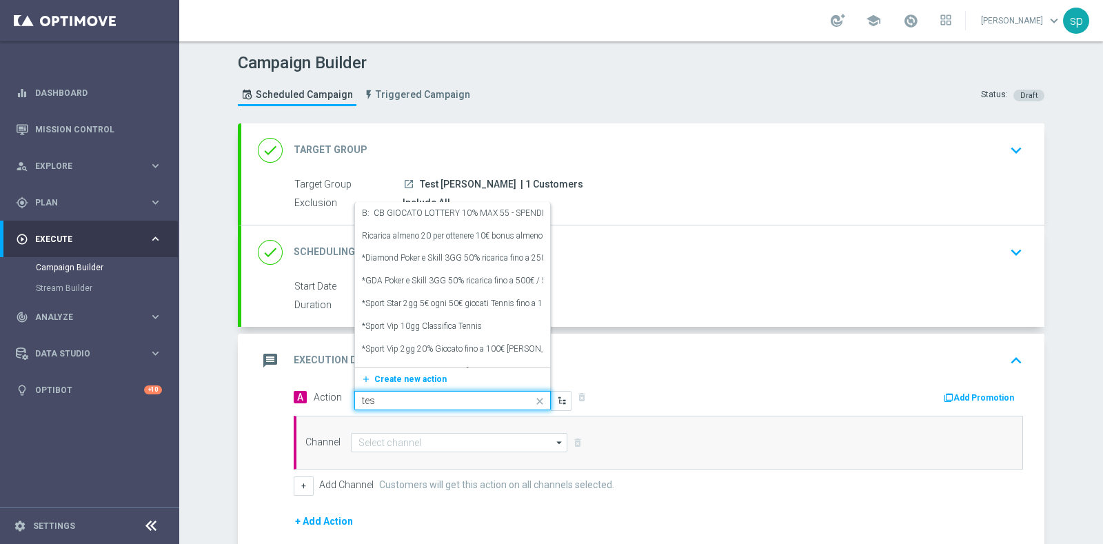
type input "test"
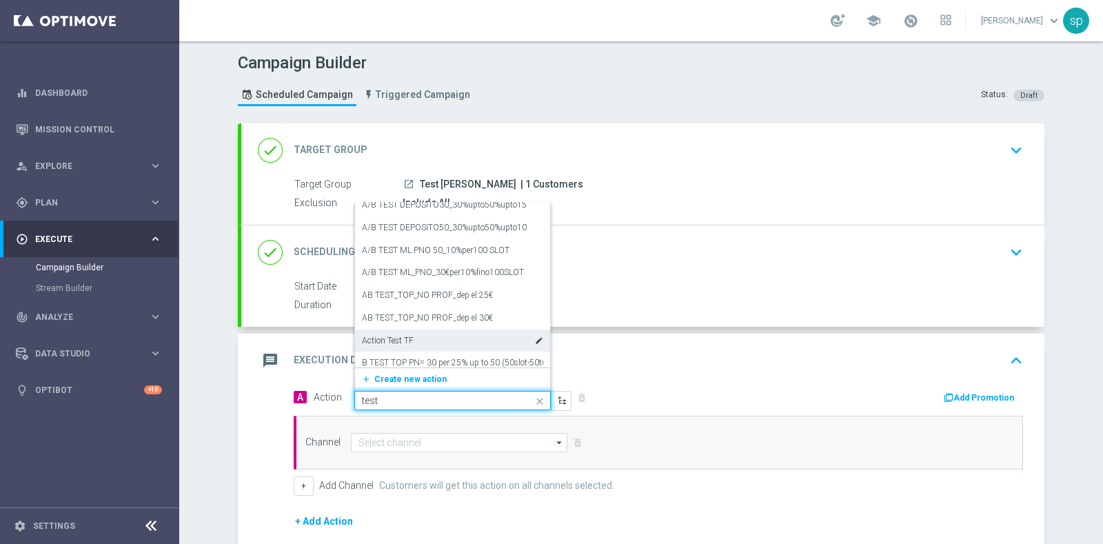
click at [457, 336] on div "Action Test TF edit" at bounding box center [452, 340] width 181 height 23
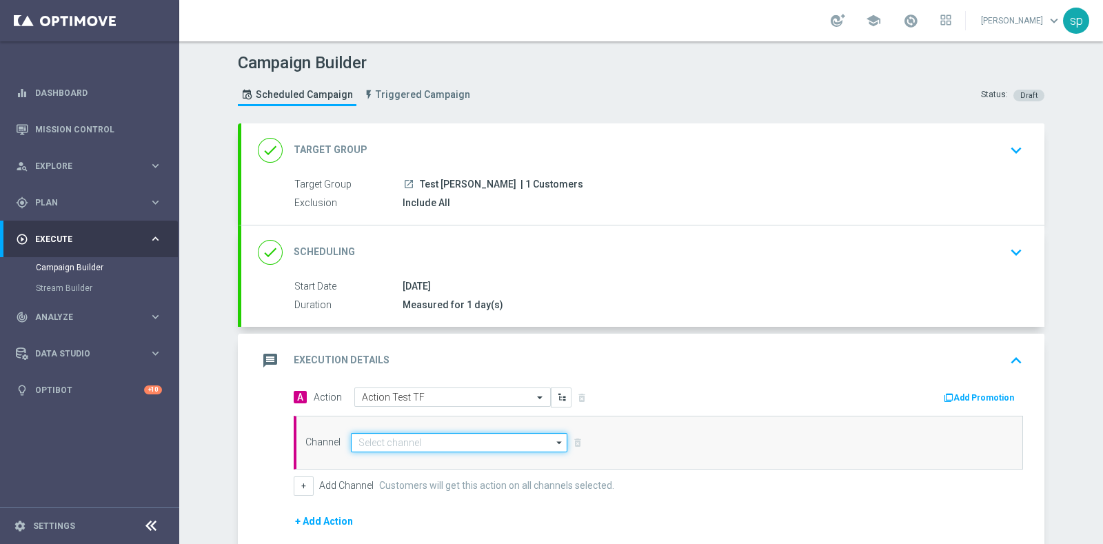
click at [414, 440] on input at bounding box center [459, 442] width 216 height 19
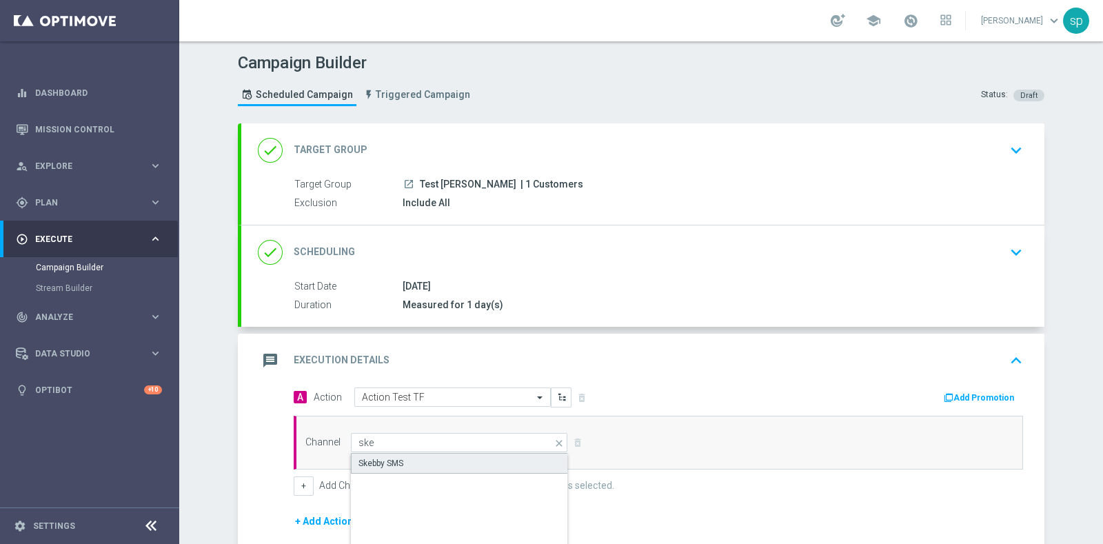
click at [420, 458] on div "Skebby SMS" at bounding box center [459, 463] width 217 height 21
type input "Skebby SMS"
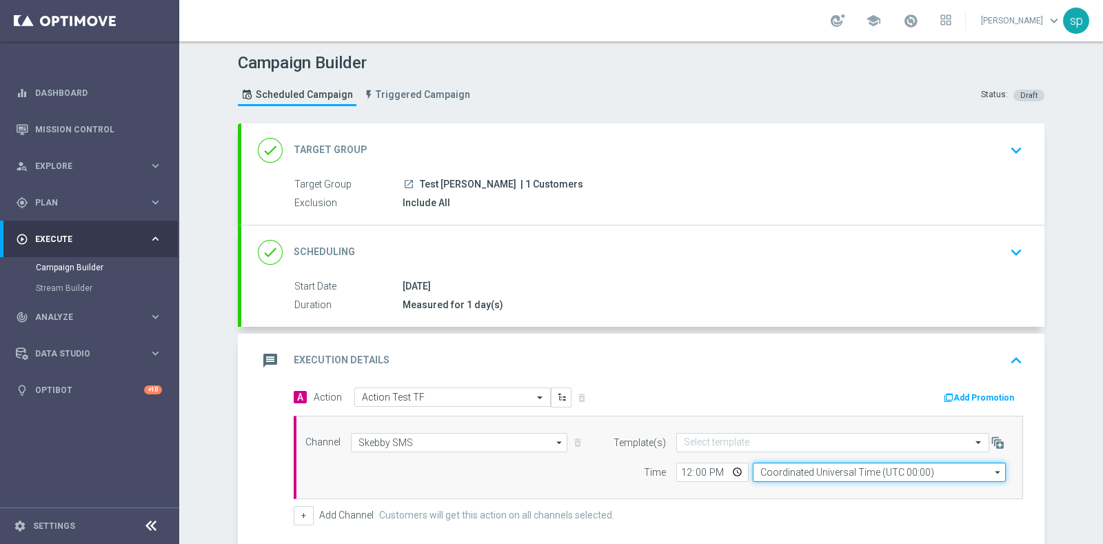
click at [792, 462] on input "Coordinated Universal Time (UTC 00:00)" at bounding box center [879, 471] width 253 height 19
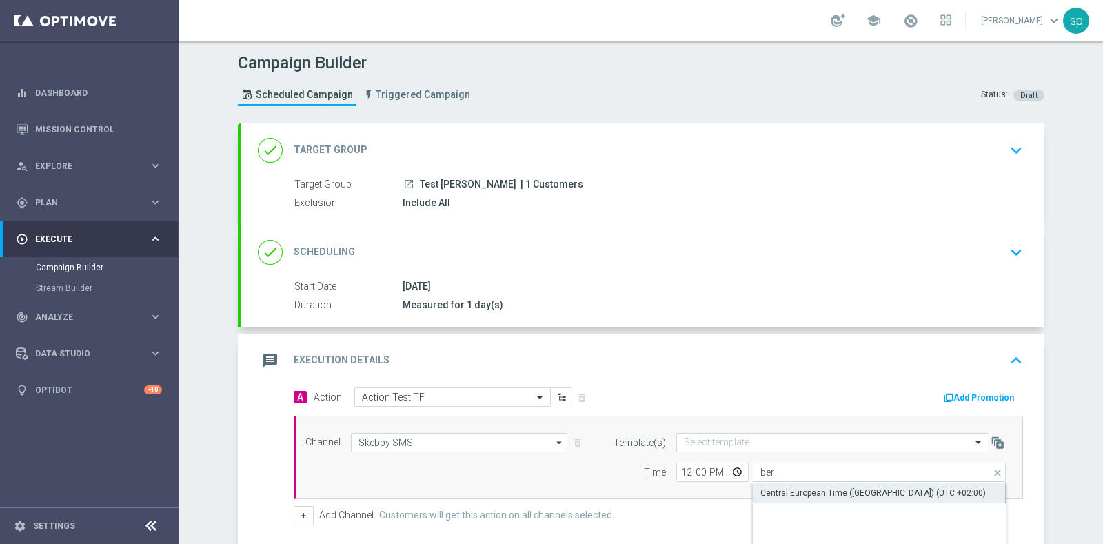
click at [824, 484] on div "Central European Time ([GEOGRAPHIC_DATA]) (UTC +02:00)" at bounding box center [880, 492] width 254 height 21
type input "Central European Time ([GEOGRAPHIC_DATA]) (UTC +02:00)"
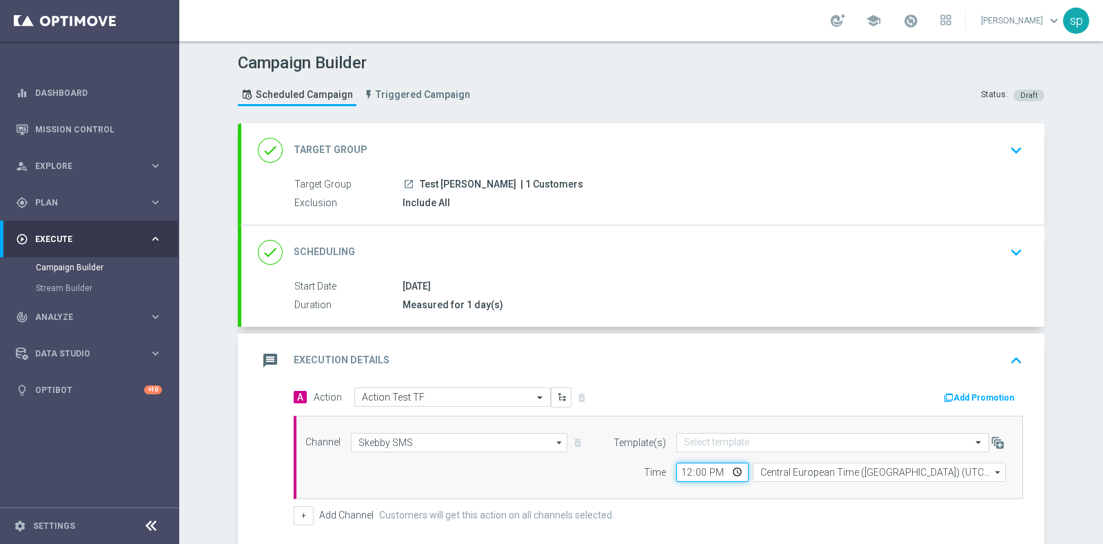
click at [677, 472] on input "12:00" at bounding box center [712, 471] width 72 height 19
type input "17:40"
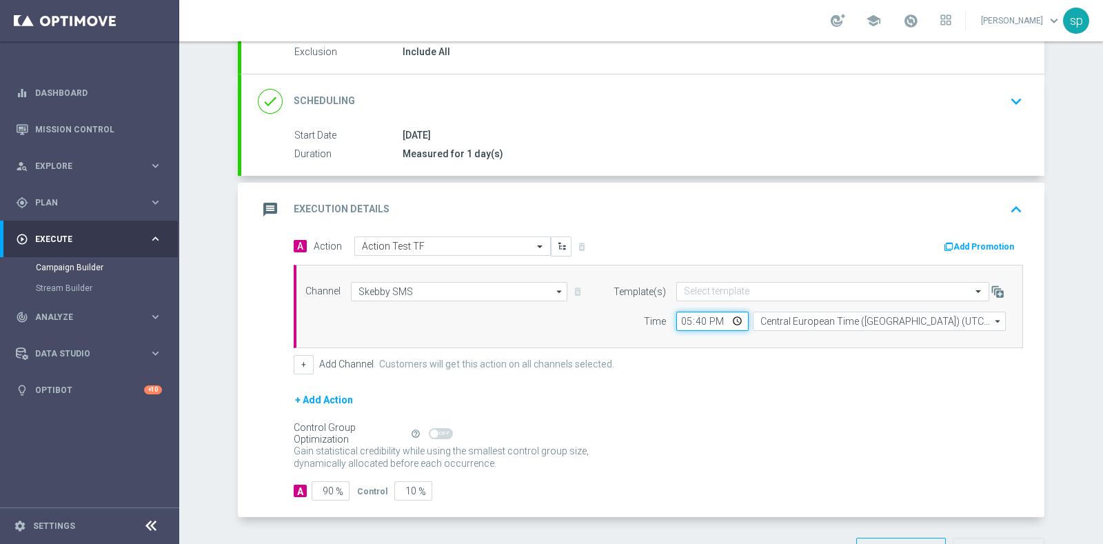
scroll to position [196, 0]
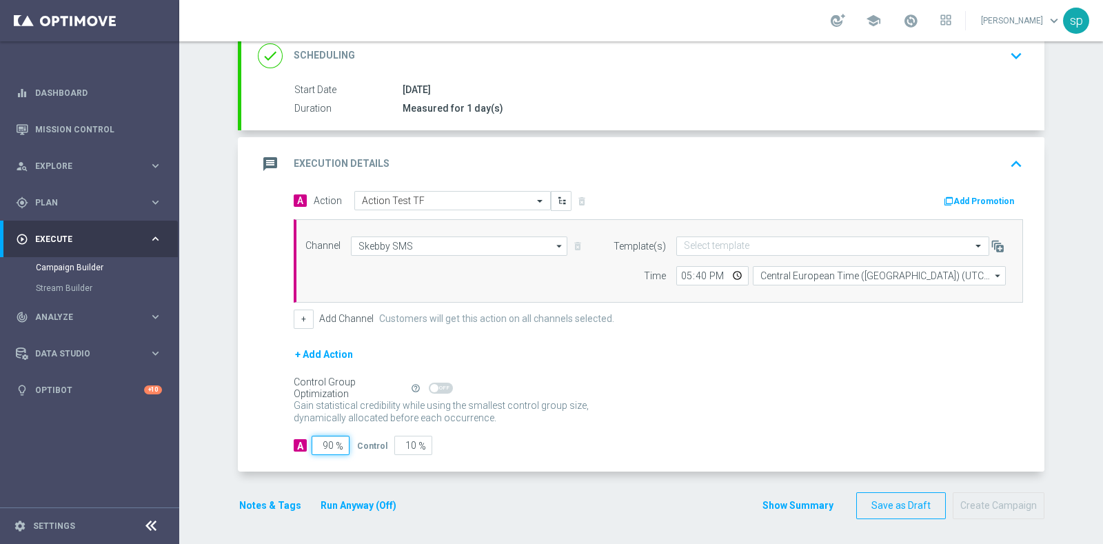
click at [326, 444] on input "90" at bounding box center [330, 445] width 38 height 19
type input "9"
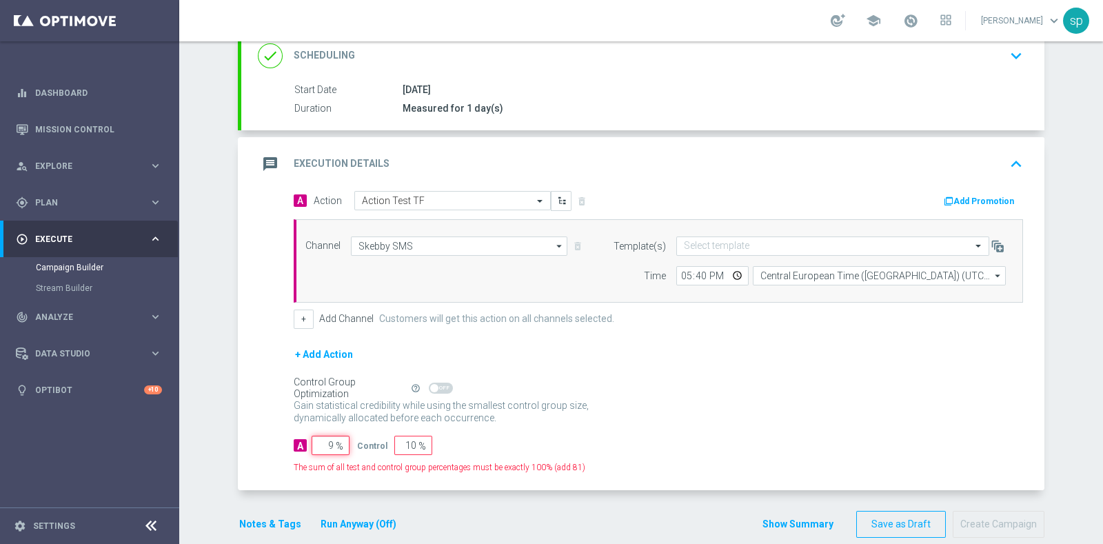
type input "91"
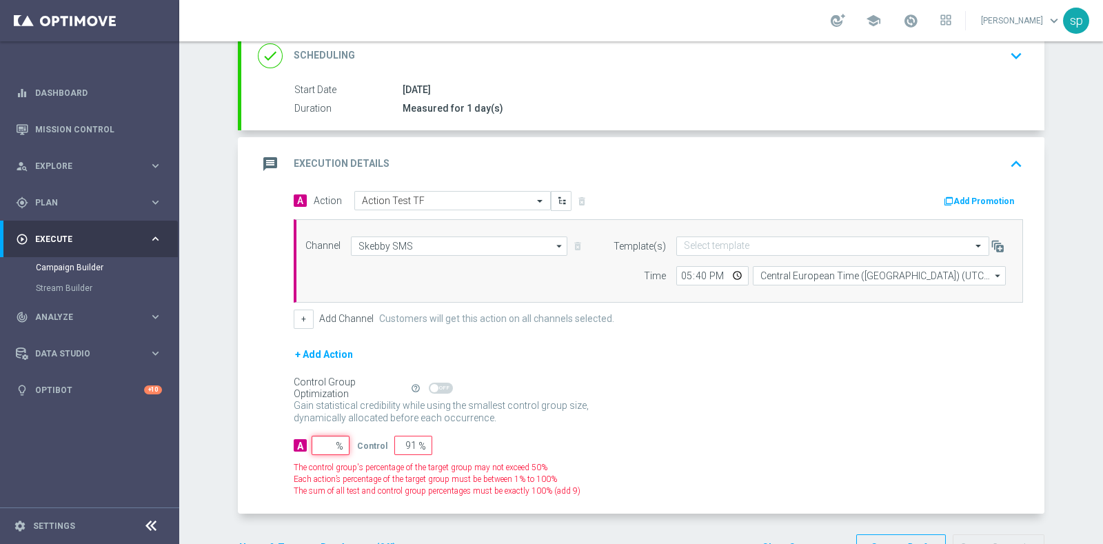
type input "100"
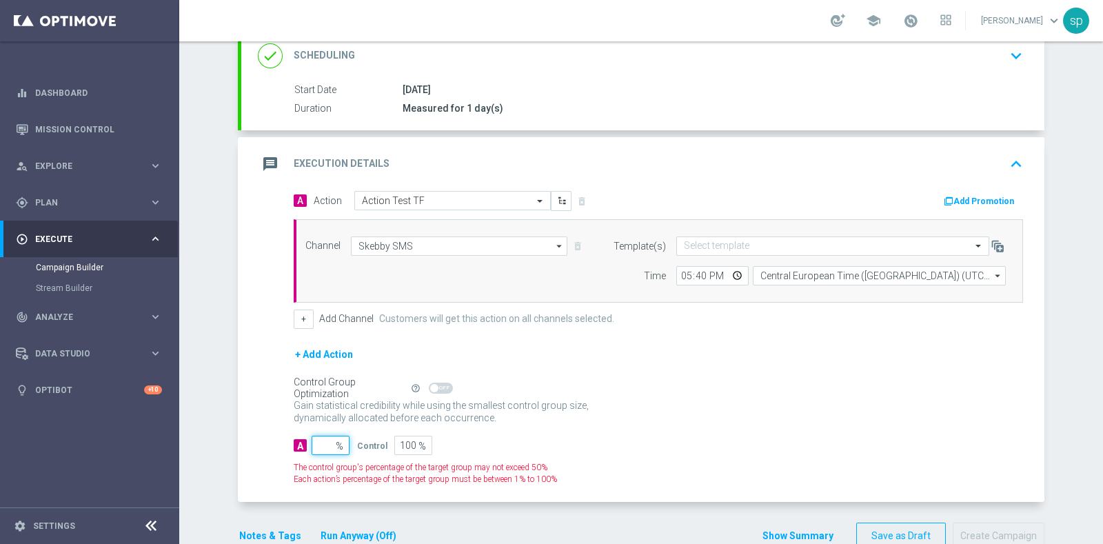
type input "2"
type input "98"
type input "20"
type input "80"
click at [318, 441] on input "200" at bounding box center [330, 445] width 38 height 19
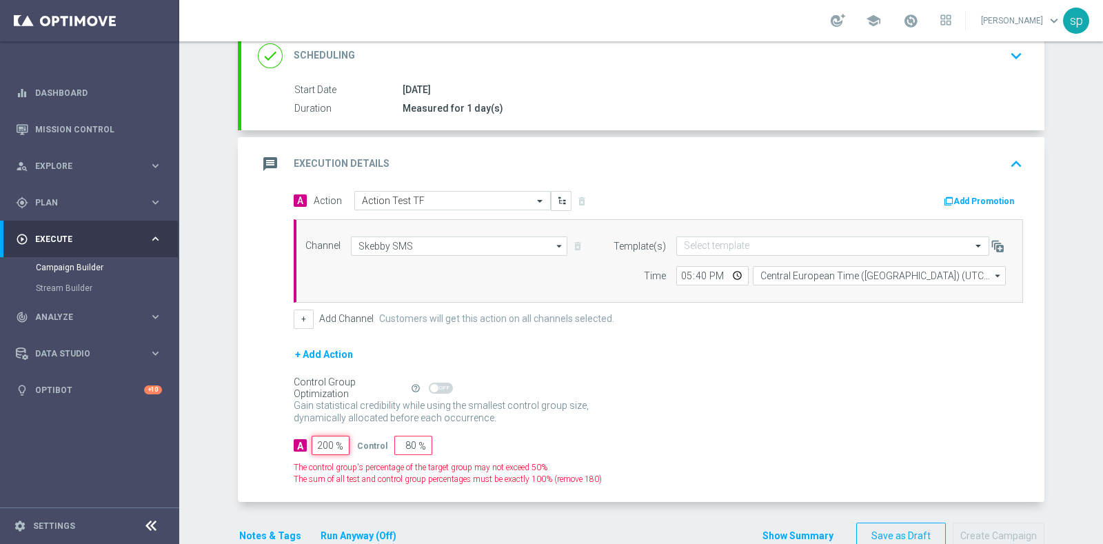
type input "00"
type input "100"
type input "0"
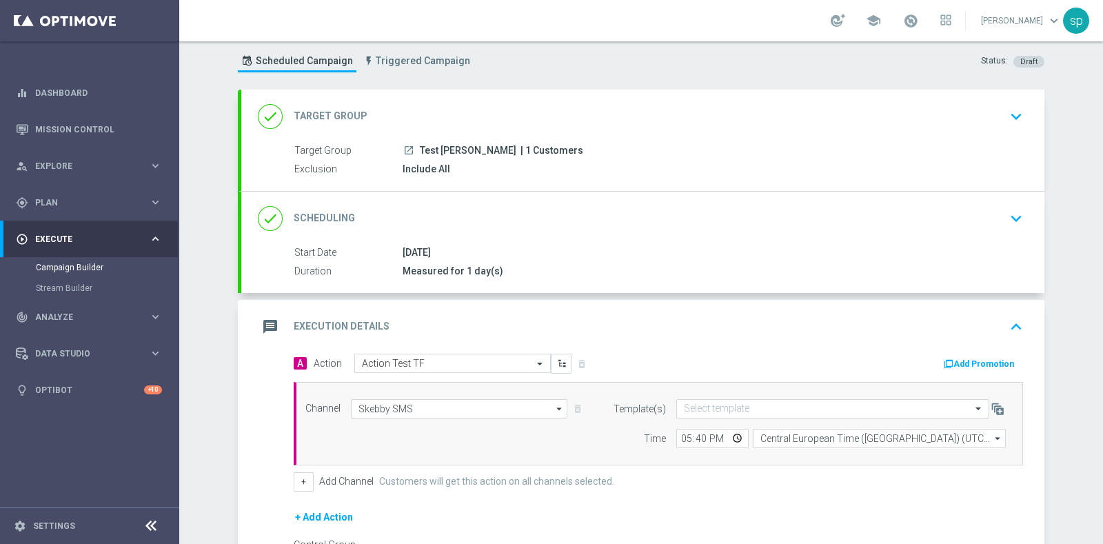
scroll to position [0, 0]
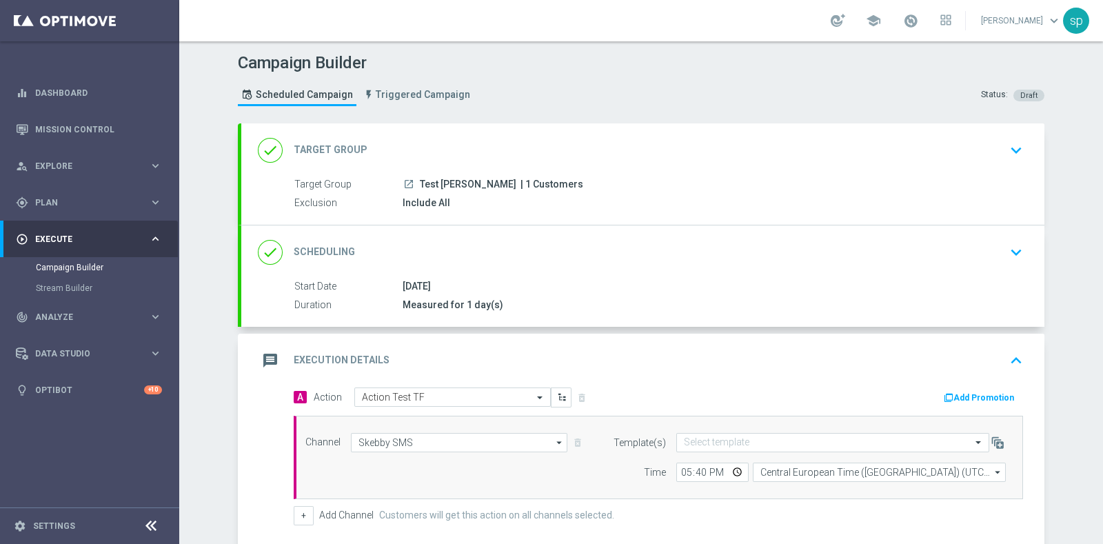
type input "100"
click at [1005, 147] on icon "keyboard_arrow_down" at bounding box center [1015, 150] width 21 height 21
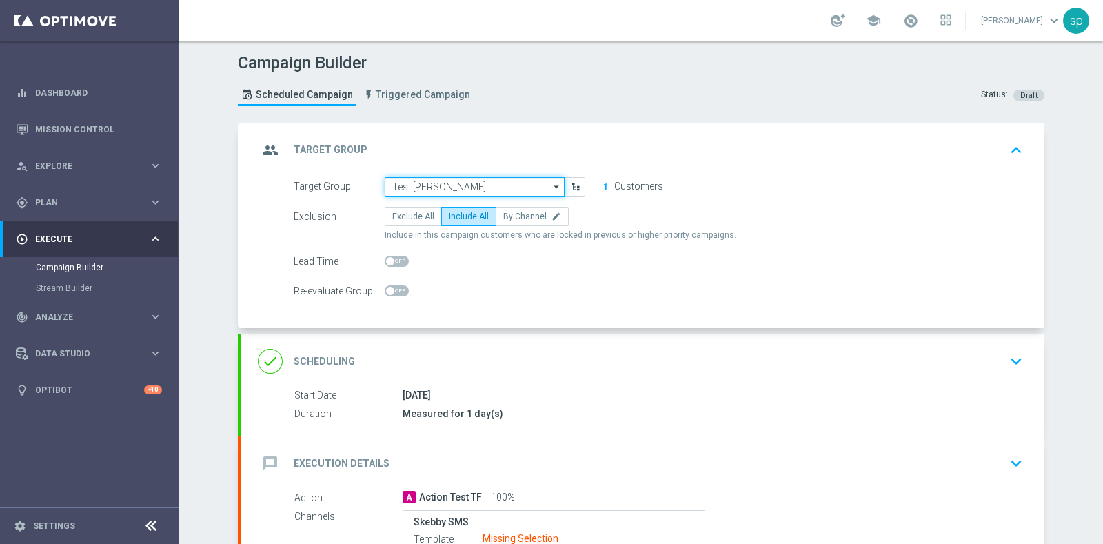
click at [473, 189] on input "Test [PERSON_NAME]" at bounding box center [475, 186] width 180 height 19
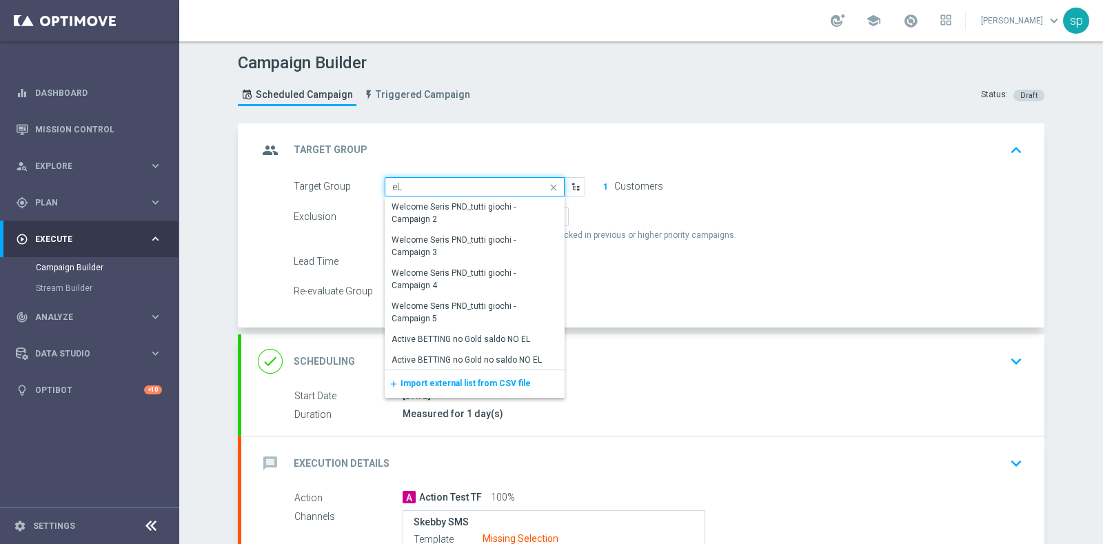
type input "e"
paste input "EARLY LIFE test ([PERSON_NAME], [PERSON_NAME])"
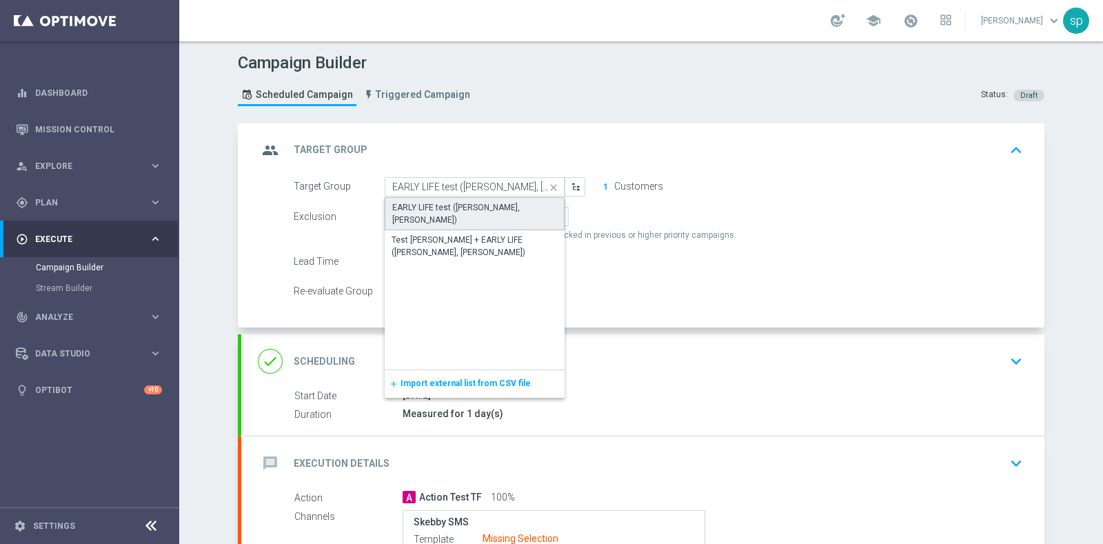
click at [491, 205] on div "EARLY LIFE test ([PERSON_NAME], [PERSON_NAME])" at bounding box center [474, 213] width 165 height 25
type input "EARLY LIFE test ([PERSON_NAME], [PERSON_NAME])"
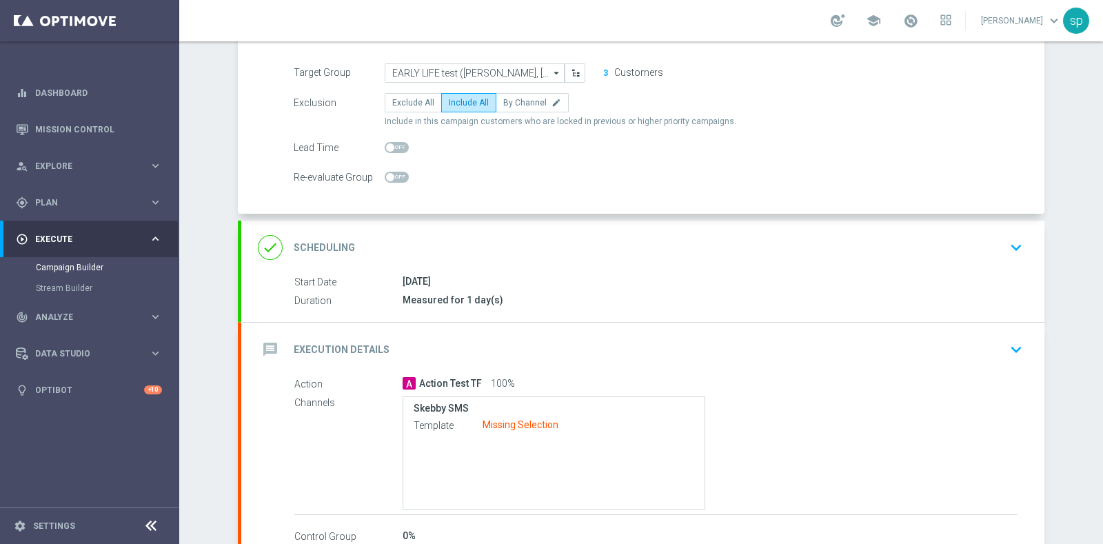
scroll to position [145, 0]
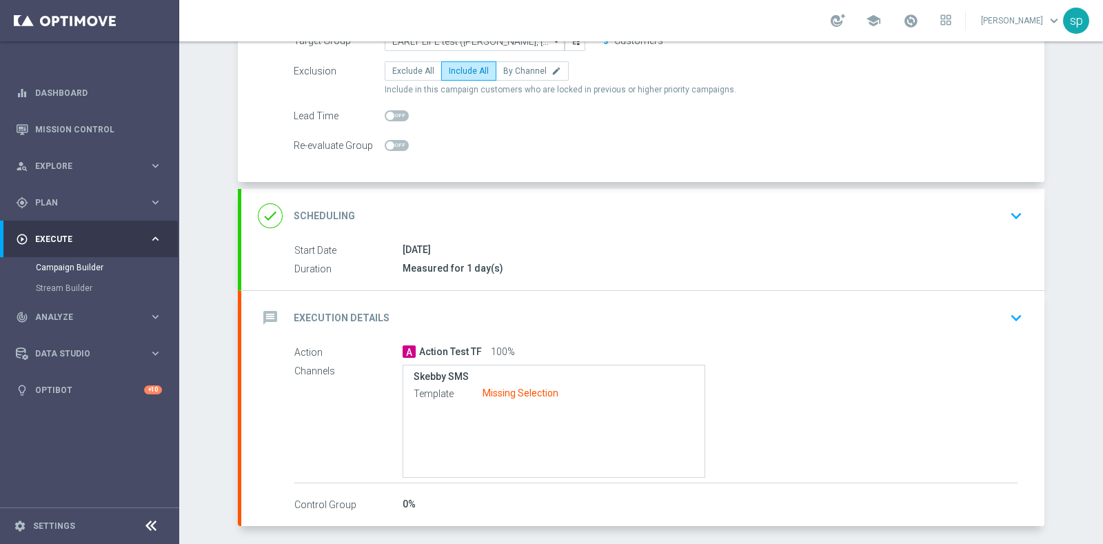
click at [1014, 316] on icon "keyboard_arrow_down" at bounding box center [1015, 317] width 21 height 21
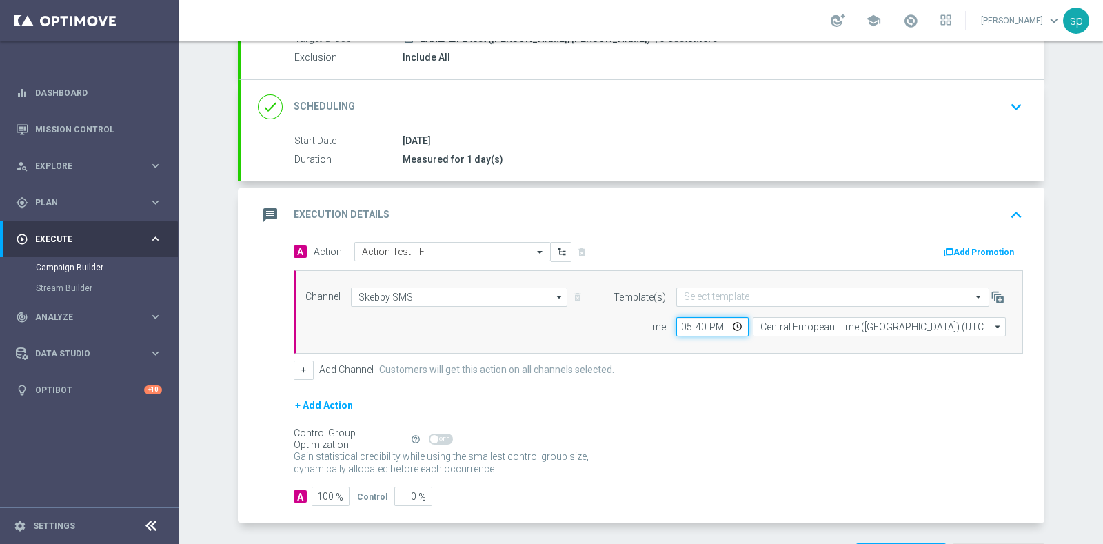
click at [699, 323] on input "17:40" at bounding box center [712, 326] width 72 height 19
click at [696, 323] on input "17:40" at bounding box center [712, 326] width 72 height 19
type input "17:45"
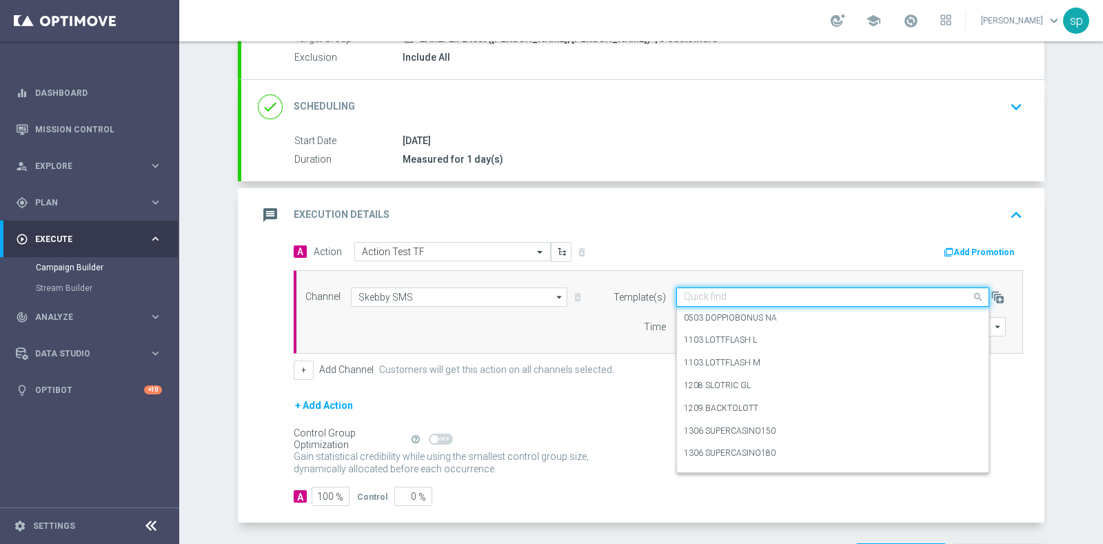
click at [747, 294] on input "text" at bounding box center [819, 298] width 270 height 12
type input "e"
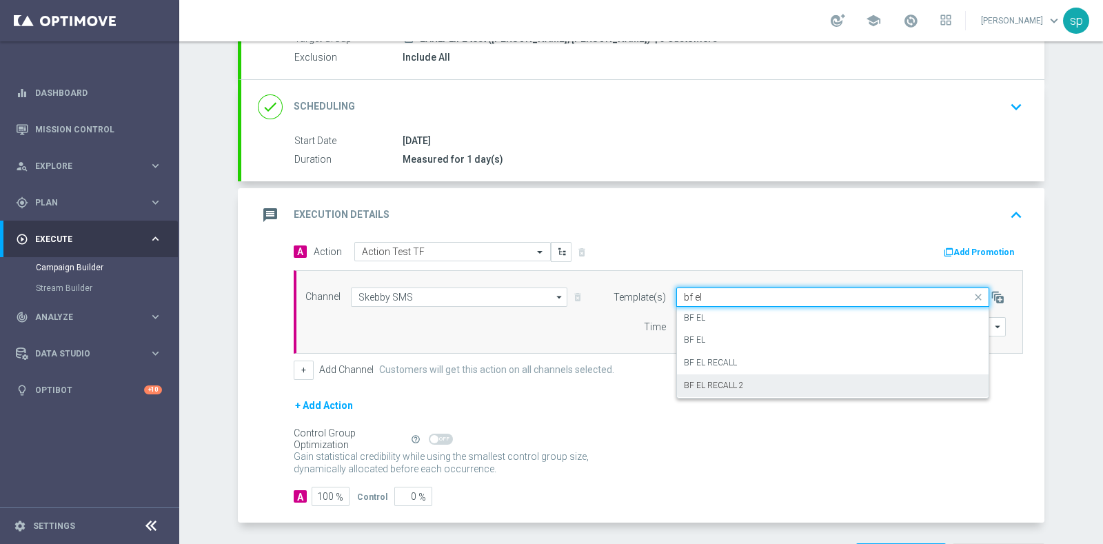
click at [739, 386] on div "BF EL RECALL 2" at bounding box center [833, 385] width 298 height 23
type input "bf el"
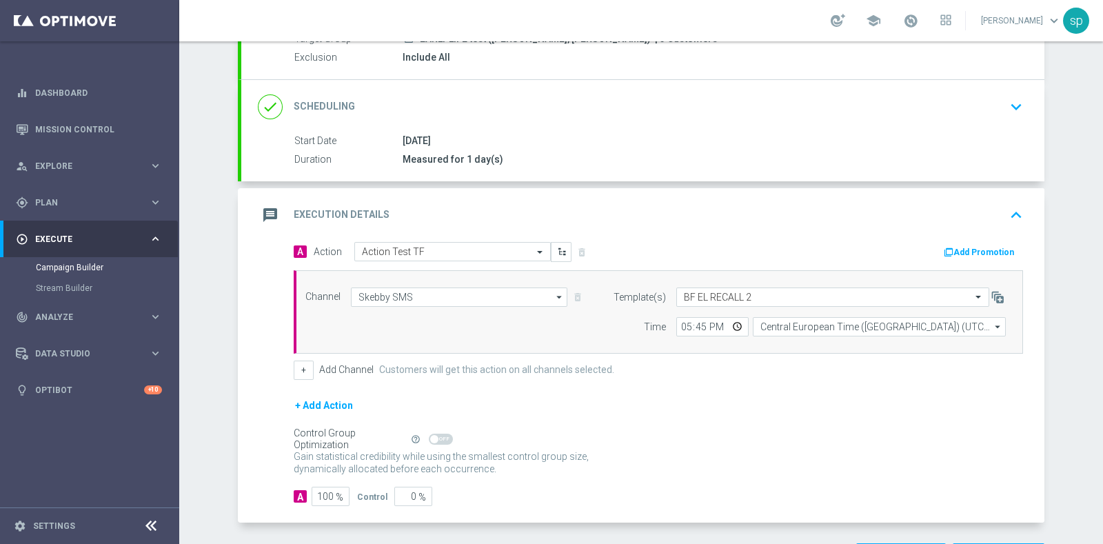
click at [711, 284] on div "Channel Skebby SMS Skebby SMS arrow_drop_down Drag here to set row groups Drag …" at bounding box center [658, 311] width 729 height 83
click at [715, 285] on div "Channel Skebby SMS Skebby SMS arrow_drop_down Drag here to set row groups Drag …" at bounding box center [658, 311] width 729 height 83
click at [727, 292] on input "text" at bounding box center [819, 298] width 270 height 12
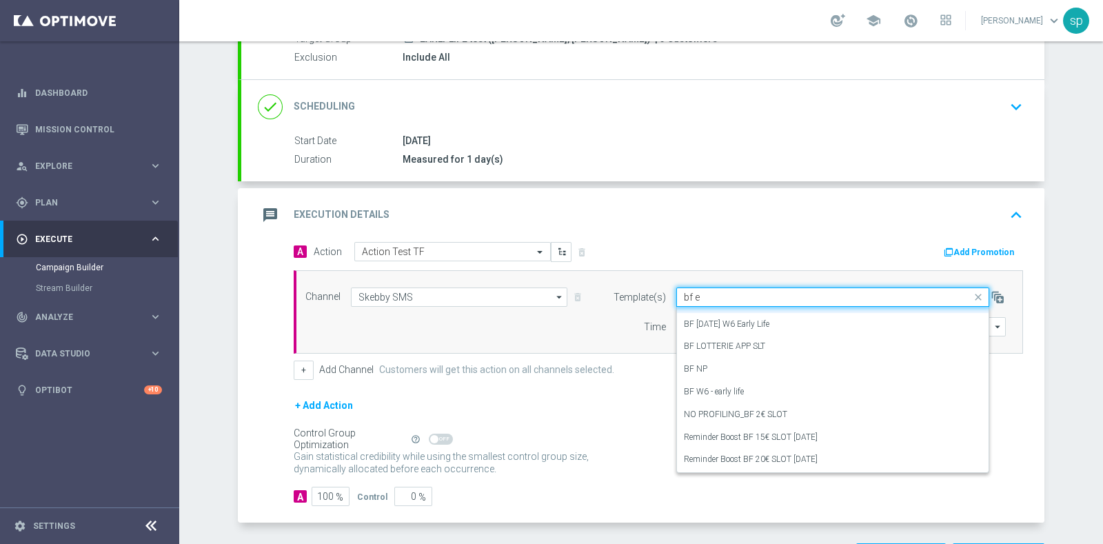
scroll to position [0, 0]
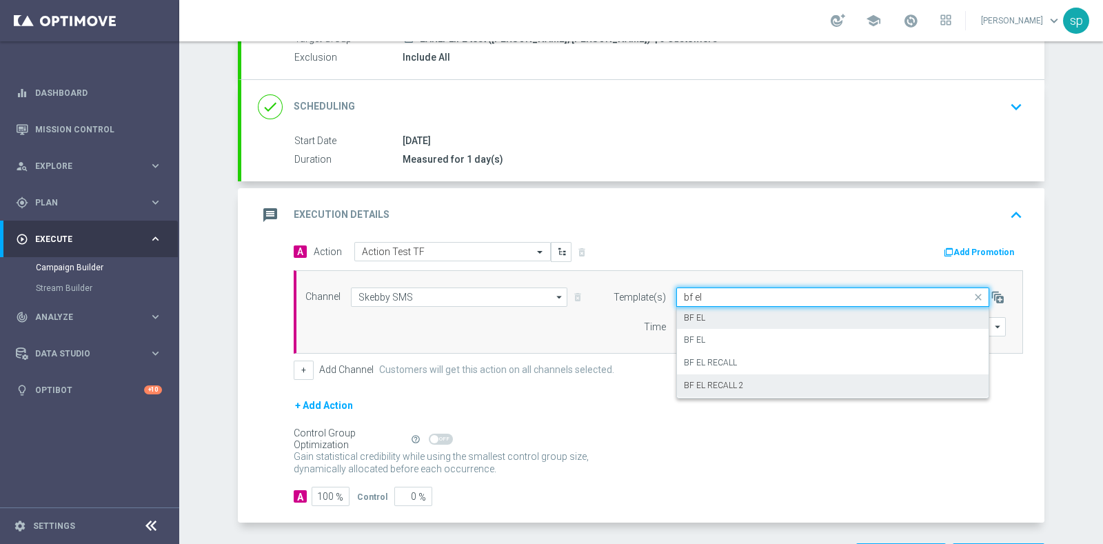
click at [739, 315] on div "BF EL" at bounding box center [833, 318] width 298 height 23
type input "bf el"
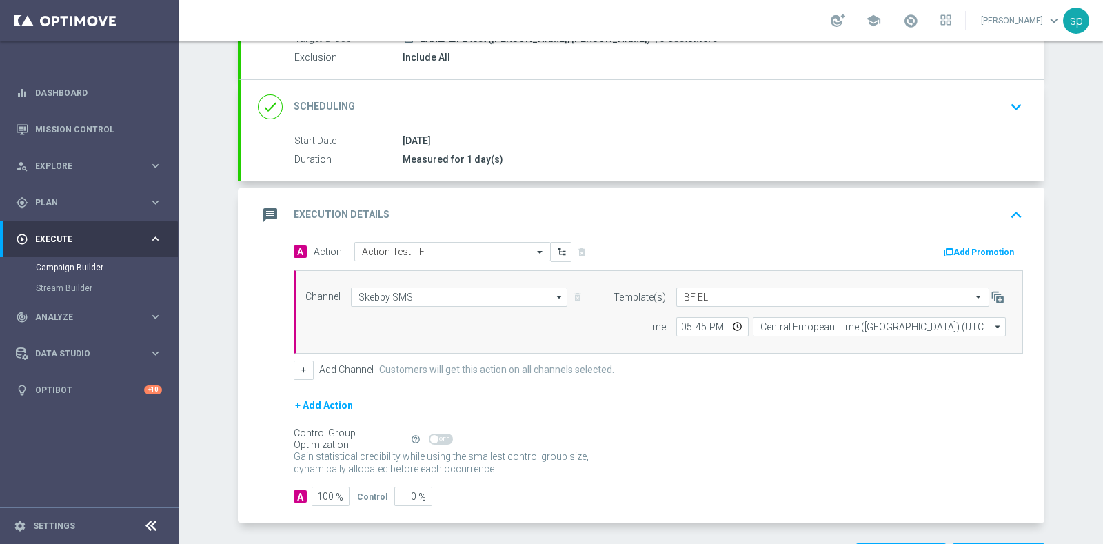
scroll to position [196, 0]
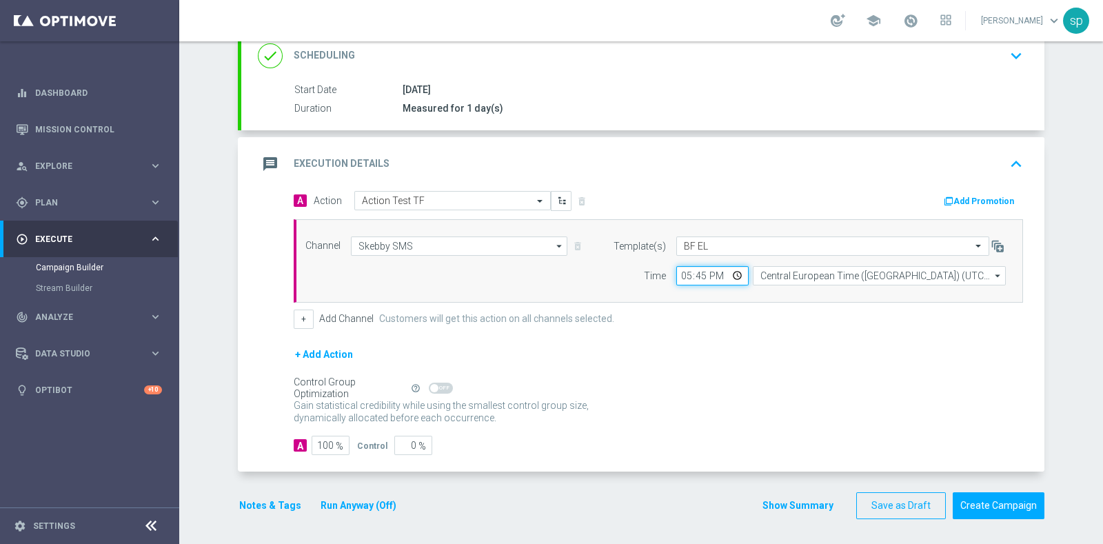
click at [695, 270] on input "17:45" at bounding box center [712, 275] width 72 height 19
type input "17:40"
click at [987, 500] on button "Create Campaign" at bounding box center [998, 505] width 92 height 27
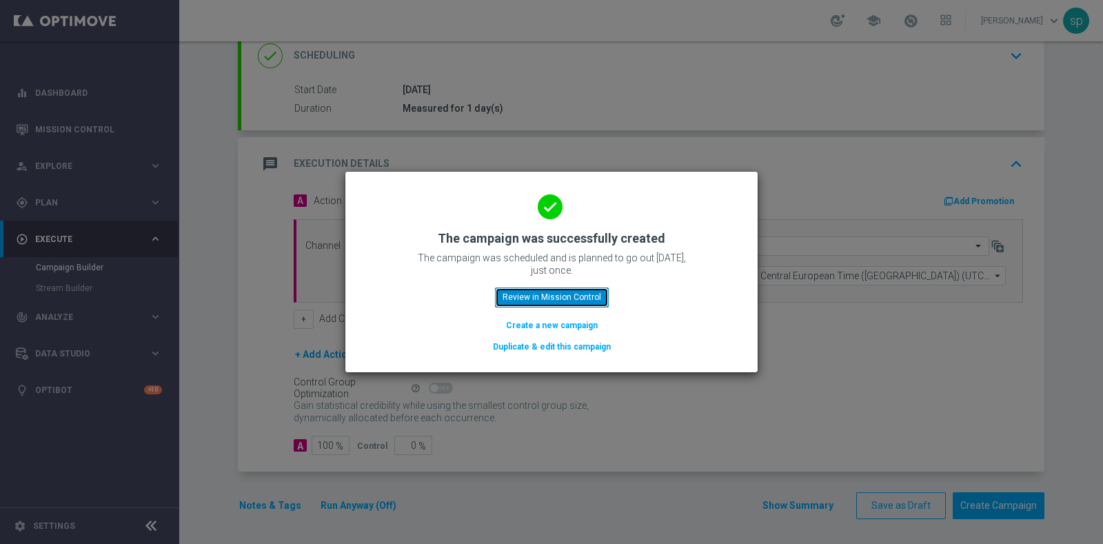
click at [591, 301] on button "Review in Mission Control" at bounding box center [552, 296] width 114 height 19
